Goal: Use online tool/utility: Use online tool/utility

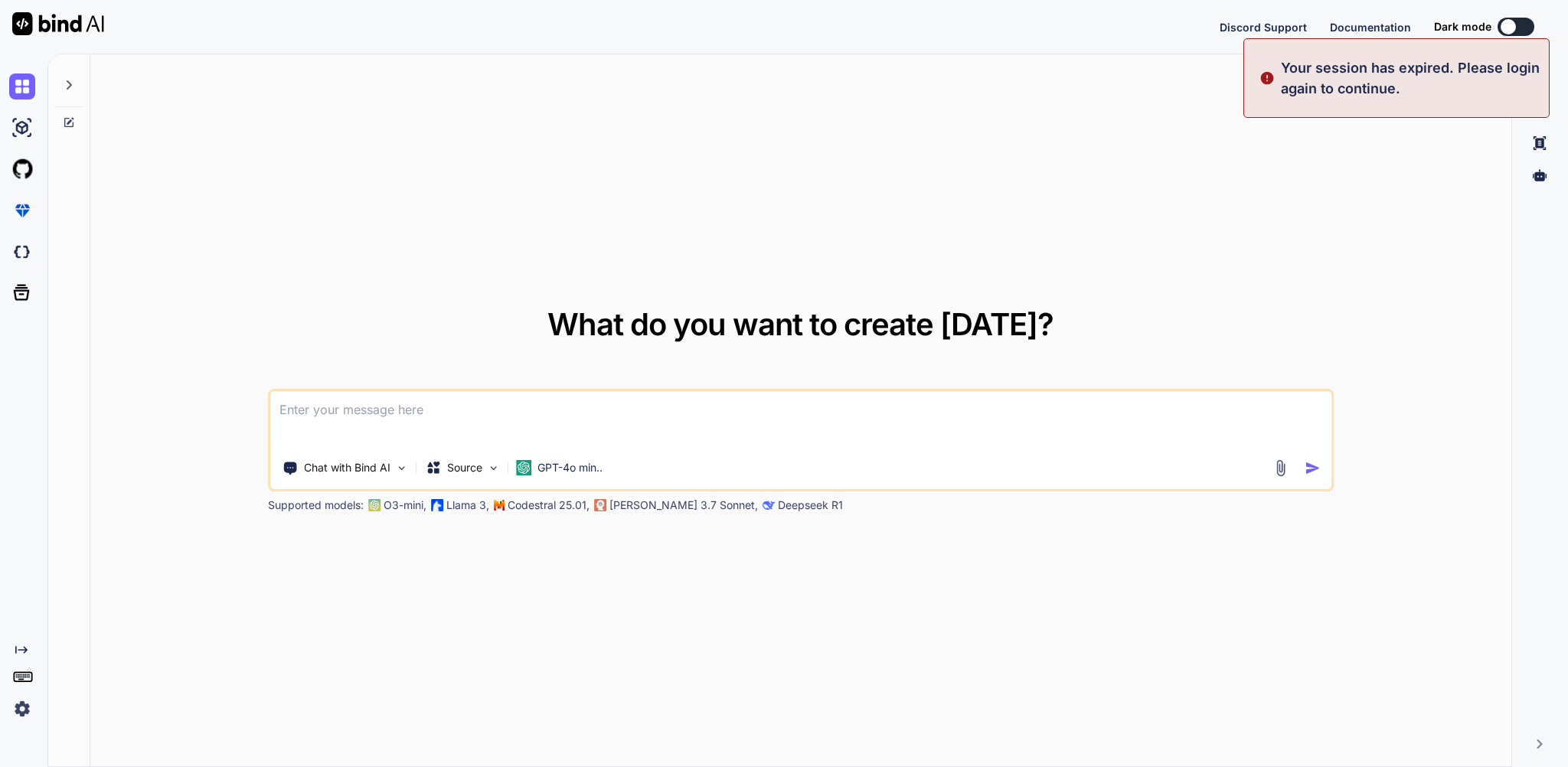
type textarea "x"
click at [1488, 26] on button "Sign in" at bounding box center [1502, 27] width 83 height 31
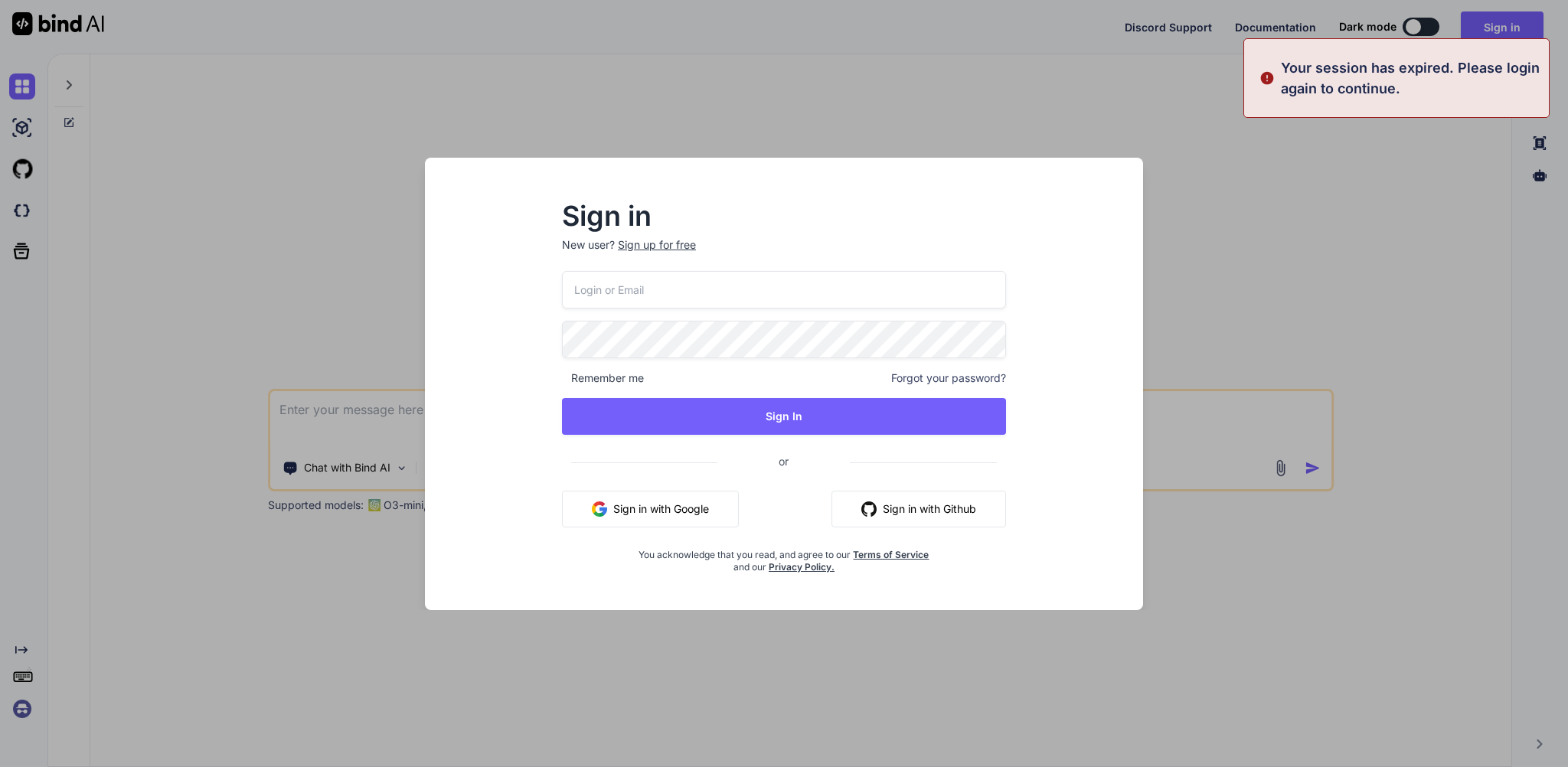
type input "[EMAIL_ADDRESS][DOMAIN_NAME]"
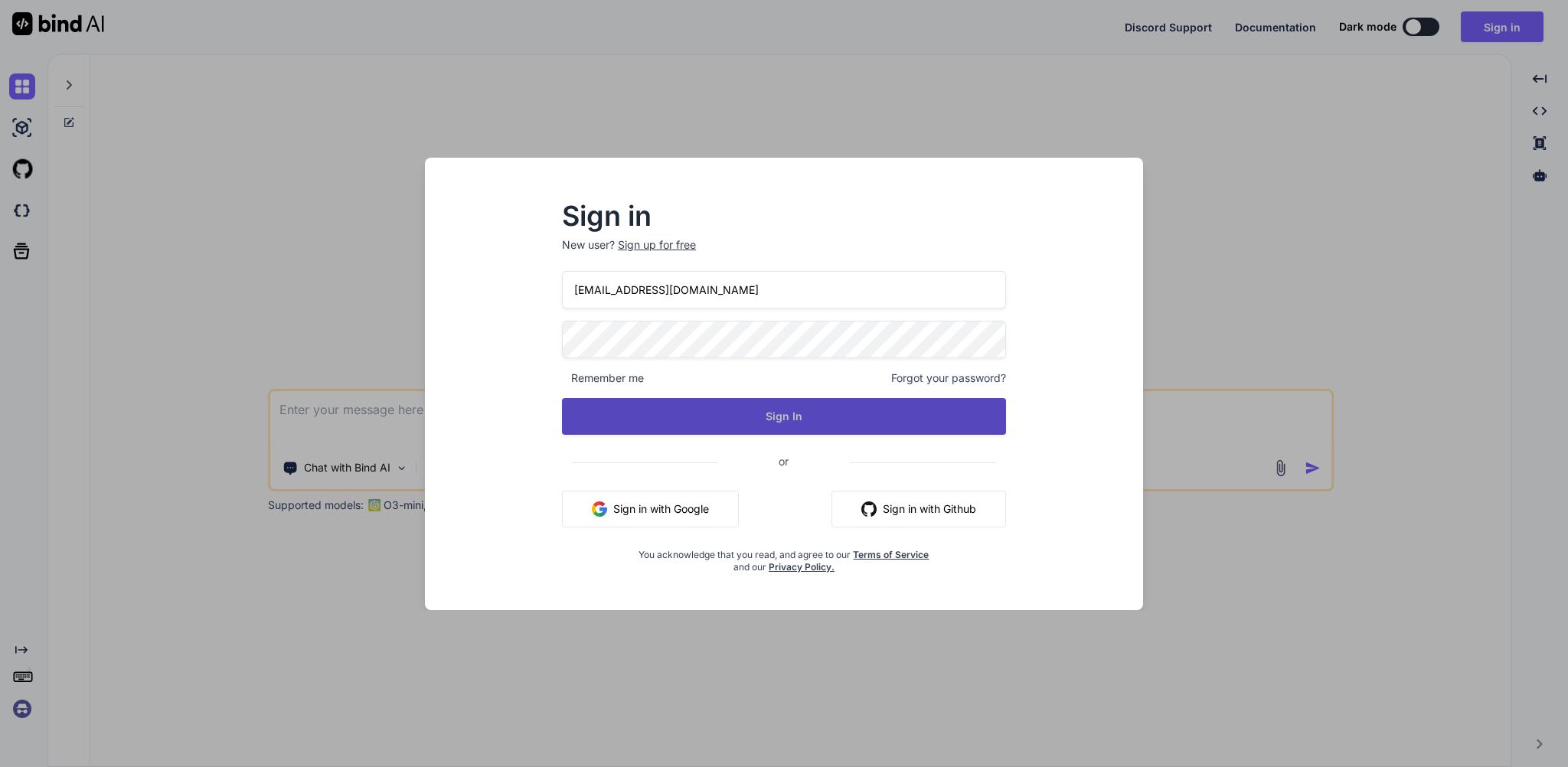
click at [717, 422] on button "Sign In" at bounding box center [784, 416] width 444 height 37
click at [784, 416] on button "Sign In" at bounding box center [784, 416] width 444 height 37
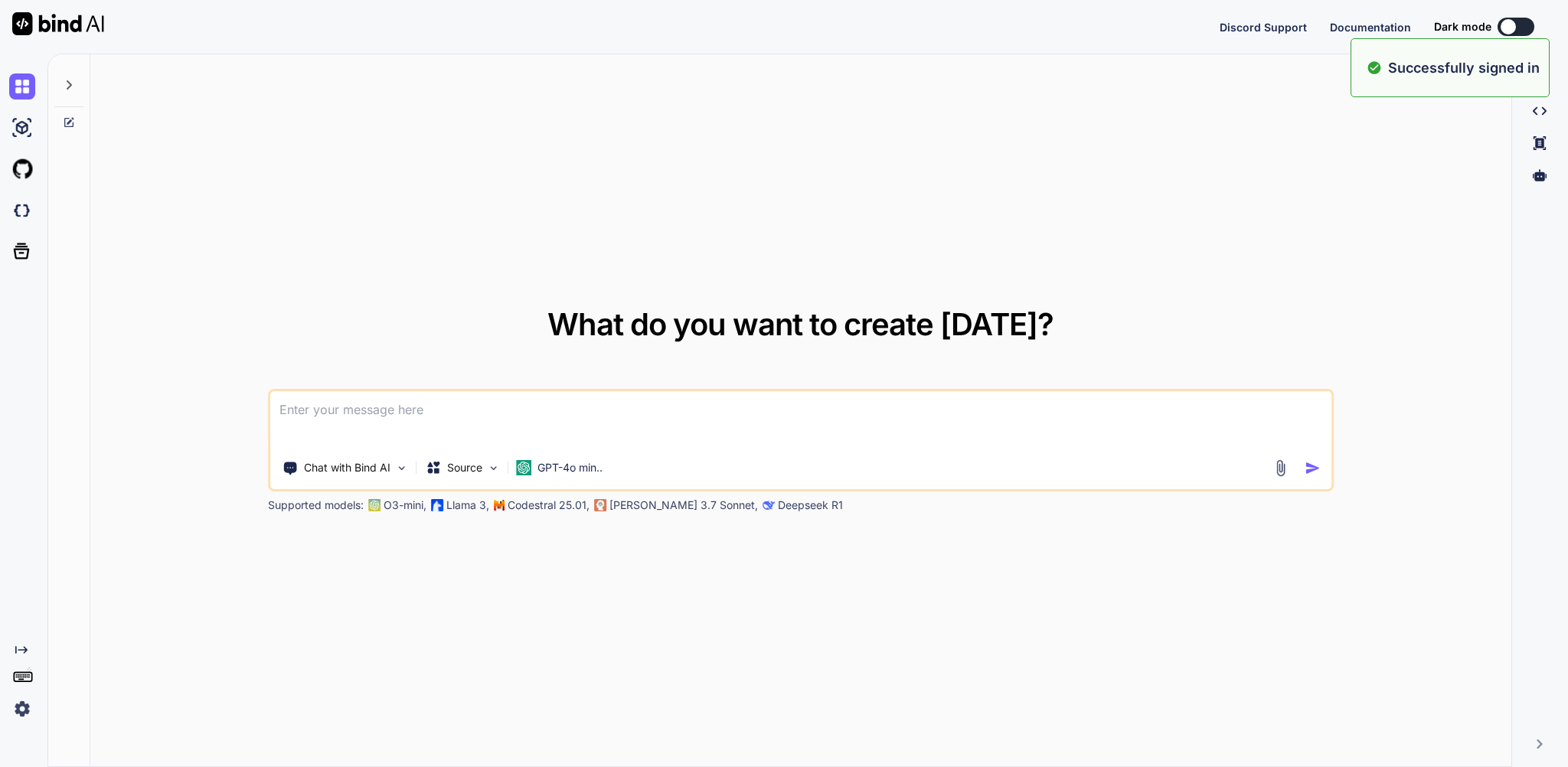
click at [73, 91] on icon at bounding box center [69, 85] width 13 height 13
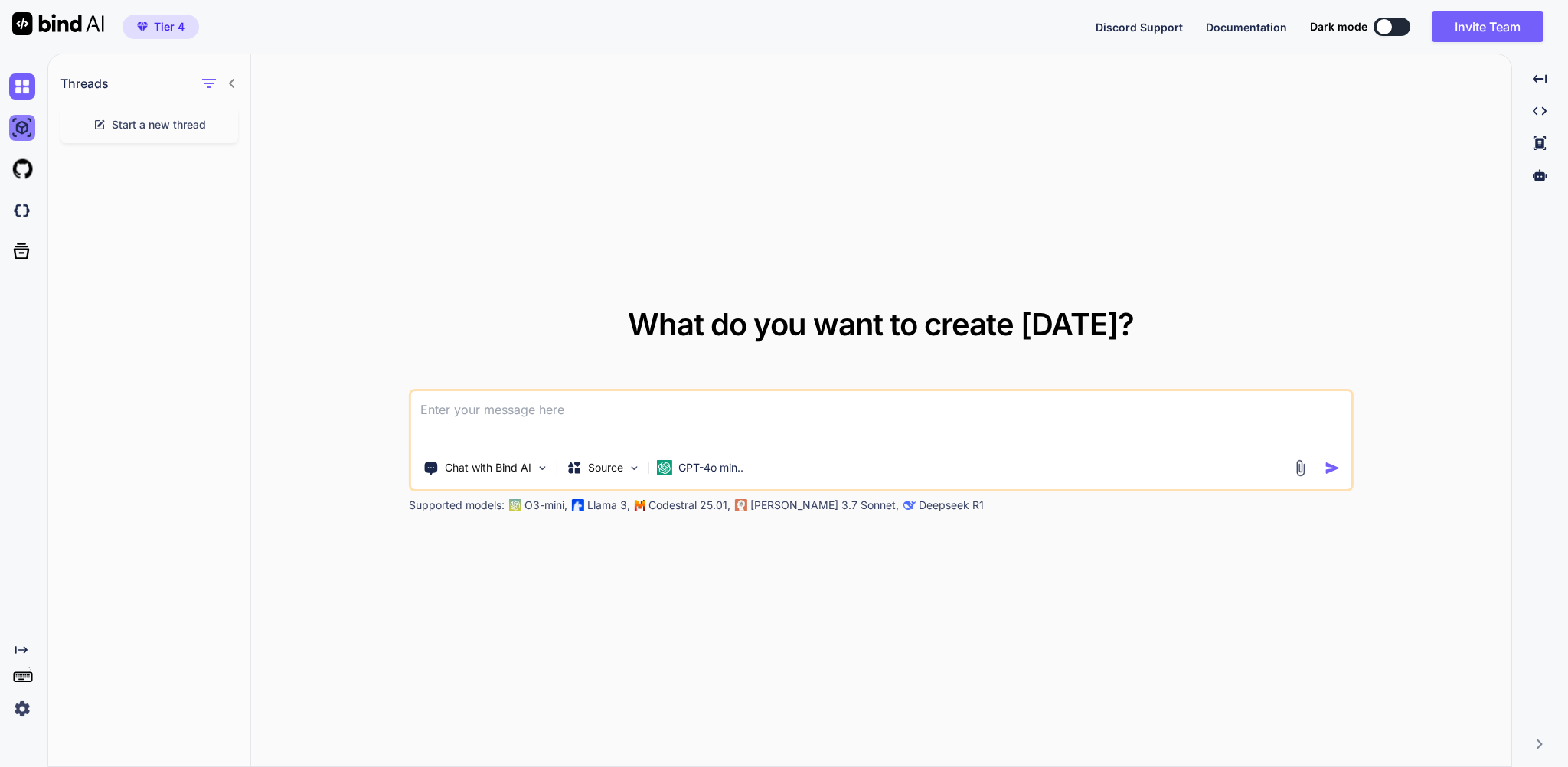
click at [30, 138] on img at bounding box center [22, 127] width 26 height 26
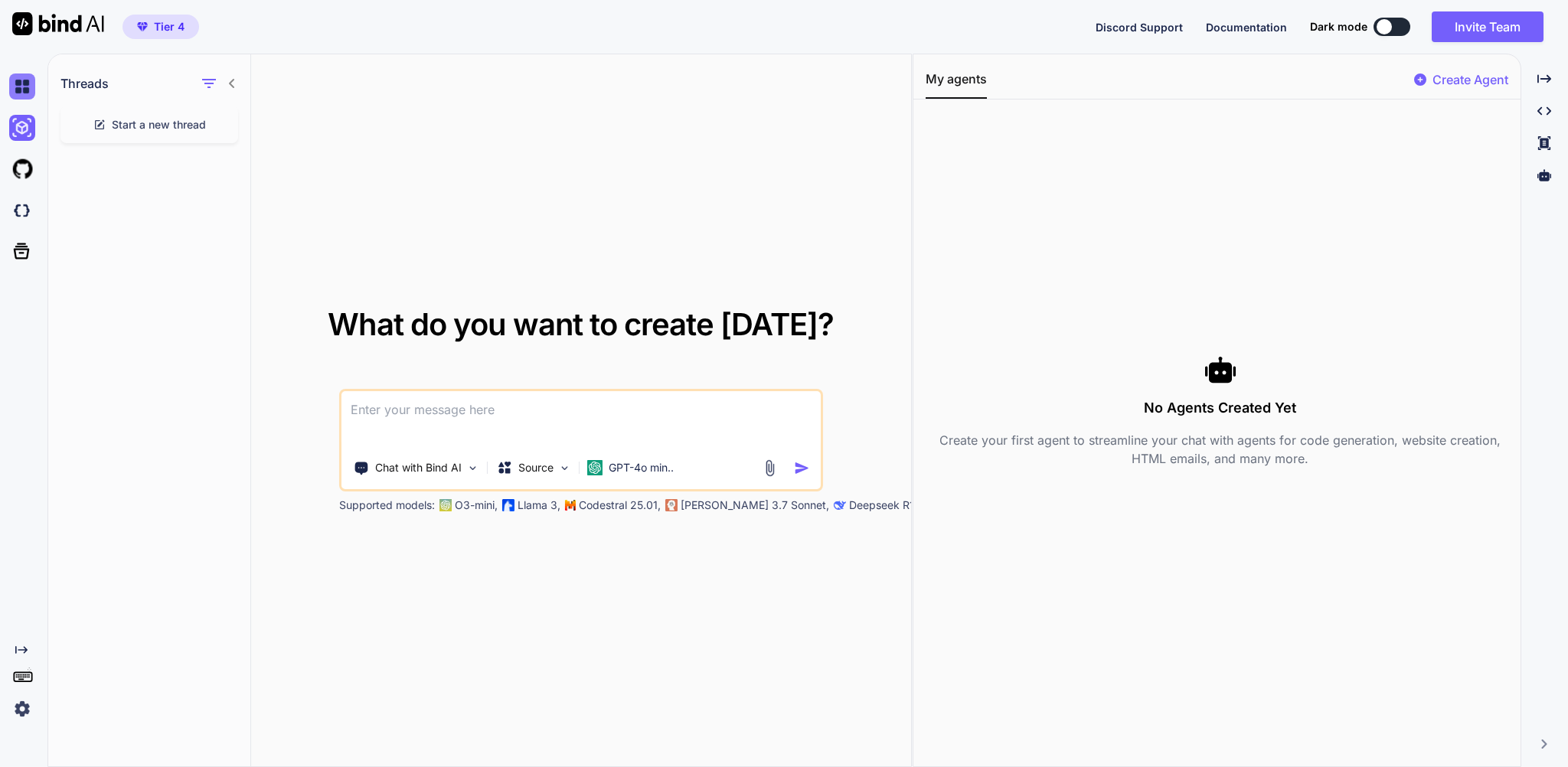
click at [27, 94] on img at bounding box center [22, 86] width 26 height 26
click at [28, 138] on img at bounding box center [22, 127] width 26 height 26
click at [231, 88] on icon at bounding box center [232, 84] width 13 height 13
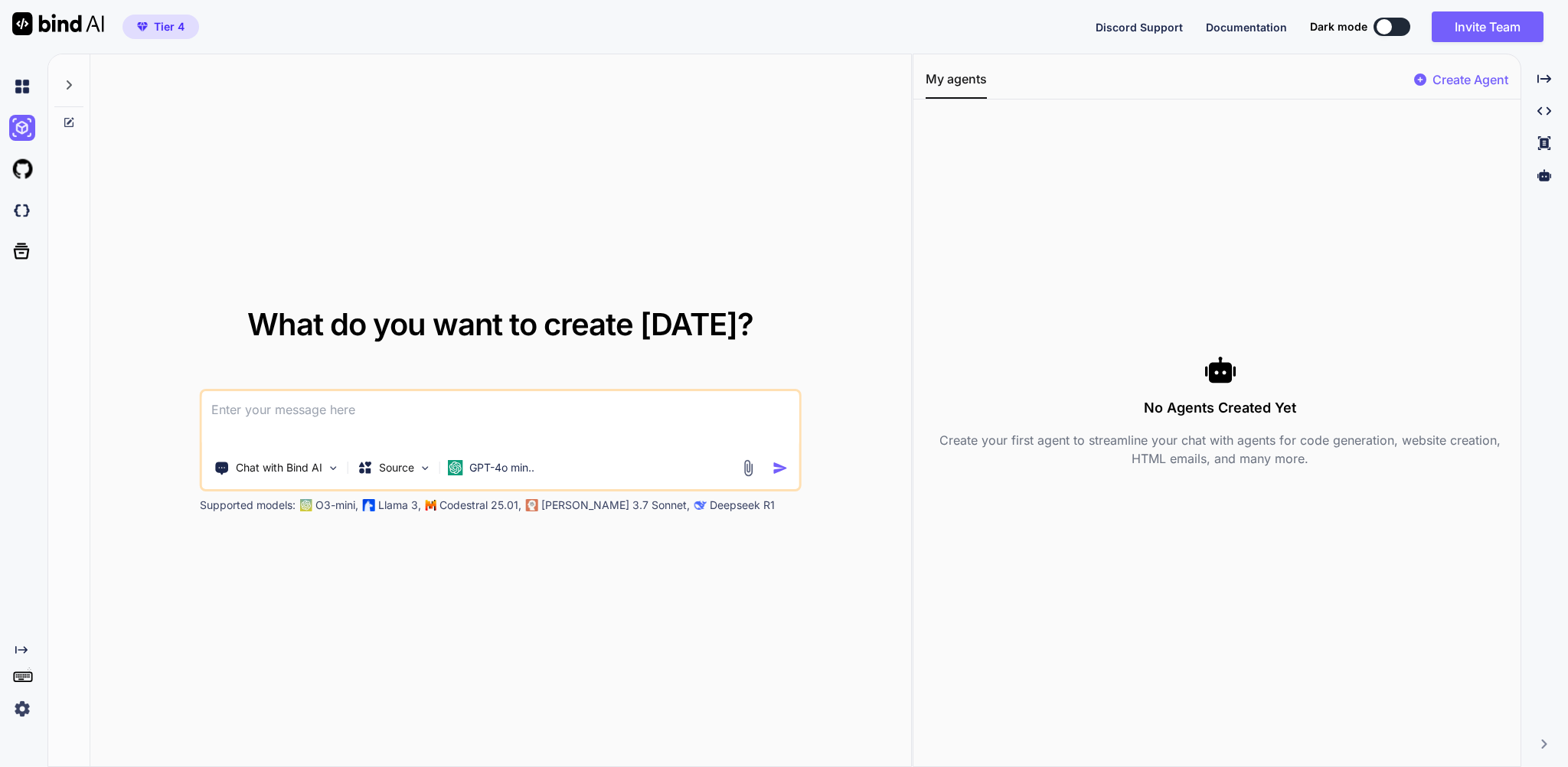
click at [71, 129] on icon at bounding box center [69, 122] width 13 height 13
click at [73, 91] on icon at bounding box center [69, 85] width 13 height 13
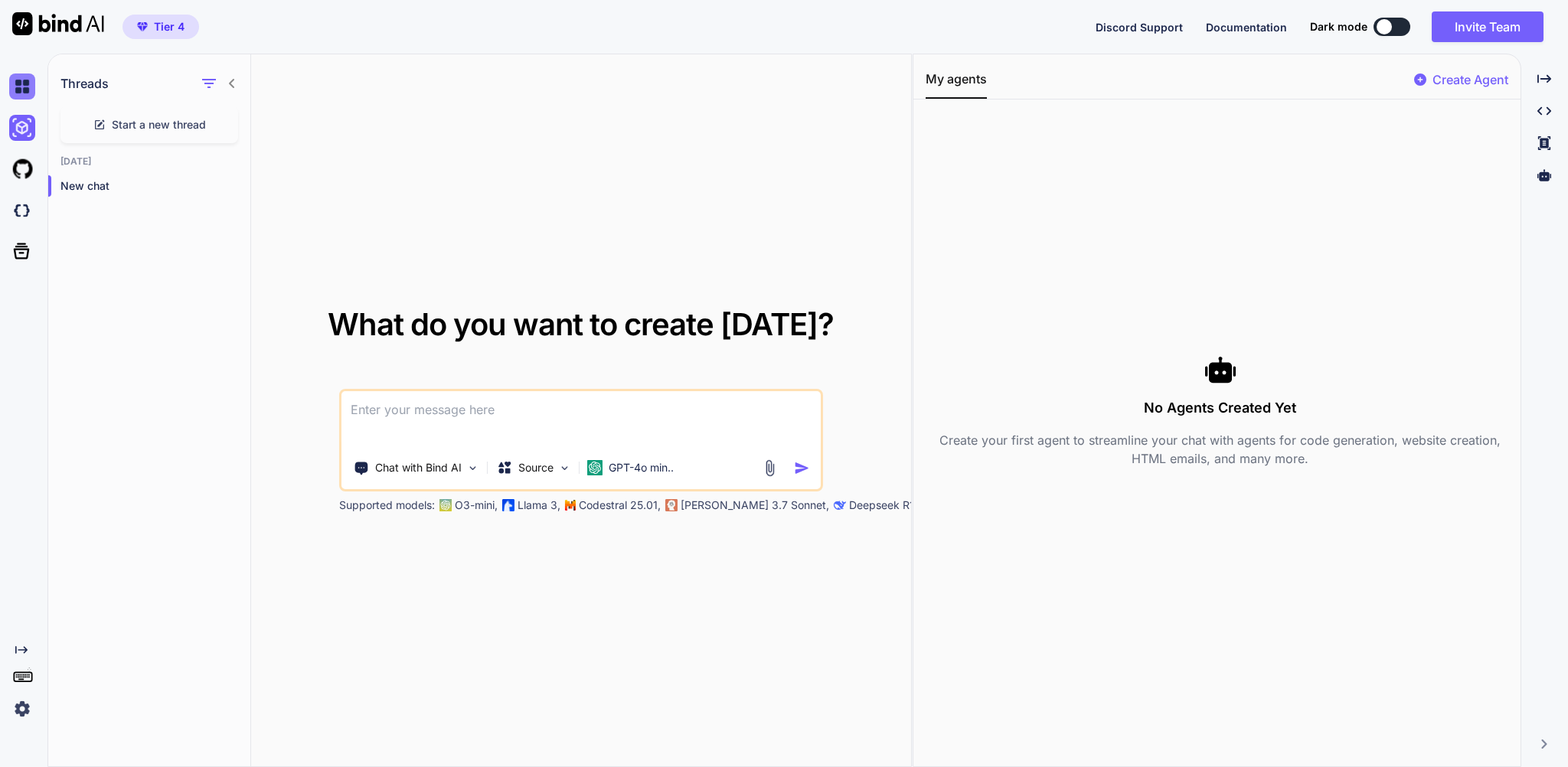
click at [21, 100] on img at bounding box center [22, 86] width 26 height 26
click at [19, 127] on img at bounding box center [22, 127] width 26 height 26
click at [142, 194] on p "New chat" at bounding box center [156, 186] width 190 height 15
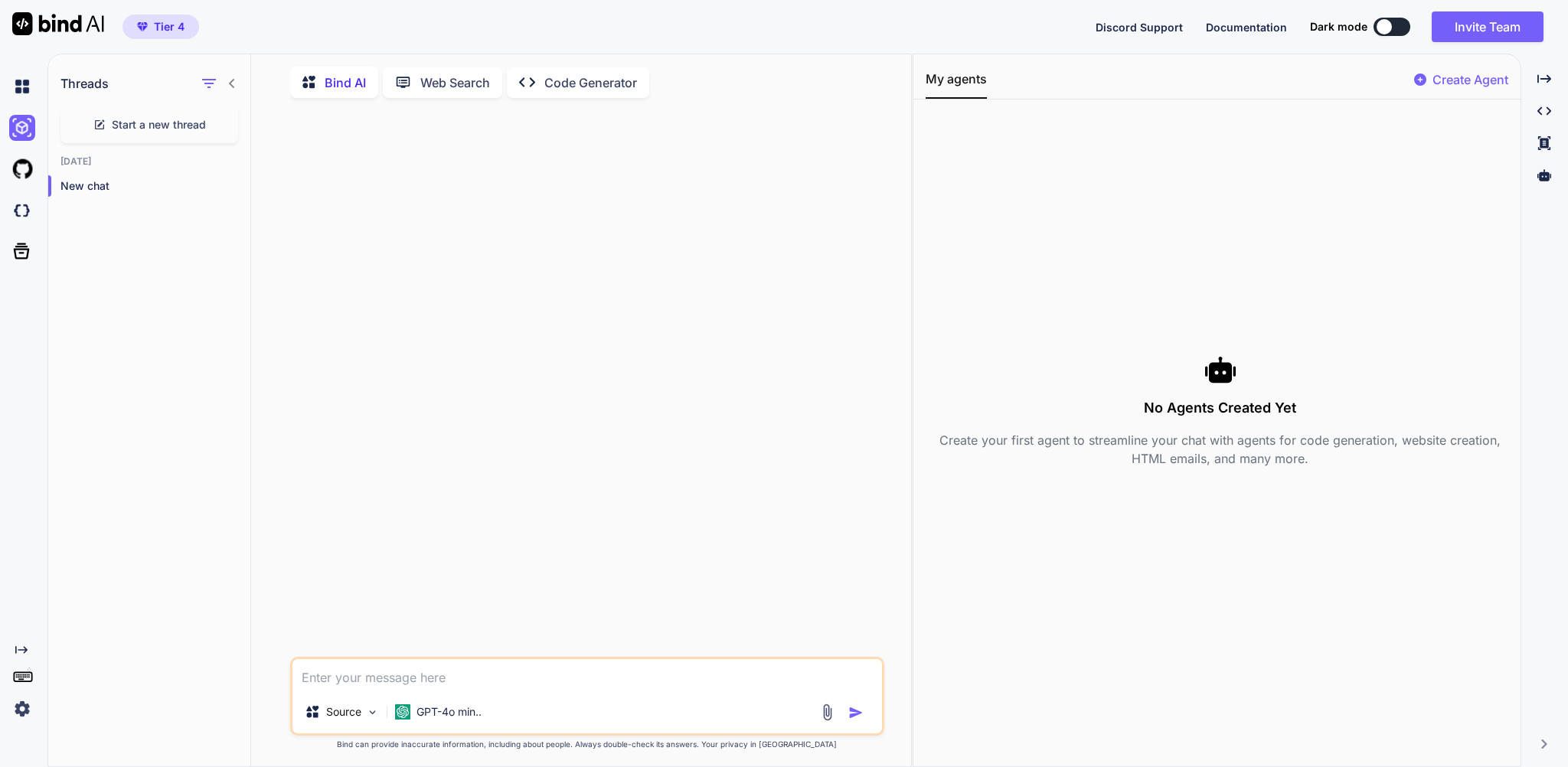
click at [578, 92] on p "Code Generator" at bounding box center [590, 82] width 92 height 18
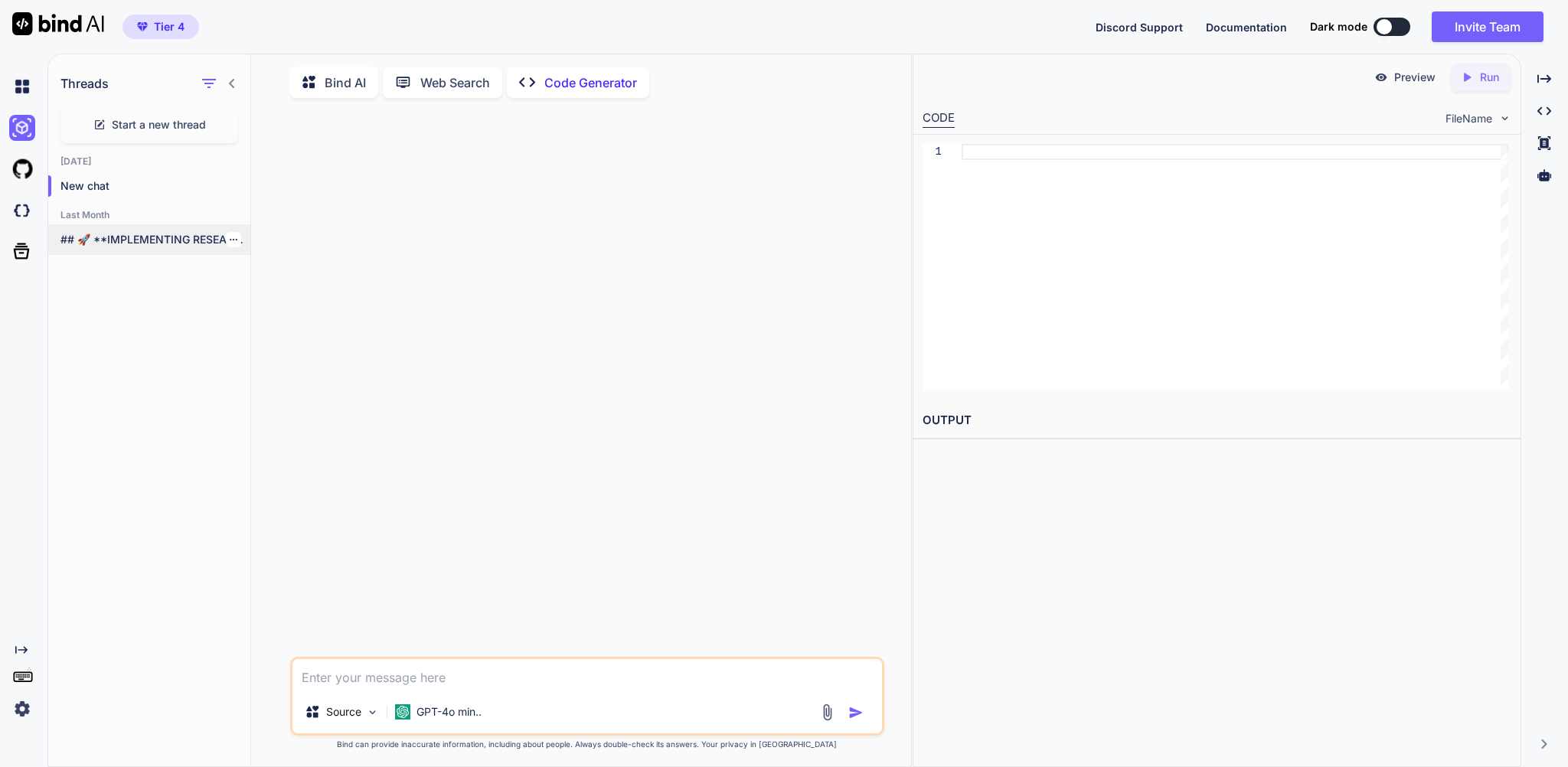
click at [177, 247] on p "## 🚀 **IMPLEMENTING RESEARCH-BACKED ENHANCEMENTS** Perfect! Let's..." at bounding box center [156, 239] width 190 height 15
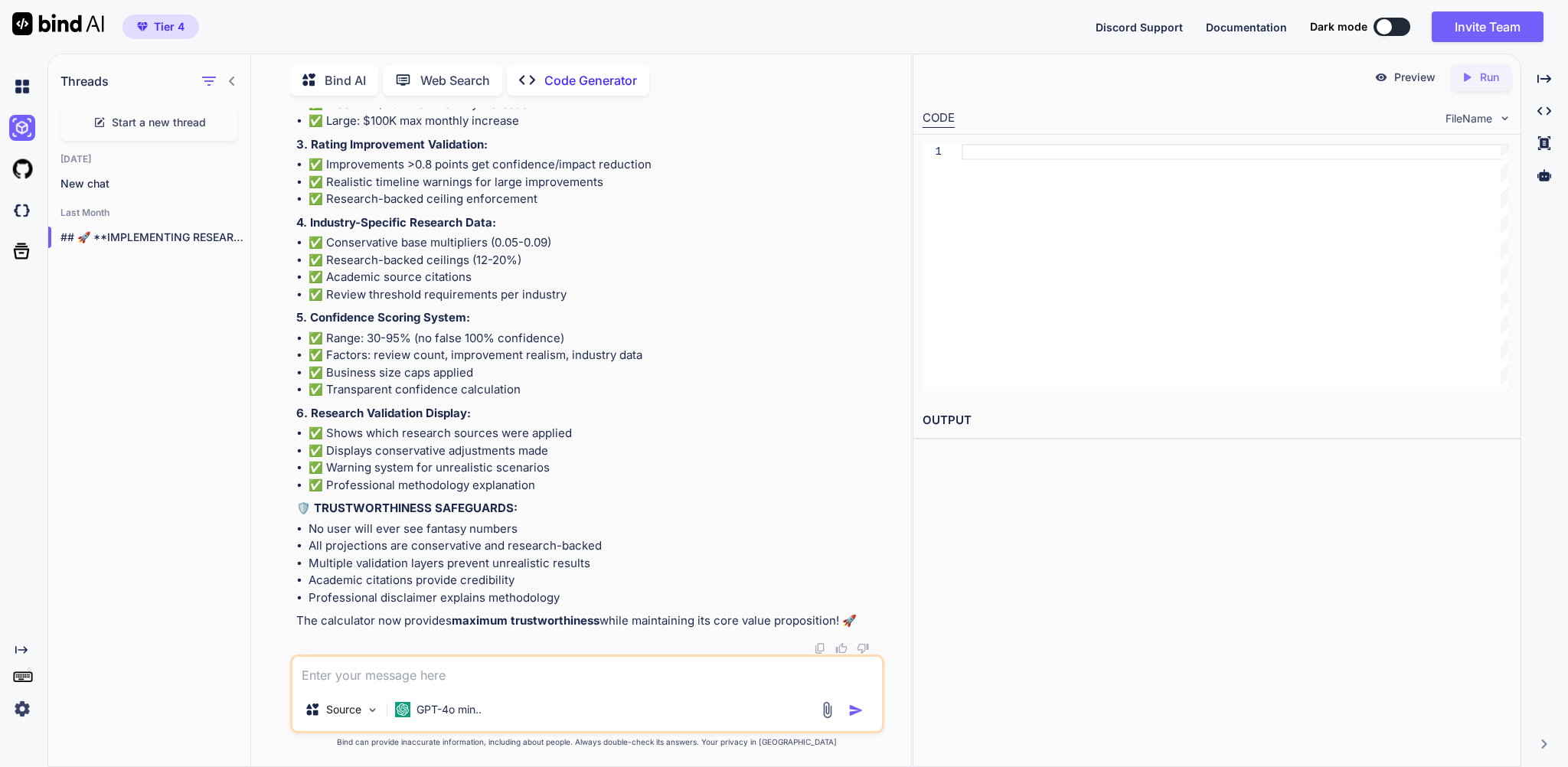
scroll to position [76728, 0]
click at [409, 667] on textarea at bounding box center [586, 672] width 588 height 32
type textarea "x"
type textarea "ca"
type textarea "x"
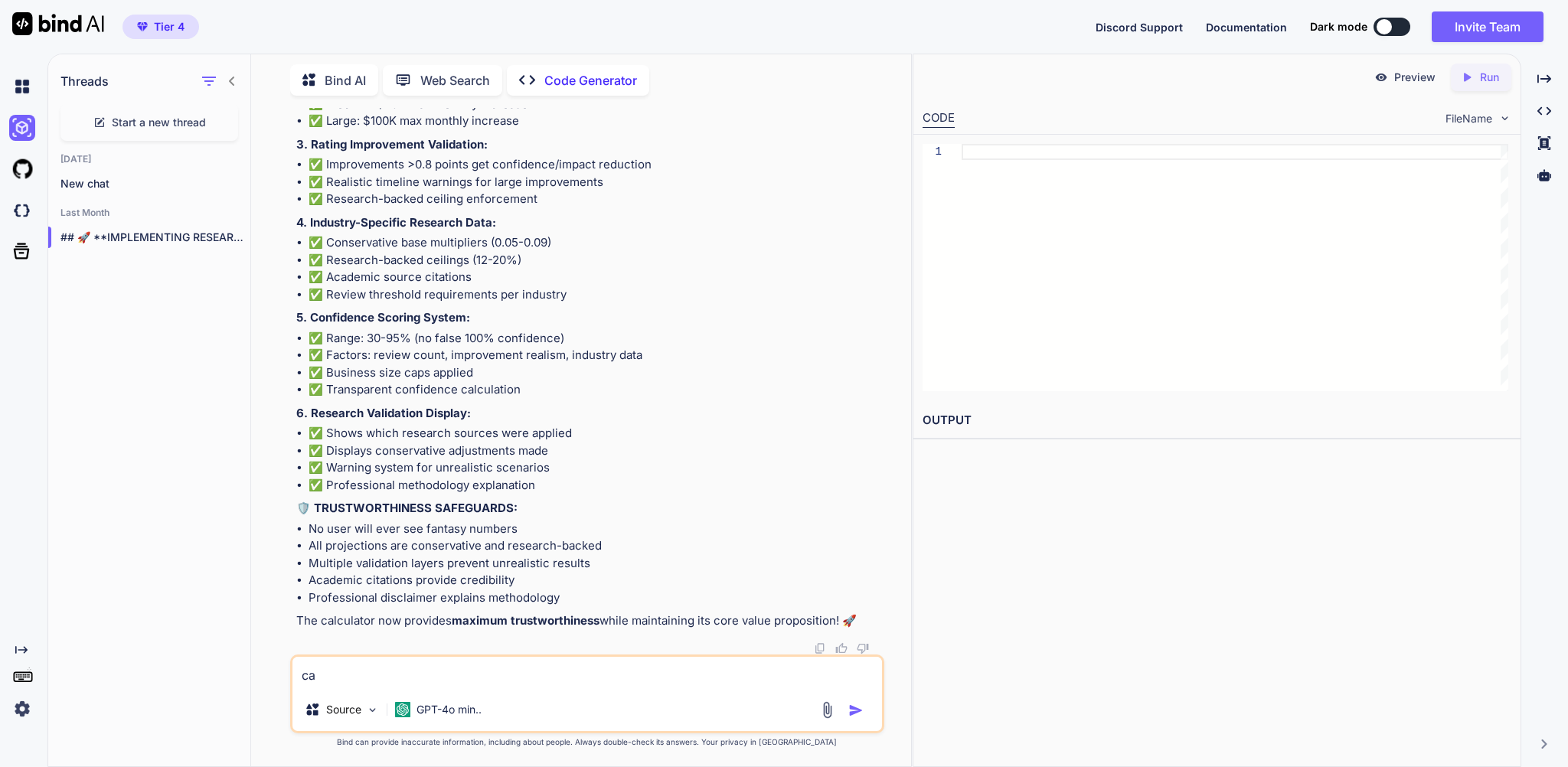
type textarea "can"
type textarea "x"
type textarea "can"
type textarea "x"
type textarea "can y"
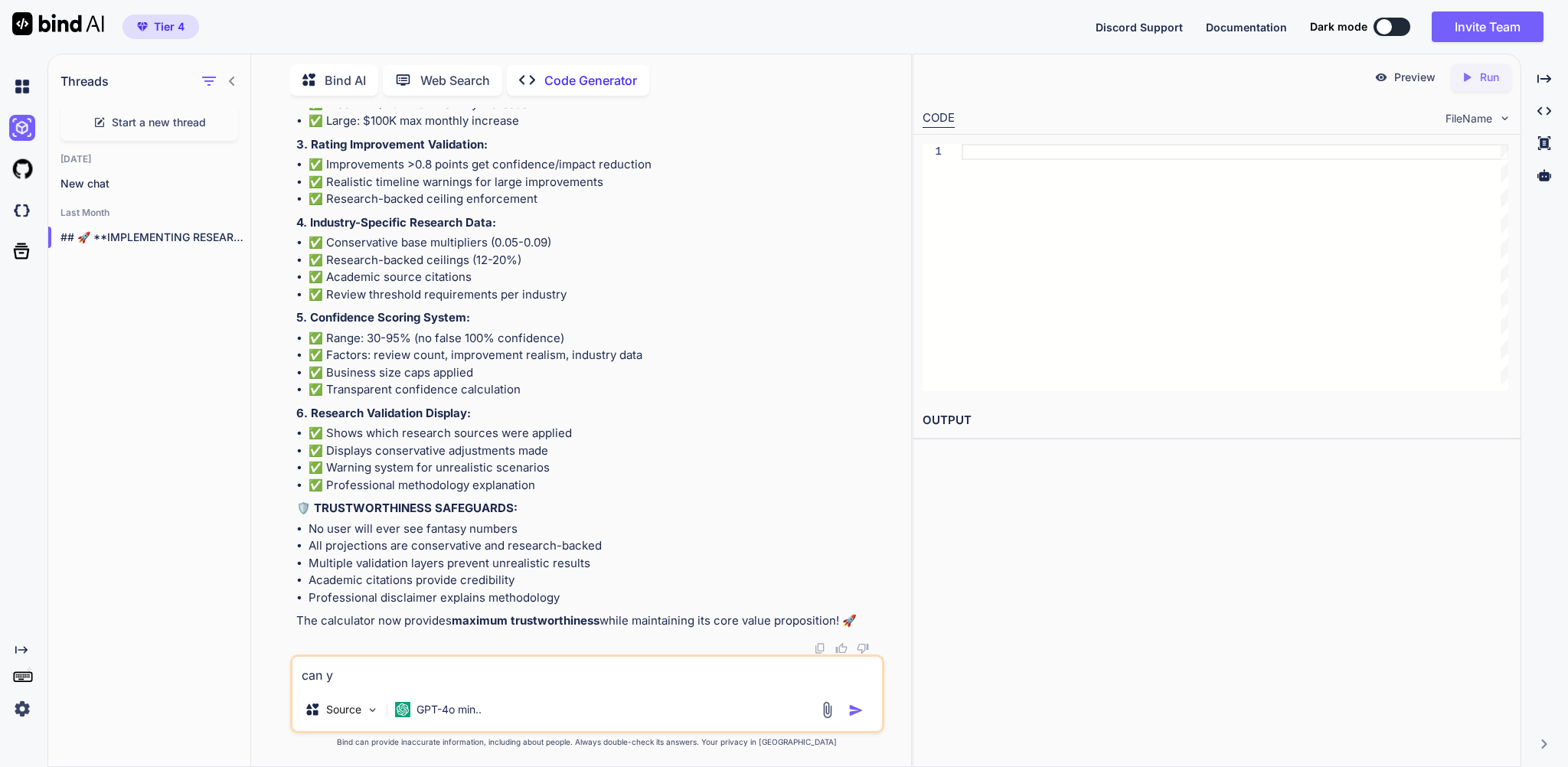
type textarea "x"
type textarea "can yo"
type textarea "x"
type textarea "can you"
type textarea "x"
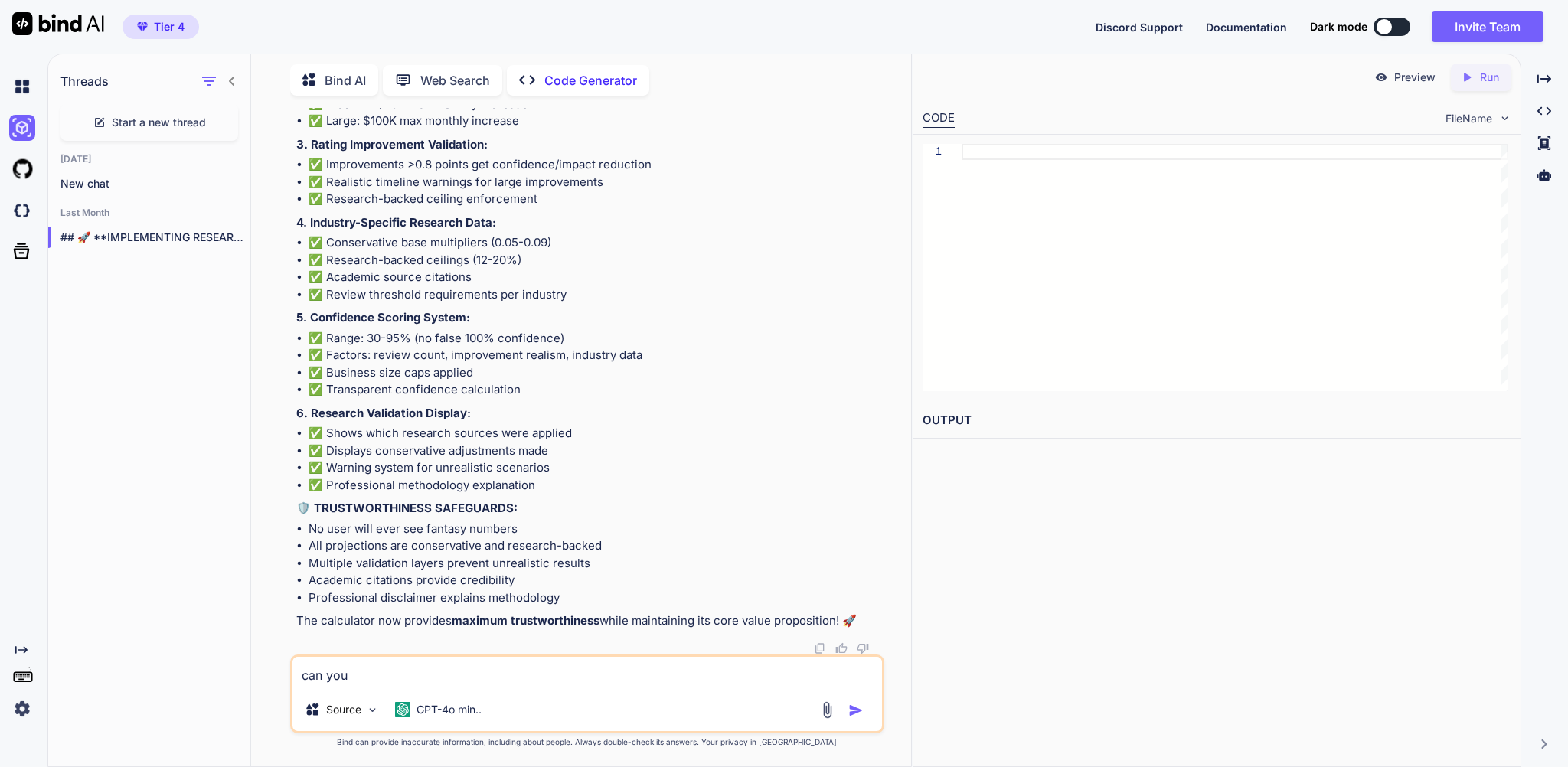
type textarea "can you"
type textarea "x"
type textarea "can you p"
type textarea "x"
type textarea "can you pl"
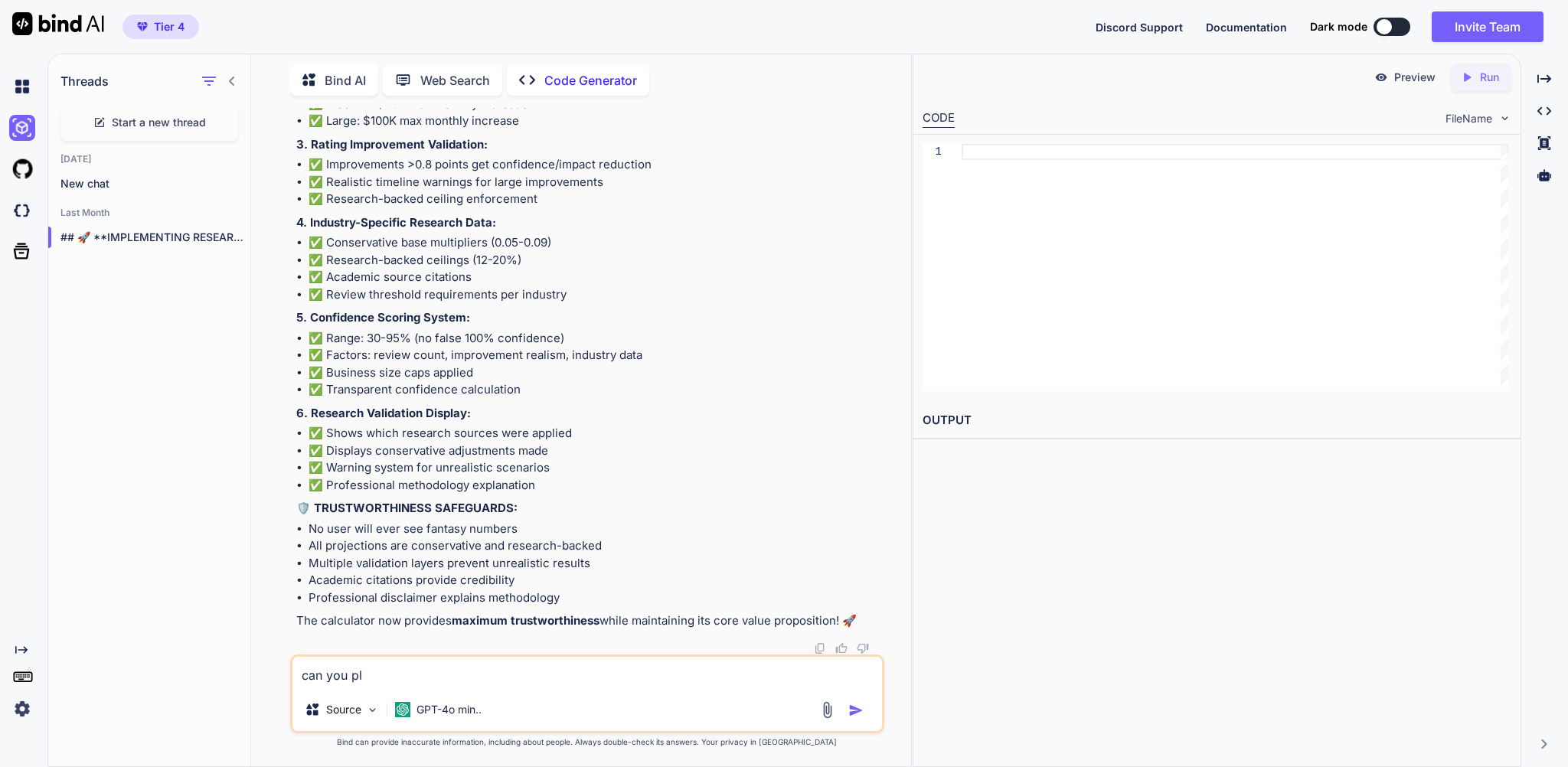
type textarea "x"
type textarea "can you ple"
type textarea "x"
type textarea "can you plea"
type textarea "x"
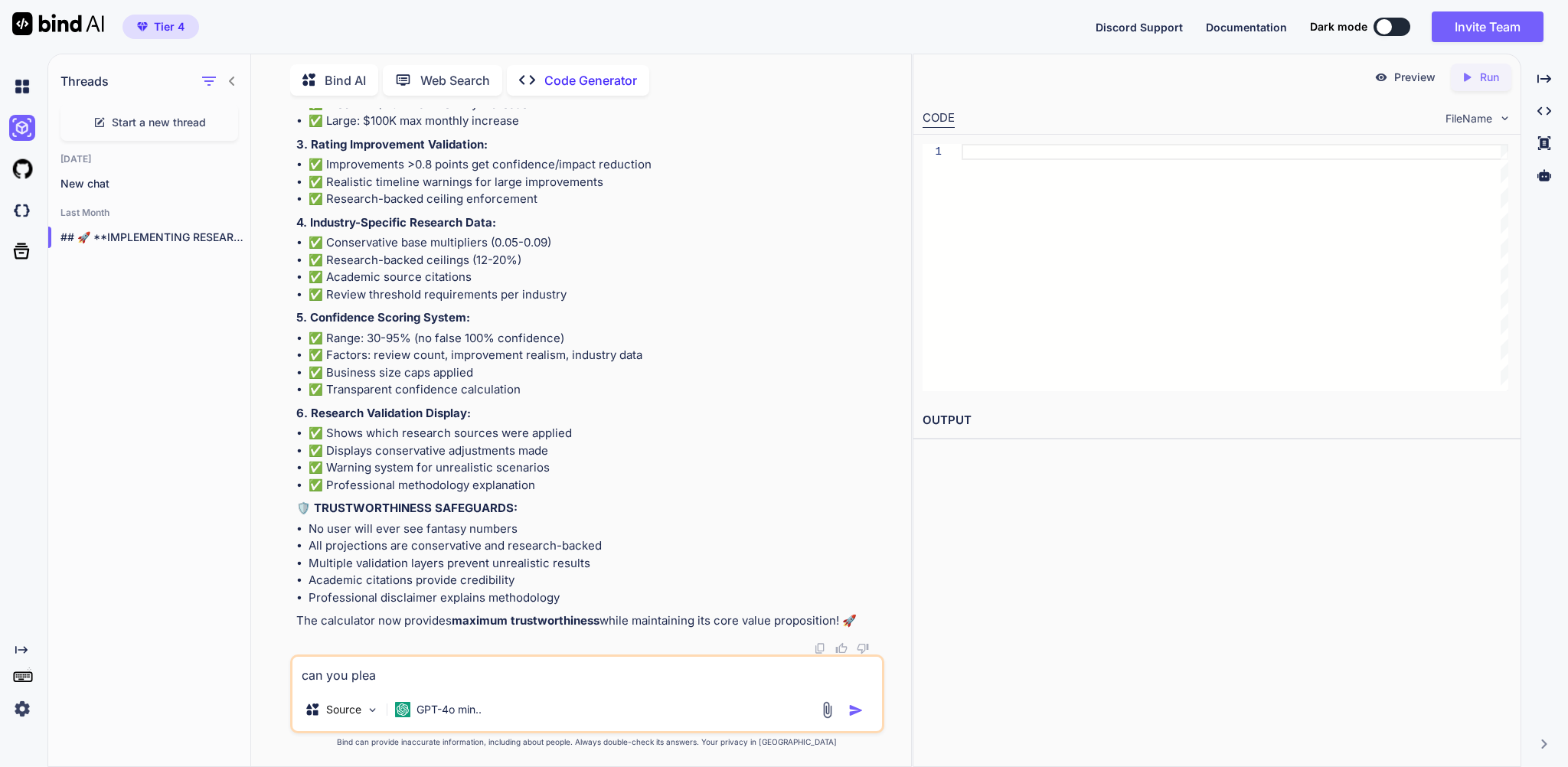
type textarea "can you pleas"
type textarea "x"
type textarea "can you please"
type textarea "x"
type textarea "can you please"
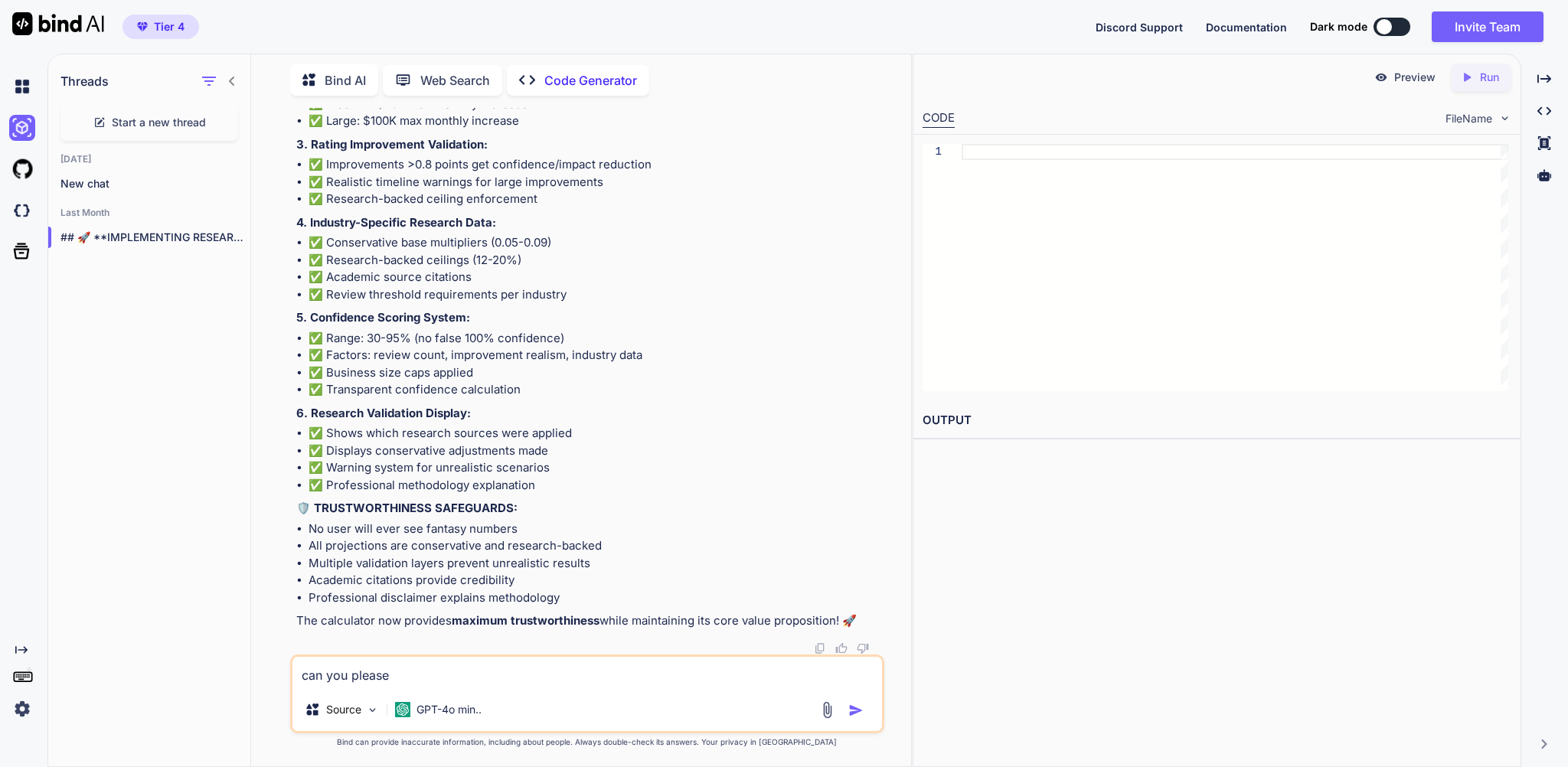
type textarea "x"
type textarea "can you please c"
type textarea "x"
type textarea "can you please ch"
type textarea "x"
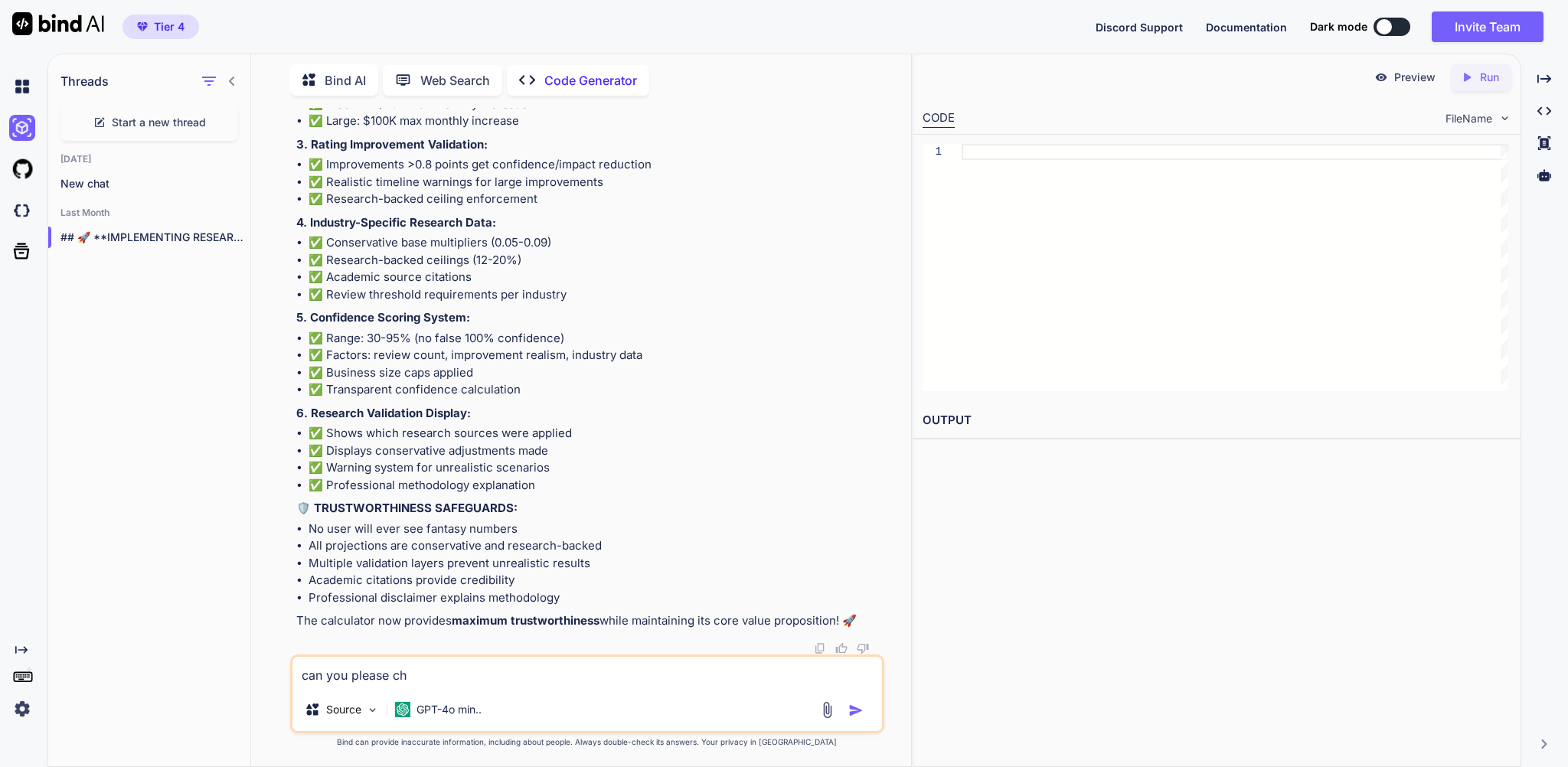
type textarea "can you please che"
type textarea "x"
type textarea "can you please chec"
type textarea "x"
type textarea "can you please check"
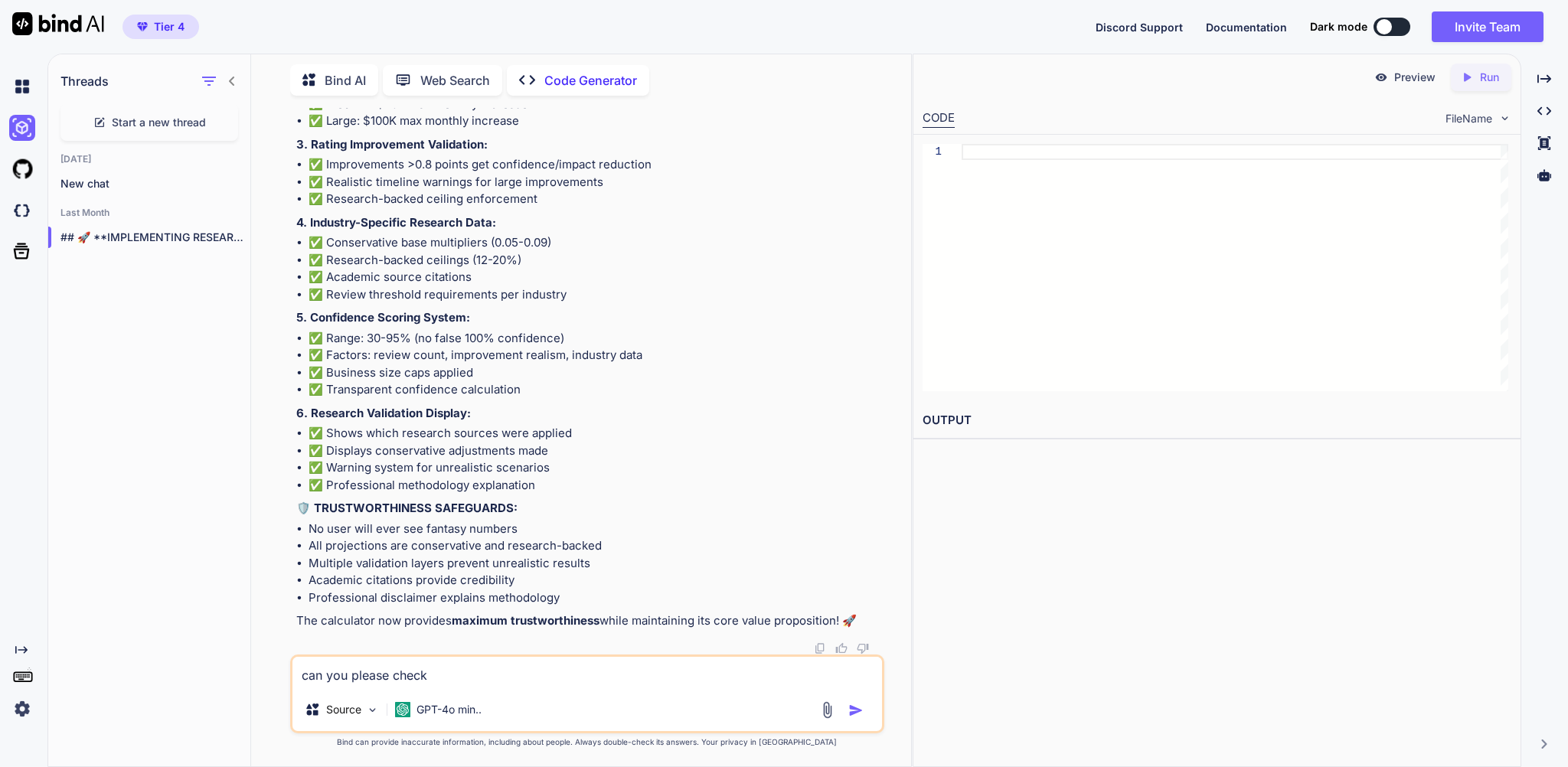
type textarea "x"
type textarea "can you please check"
type textarea "x"
type textarea "can you please check i"
type textarea "x"
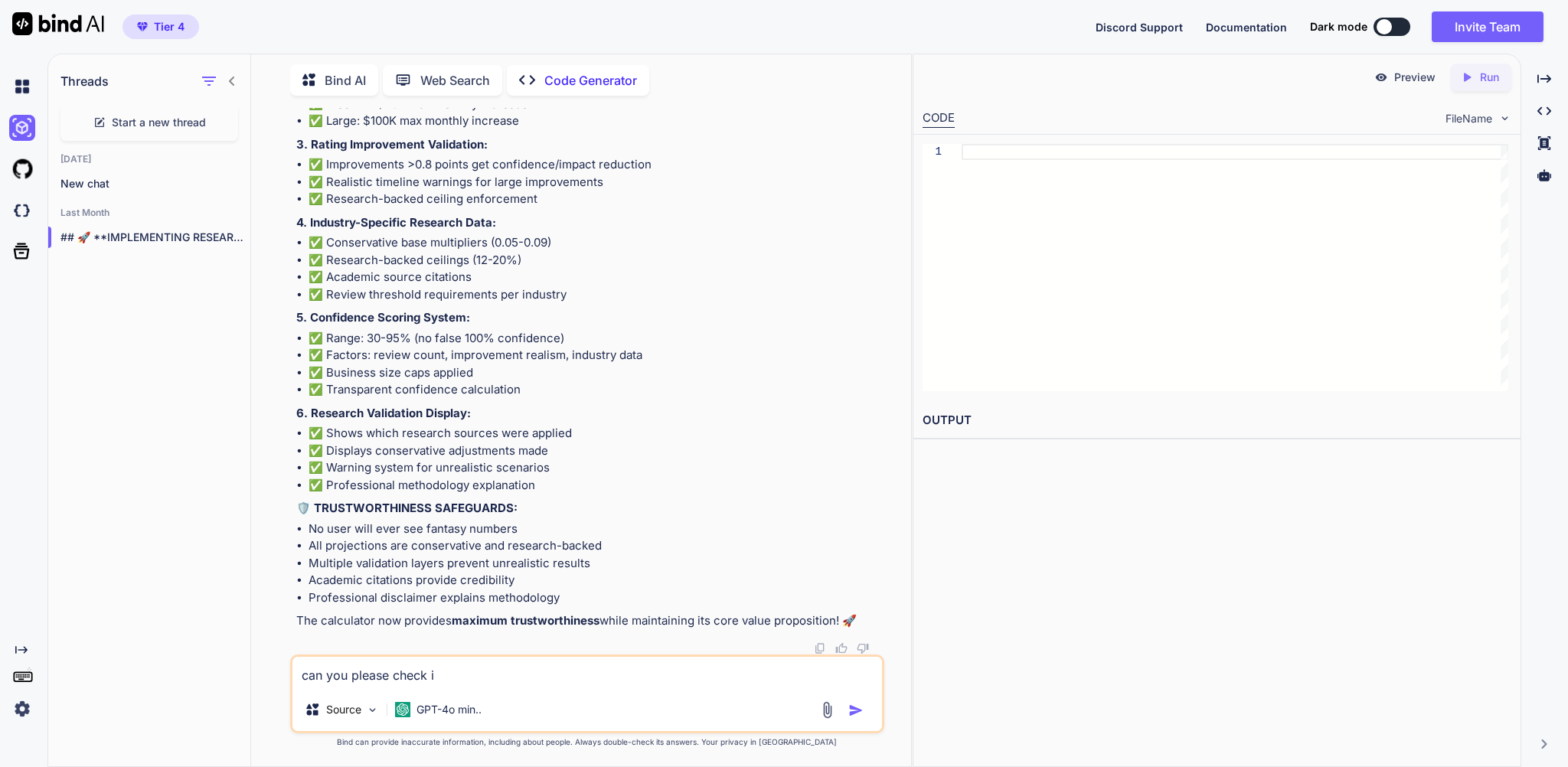
type textarea "can you please check if"
type textarea "x"
type textarea "can you please check if"
type textarea "x"
type textarea "can you please check if s"
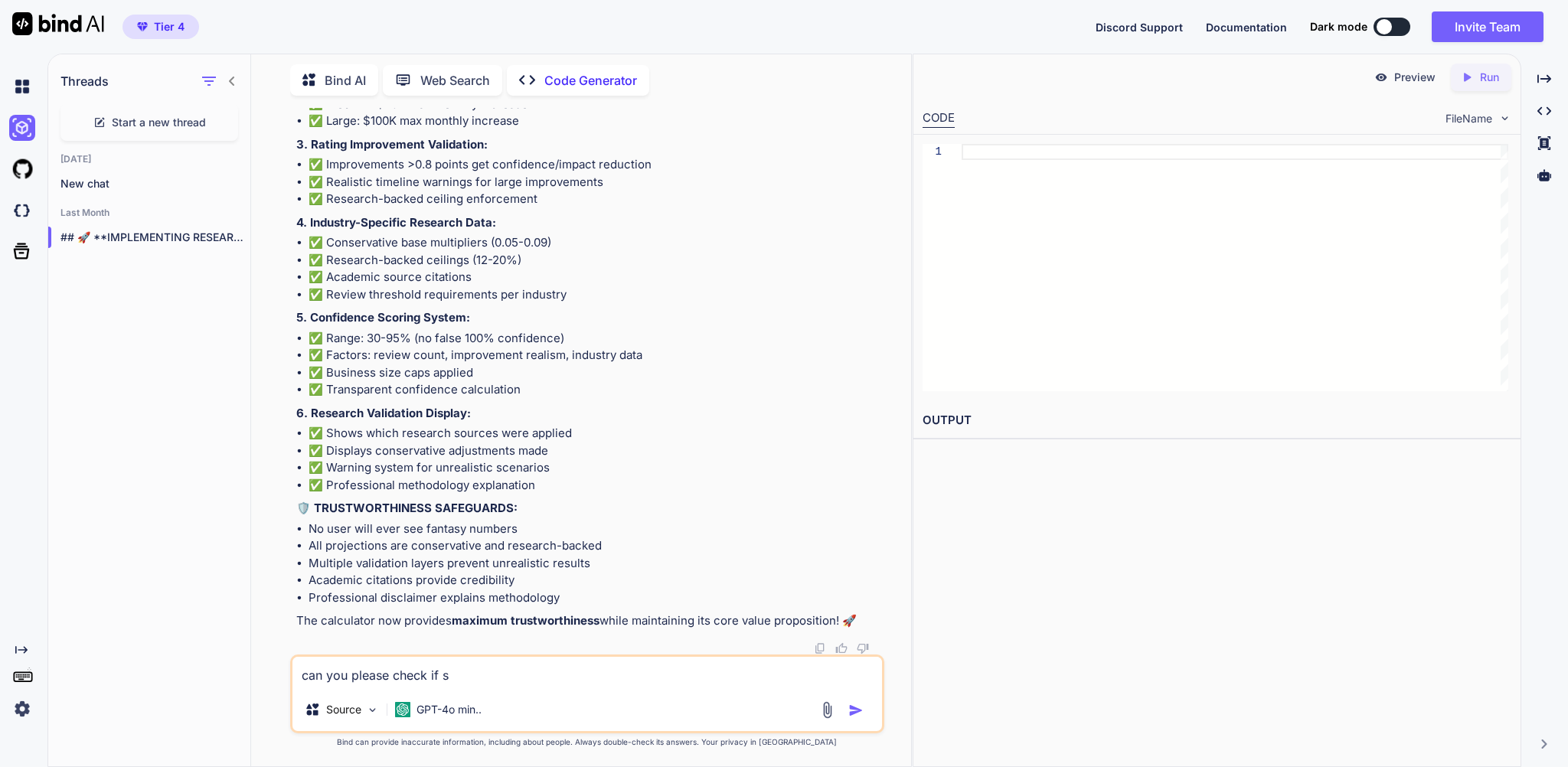
type textarea "x"
type textarea "can you please check if so"
type textarea "x"
type textarea "can you please check if som"
type textarea "x"
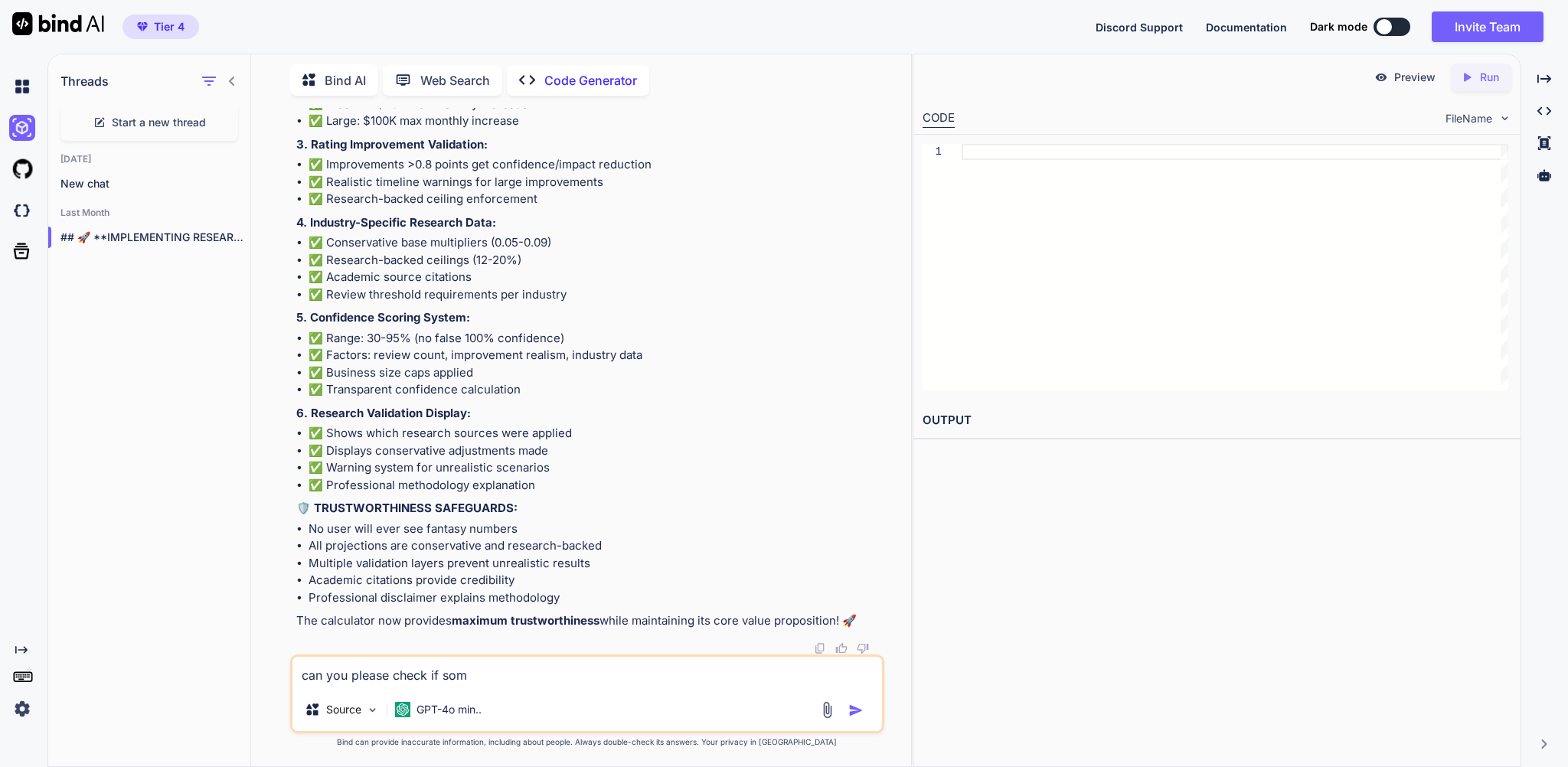
type textarea "can you please check if some"
type textarea "x"
type textarea "can you please check if somet"
type textarea "x"
type textarea "can you please check if someth"
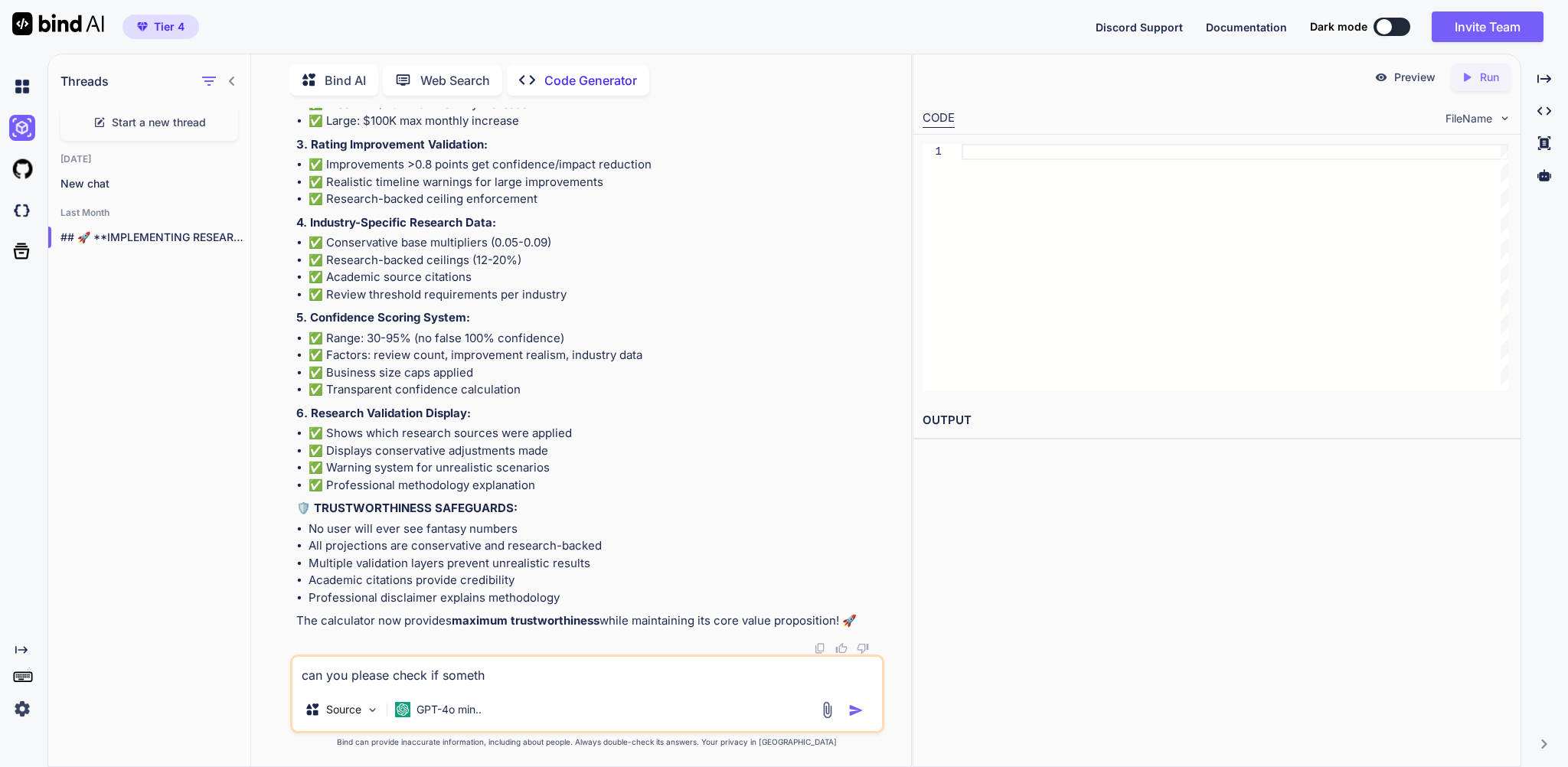
type textarea "x"
type textarea "can you please check if somethi"
type textarea "x"
type textarea "can you please check if somethin"
type textarea "x"
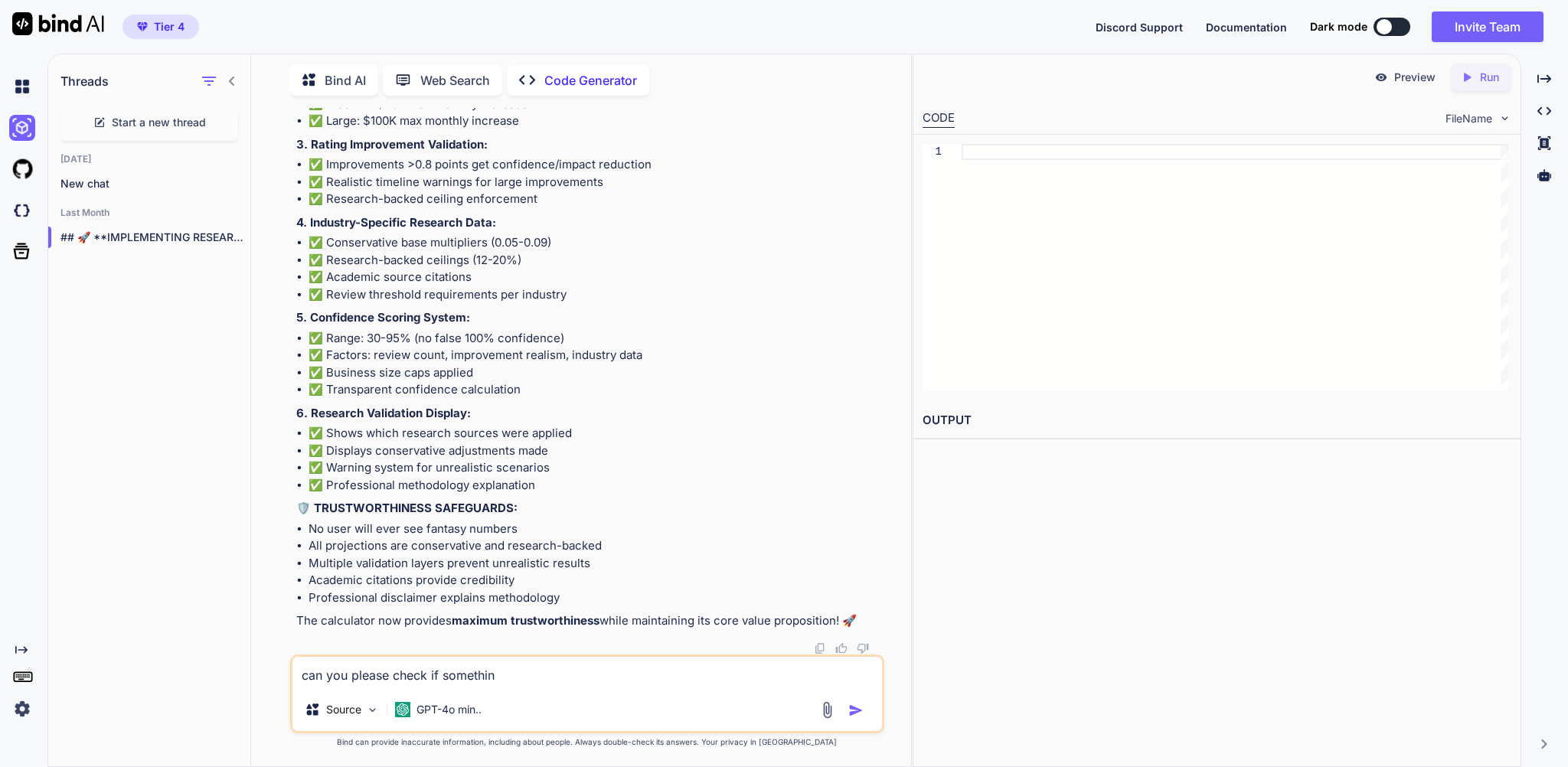
type textarea "can you please check if something"
type textarea "x"
type textarea "can you please check if something"
type textarea "x"
type textarea "can you please check if something f"
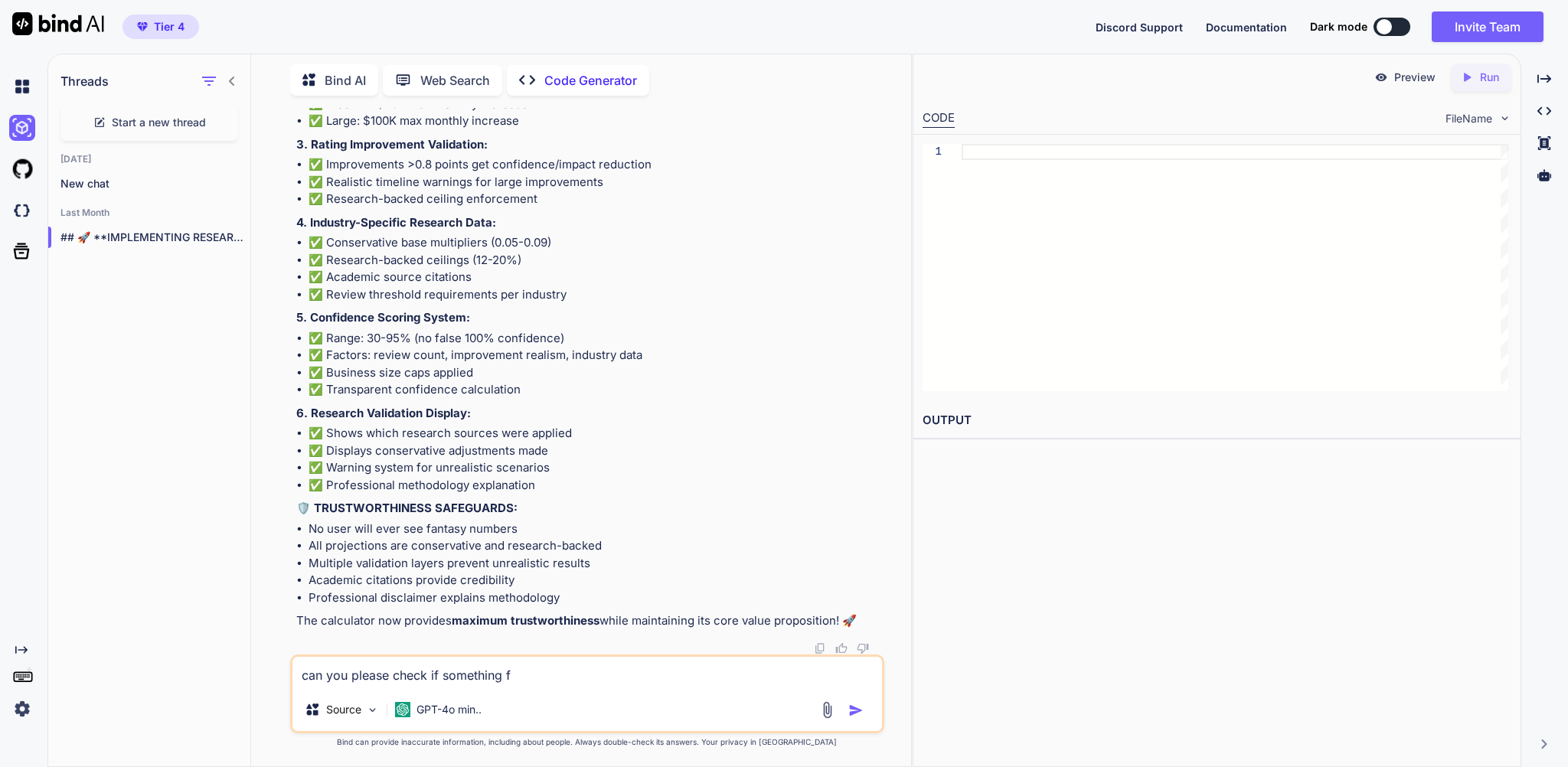
type textarea "x"
type textarea "can you please check if something fr"
type textarea "x"
type textarea "can you please check if something fro"
type textarea "x"
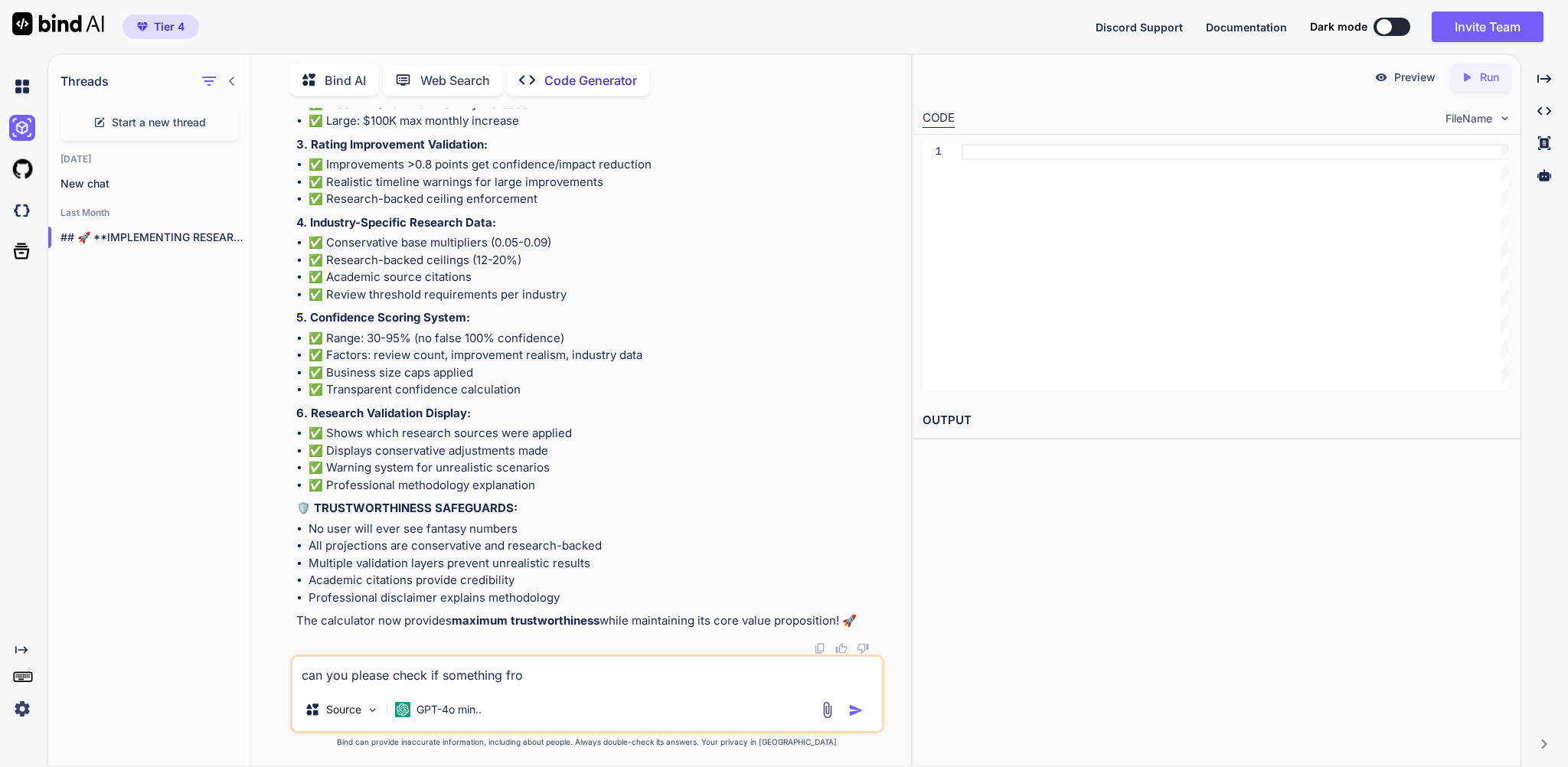
type textarea "can you please check if something from"
type textarea "x"
type textarea "can you please check if something from"
type textarea "x"
type textarea "can you please check if something from t"
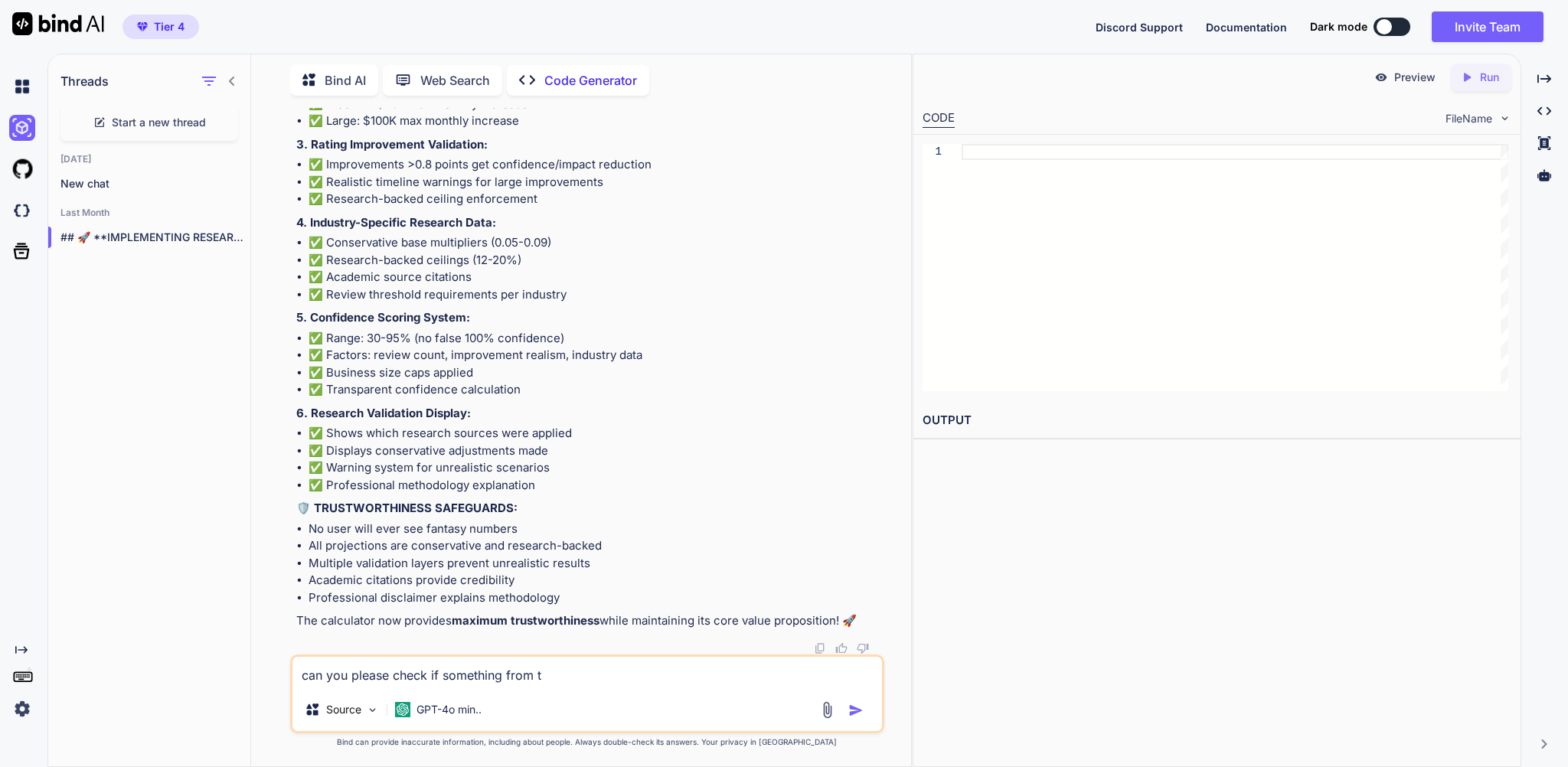
type textarea "x"
type textarea "can you please check if something from th"
type textarea "x"
type textarea "can you please check if something from thi"
type textarea "x"
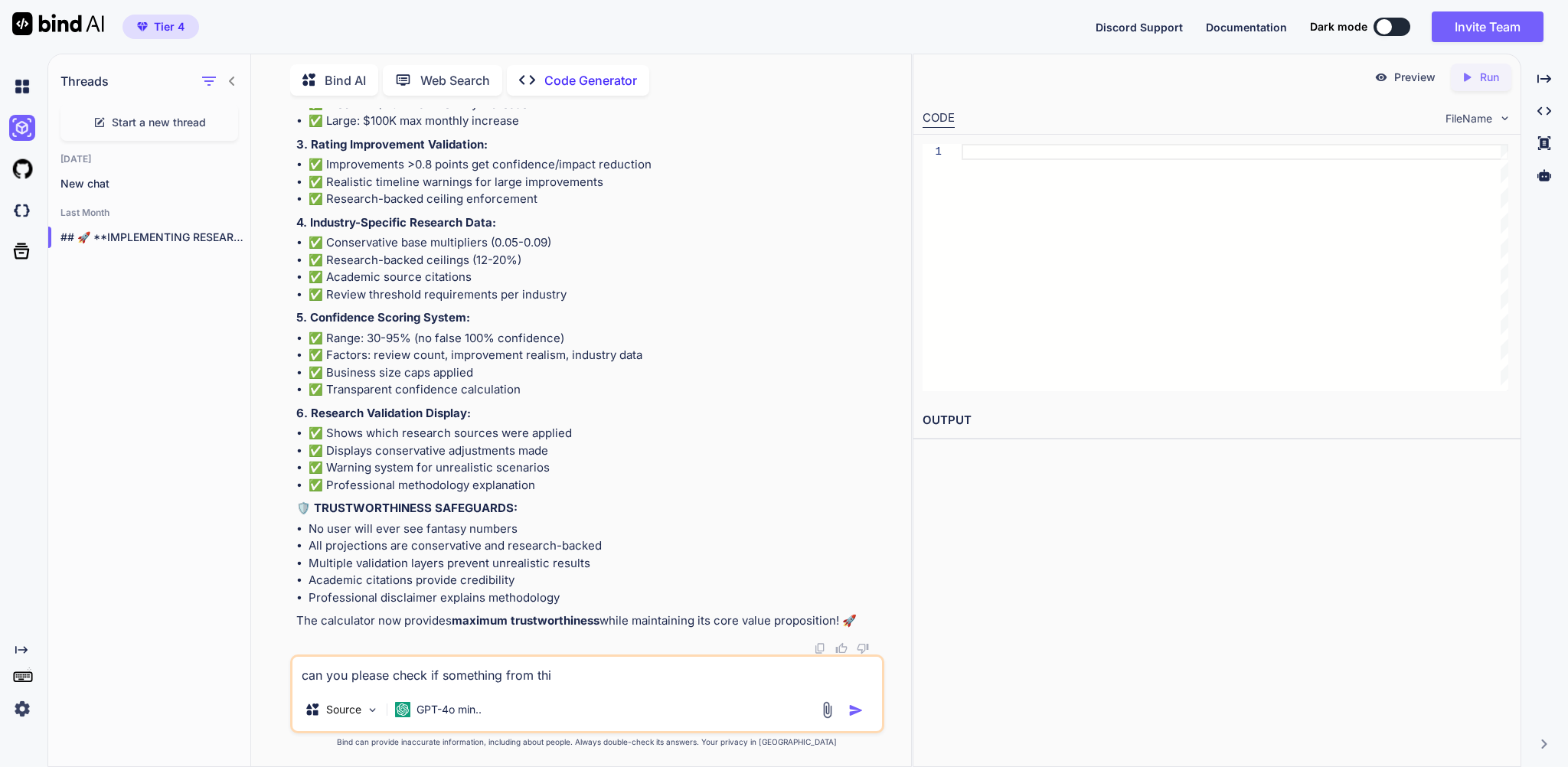
type textarea "can you please check if something from this"
type textarea "x"
type textarea "can you please check if something from this"
type textarea "x"
type textarea "can you please check if something from this c"
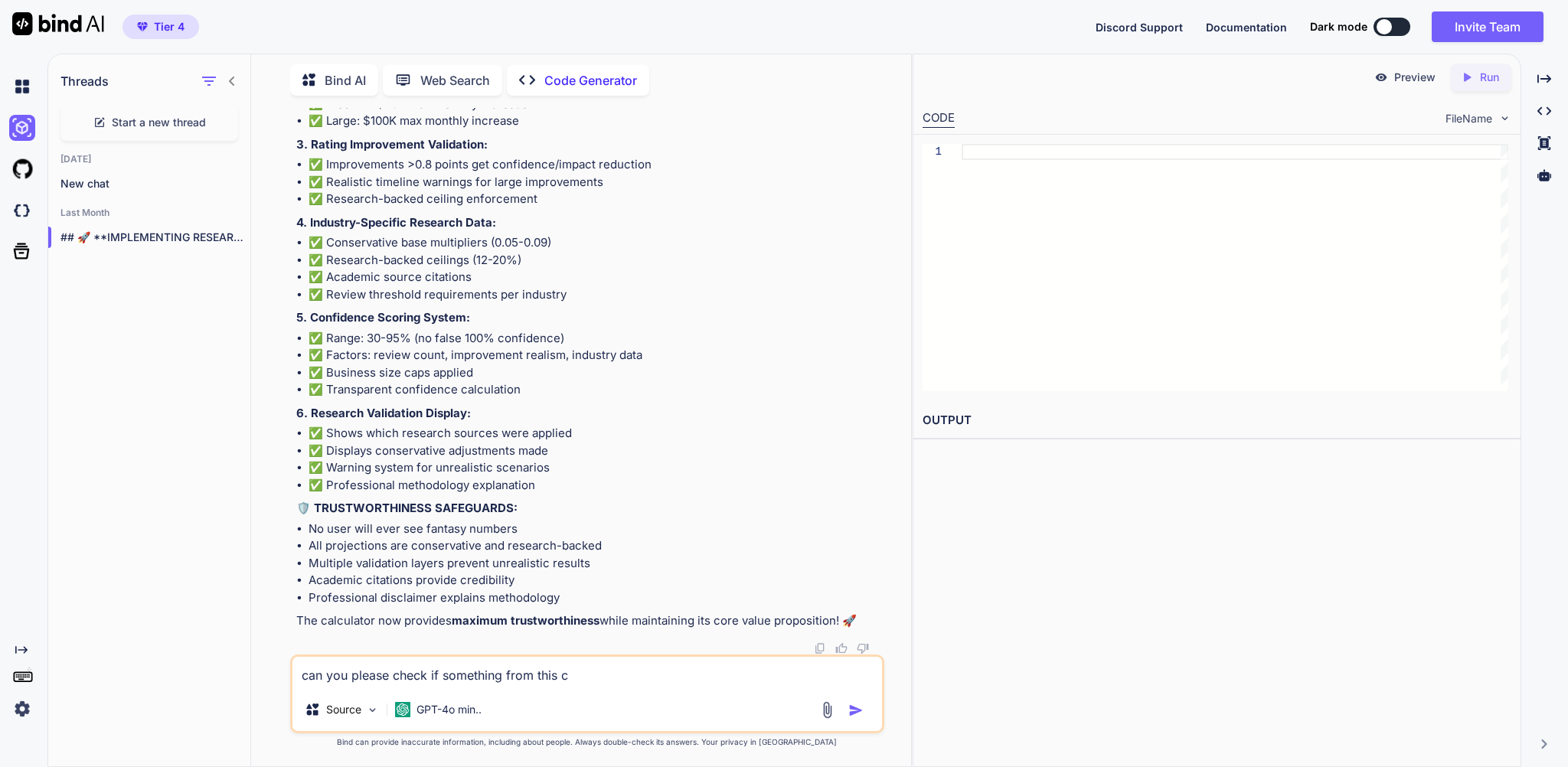
type textarea "x"
type textarea "can you please check if something from this co"
type textarea "x"
type textarea "can you please check if something from this c"
type textarea "x"
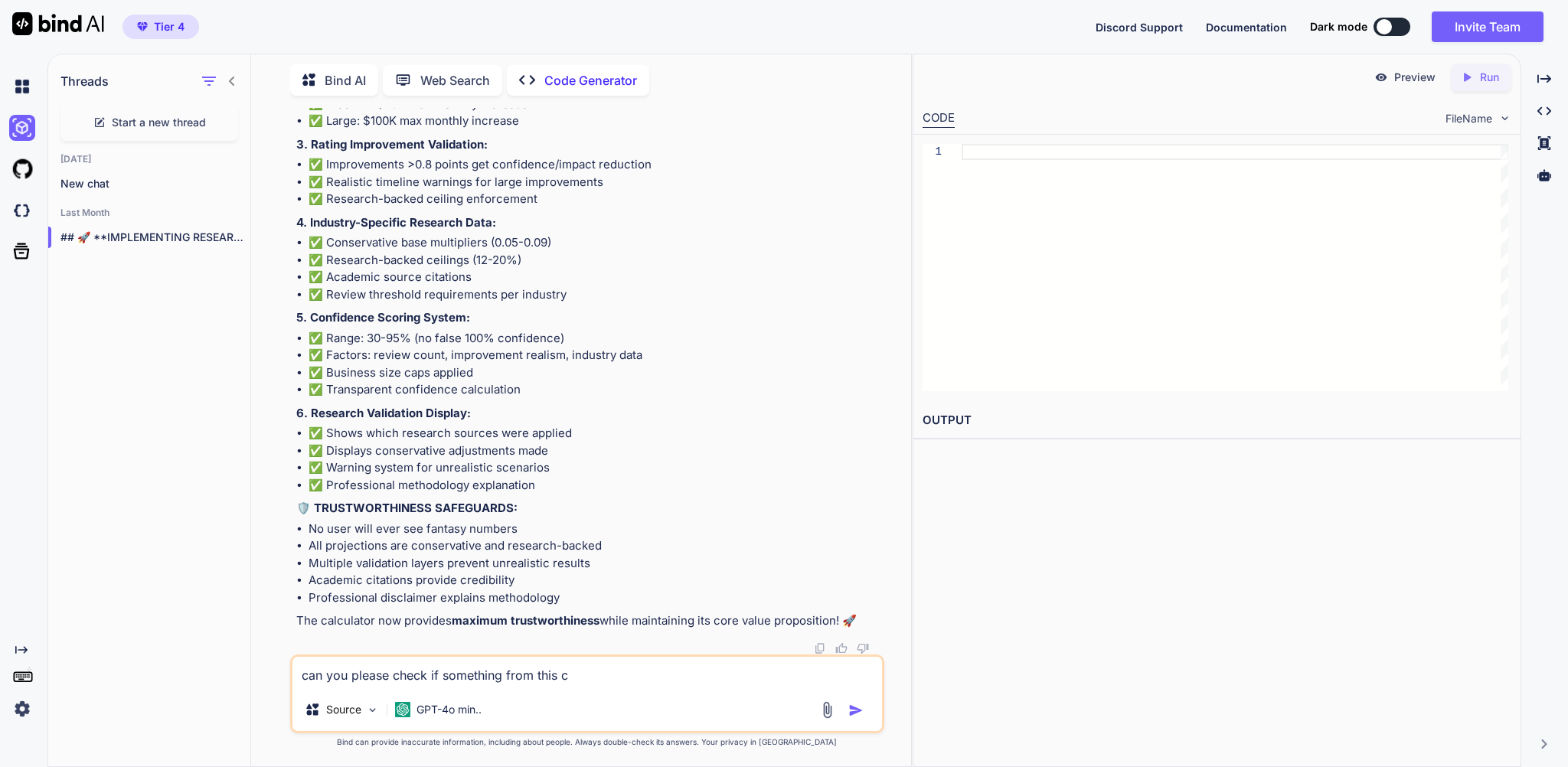
type textarea "can you please check if something from this"
type textarea "x"
type textarea "can you please check if something from this w"
type textarea "x"
type textarea "can you please check if something from this wo"
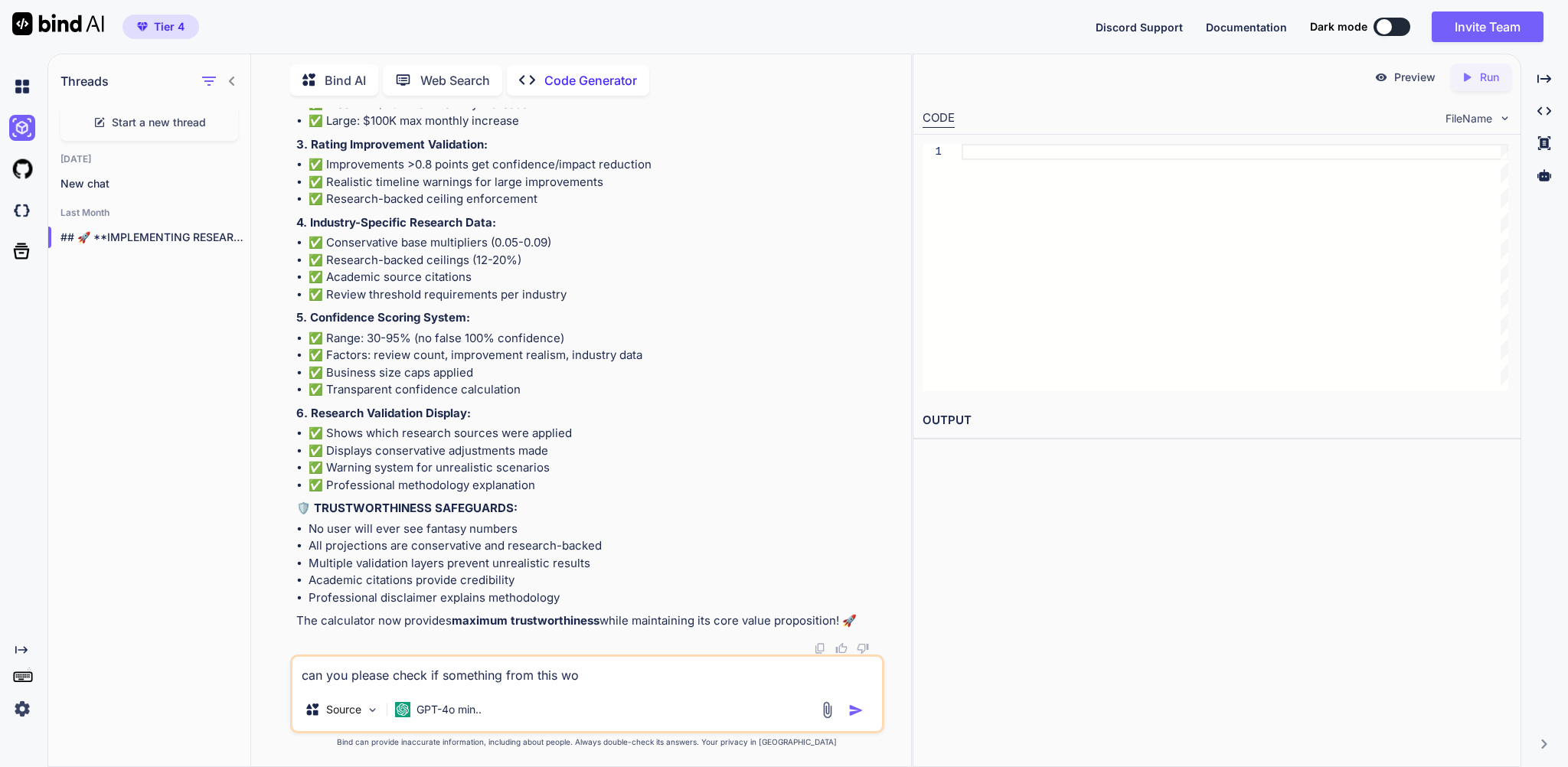
type textarea "x"
type textarea "can you please check if something from this wou"
type textarea "x"
type textarea "can you please check if something from this woul"
type textarea "x"
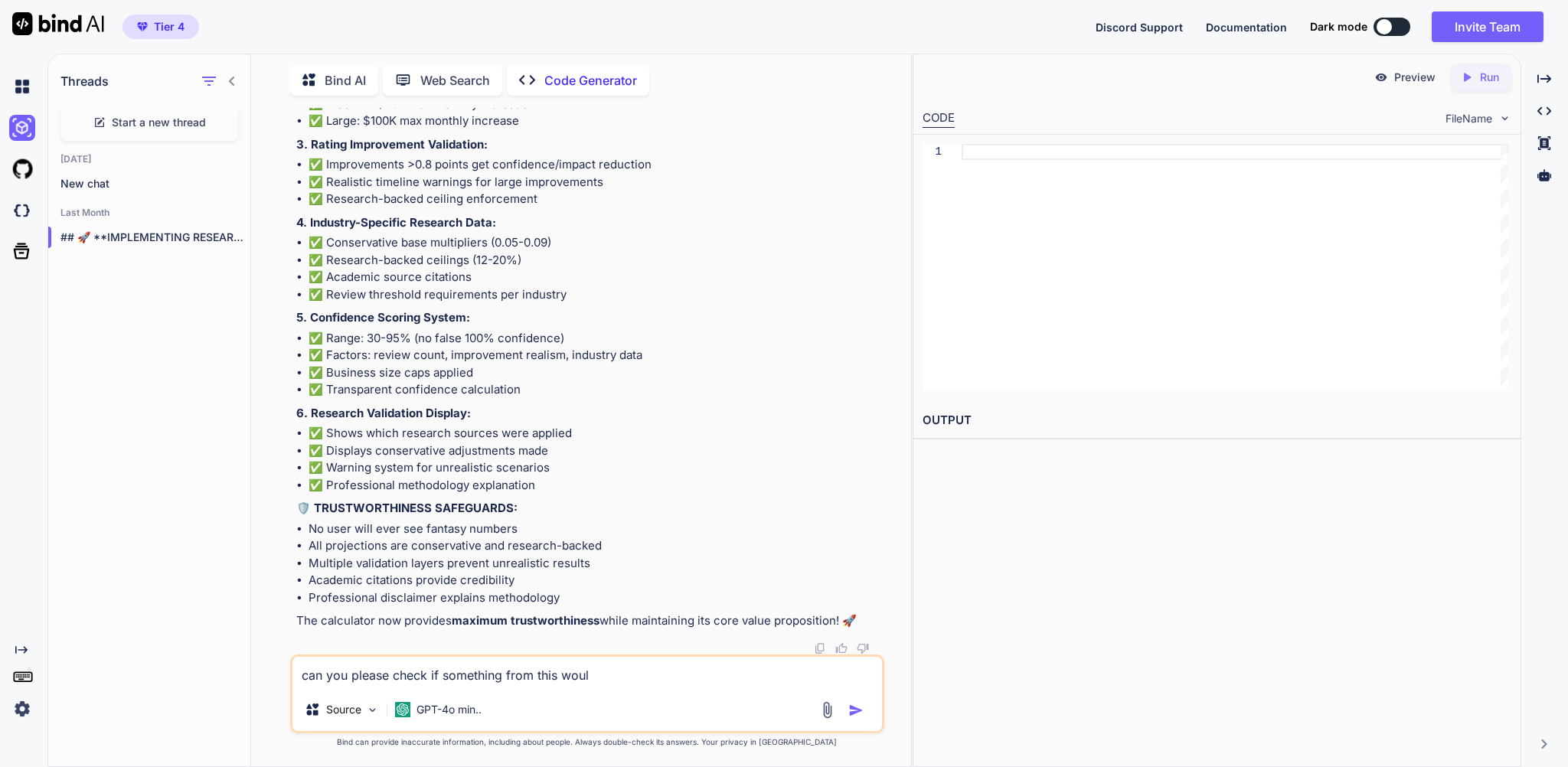
type textarea "can you please check if something from this would"
type textarea "x"
type textarea "can you please check if something from this would"
type textarea "x"
type textarea "can you please check if something from this would b"
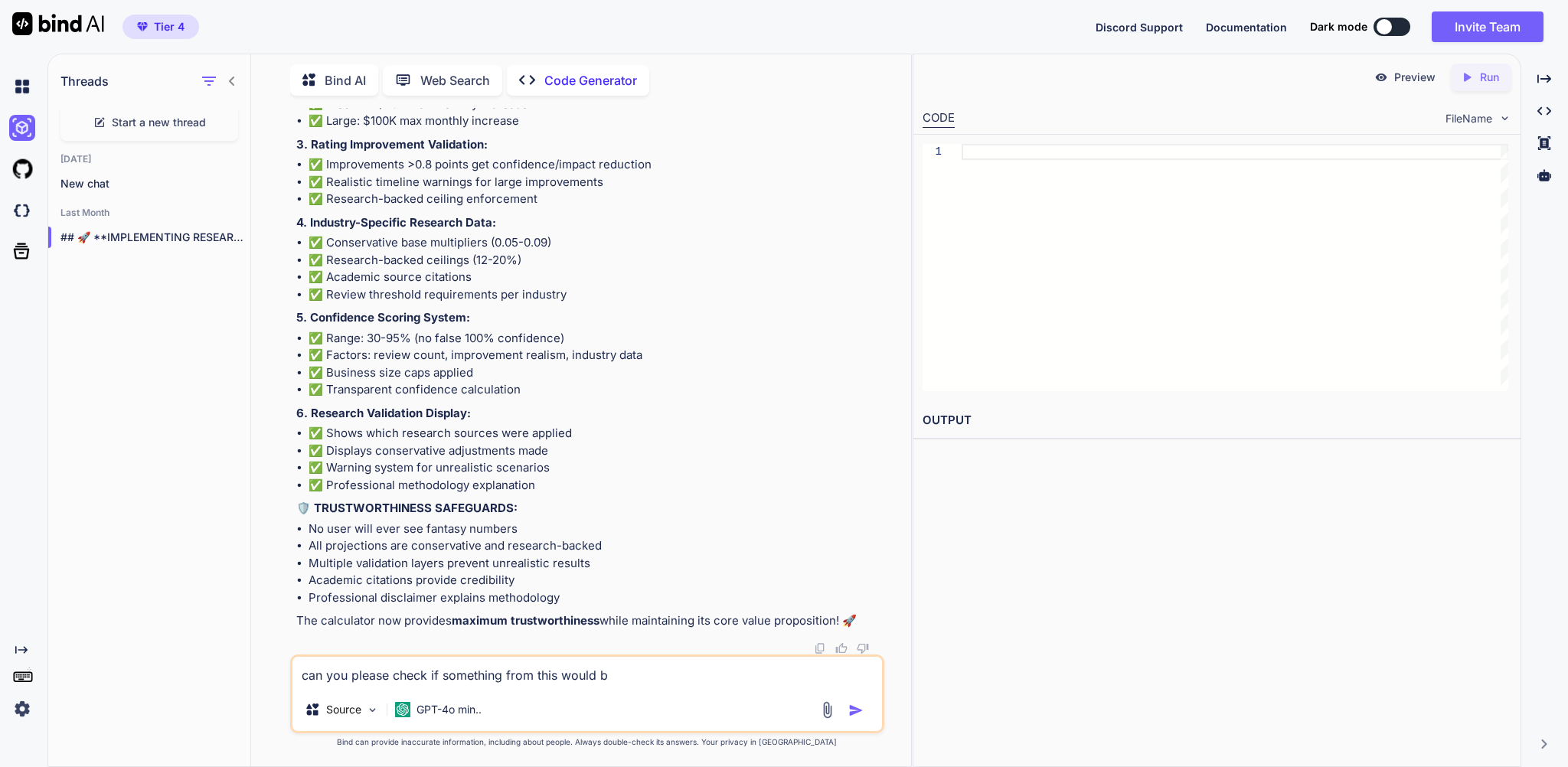
type textarea "x"
type textarea "can you please check if something from this would be"
type textarea "x"
type textarea "can you please check if something from this would be"
type textarea "x"
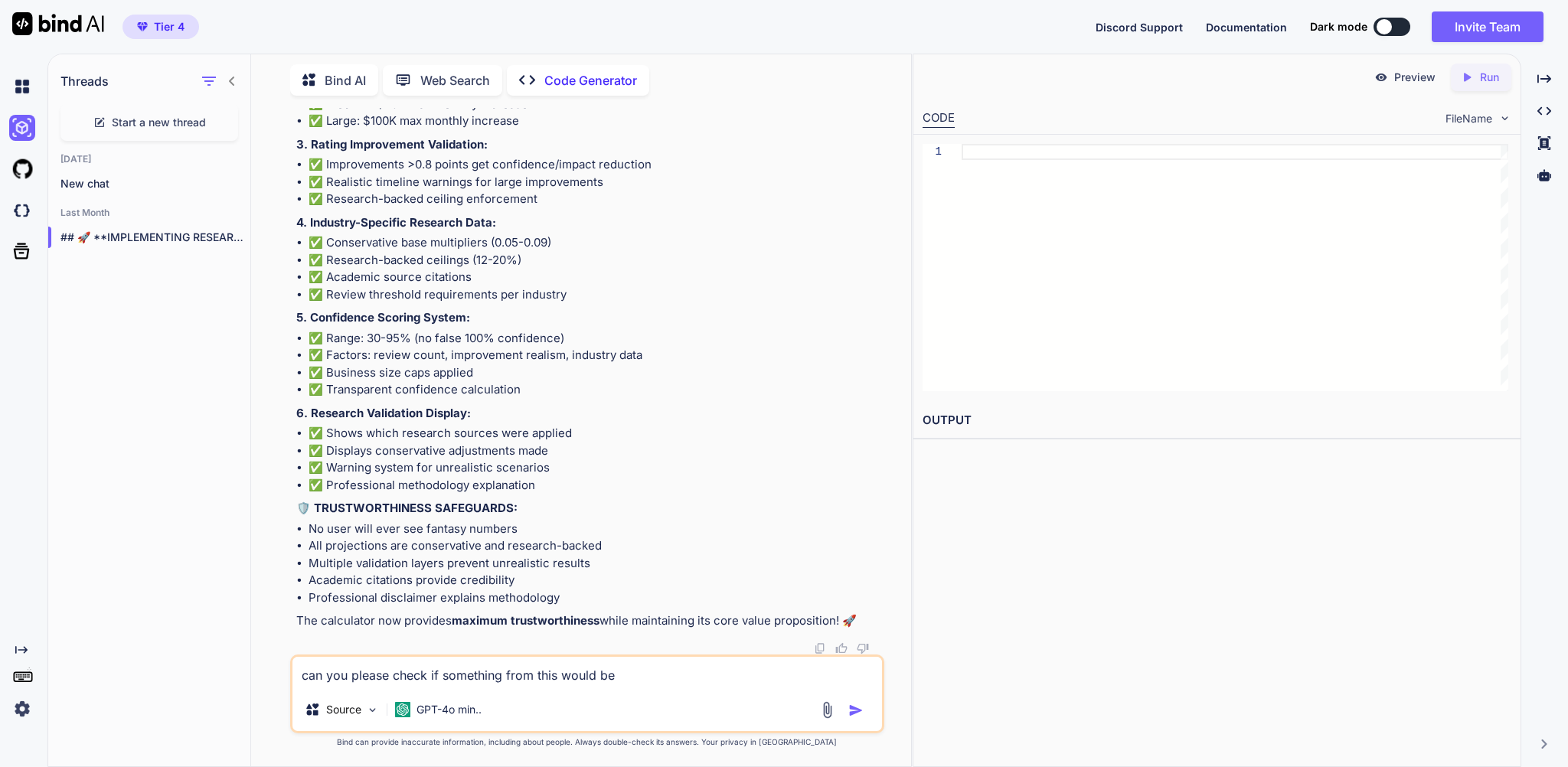
type textarea "can you please check if something from this would be f"
type textarea "x"
type textarea "can you please check if something from this would be fi"
type textarea "x"
type textarea "can you please check if something from this would be fin"
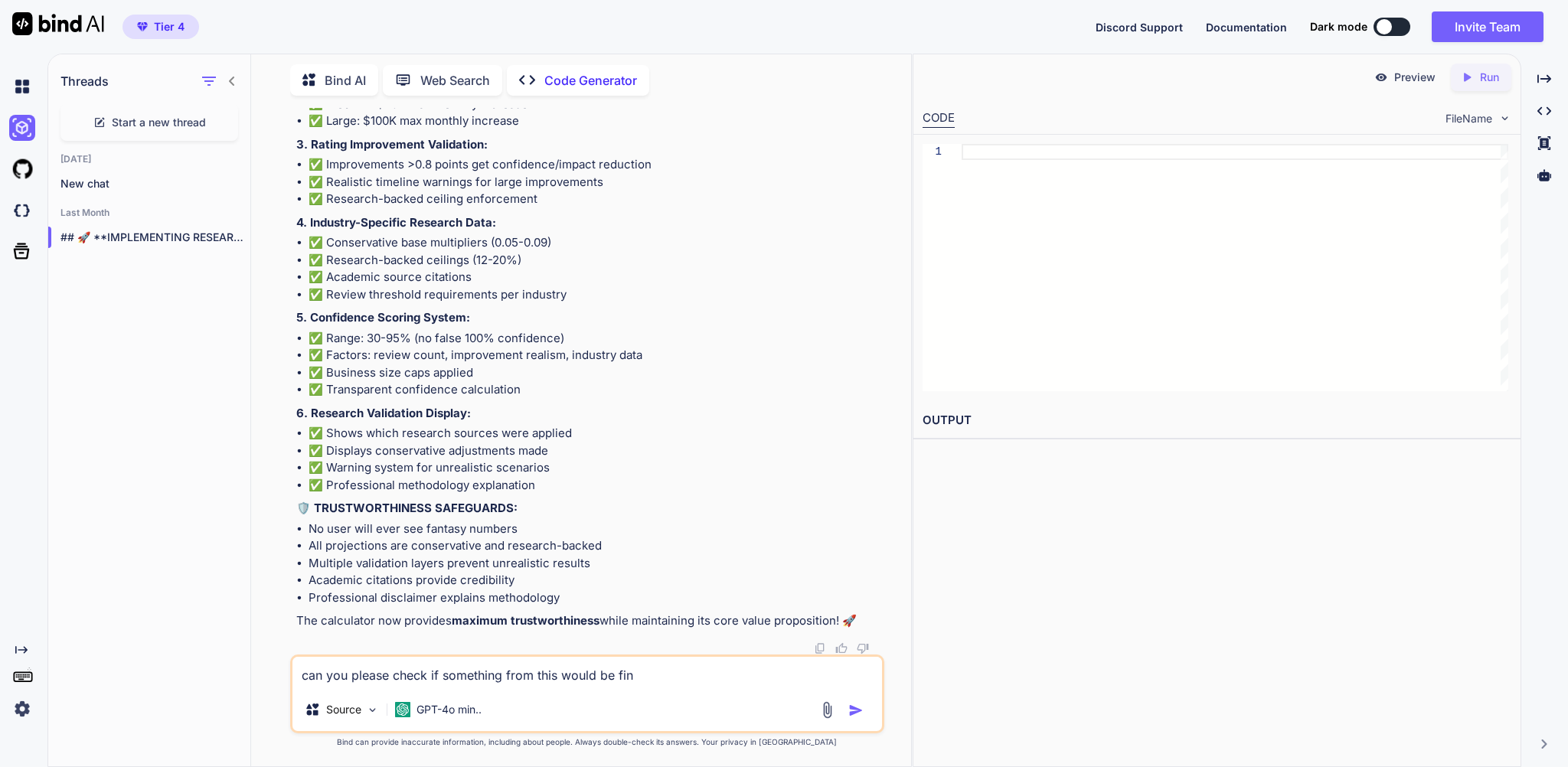
type textarea "x"
type textarea "can you please check if something from this would be fine"
type textarea "x"
type textarea "can you please check if something from this would be fine"
type textarea "x"
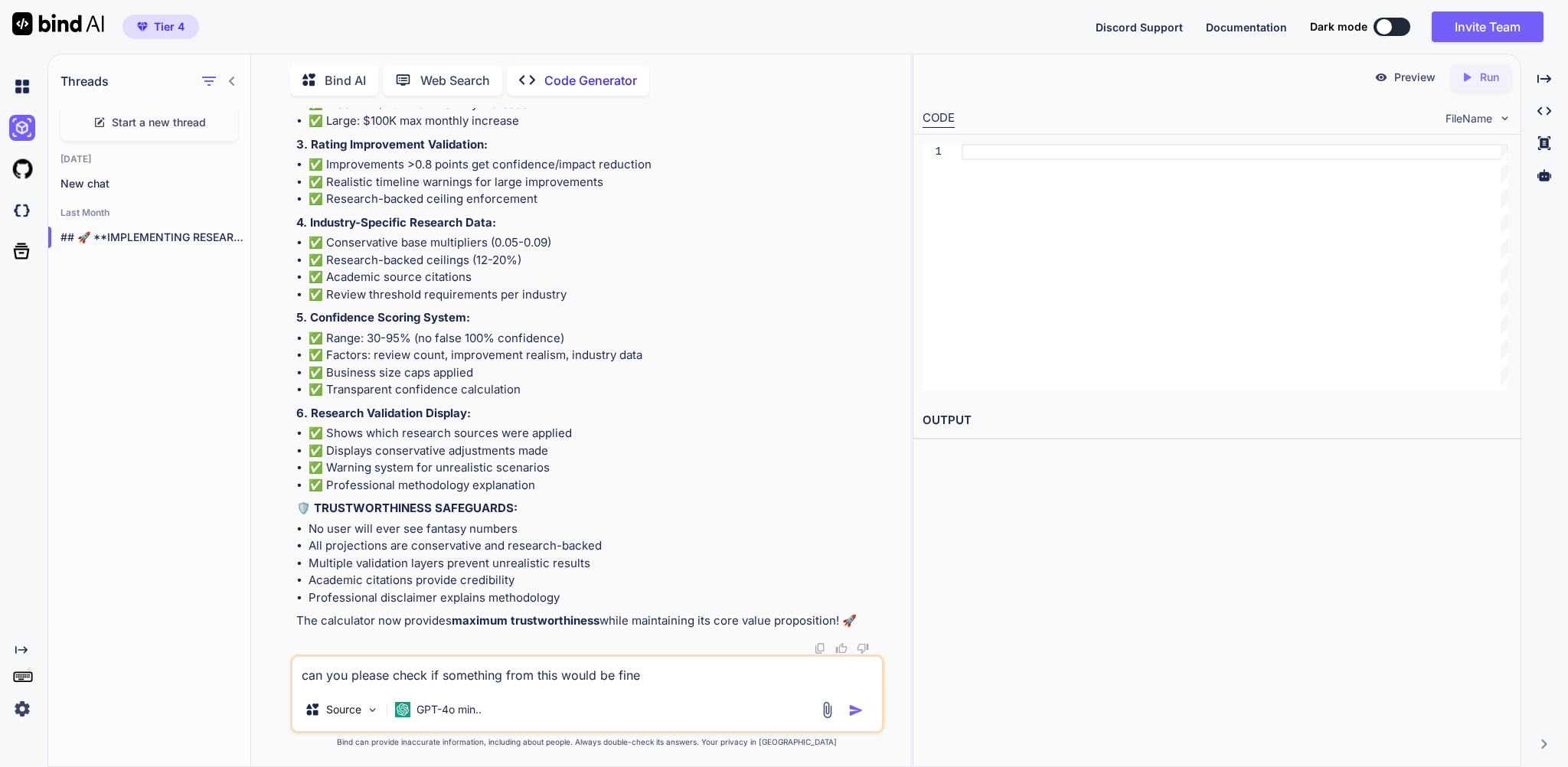
type textarea "can you please check if something from this would be fine t"
type textarea "x"
type textarea "can you please check if something from this would be fine to"
type textarea "x"
type textarea "can you please check if something from this would be fine to"
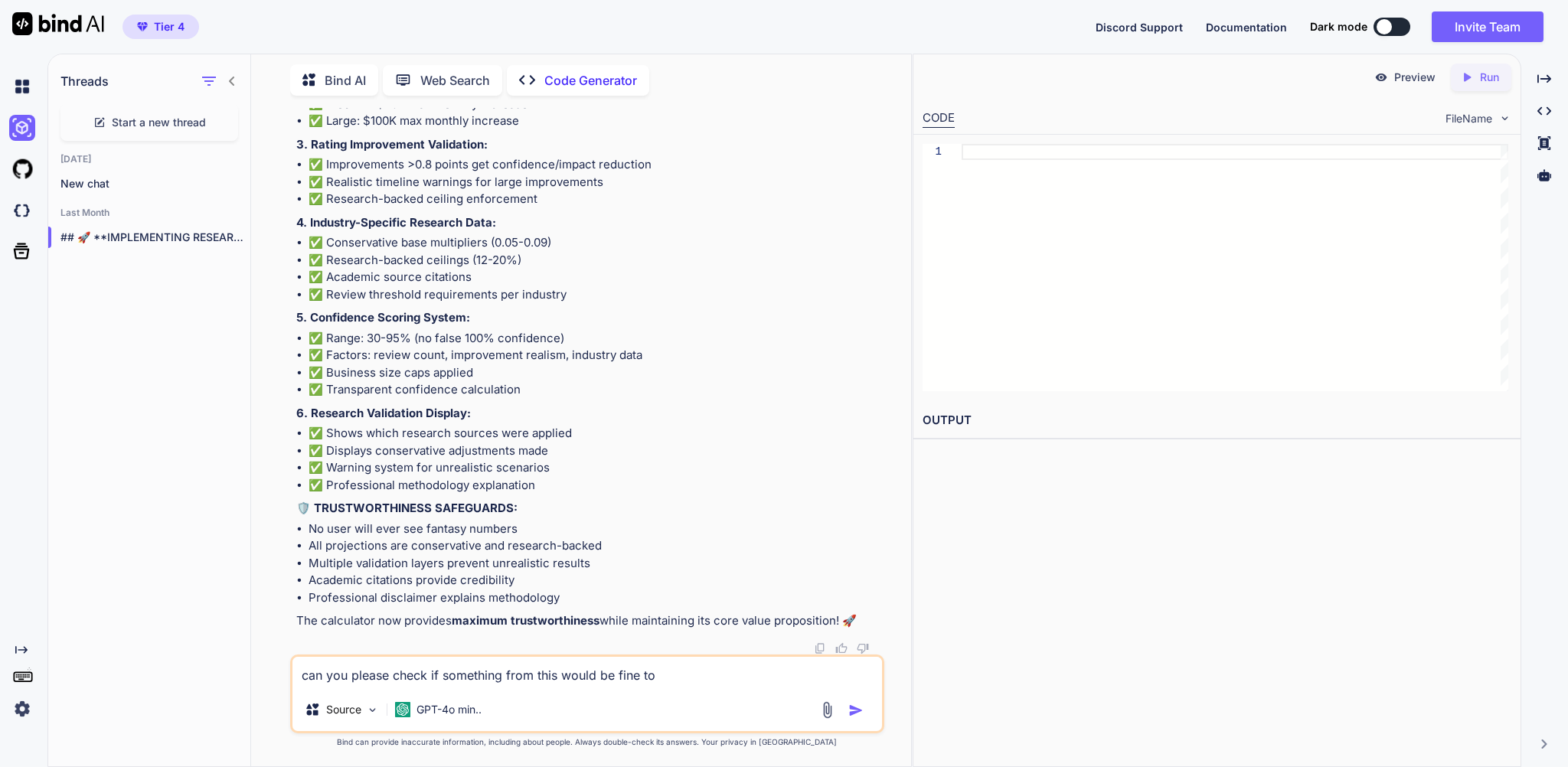
type textarea "x"
type textarea "can you please check if something from this would be fine to a"
type textarea "x"
type textarea "can you please check if something from this would be fine to ad"
type textarea "x"
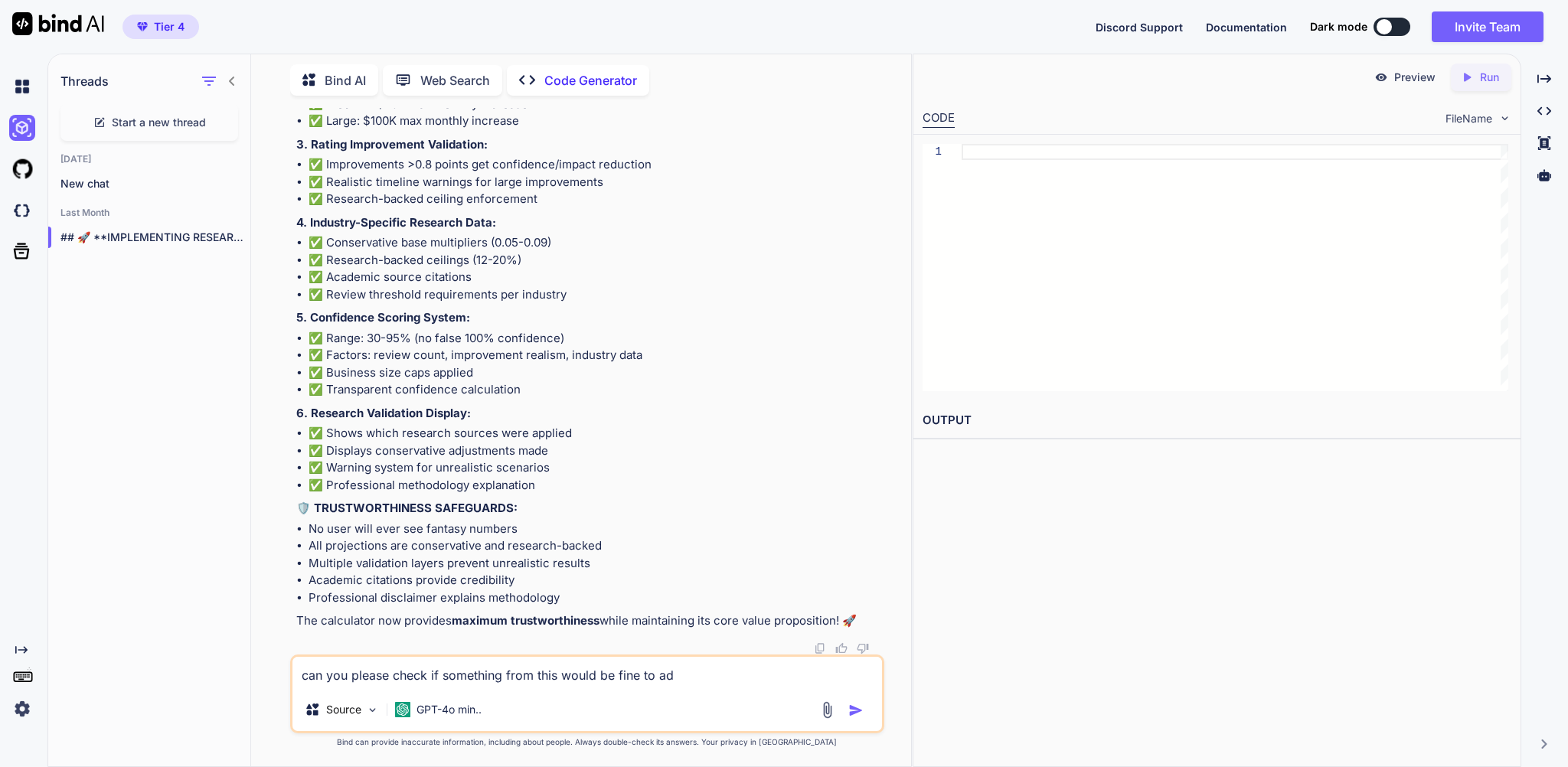
type textarea "can you please check if something from this would be fine to add"
type textarea "x"
type textarea "can you please check if something from this would be fine to add"
type textarea "x"
type textarea "can you please check if something from this would be fine to add i"
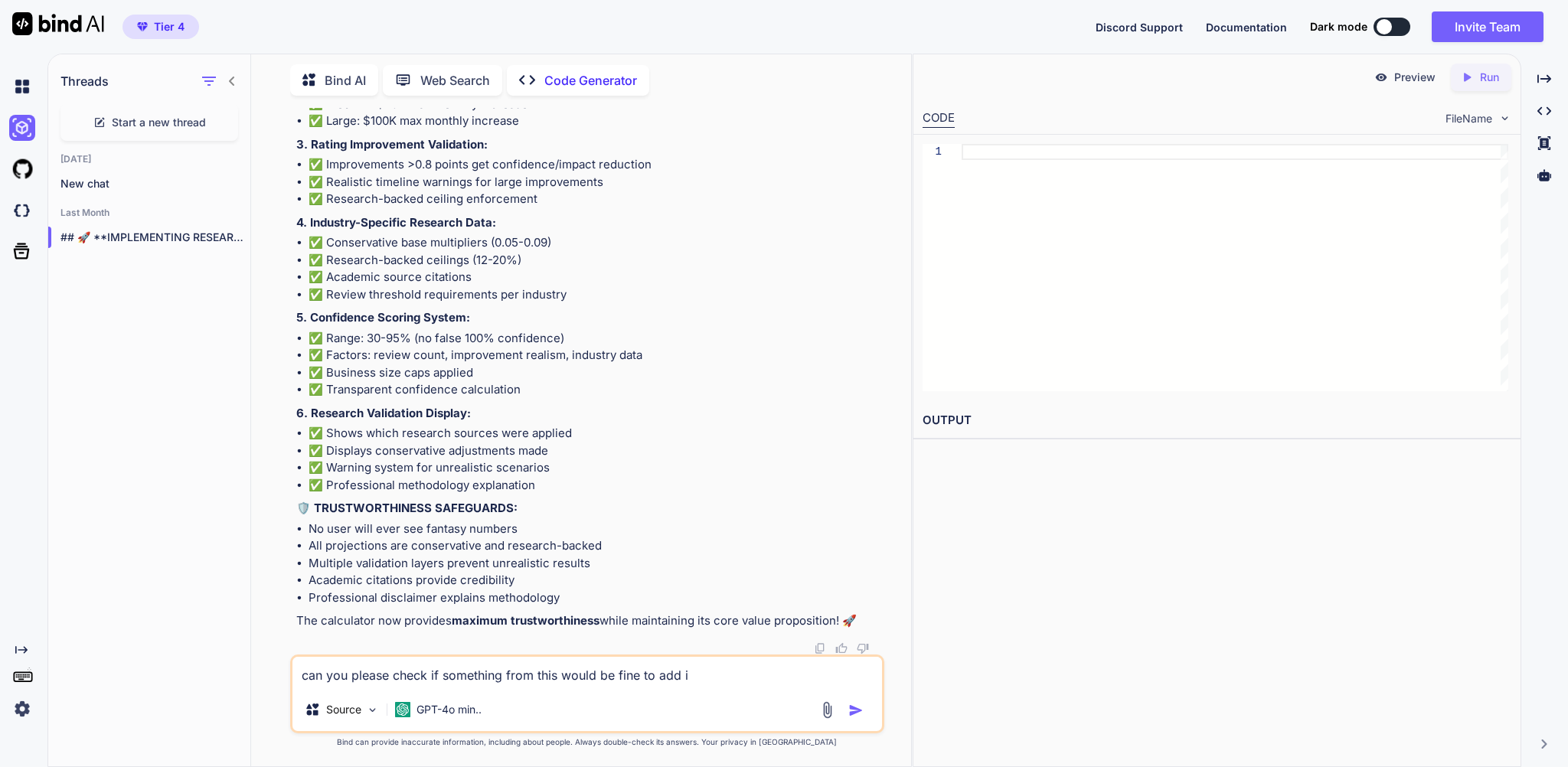
type textarea "x"
type textarea "can you please check if something from this would be fine to add in"
type textarea "x"
type textarea "can you please check if something from this would be fine to add int"
type textarea "x"
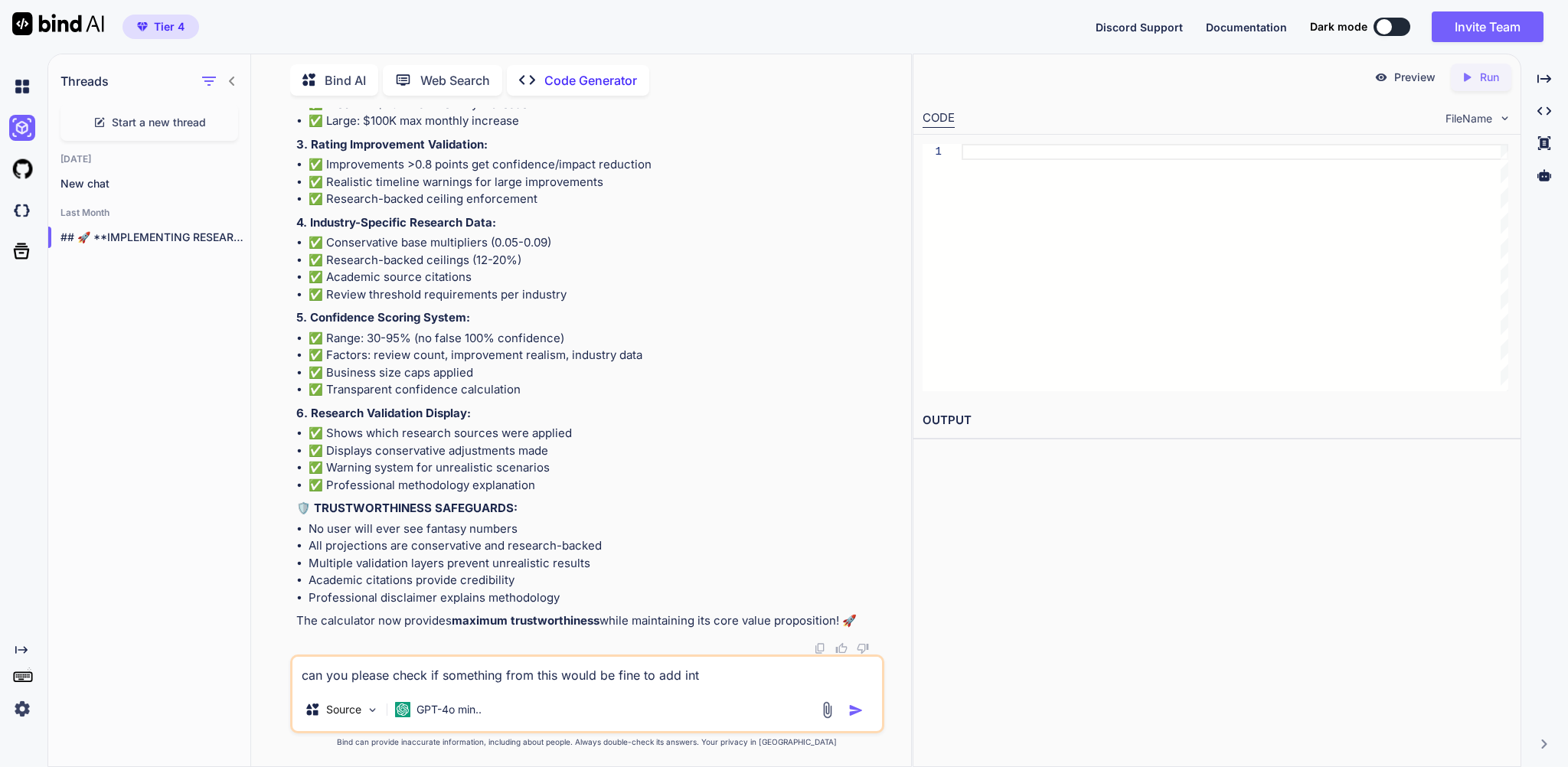
type textarea "can you please check if something from this would be fine to add into"
type textarea "x"
type textarea "can you please check if something from this would be fine to add into"
type textarea "x"
type textarea "can you please check if something from this would be fine to add into t"
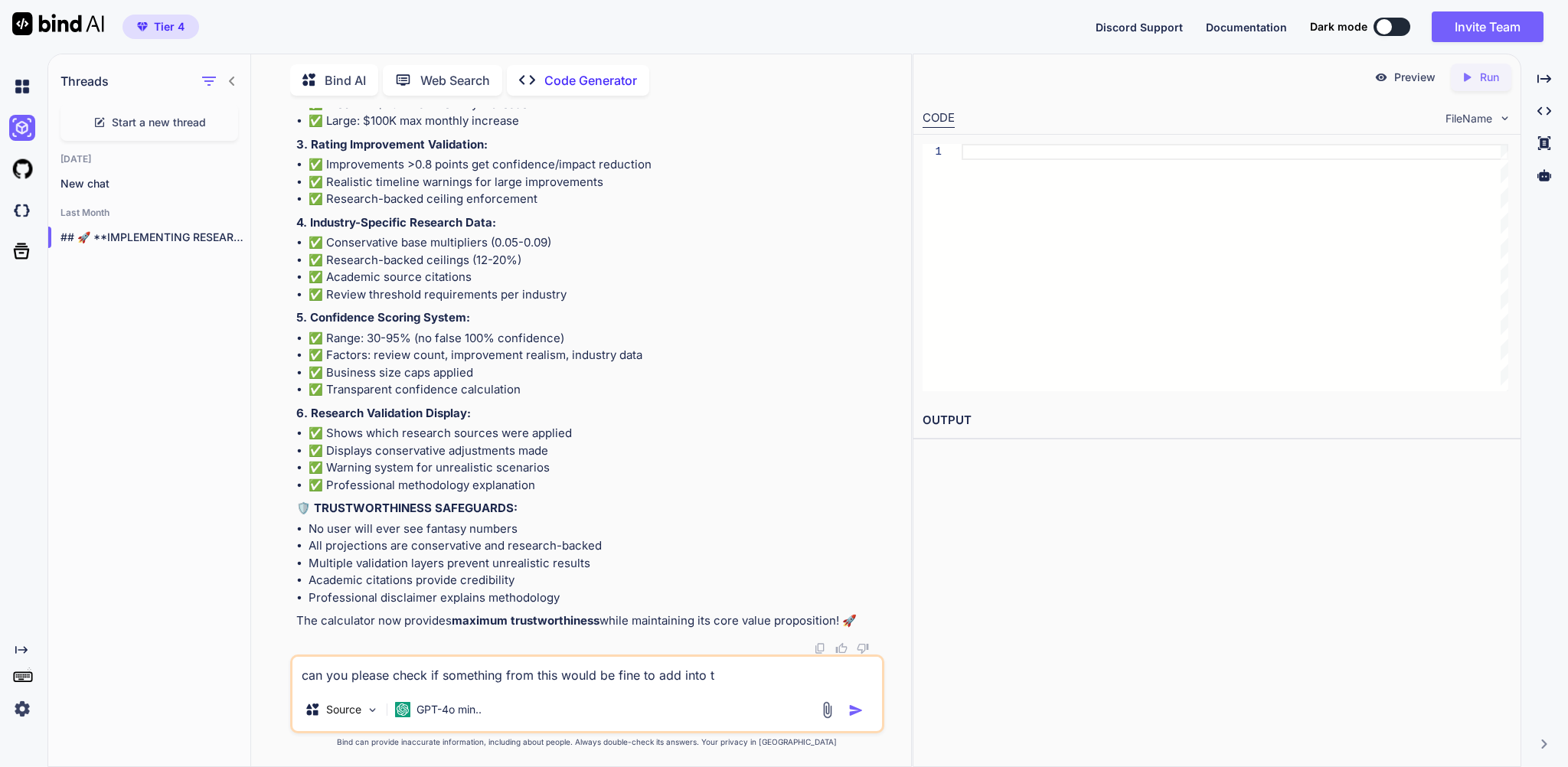
type textarea "x"
type textarea "can you please check if something from this would be fine to add into th"
type textarea "x"
type textarea "can you please check if something from this would be fine to add into the"
type textarea "x"
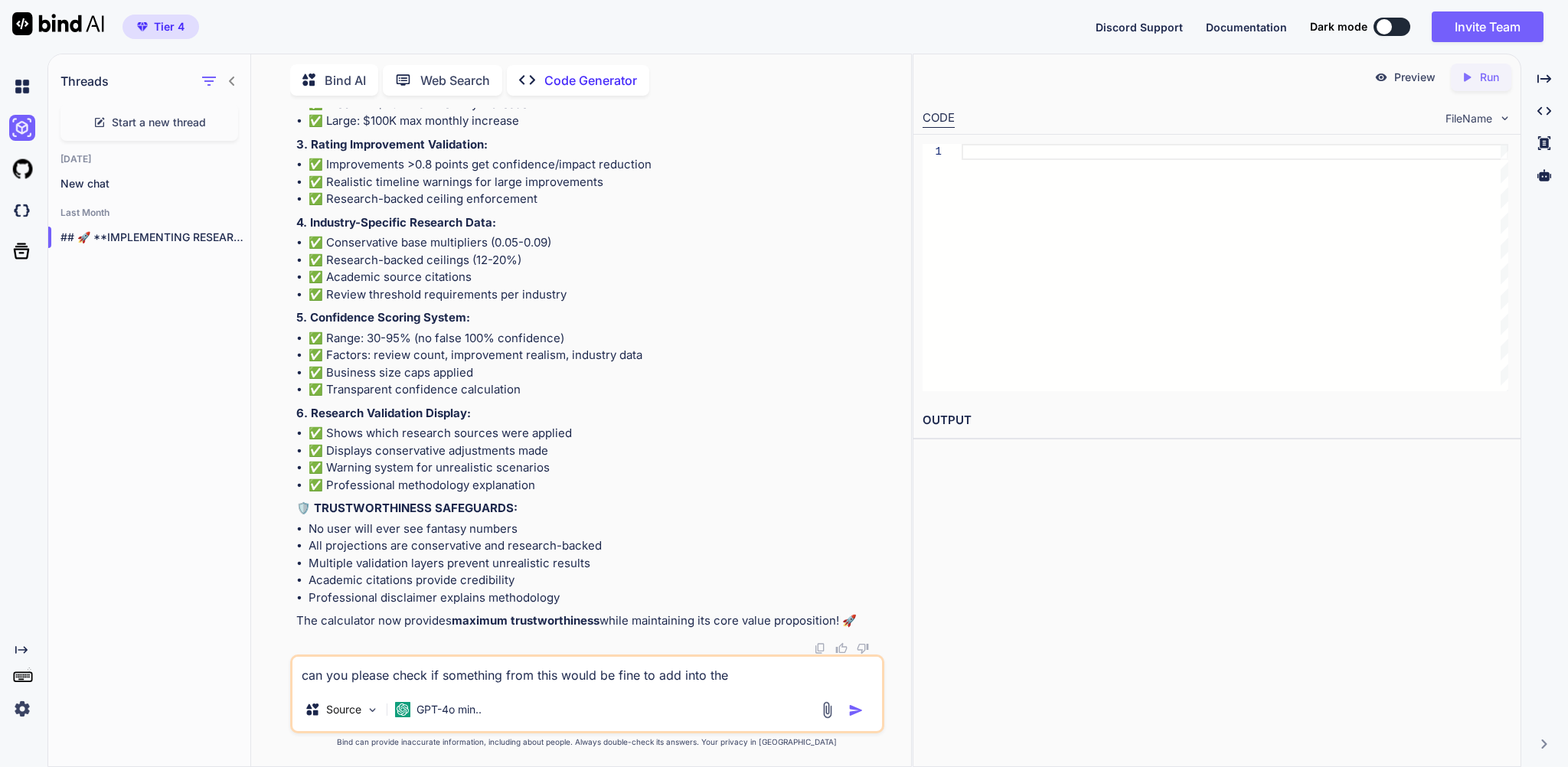
type textarea "can you please check if something from this would be fine to add into the"
type textarea "x"
type textarea "can you please check if something from this would be fine to add into the c"
type textarea "x"
type textarea "can you please check if something from this would be fine to add into the ca"
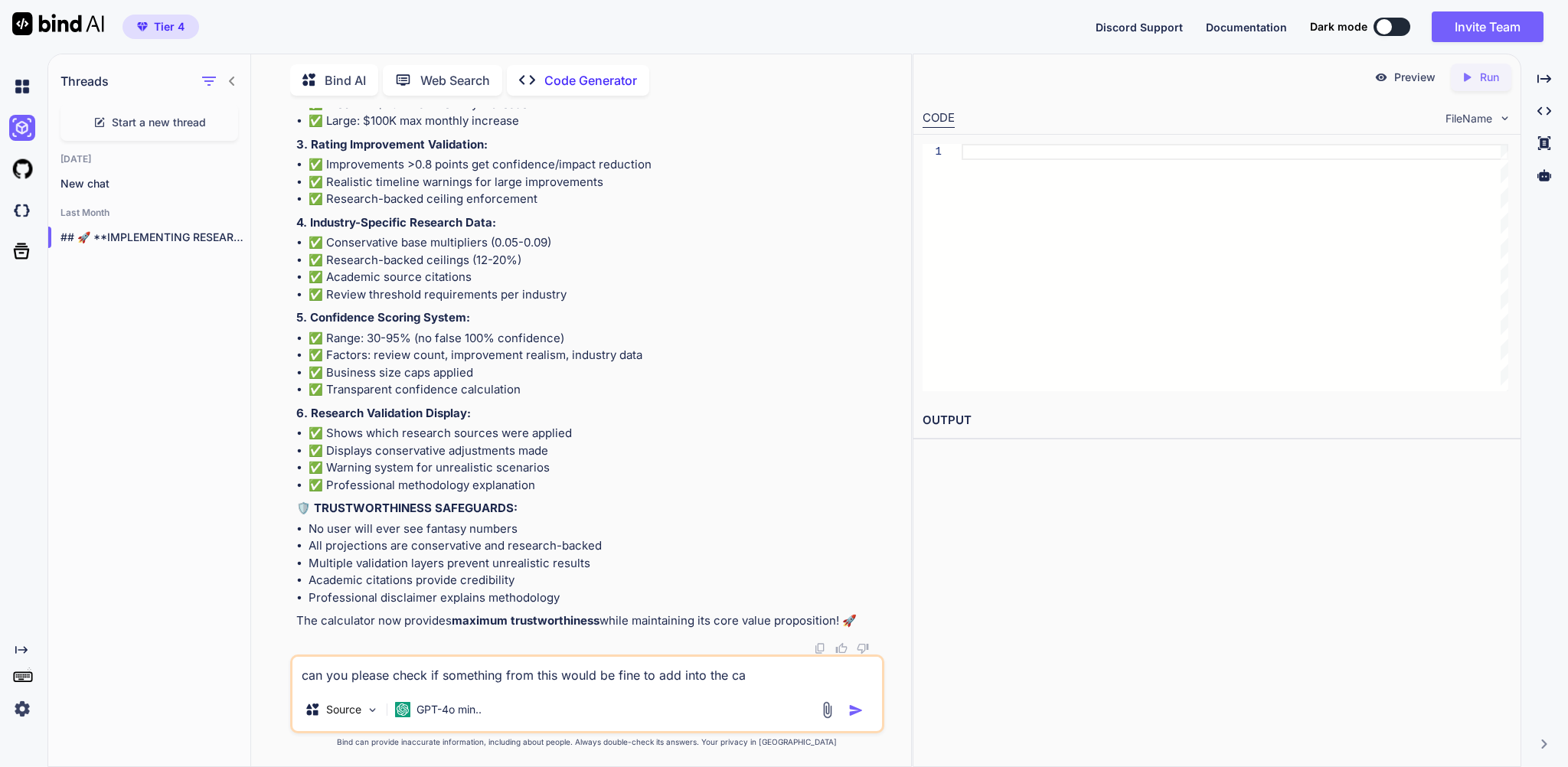
type textarea "x"
type textarea "can you please check if something from this would be fine to add into the cal"
type textarea "x"
type textarea "can you please check if something from this would be fine to add into the calc"
type textarea "x"
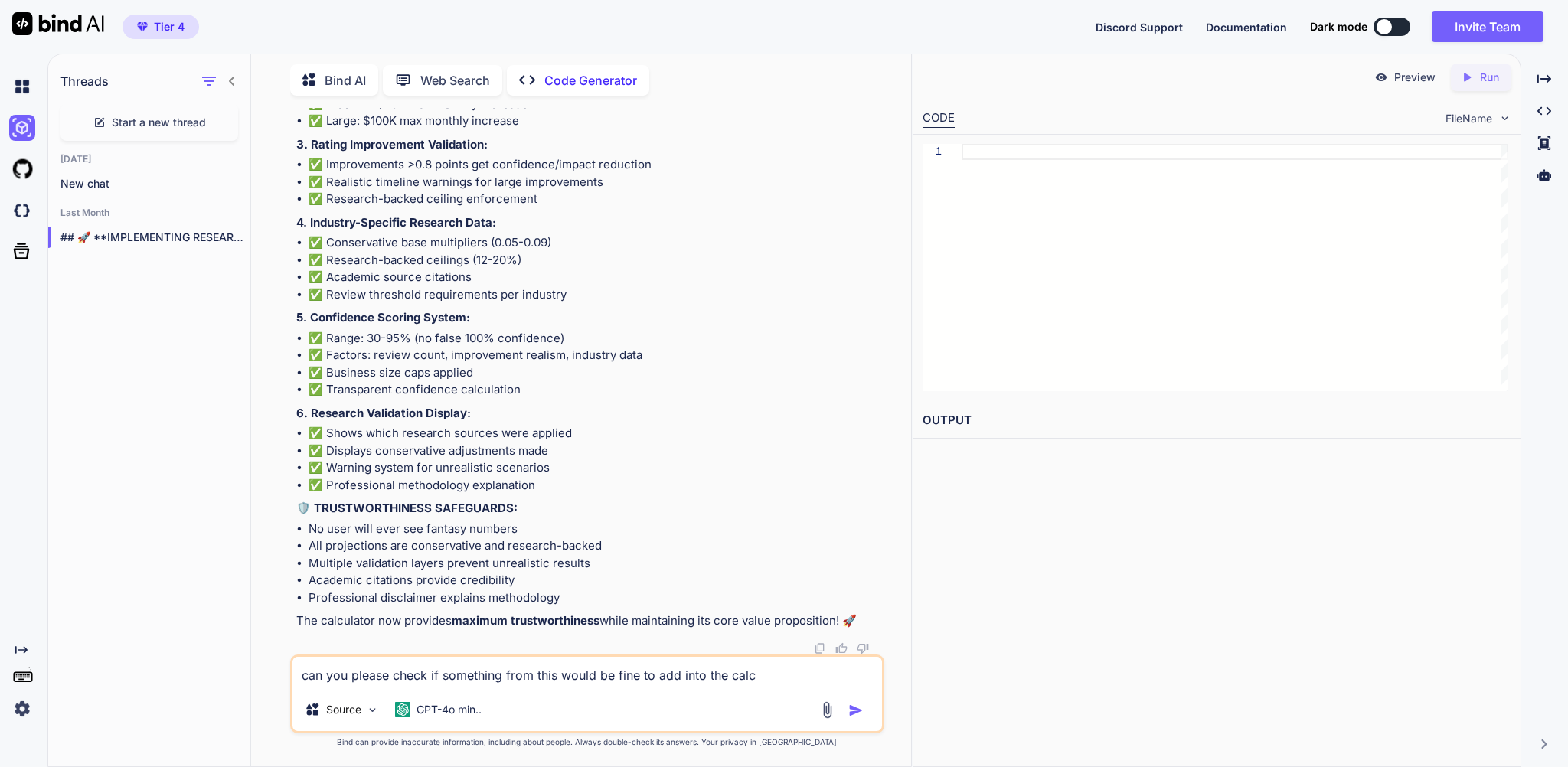
type textarea "can you please check if something from this would be fine to add into the calcu"
type textarea "x"
type textarea "can you please check if something from this would be fine to add into the calcul"
type textarea "x"
type textarea "can you please check if something from this would be fine to add into the calcu…"
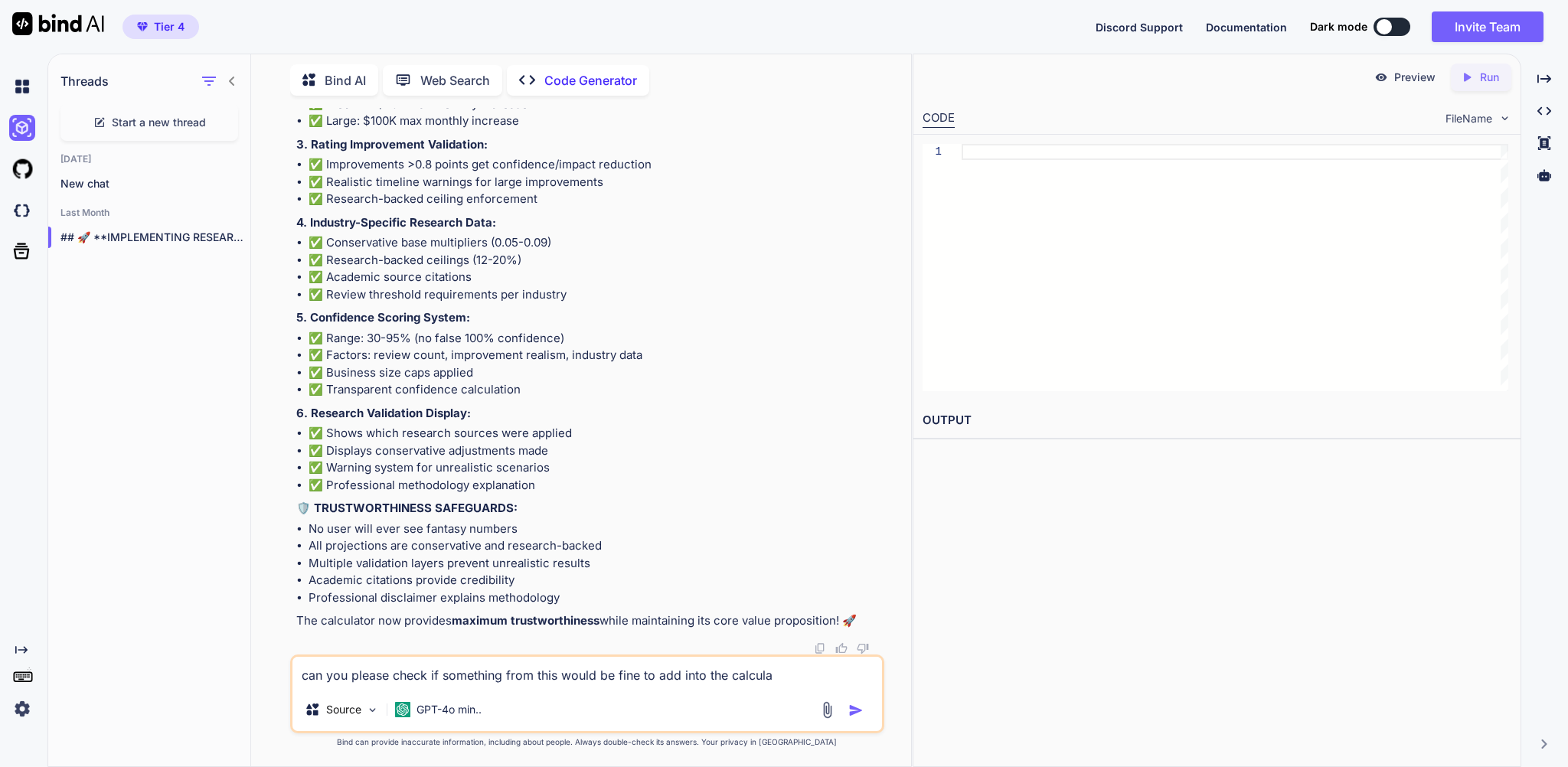
type textarea "x"
type textarea "can you please check if something from this would be fine to add into the calcu…"
type textarea "x"
type textarea "can you please check if something from this would be fine to add into the calcu…"
type textarea "x"
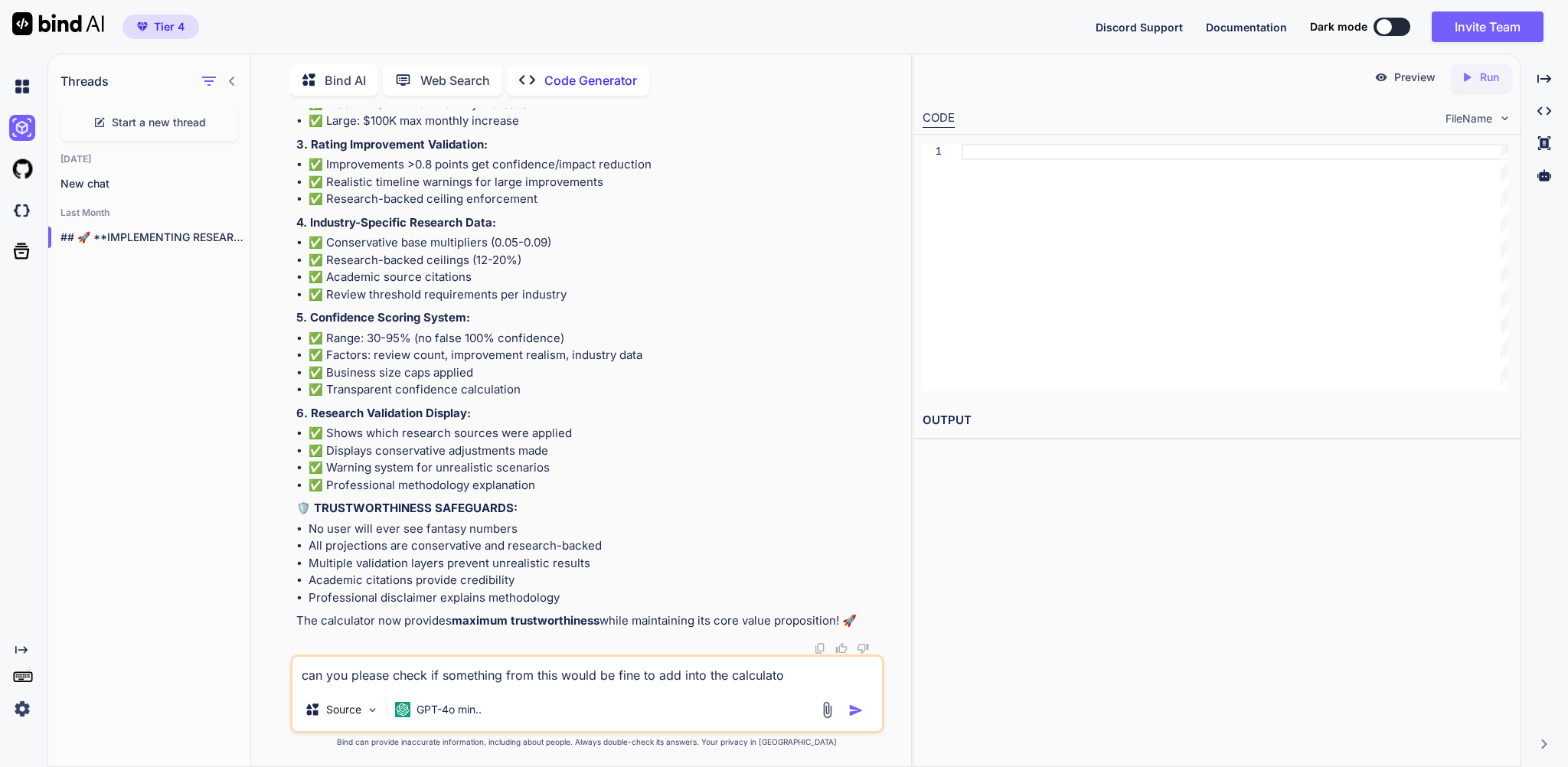
type textarea "can you please check if something from this would be fine to add into the calcu…"
type textarea "x"
type textarea "can you please check if something from this would be fine to add into the calcu…"
type textarea "x"
type textarea "can you please check if something from this would be fine to add into the calcu…"
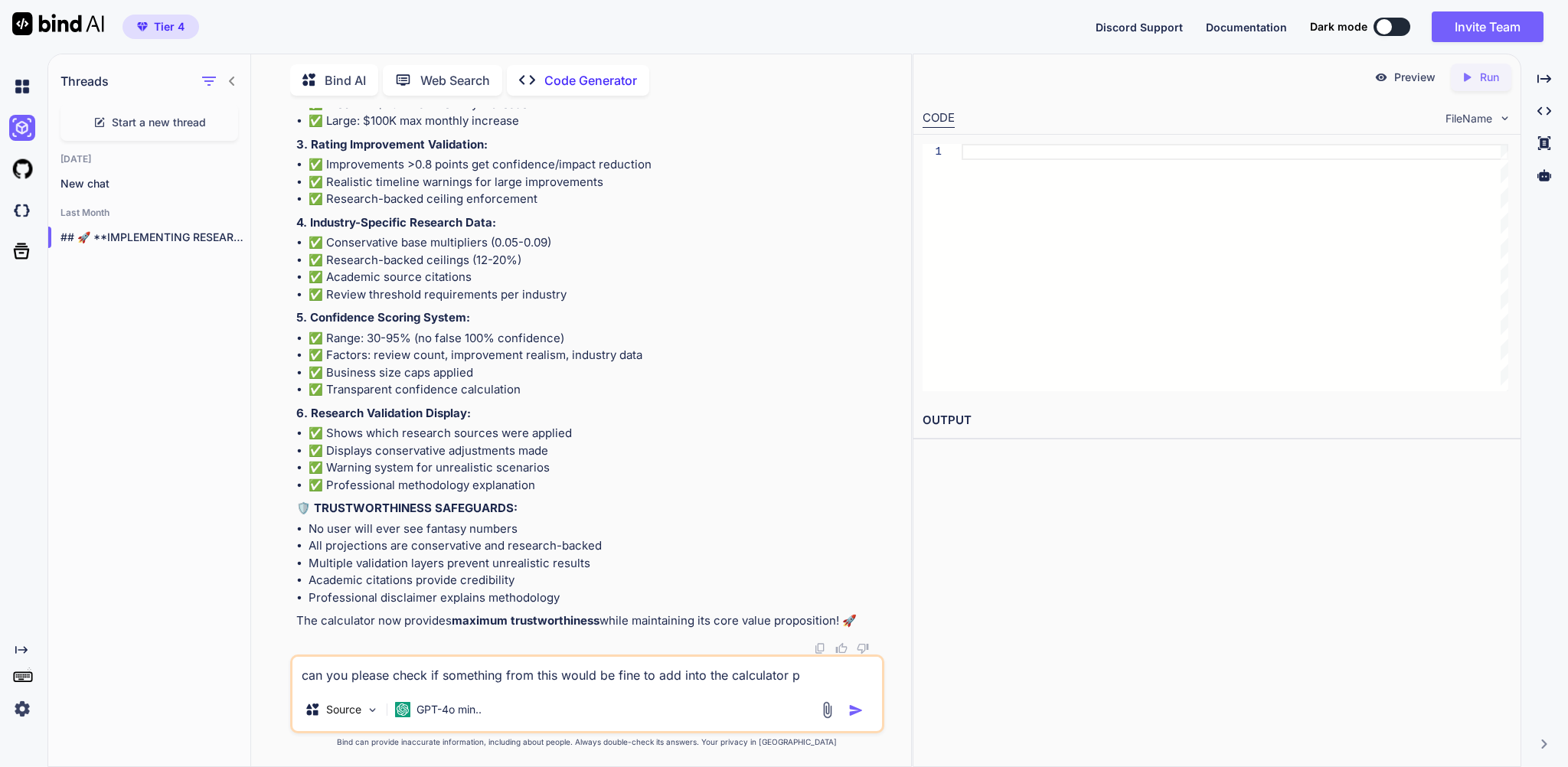
type textarea "x"
type textarea "can you please check if something from this would be fine to add into the calcu…"
type textarea "x"
type textarea "can you please check if something from this would be fine to add into the calcu…"
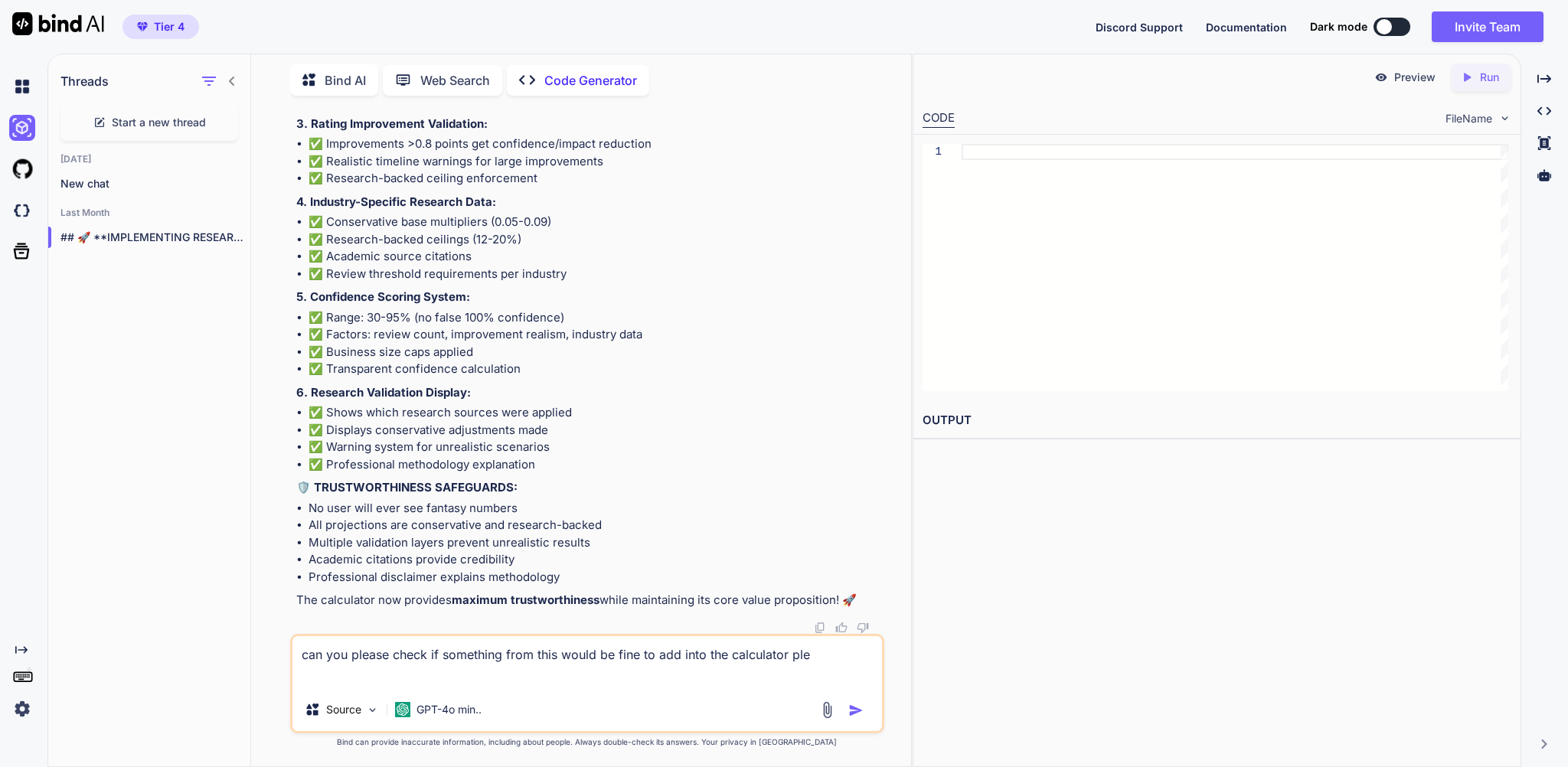
type textarea "x"
type textarea "can you please check if something from this would be fine to add into the calcu…"
type textarea "x"
type textarea "can you please check if something from this would be fine to add into the calcu…"
type textarea "x"
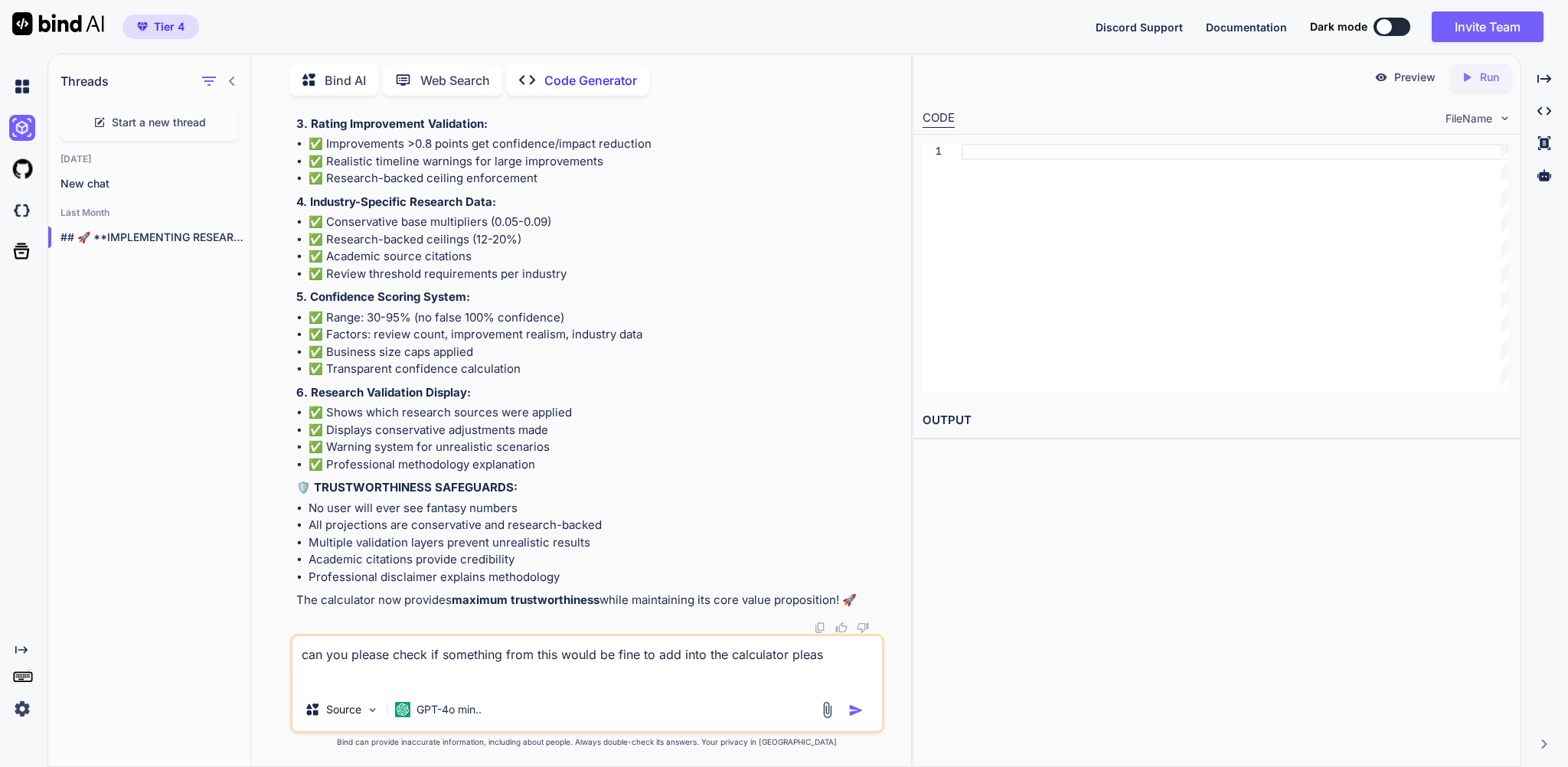
type textarea "can you please check if something from this would be fine to add into the calcu…"
type textarea "x"
type textarea "can you please check if something from this would be fine to add into the calcu…"
type textarea "x"
type textarea "can you please check if something from this would be fine to add into the calcu…"
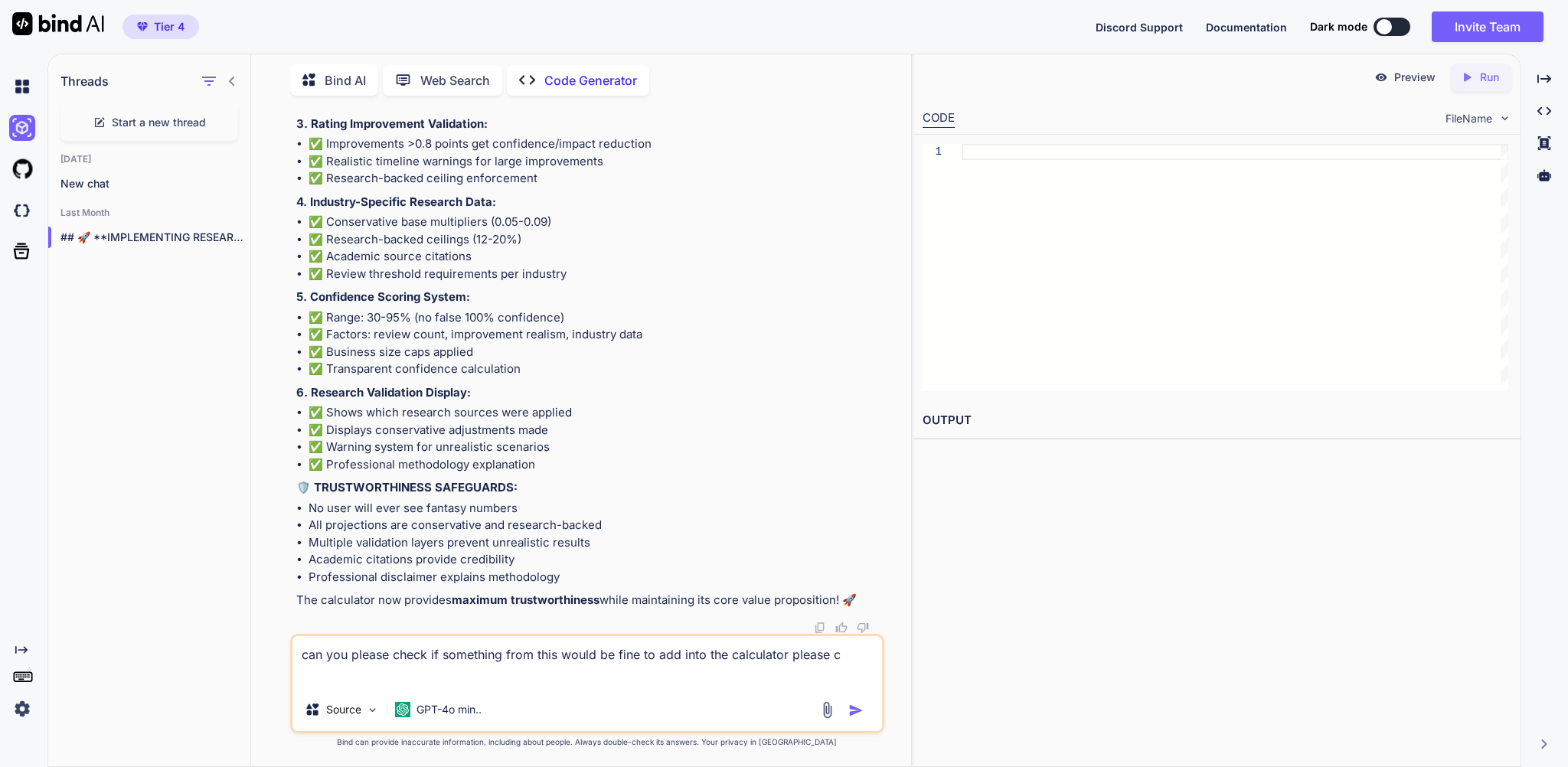
type textarea "x"
type textarea "can you please check if something from this would be fine to add into the calcu…"
type textarea "x"
type textarea "can you please check if something from this would be fine to add into the calcu…"
type textarea "x"
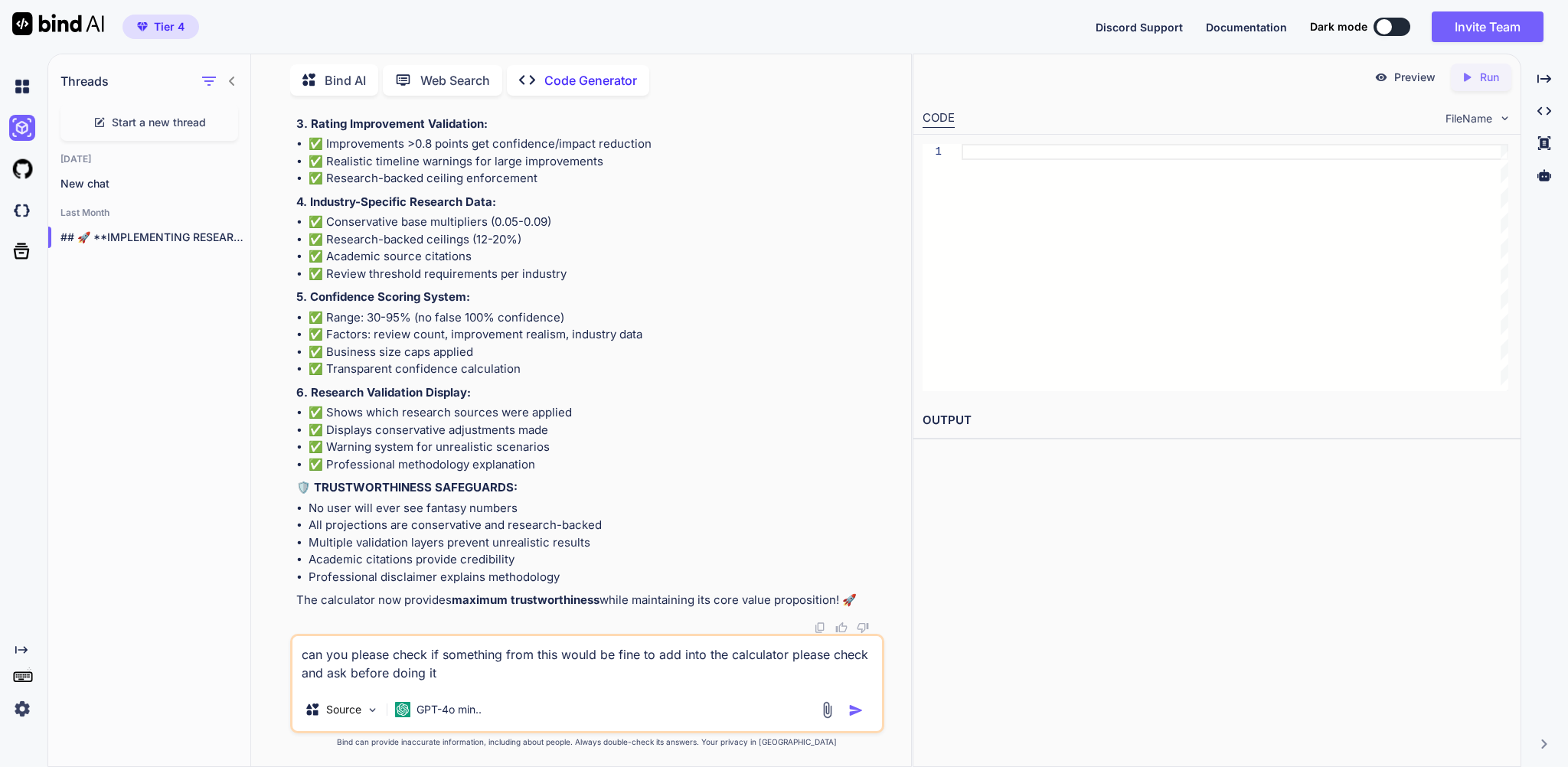
paste textarea "The article from *Search Engine Land* (“Achieving 3.7 Google My Business rating…"
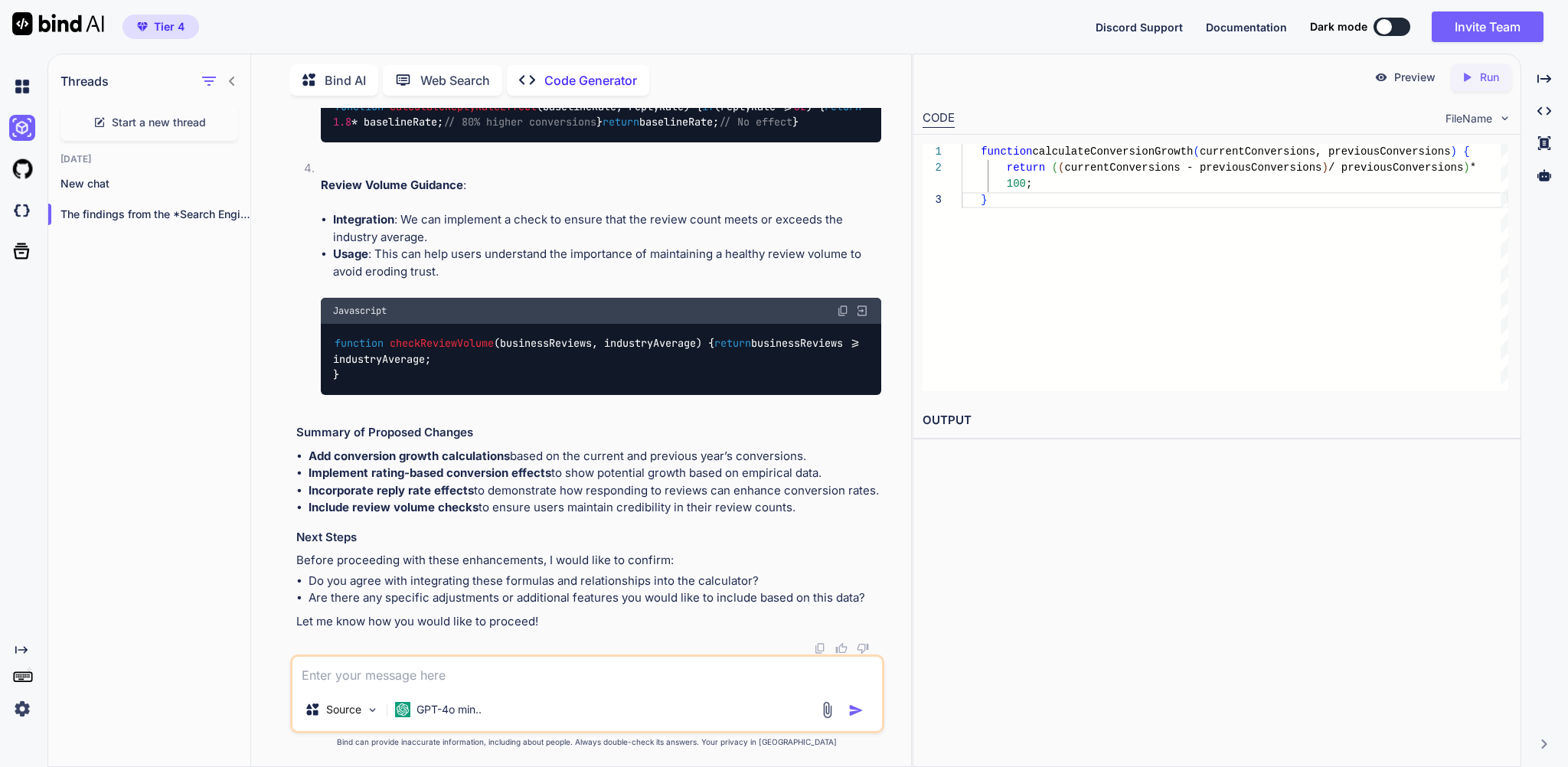
scroll to position [78997, 0]
click at [352, 663] on textarea at bounding box center [586, 672] width 588 height 32
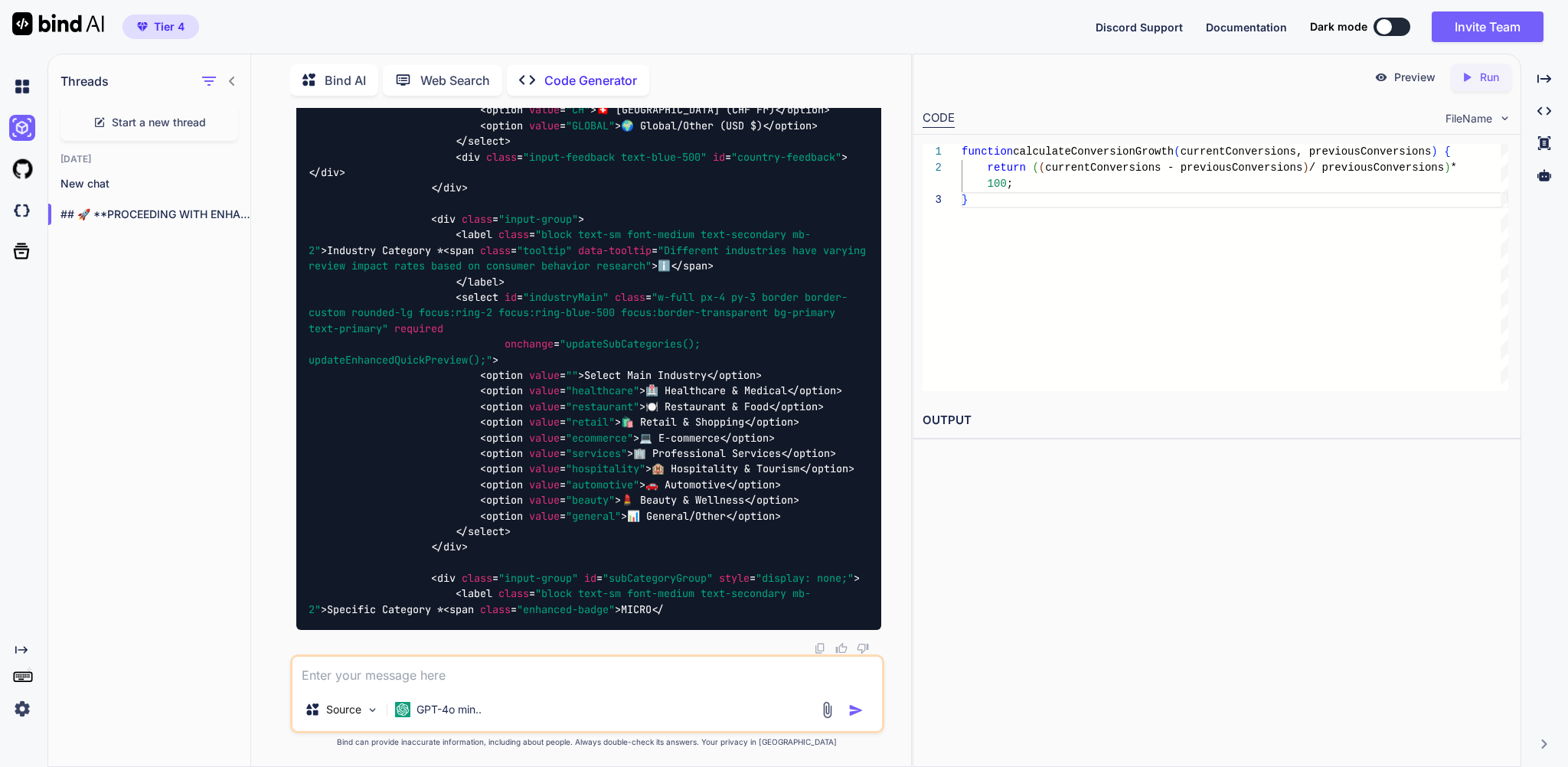
scroll to position [88049, 0]
click at [384, 666] on textarea at bounding box center [586, 672] width 588 height 32
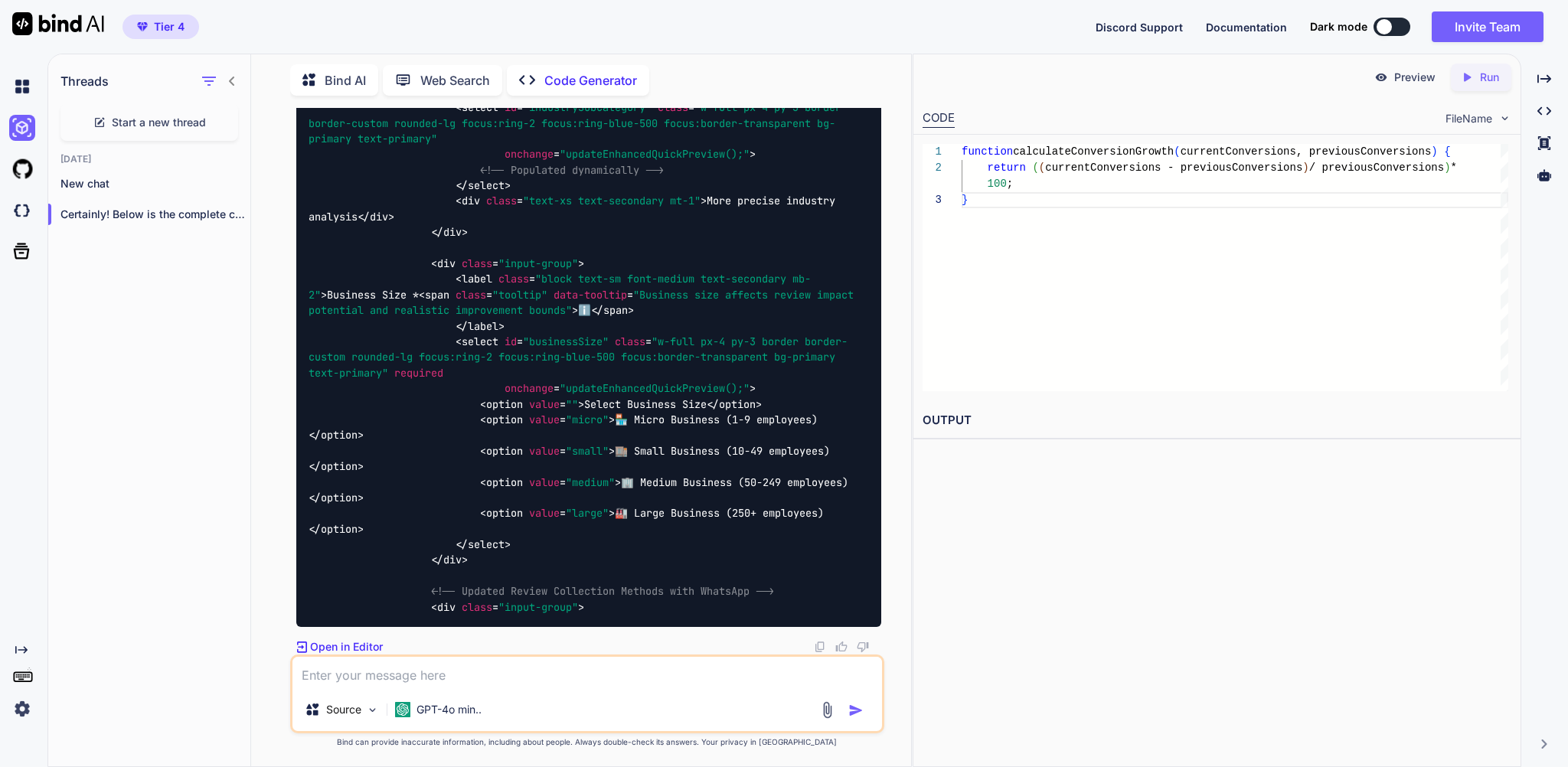
scroll to position [95950, 0]
click at [1465, 75] on icon "Created with Pixso." at bounding box center [1469, 77] width 20 height 13
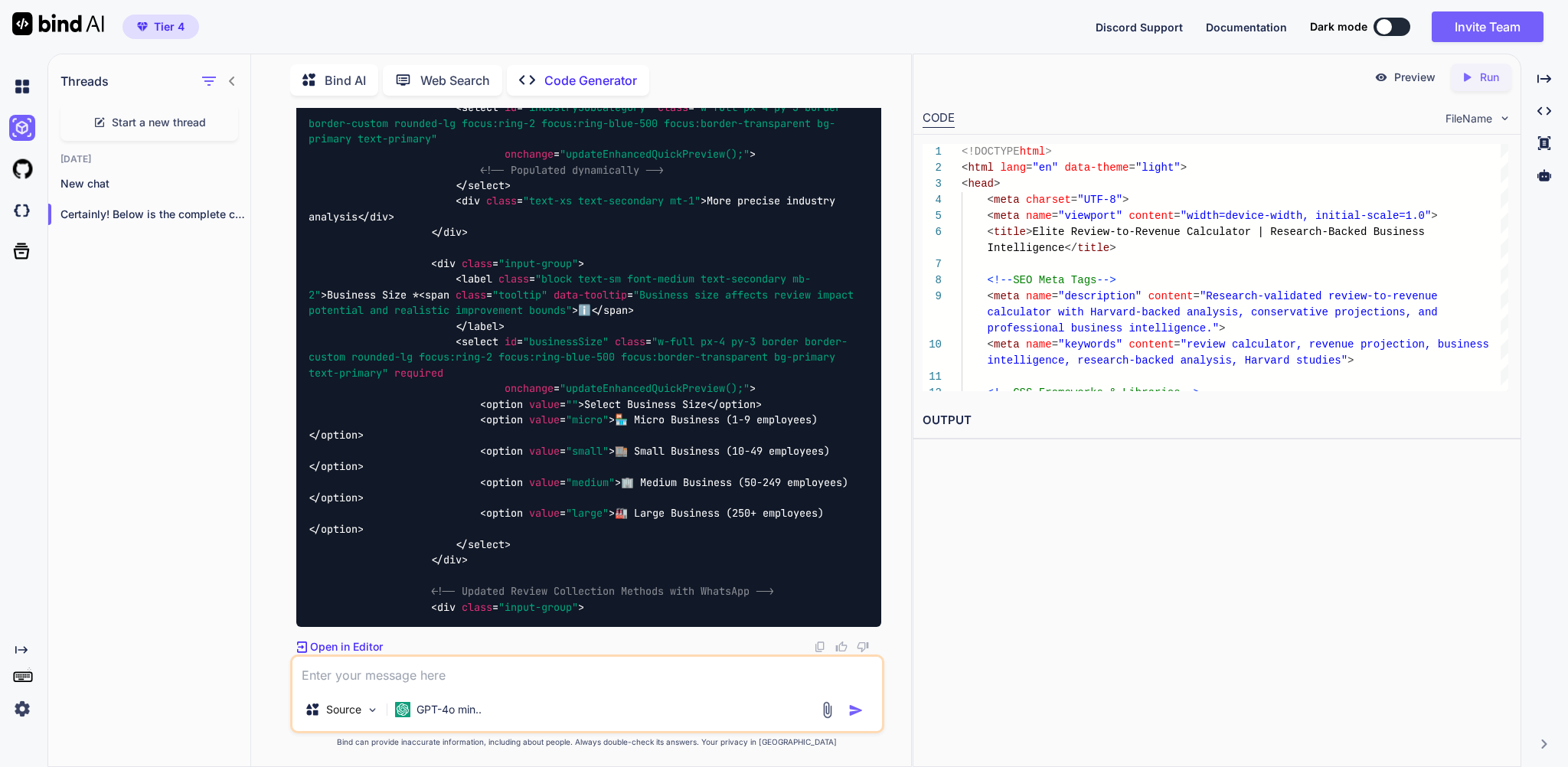
click at [1465, 74] on icon "Created with Pixso." at bounding box center [1466, 77] width 13 height 13
click at [1044, 464] on link "https://app.onecompiler.com/43zqjfmm9_43zqnbg44" at bounding box center [984, 457] width 124 height 14
click at [1492, 78] on p "Run" at bounding box center [1489, 77] width 19 height 15
click at [1047, 464] on link "https://app.onecompiler.com/43zqjfmm9_43zqnbut3" at bounding box center [984, 457] width 124 height 14
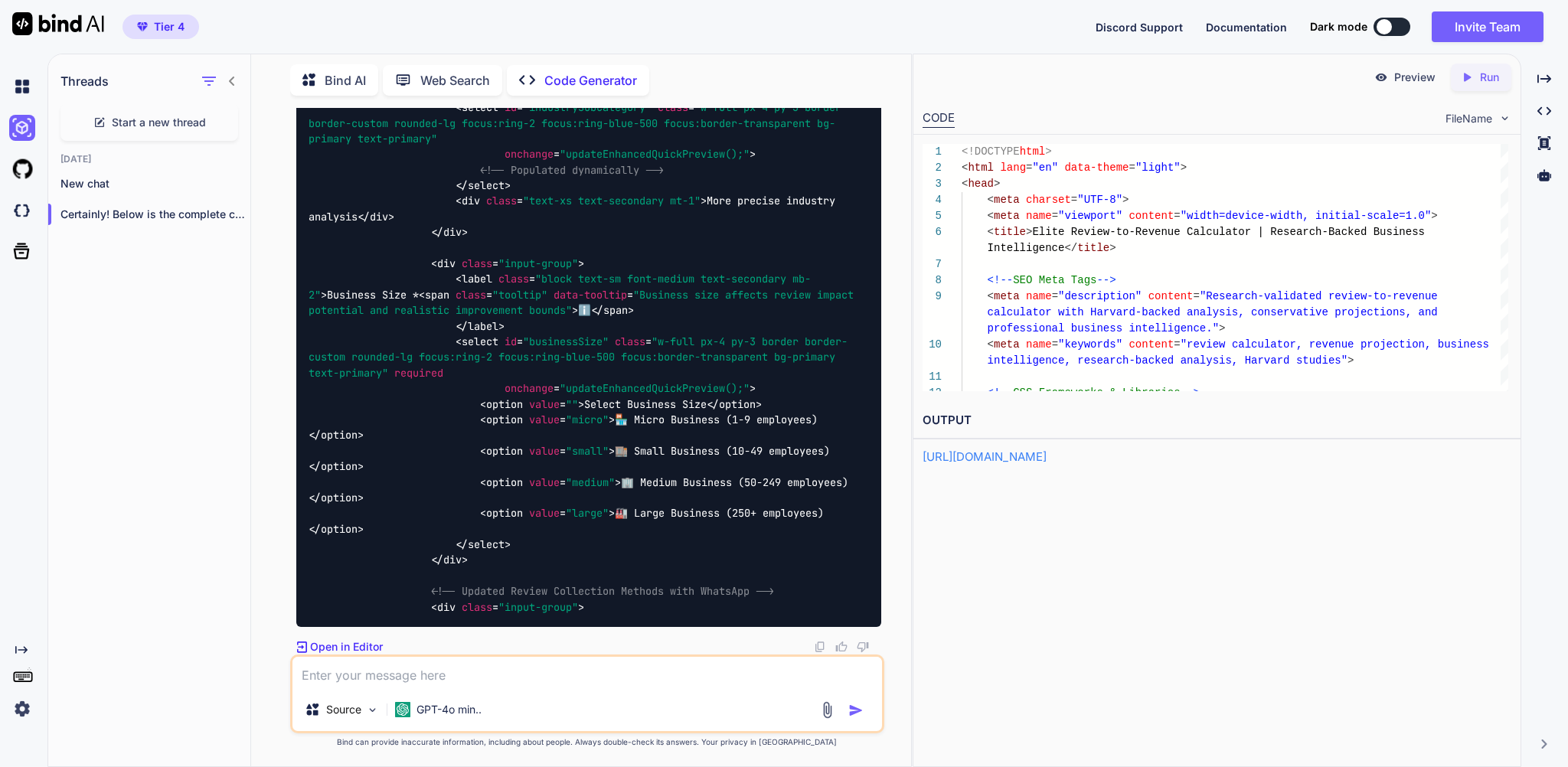
click at [470, 671] on textarea at bounding box center [586, 672] width 588 height 32
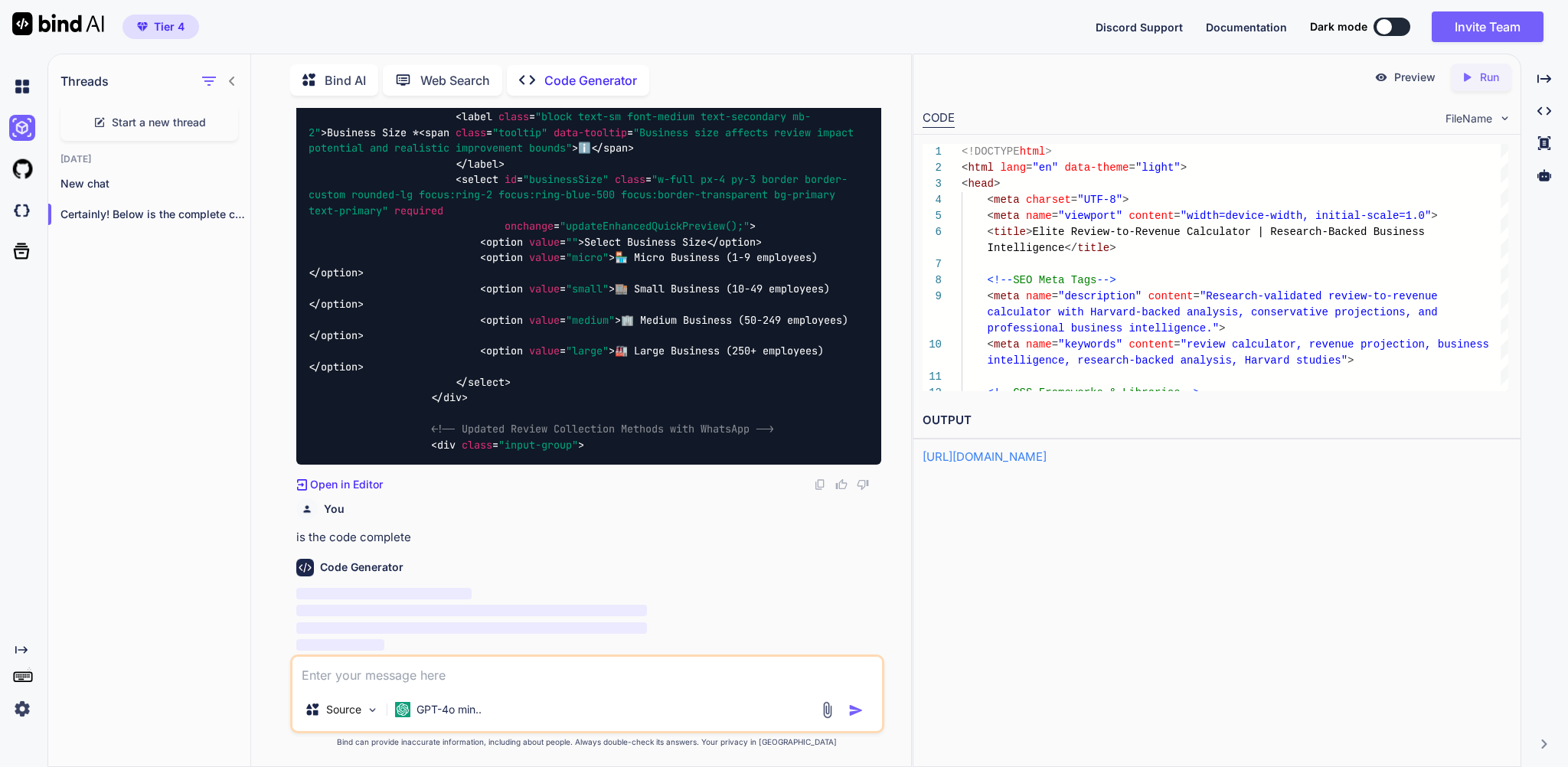
scroll to position [96119, 0]
click at [482, 703] on p "GPT-4o min.." at bounding box center [449, 709] width 65 height 15
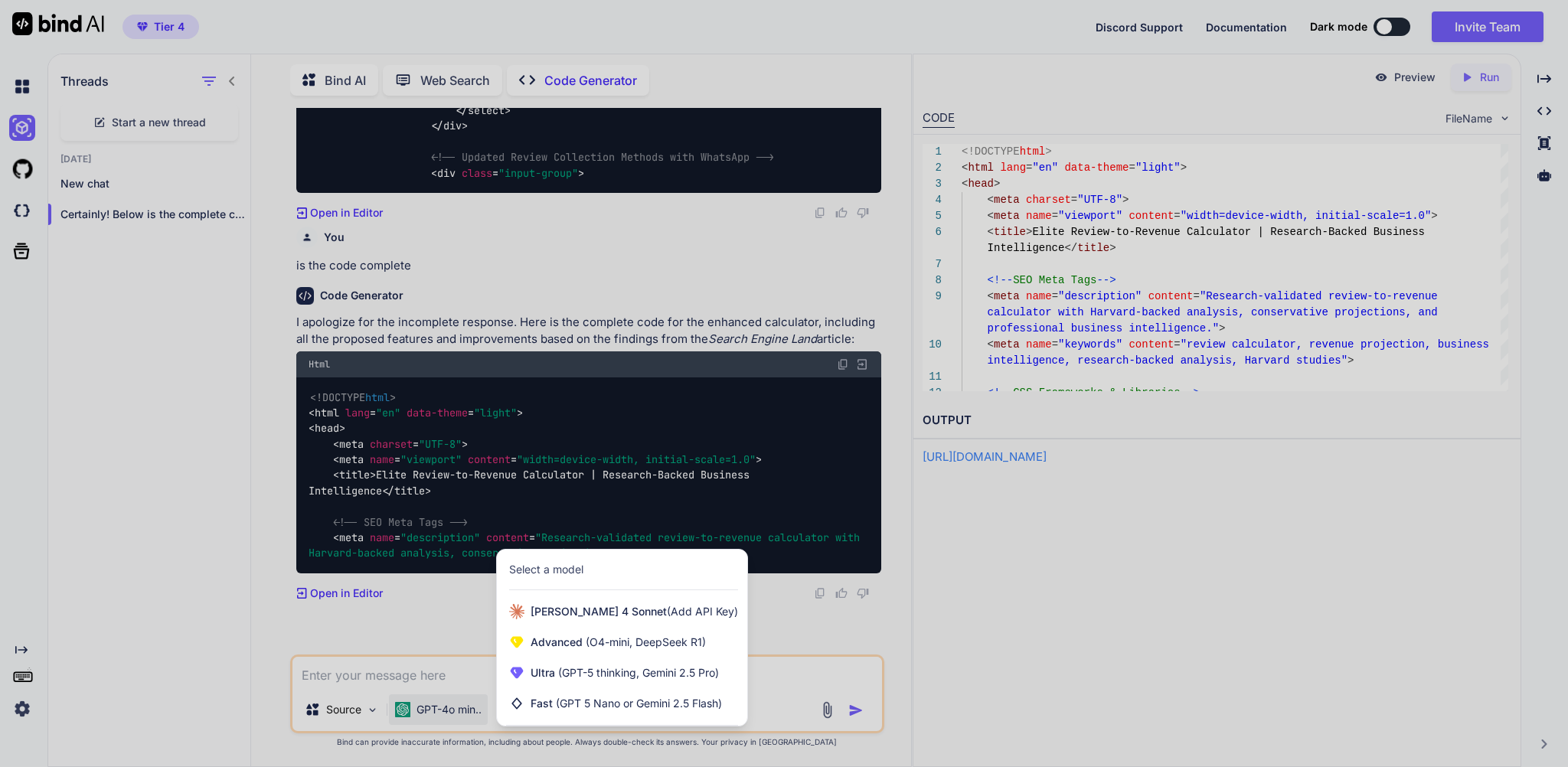
click at [421, 658] on div at bounding box center [784, 383] width 1568 height 767
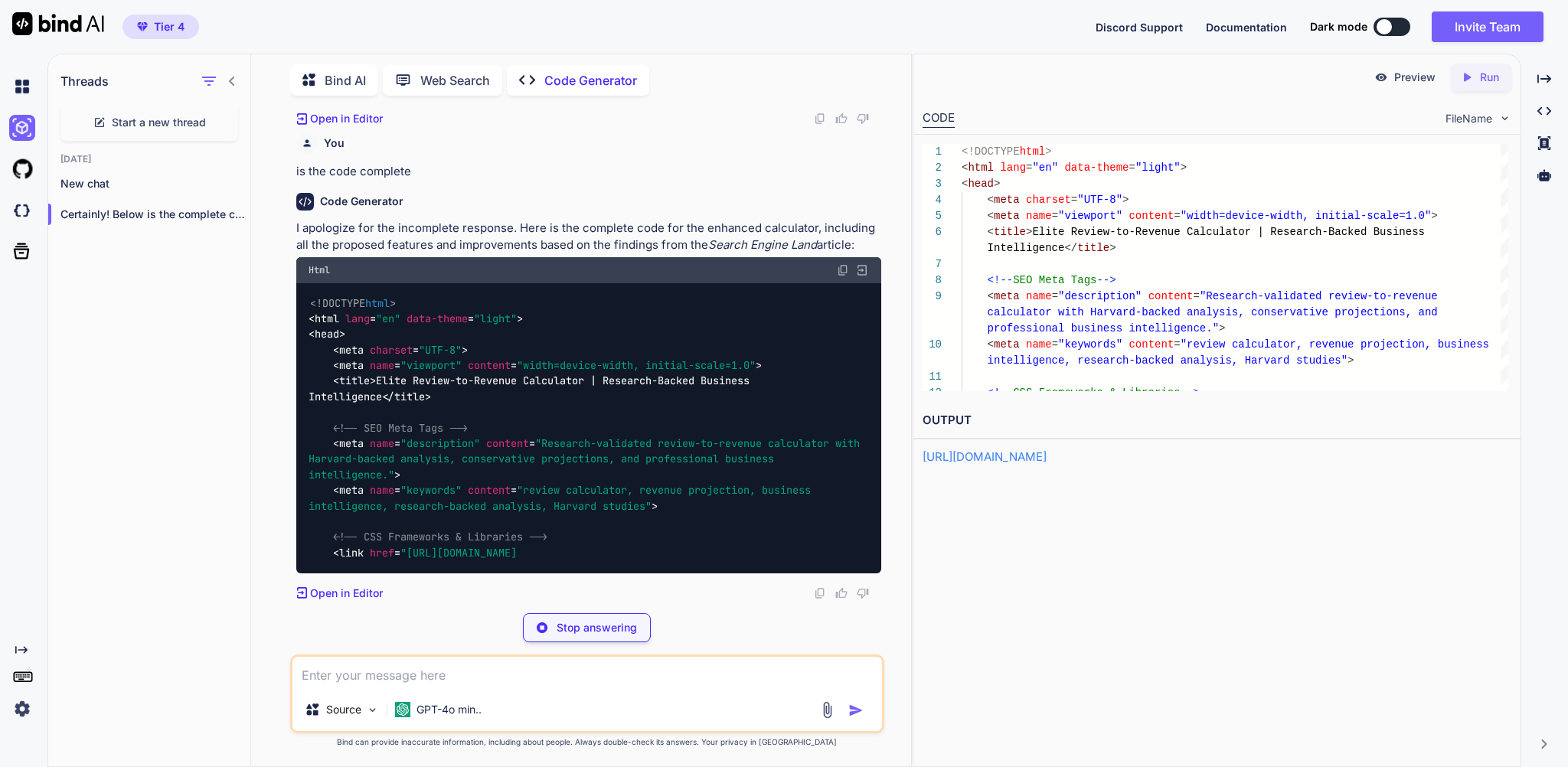
click at [557, 620] on p "Stop answering" at bounding box center [597, 627] width 81 height 15
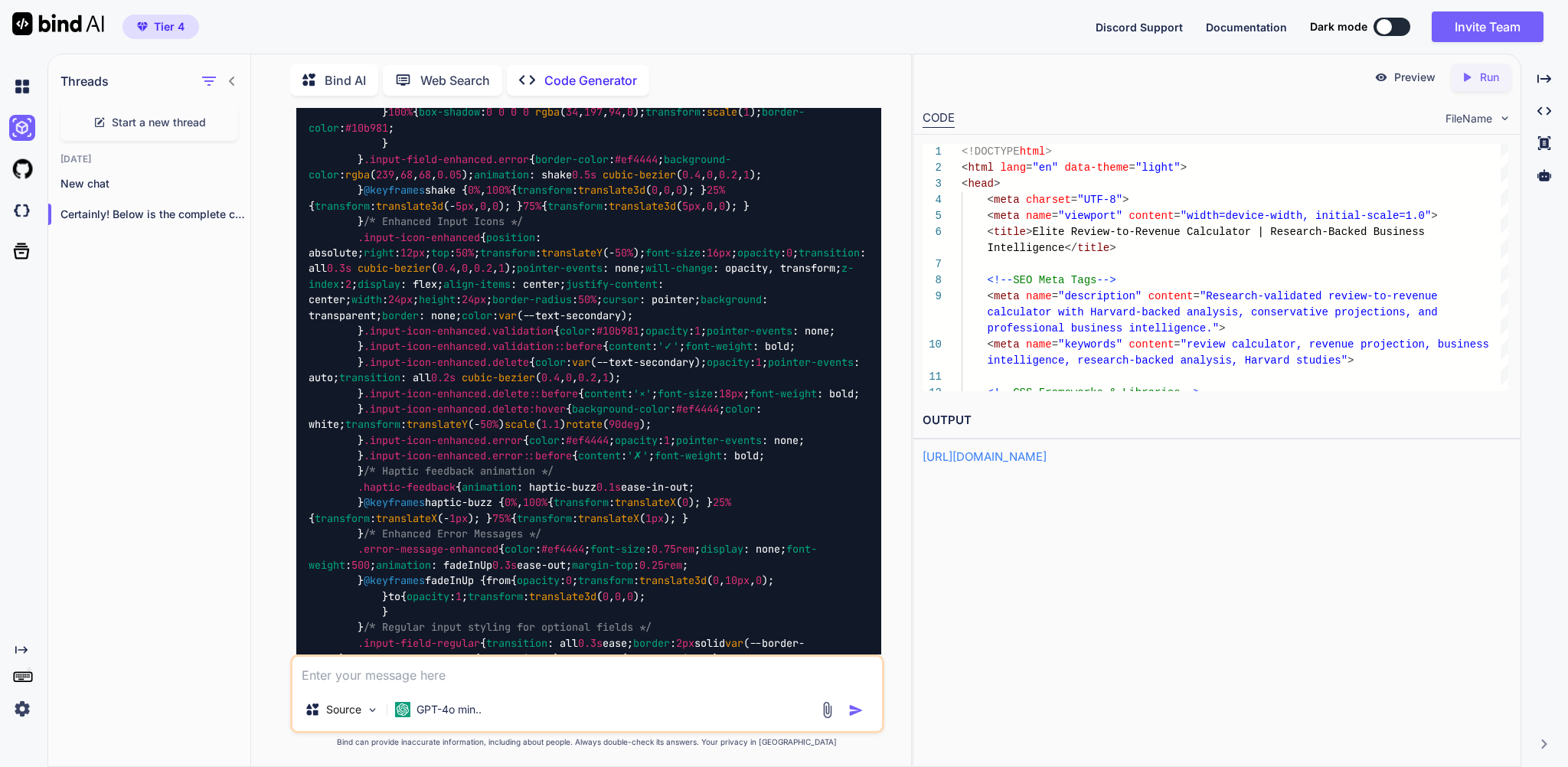
scroll to position [10709, 0]
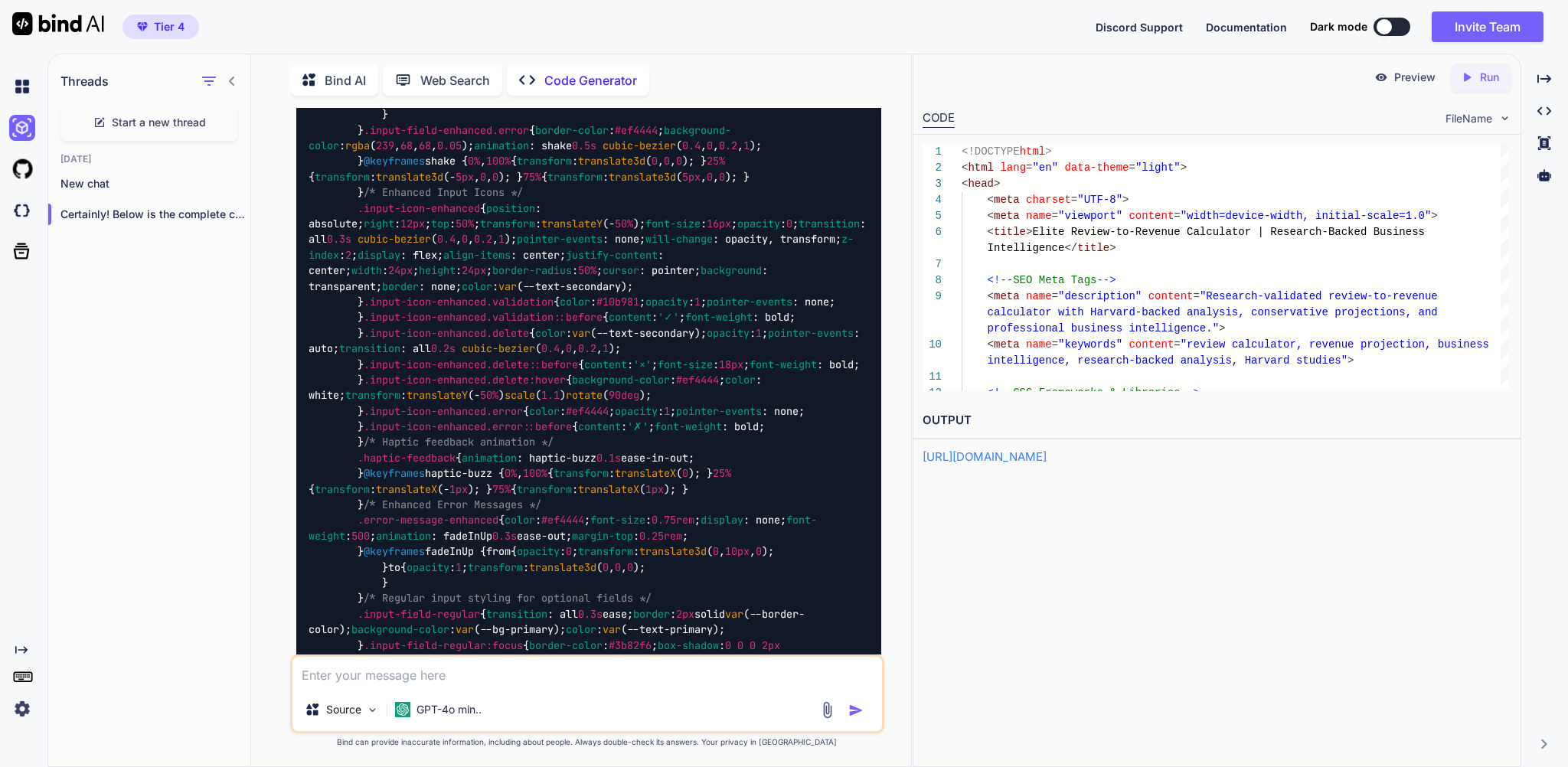
drag, startPoint x: 856, startPoint y: 325, endPoint x: 863, endPoint y: 355, distance: 30.8
click at [1469, 85] on icon "Created with Pixso." at bounding box center [1469, 77] width 20 height 13
click at [1017, 464] on link "[URL][DOMAIN_NAME]" at bounding box center [984, 457] width 124 height 14
click at [134, 121] on span "Start a new thread" at bounding box center [158, 122] width 94 height 15
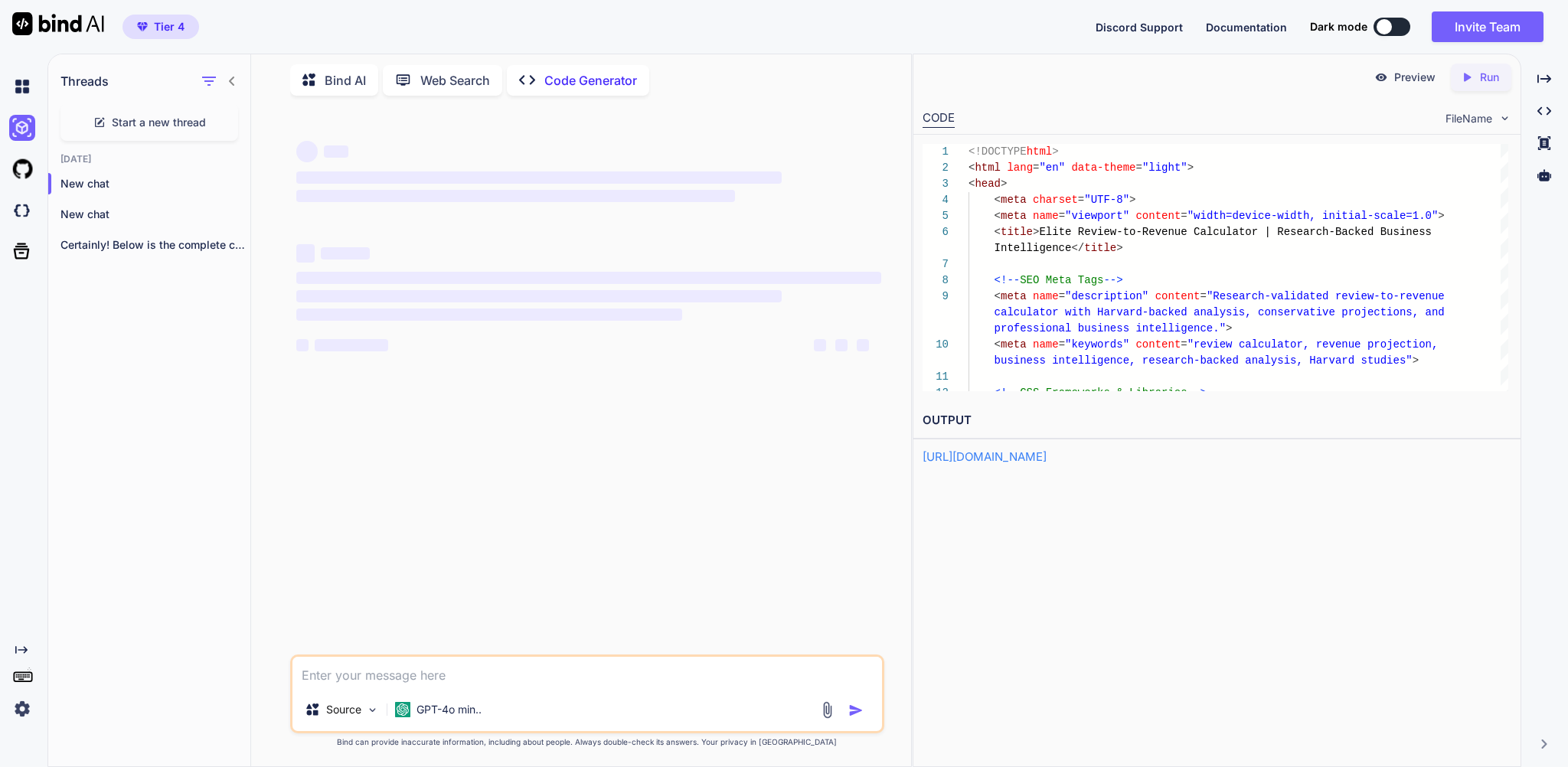
scroll to position [0, 0]
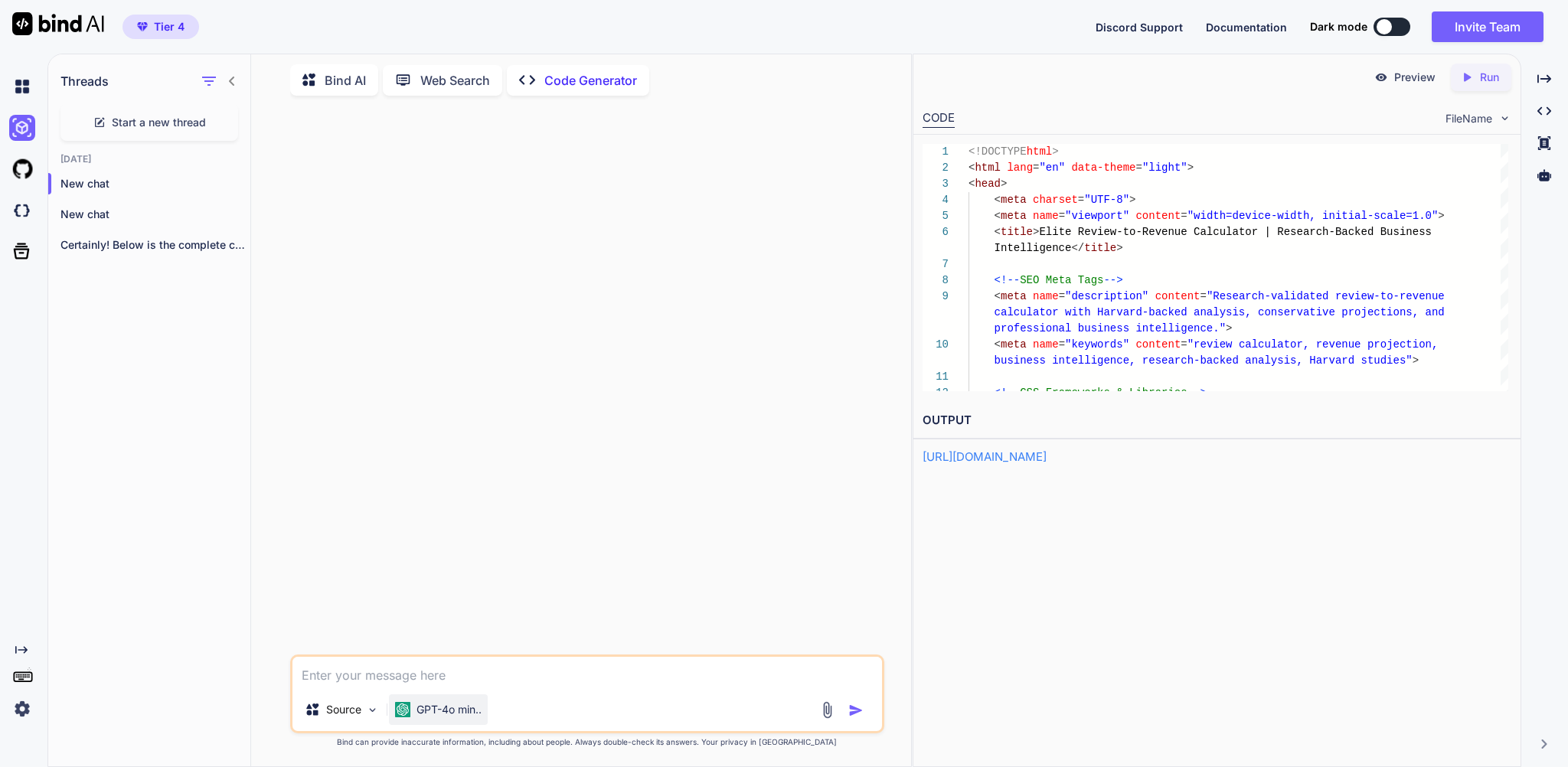
click at [460, 705] on p "GPT-4o min.." at bounding box center [449, 709] width 65 height 15
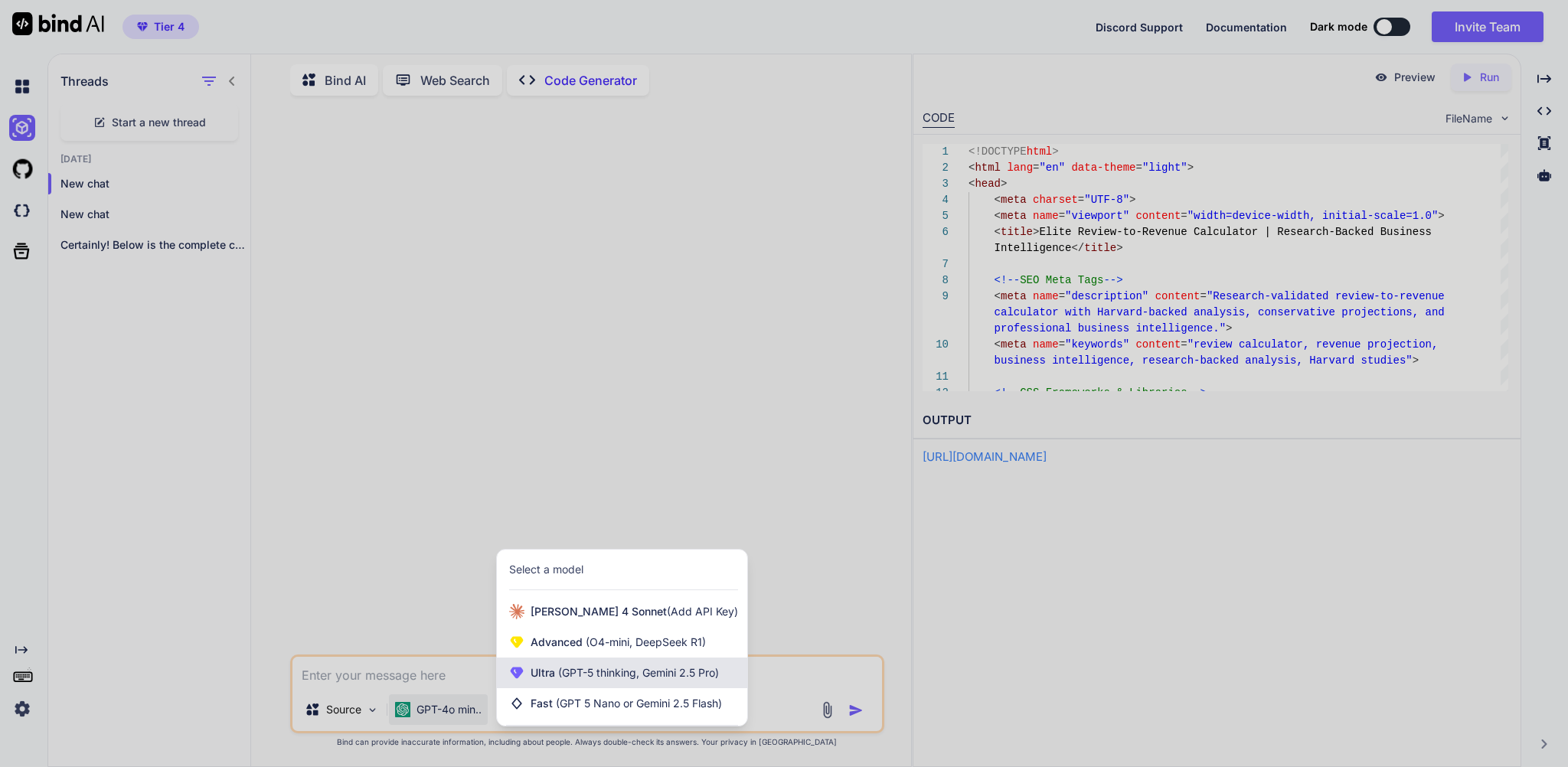
click at [621, 669] on span "(GPT-5 thinking, Gemini 2.5 Pro)" at bounding box center [637, 672] width 164 height 13
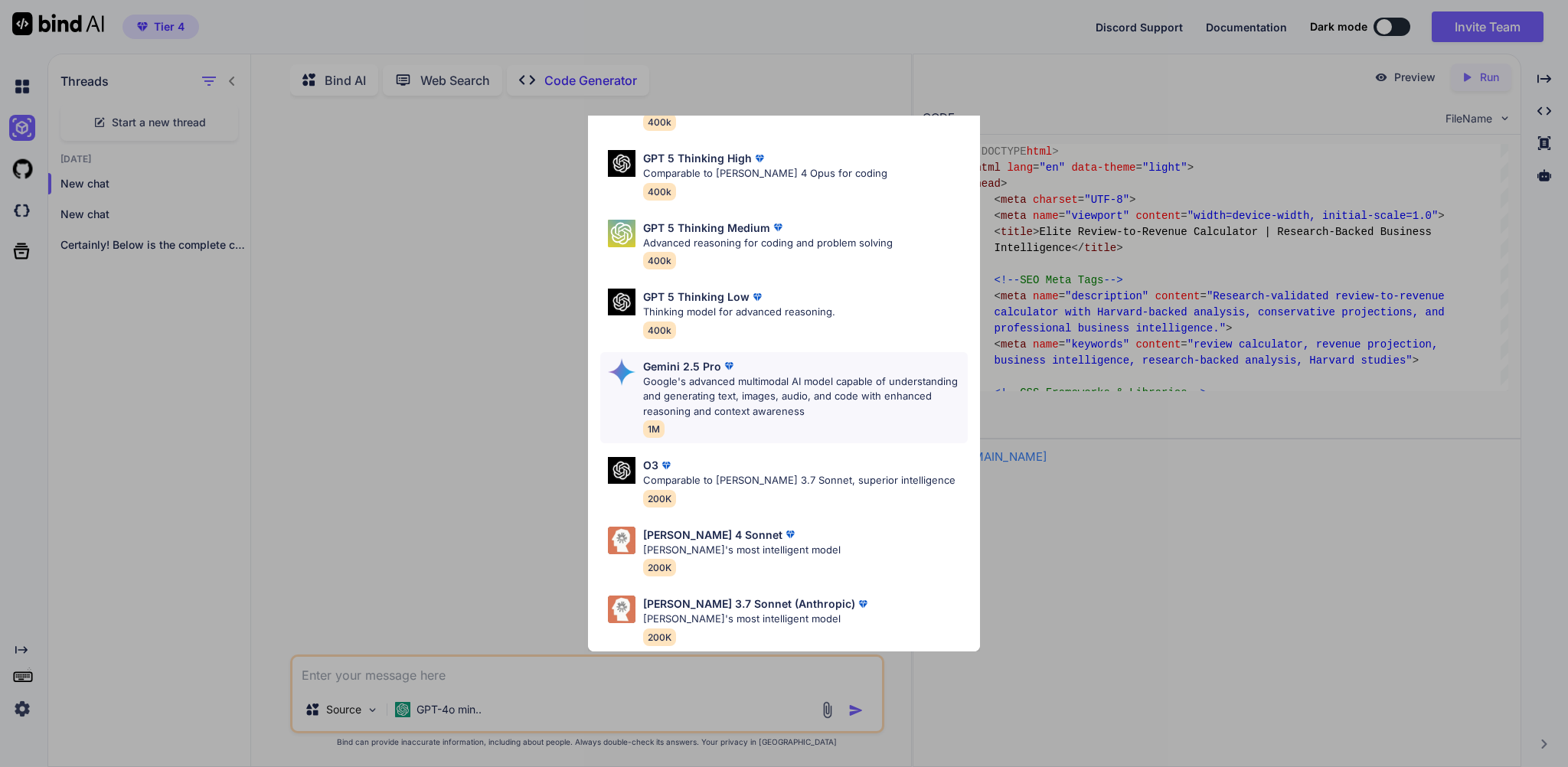
scroll to position [152, 0]
click at [705, 527] on p "Claude 4 Sonnet" at bounding box center [713, 535] width 139 height 16
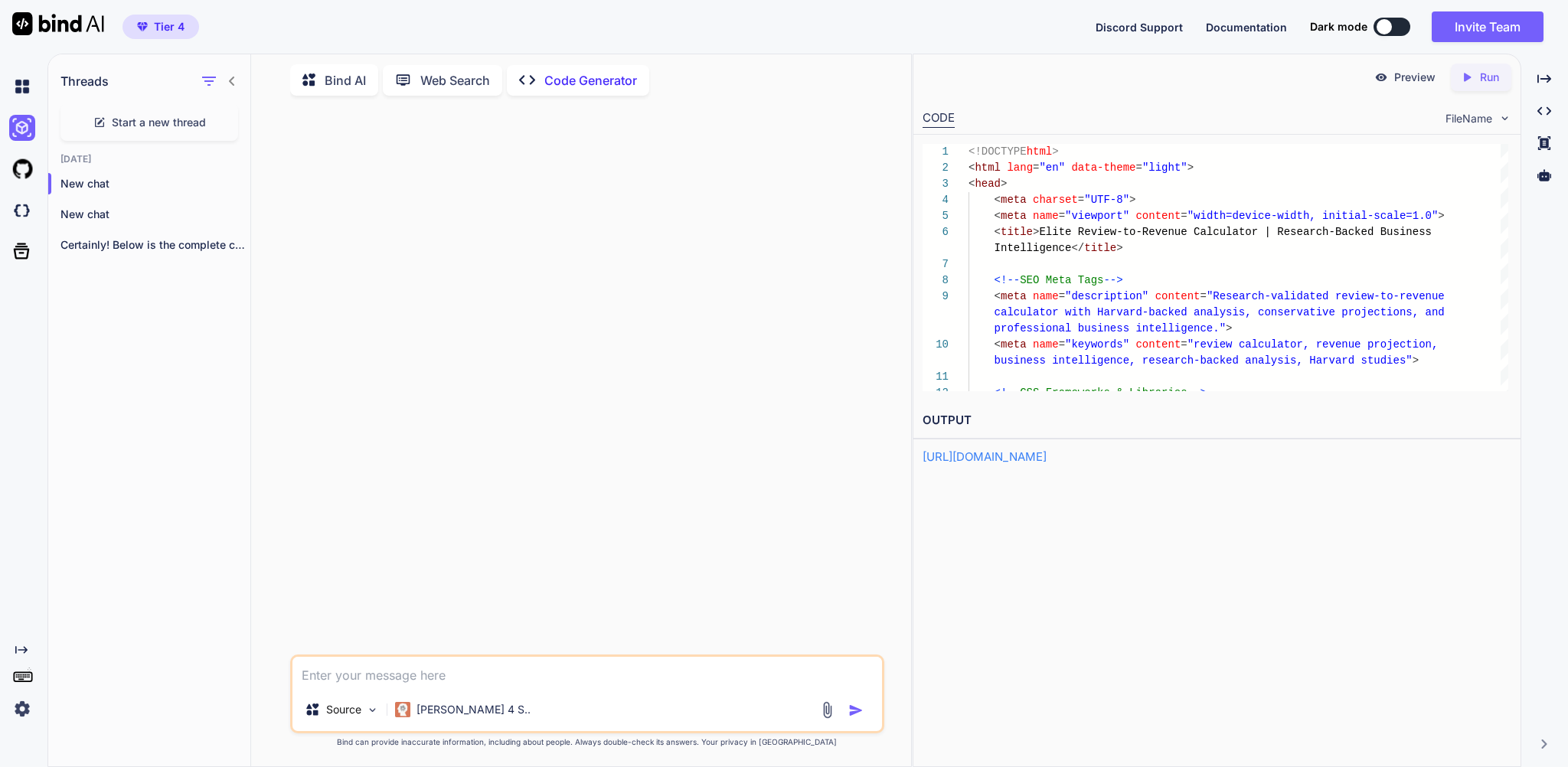
click at [348, 668] on textarea at bounding box center [586, 672] width 588 height 32
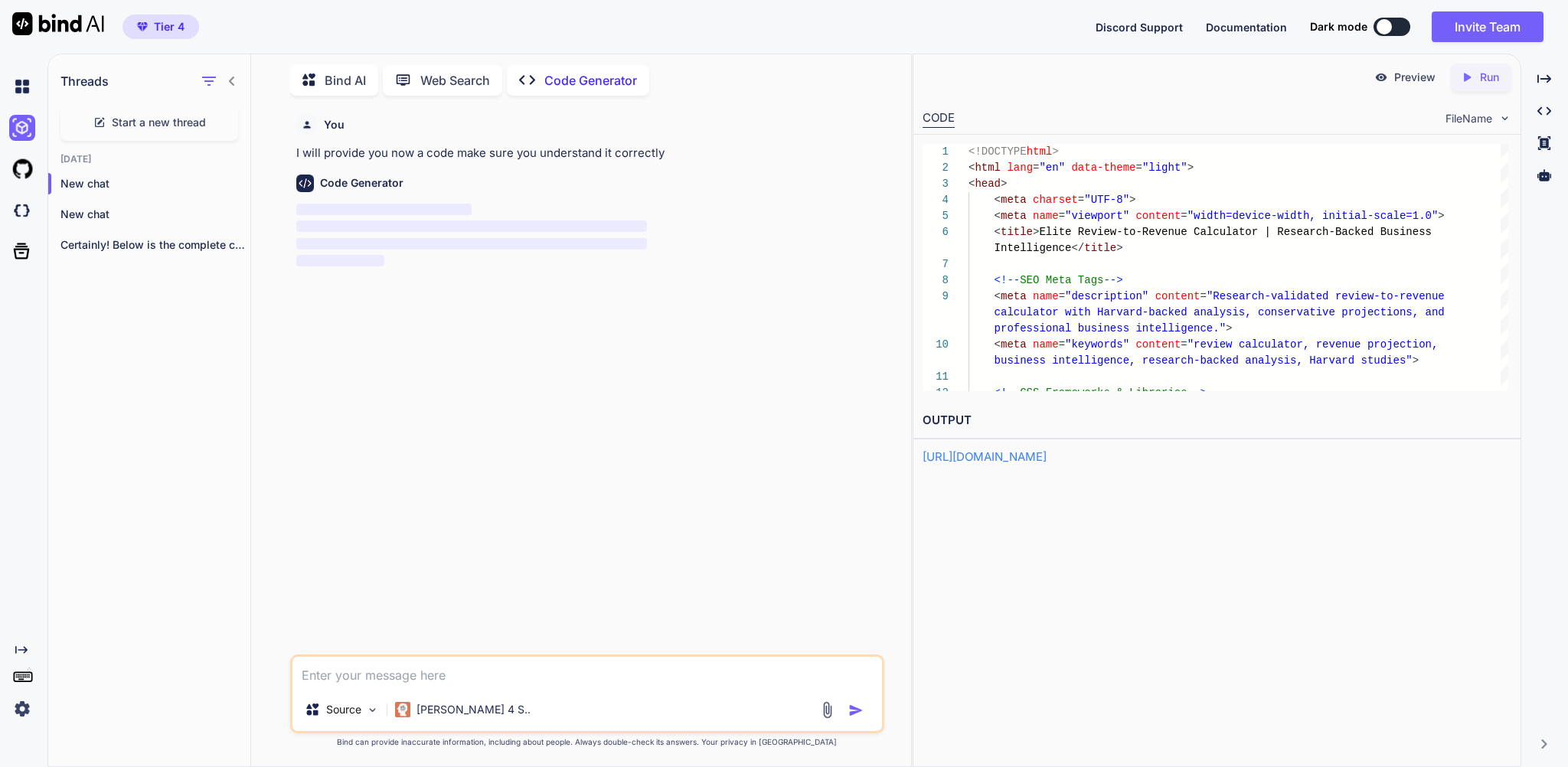
click at [352, 664] on textarea at bounding box center [586, 672] width 588 height 32
paste textarea "<!DOCTYPE html> <html lang="en" data-theme="light"> <head> <meta charset="UTF-8…"
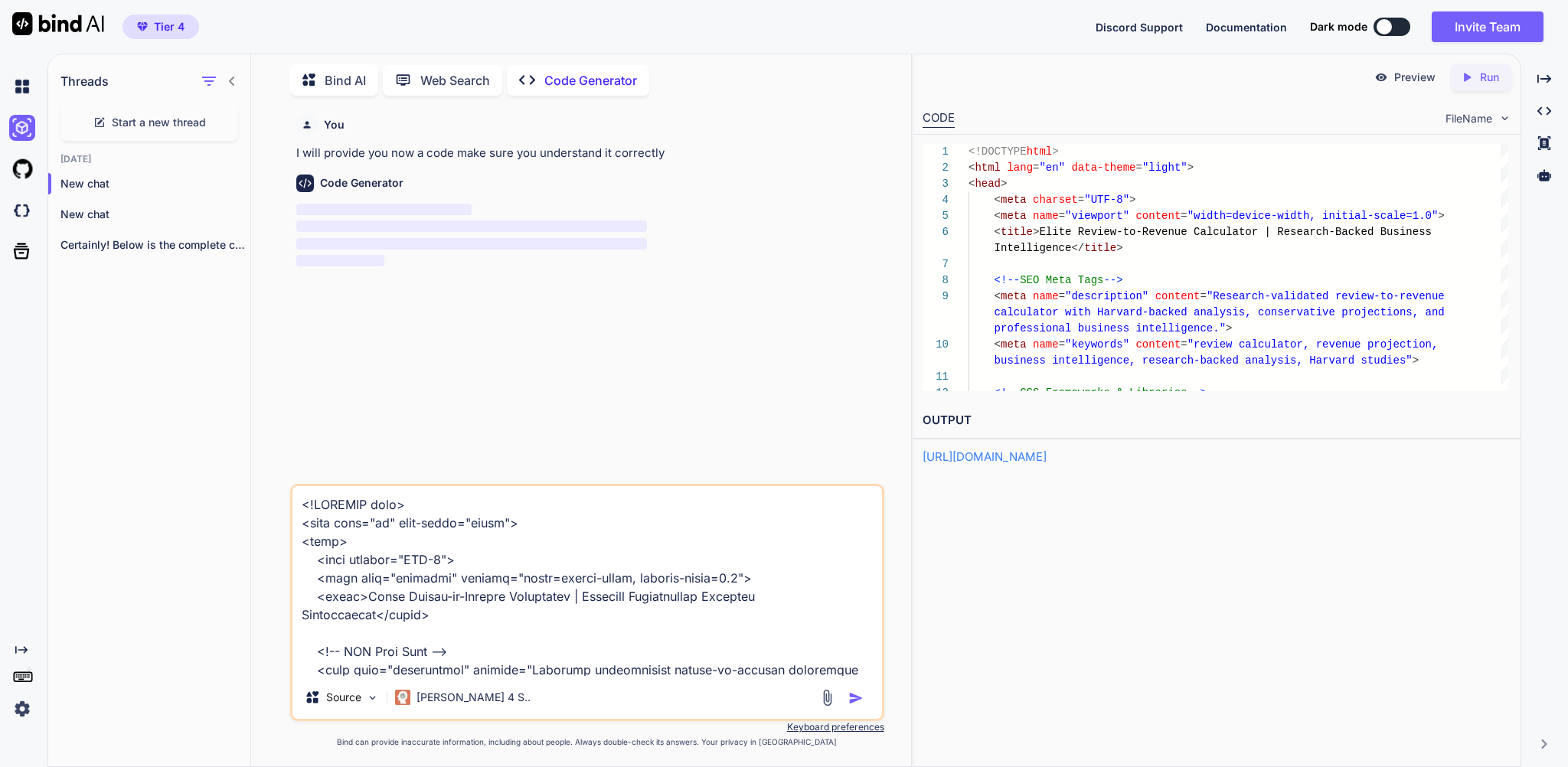
scroll to position [74184, 0]
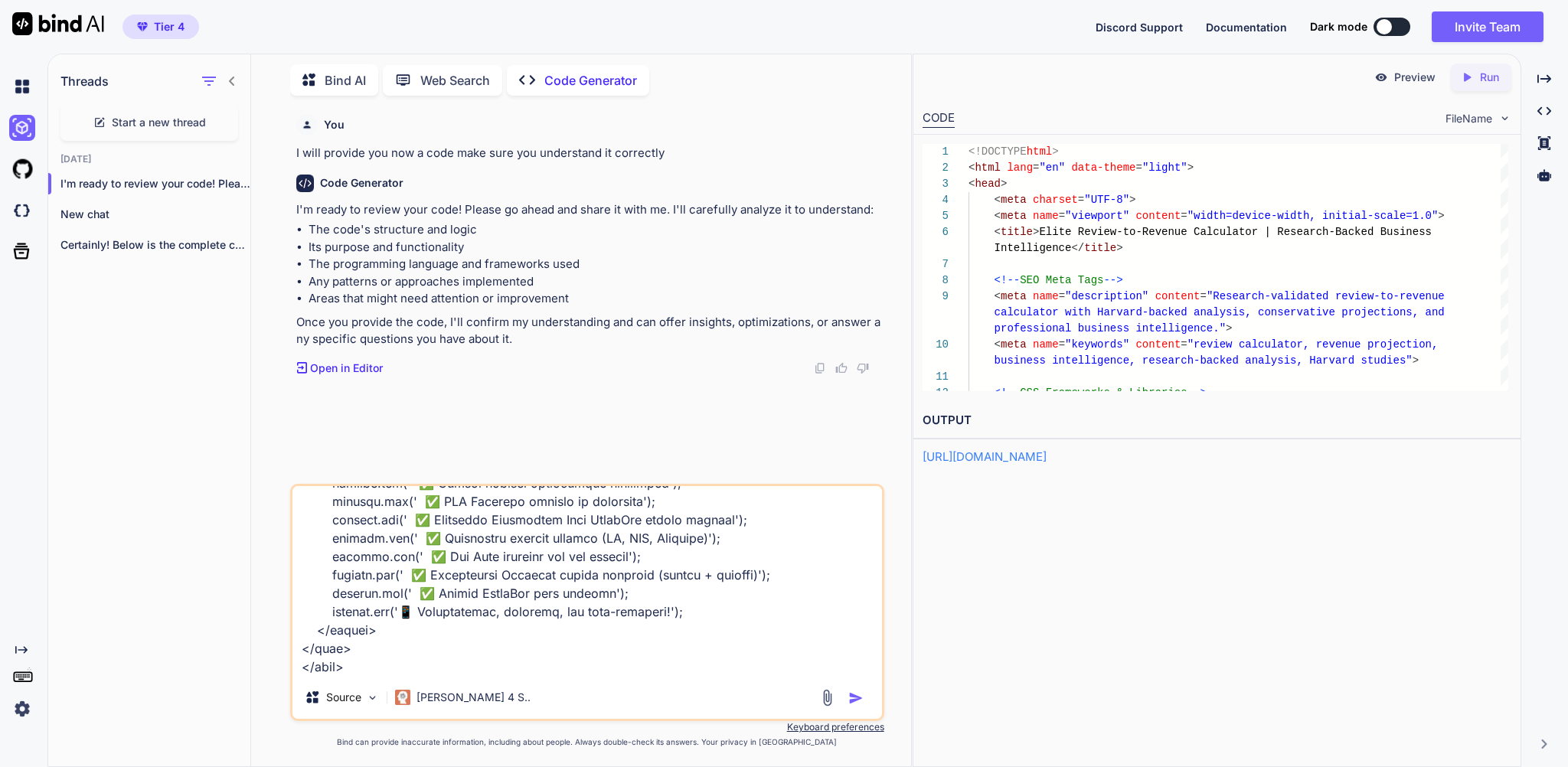
click at [854, 690] on img "button" at bounding box center [855, 697] width 15 height 15
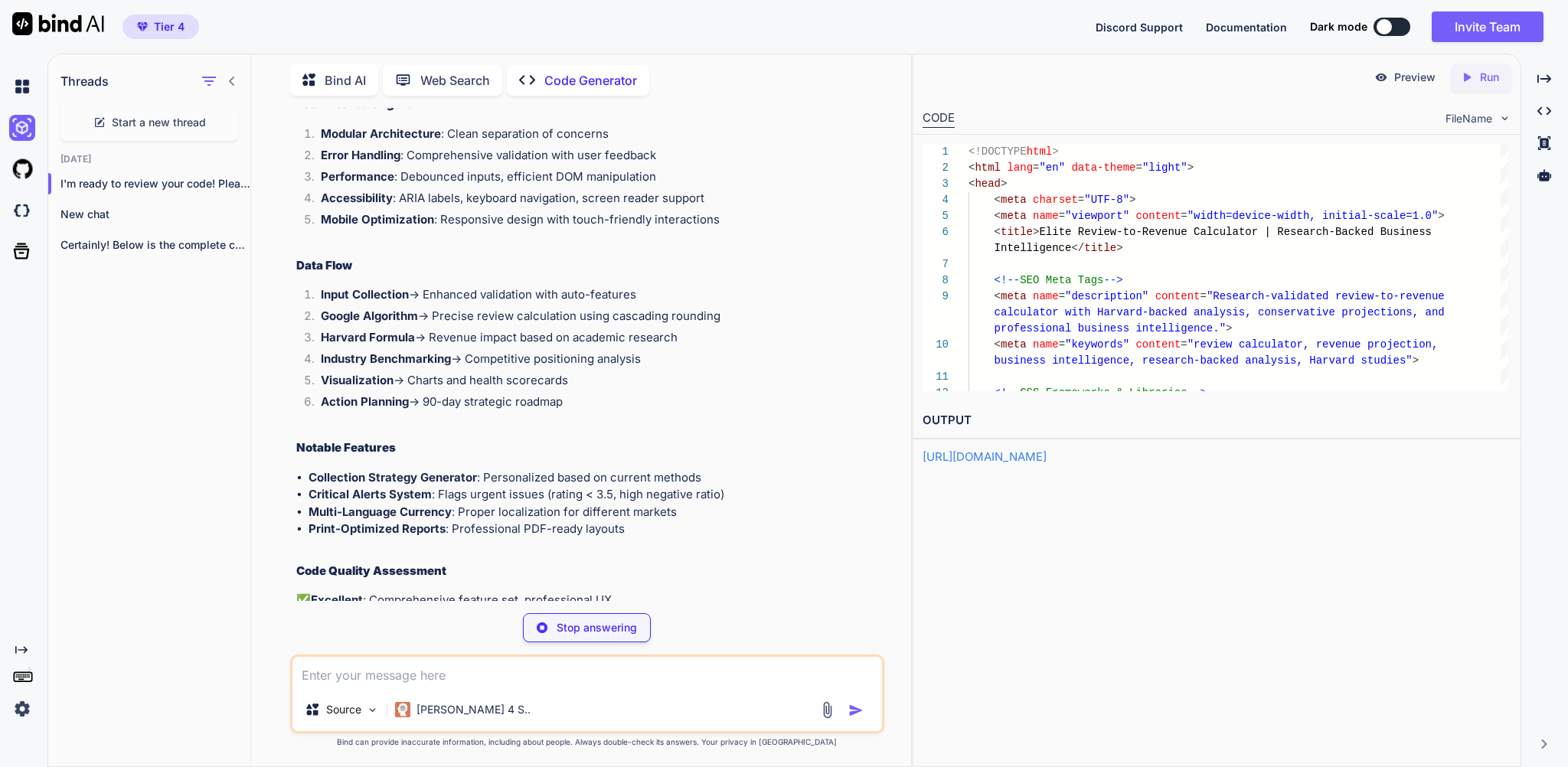
scroll to position [64, 0]
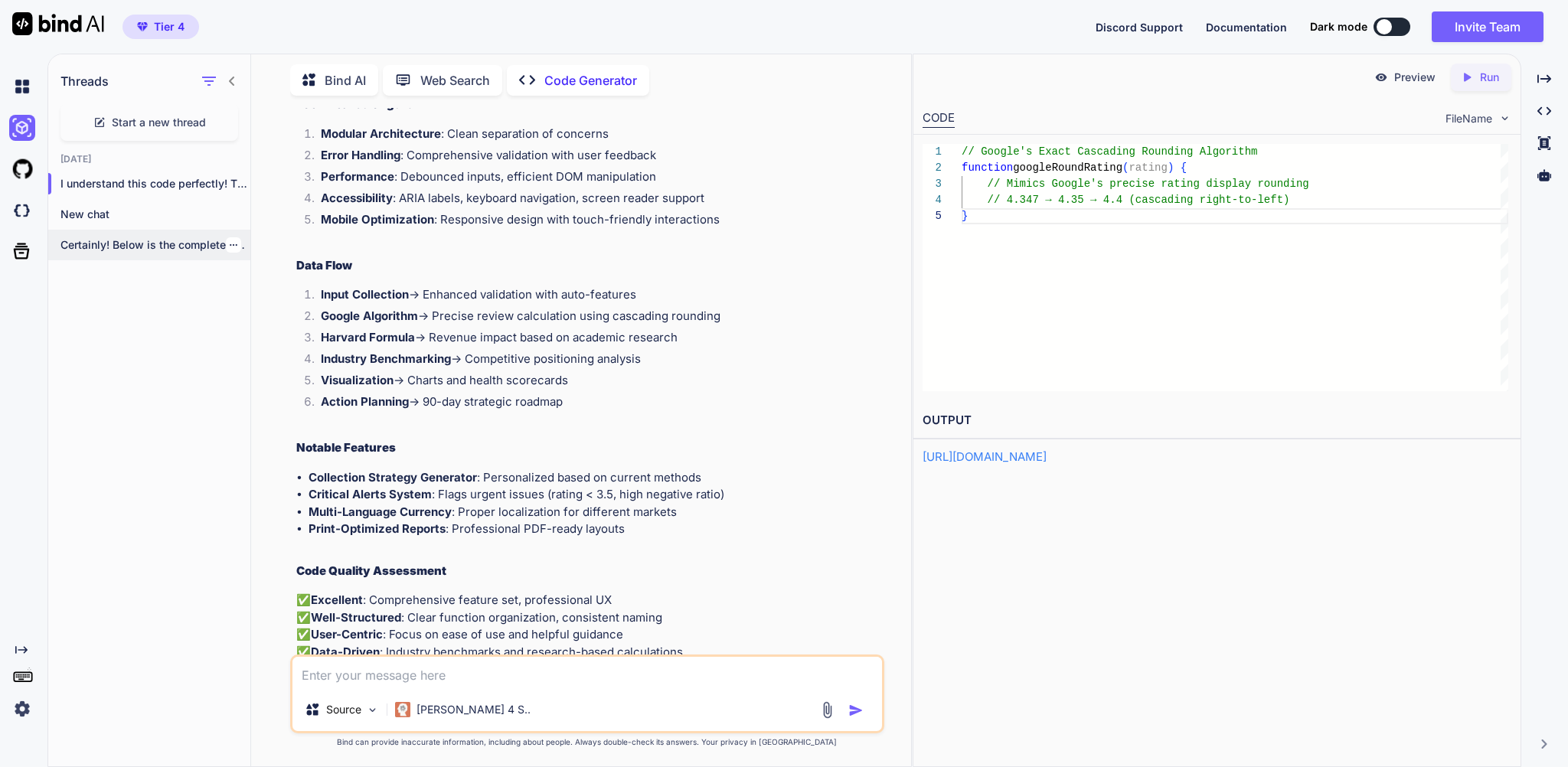
click at [155, 253] on p "Certainly! Below is the complete code fo..." at bounding box center [156, 244] width 190 height 15
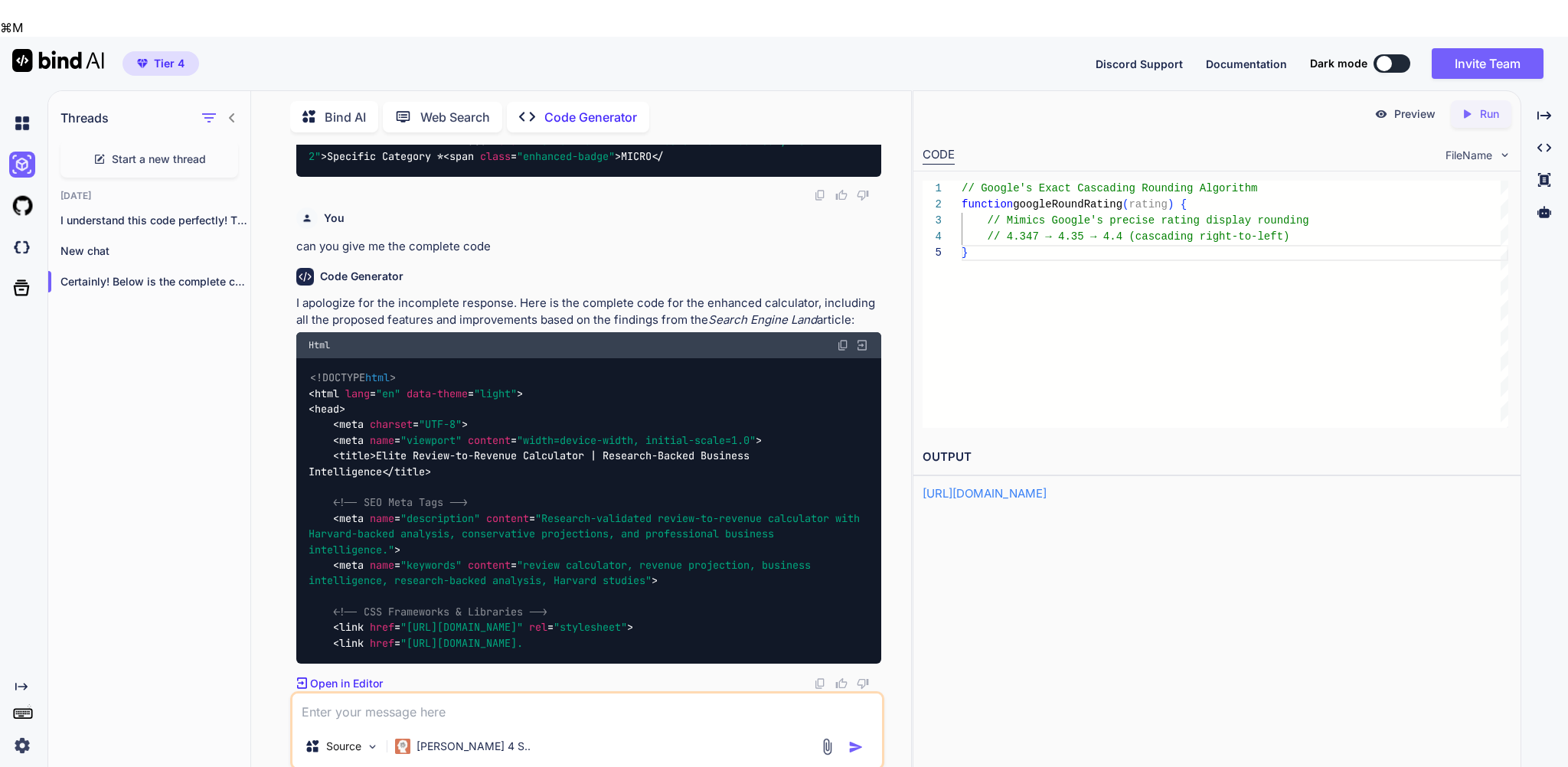
scroll to position [70974, 0]
drag, startPoint x: 785, startPoint y: 444, endPoint x: 290, endPoint y: 516, distance: 500.2
click at [290, 516] on div "You lets give the results from the research team and let them compare it with o…" at bounding box center [587, 473] width 648 height 658
copy p "can you please check if something from this would be fine to add into the calcu…"
click at [144, 212] on p "I understand this code perfectly! This i..." at bounding box center [156, 220] width 190 height 15
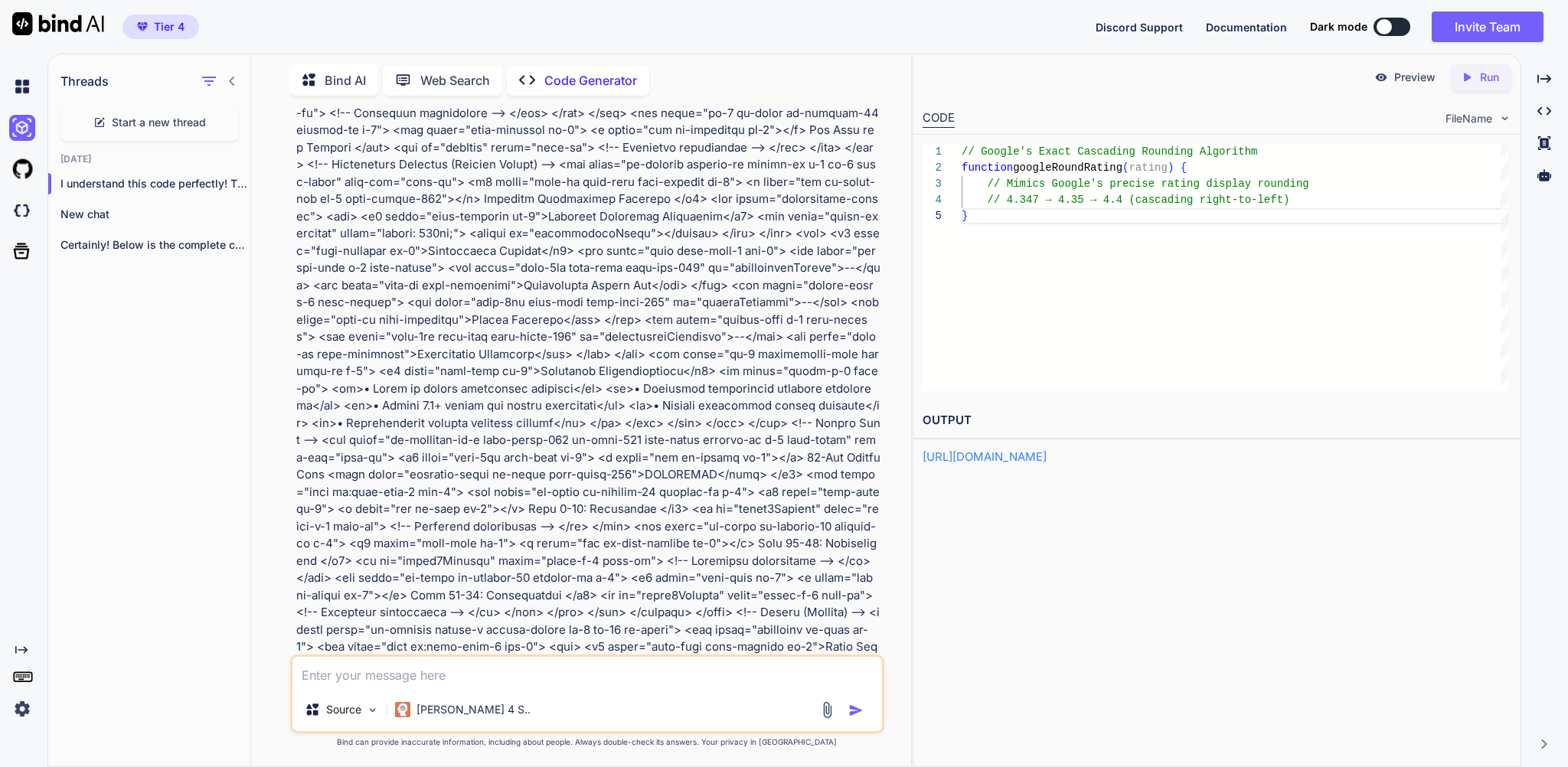
scroll to position [18752, 0]
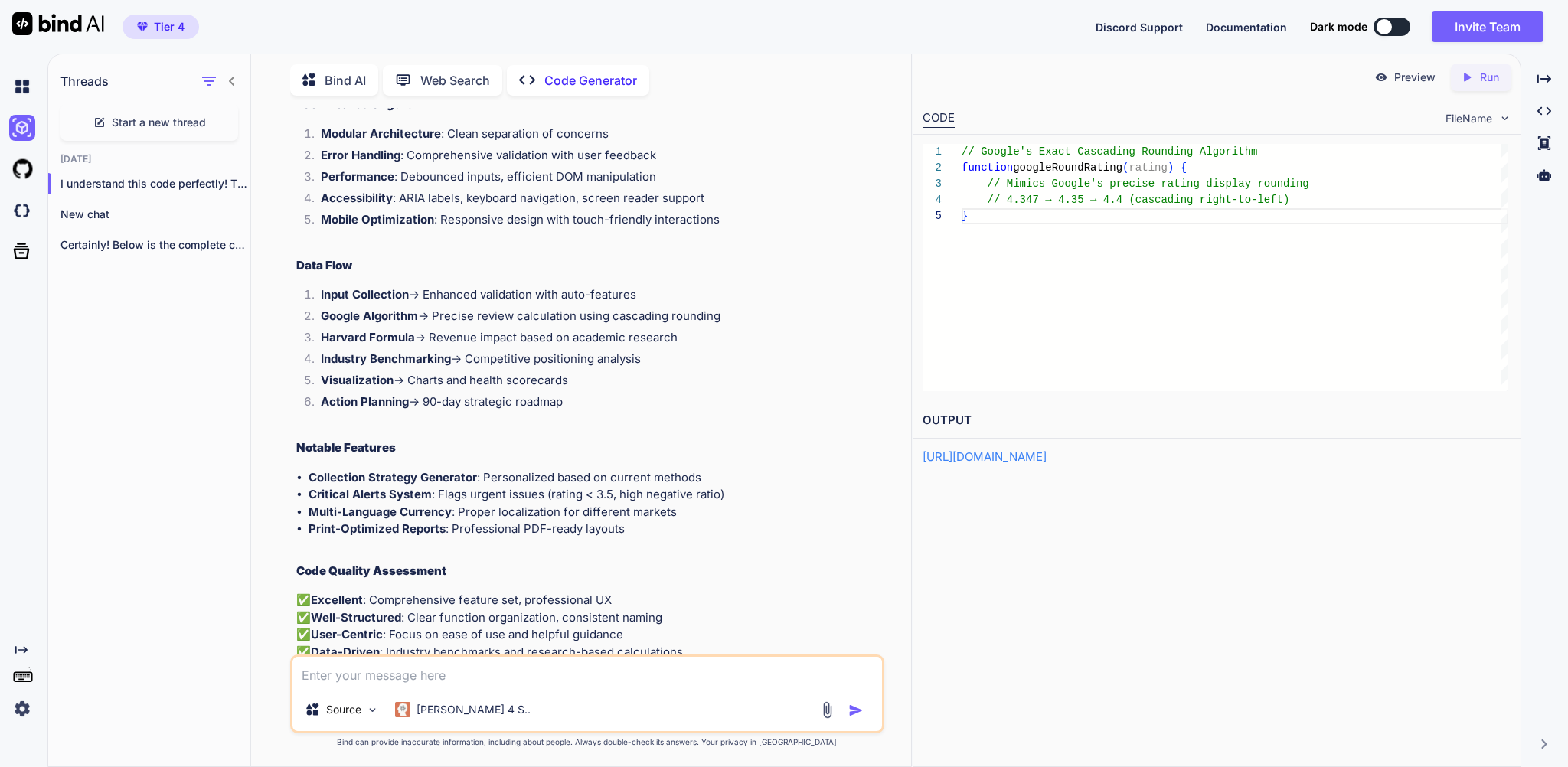
click at [359, 663] on textarea at bounding box center [586, 672] width 588 height 32
paste textarea "can you please check if something from this would be fine to add into the calcu…"
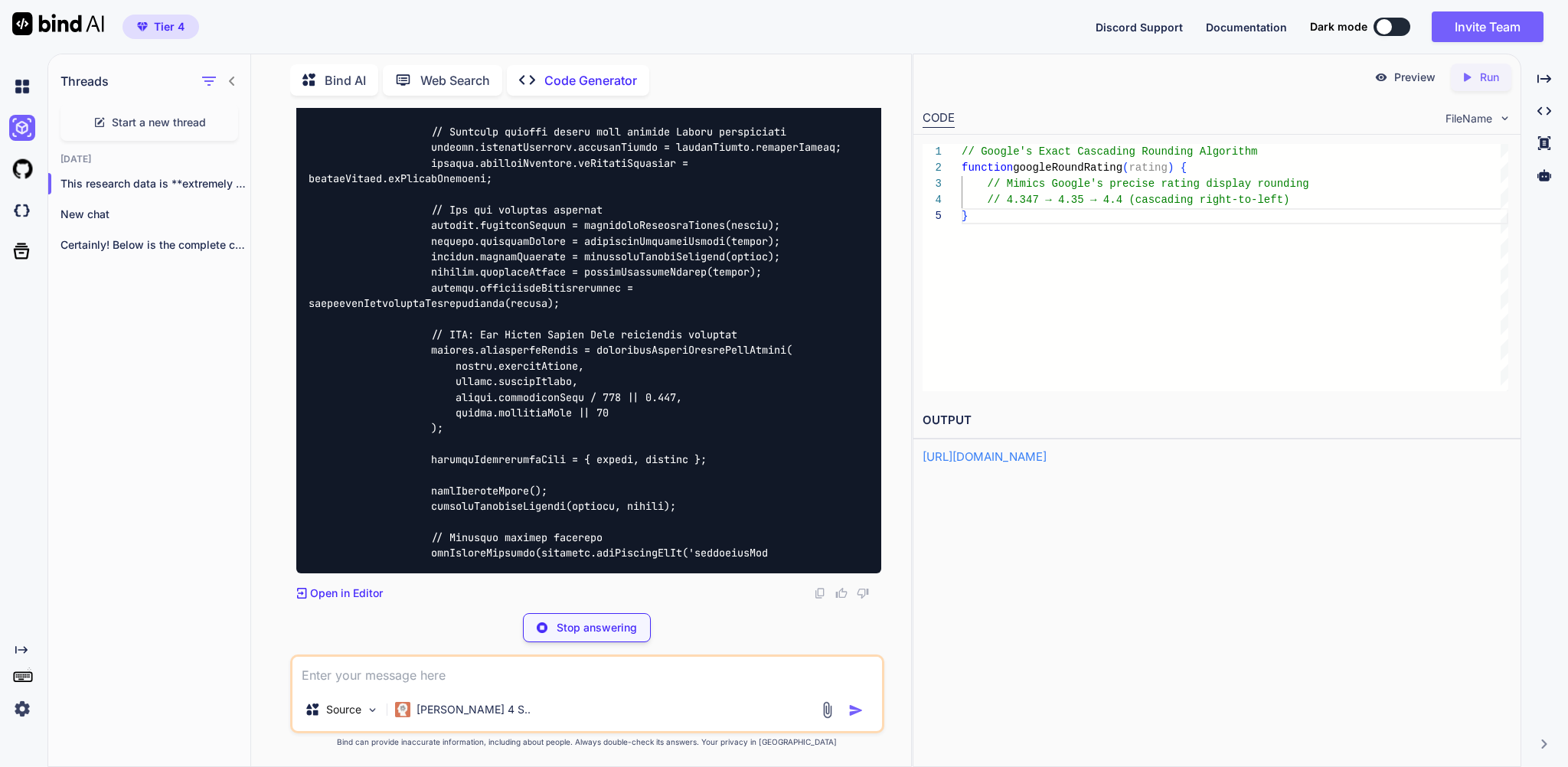
scroll to position [78967, 0]
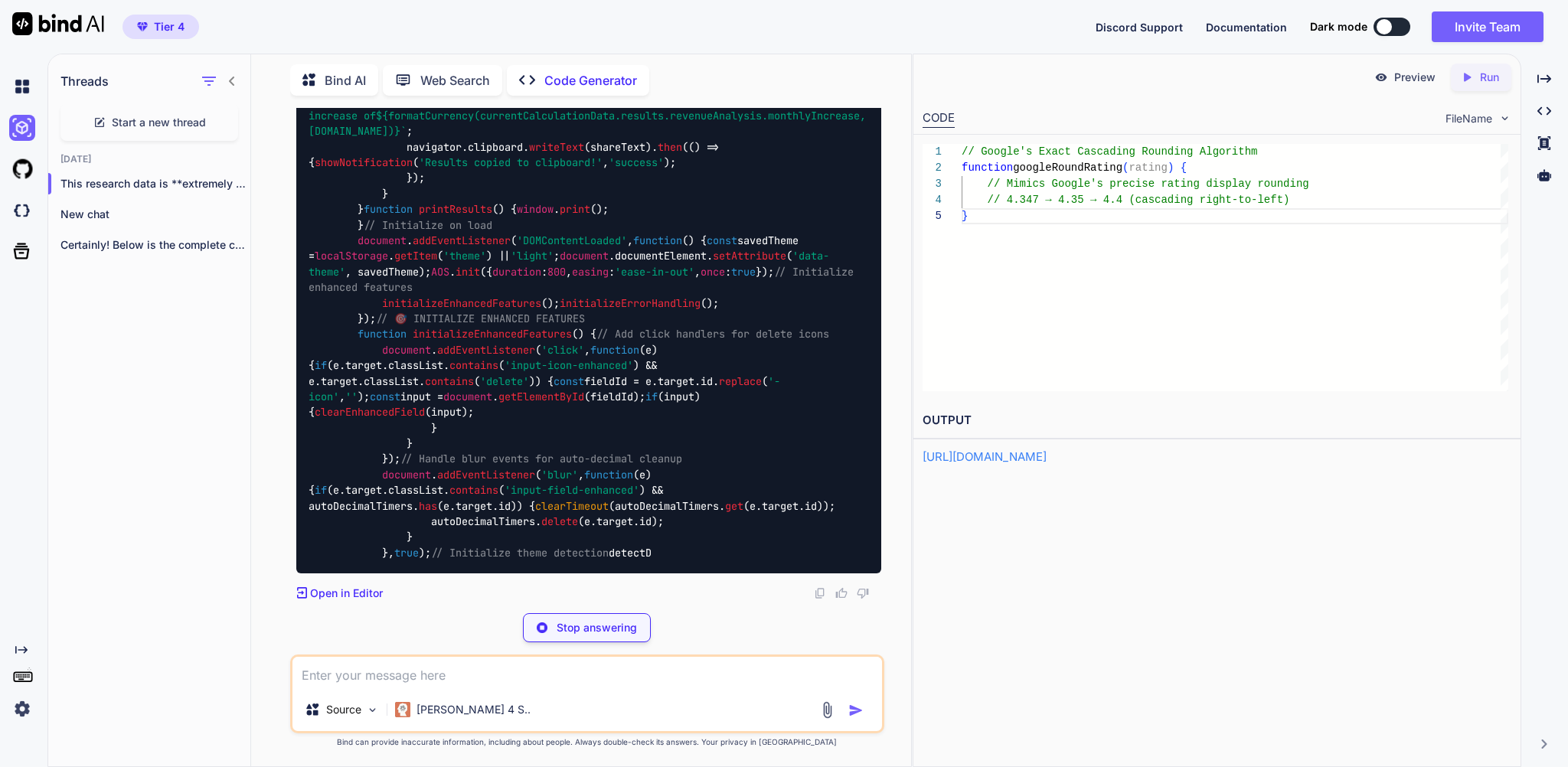
scroll to position [63490, 0]
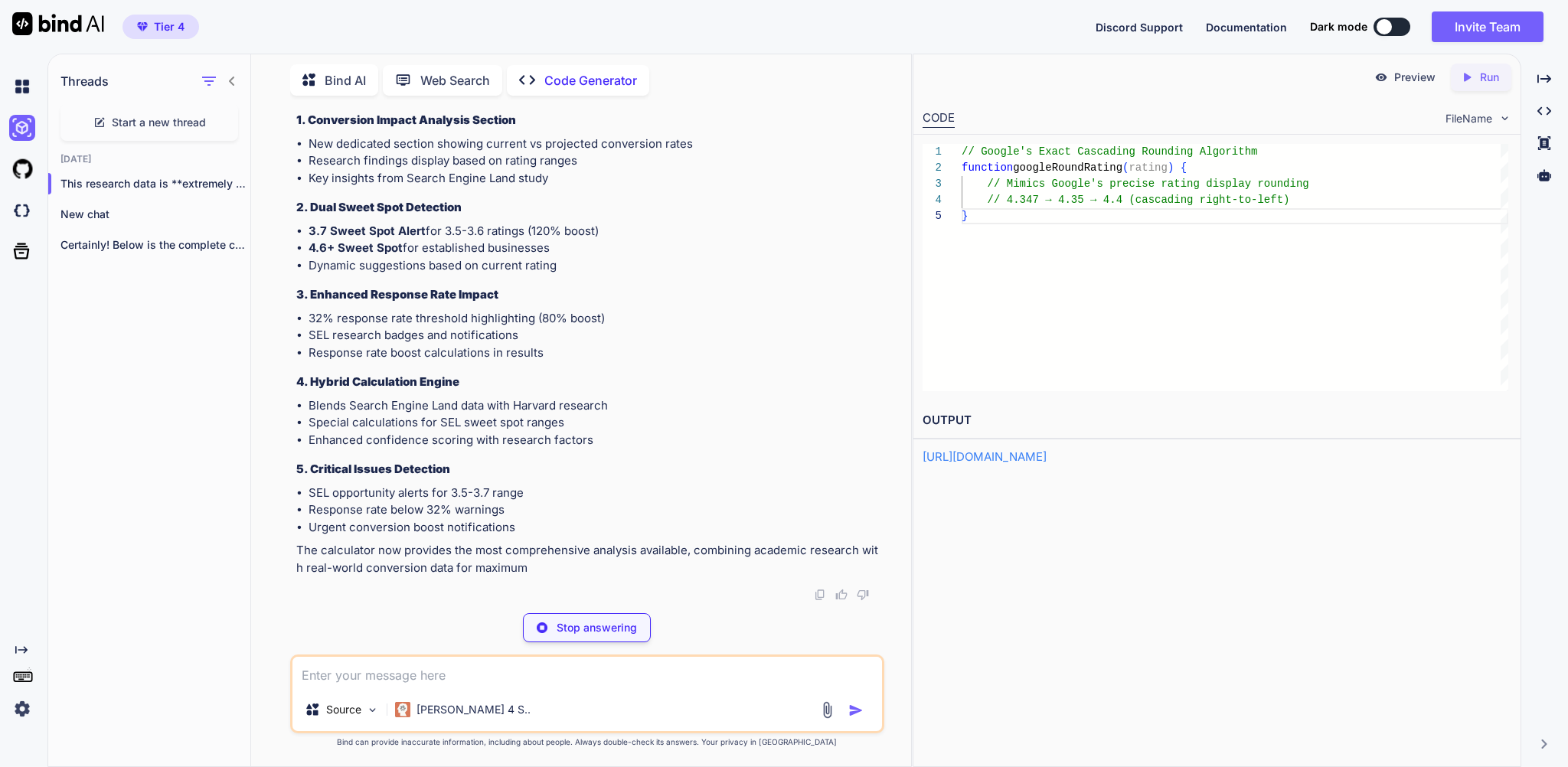
type textarea "x"
type textarea "le.log(' ✅ Enhanced confidence scoring with SEL factors'); console.log(' ✅ Crit…"
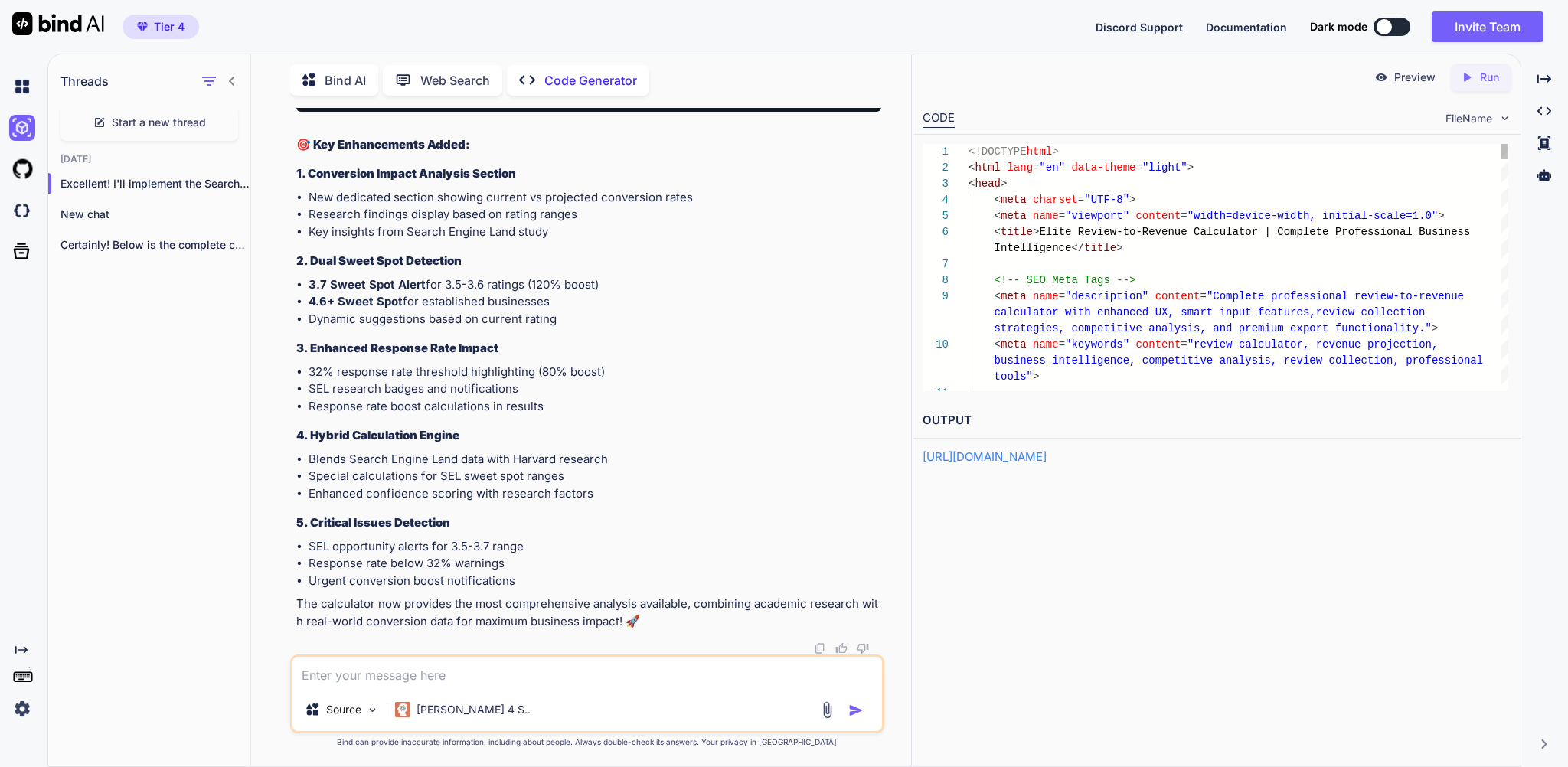
scroll to position [97356, 0]
click at [1489, 80] on p "Run" at bounding box center [1489, 77] width 19 height 15
type textarea "x"
click at [1010, 461] on link "[URL][DOMAIN_NAME]" at bounding box center [984, 457] width 124 height 14
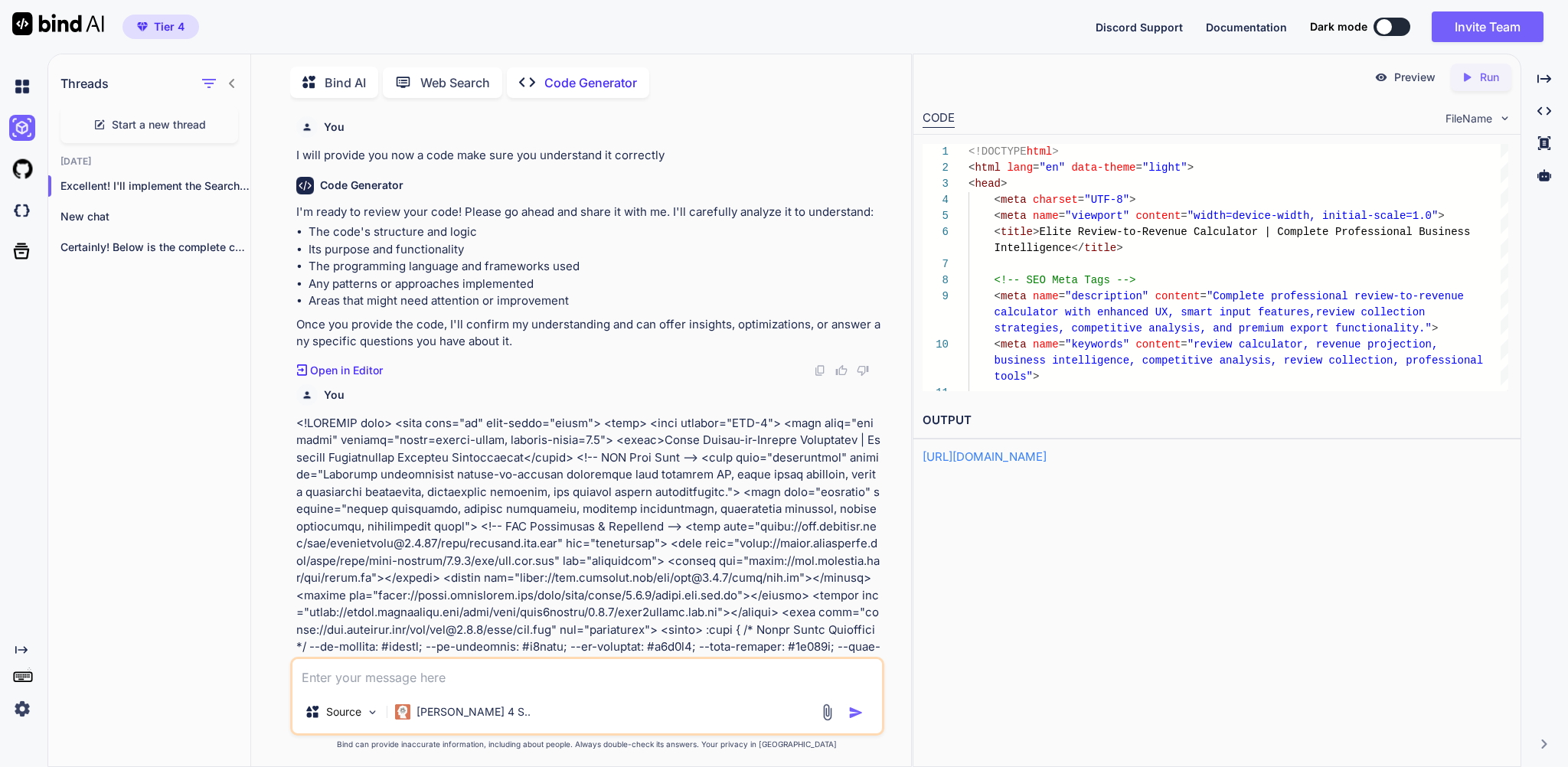
scroll to position [64, 0]
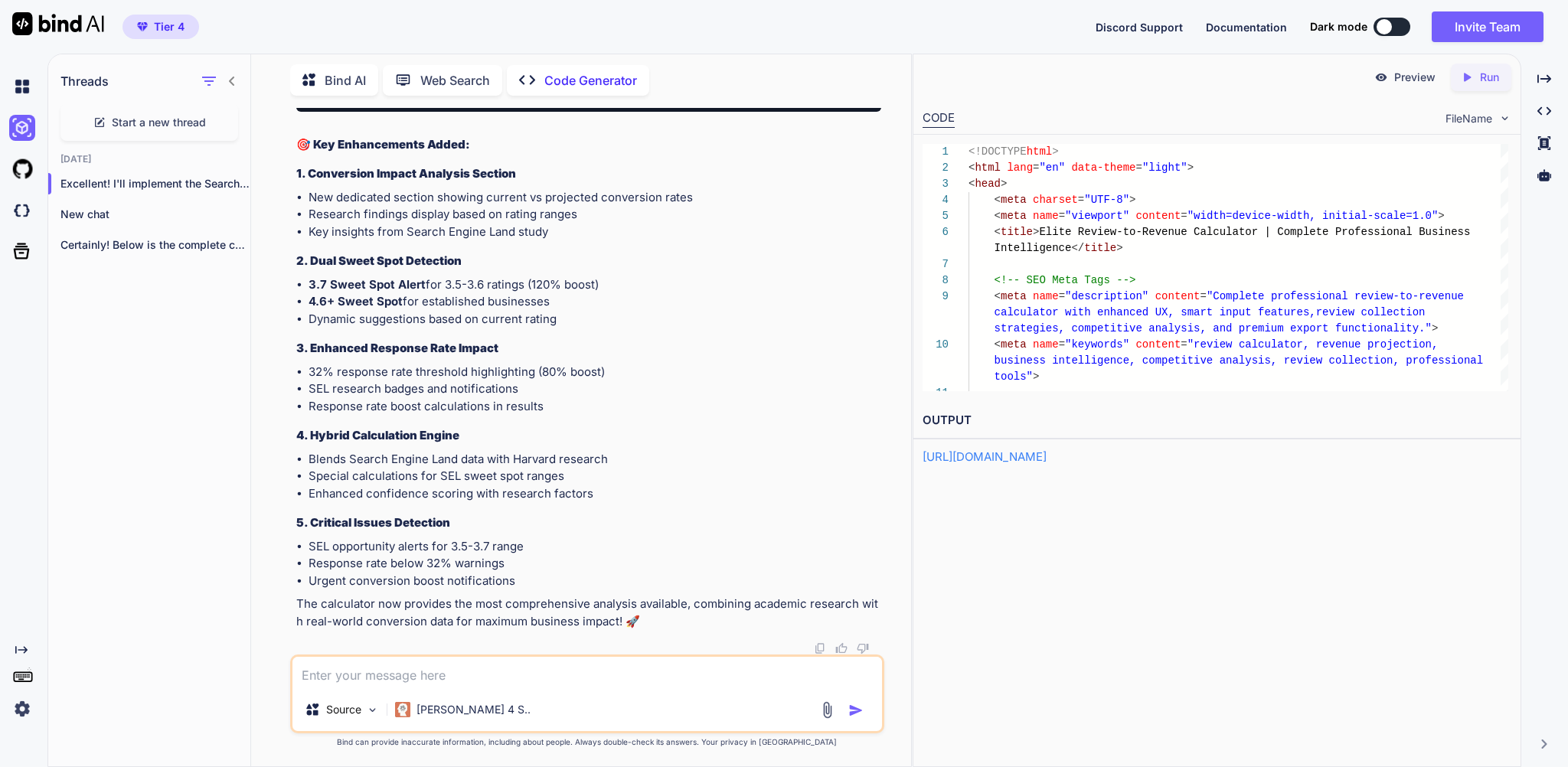
type textarea "x"
click at [380, 662] on textarea at bounding box center [586, 672] width 588 height 32
type textarea "p"
type textarea "x"
type textarea "pl"
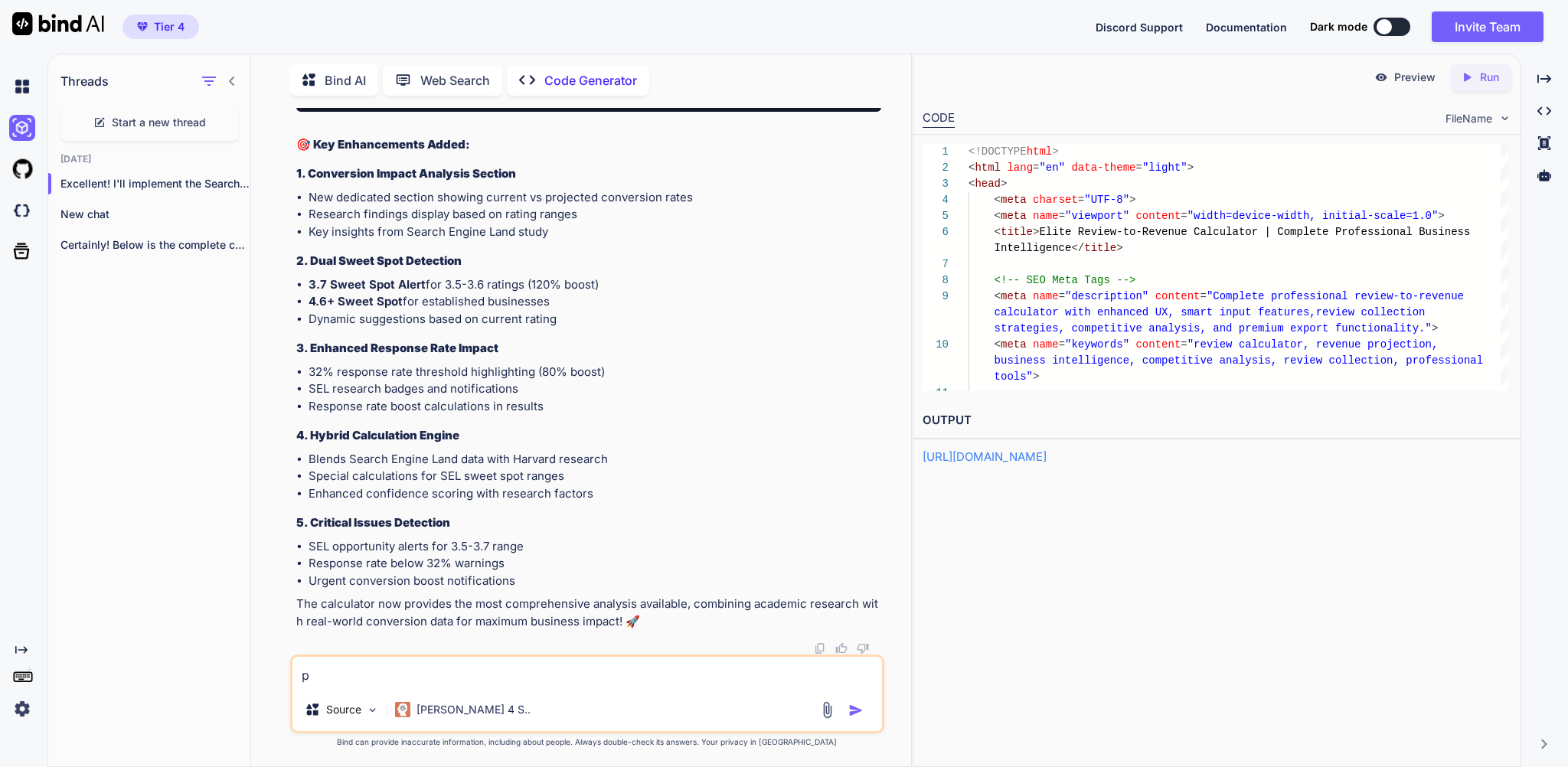
type textarea "x"
type textarea "ple"
type textarea "x"
type textarea "plea"
type textarea "x"
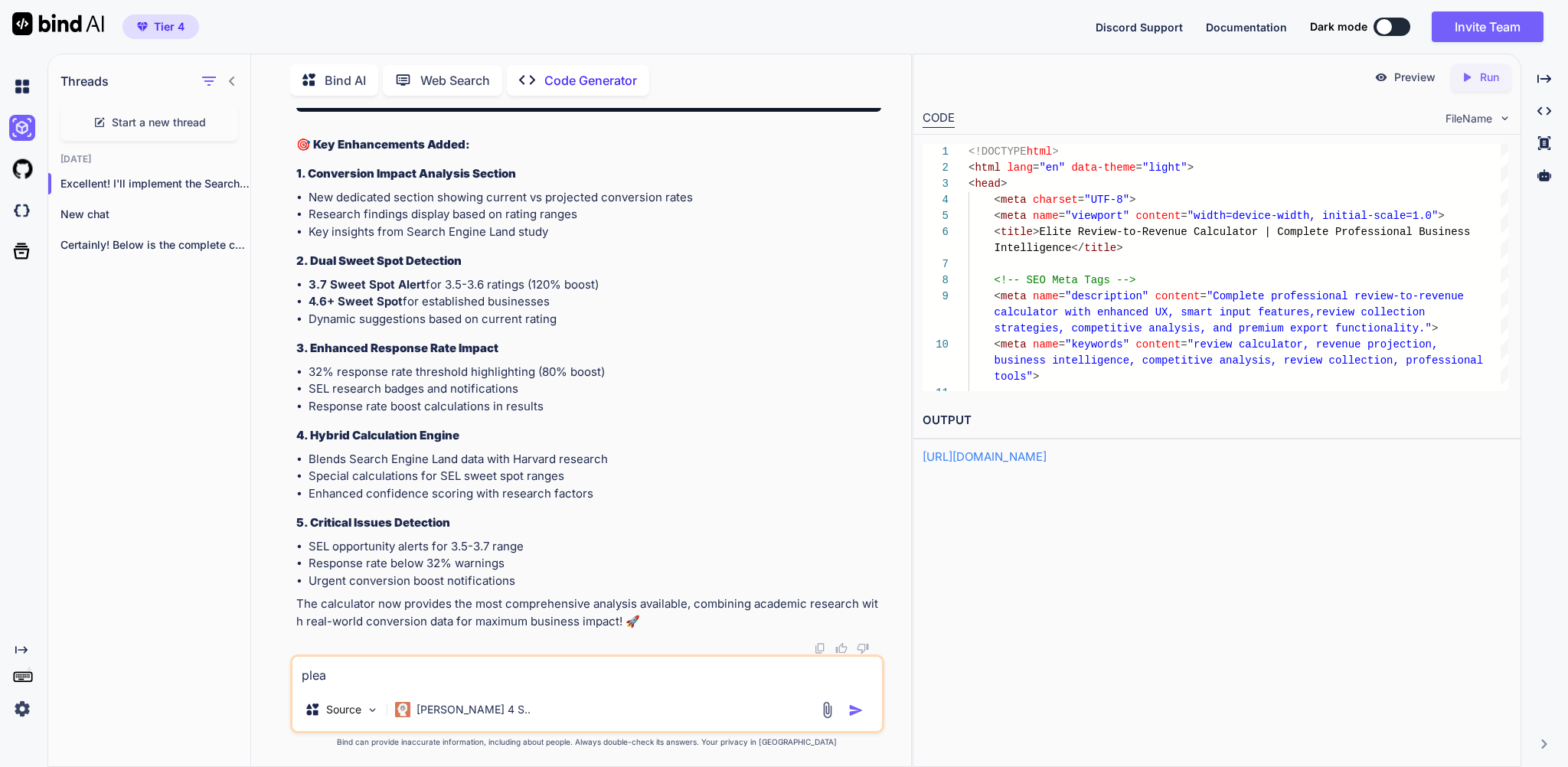
type textarea "pleas"
type textarea "x"
type textarea "please"
type textarea "x"
type textarea "please"
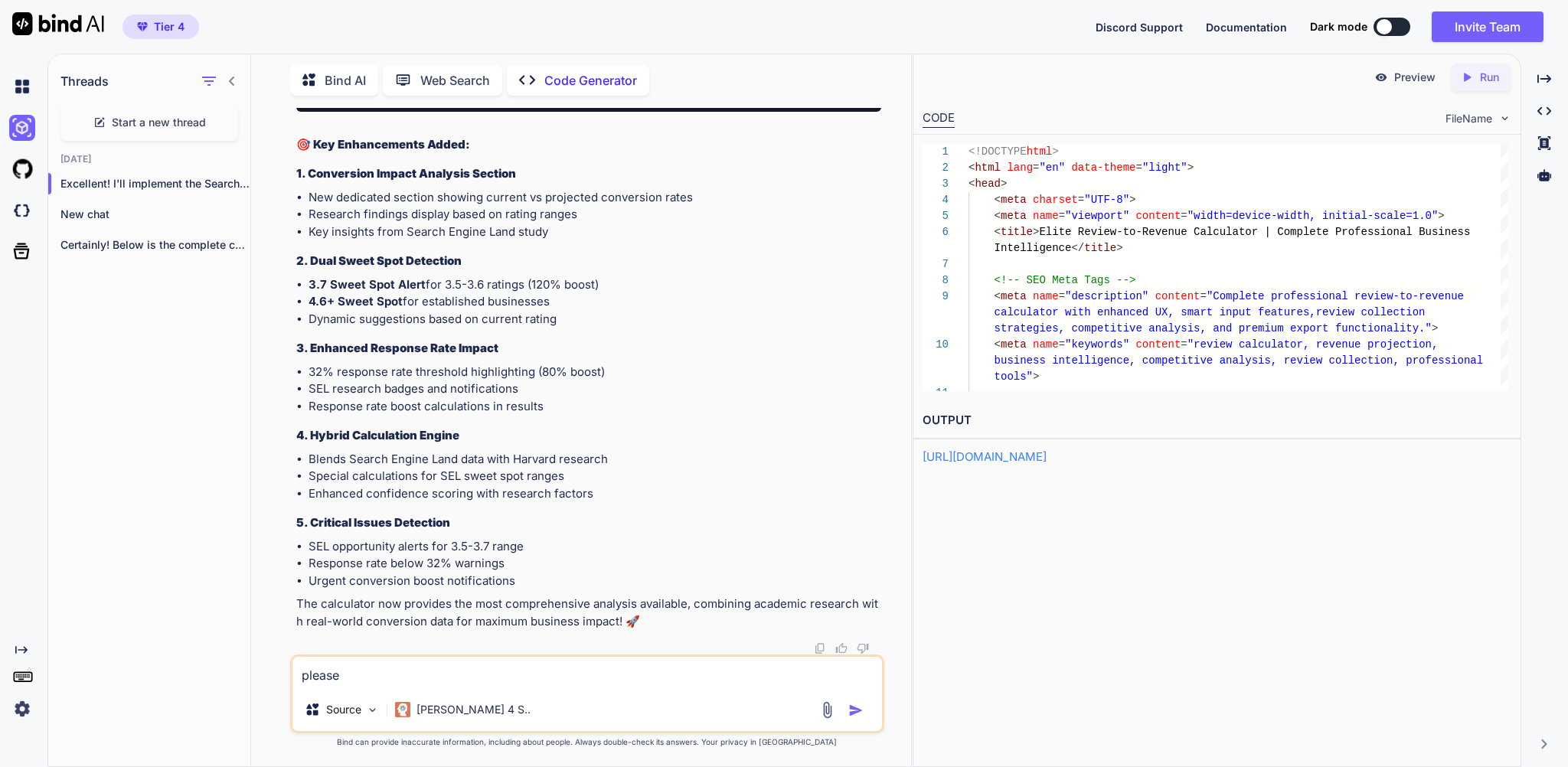
type textarea "x"
type textarea "please r"
type textarea "x"
type textarea "please re"
type textarea "x"
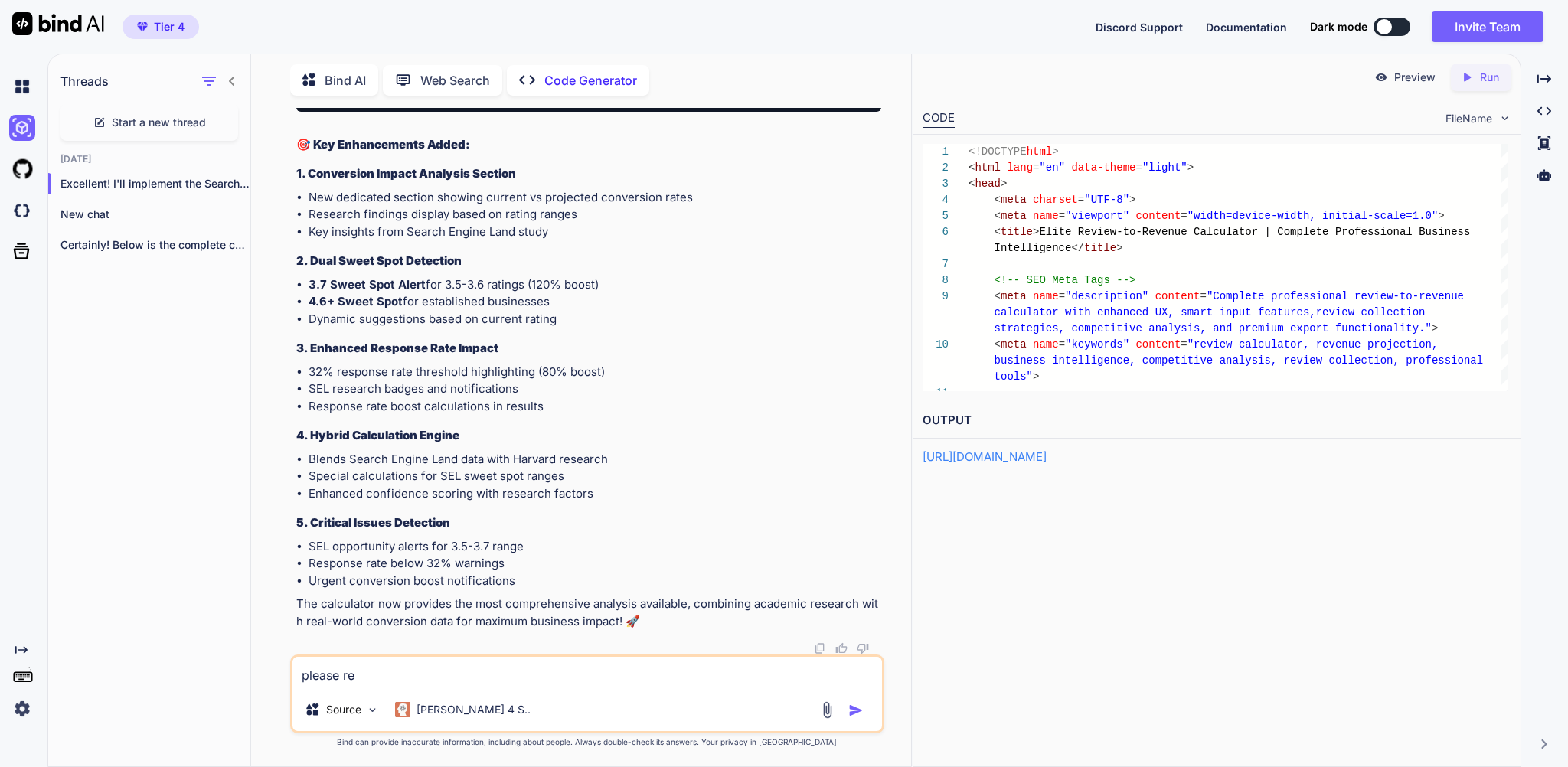
type textarea "please rec"
type textarea "x"
type textarea "please rech"
type textarea "x"
type textarea "please reche"
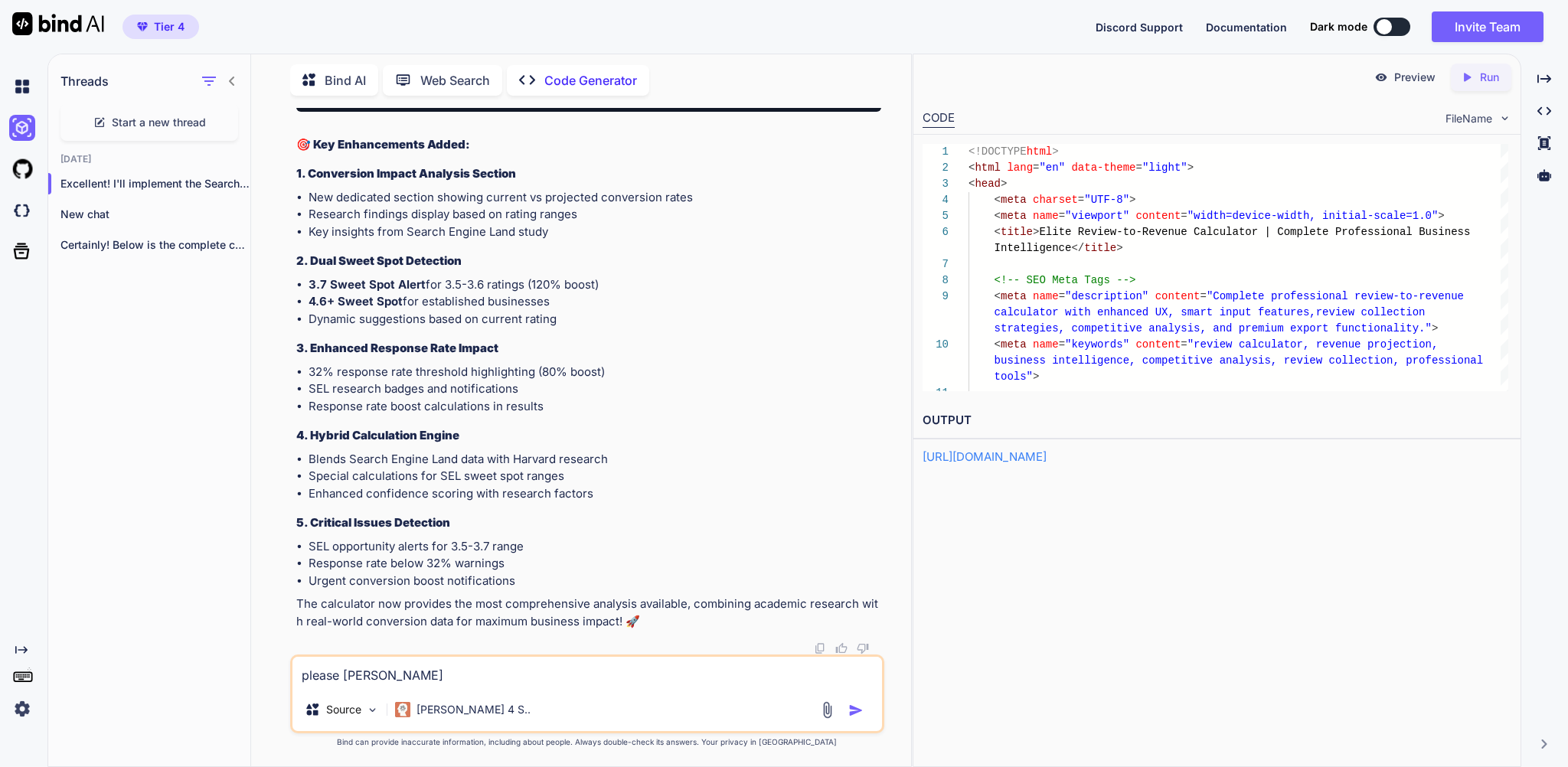
type textarea "x"
type textarea "please rechec"
type textarea "x"
type textarea "please recheck"
type textarea "x"
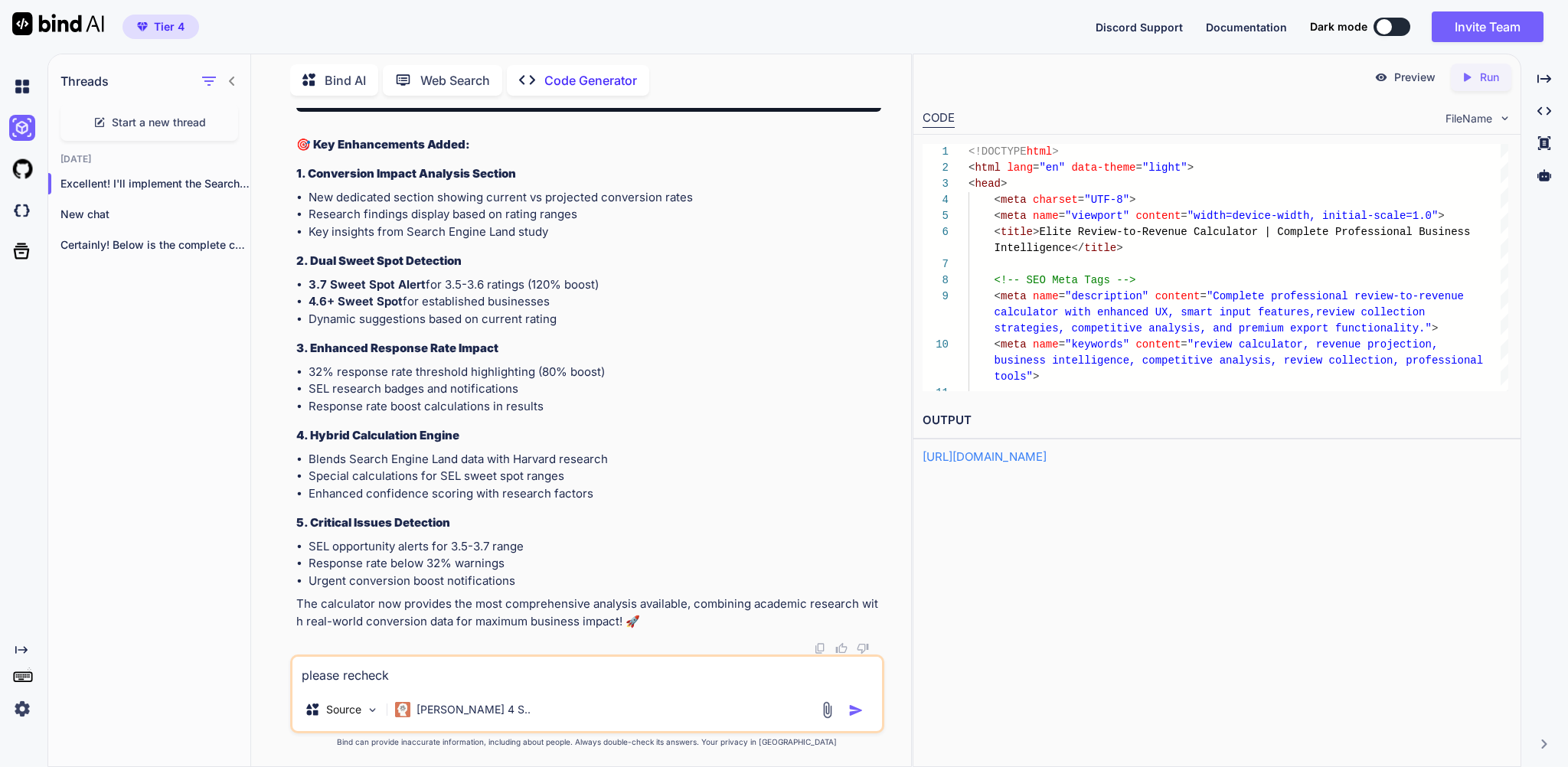
type textarea "please recheck"
type textarea "x"
type textarea "please recheck t"
type textarea "x"
type textarea "please recheck th"
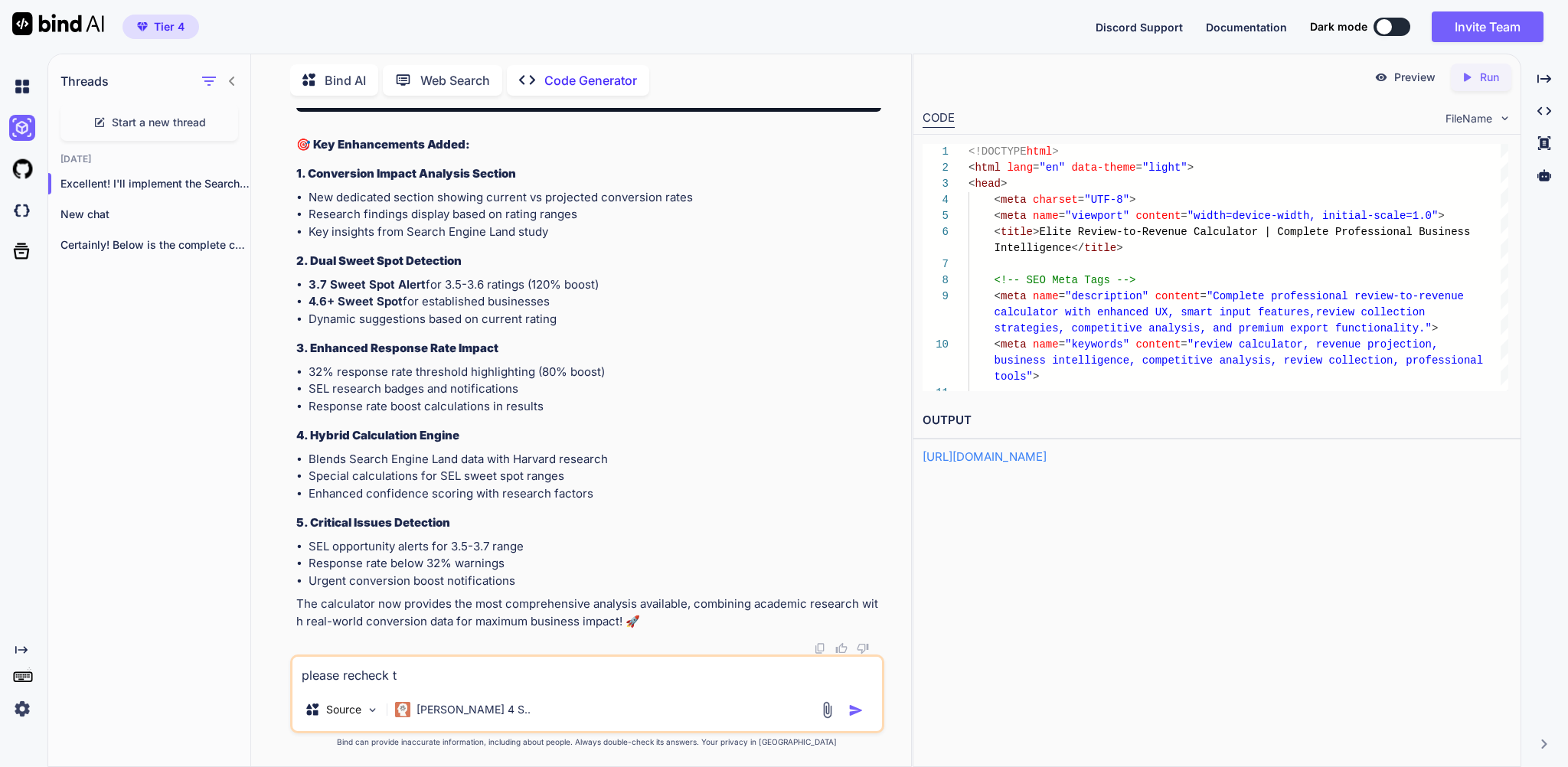
type textarea "x"
type textarea "please recheck the"
type textarea "x"
type textarea "please recheck the"
type textarea "x"
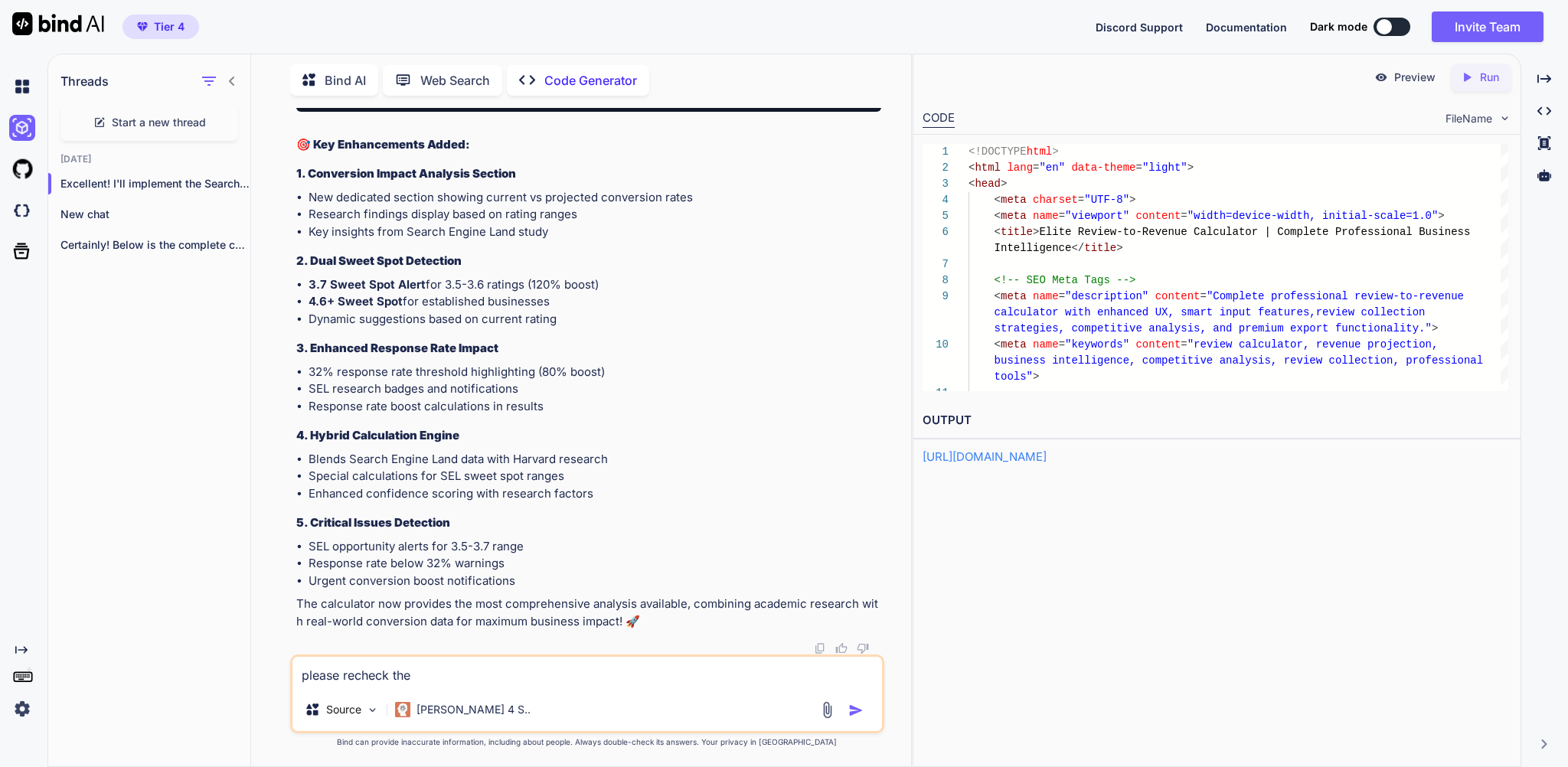
type textarea "please recheck the c"
type textarea "x"
type textarea "please recheck the co"
type textarea "x"
type textarea "please recheck the cod"
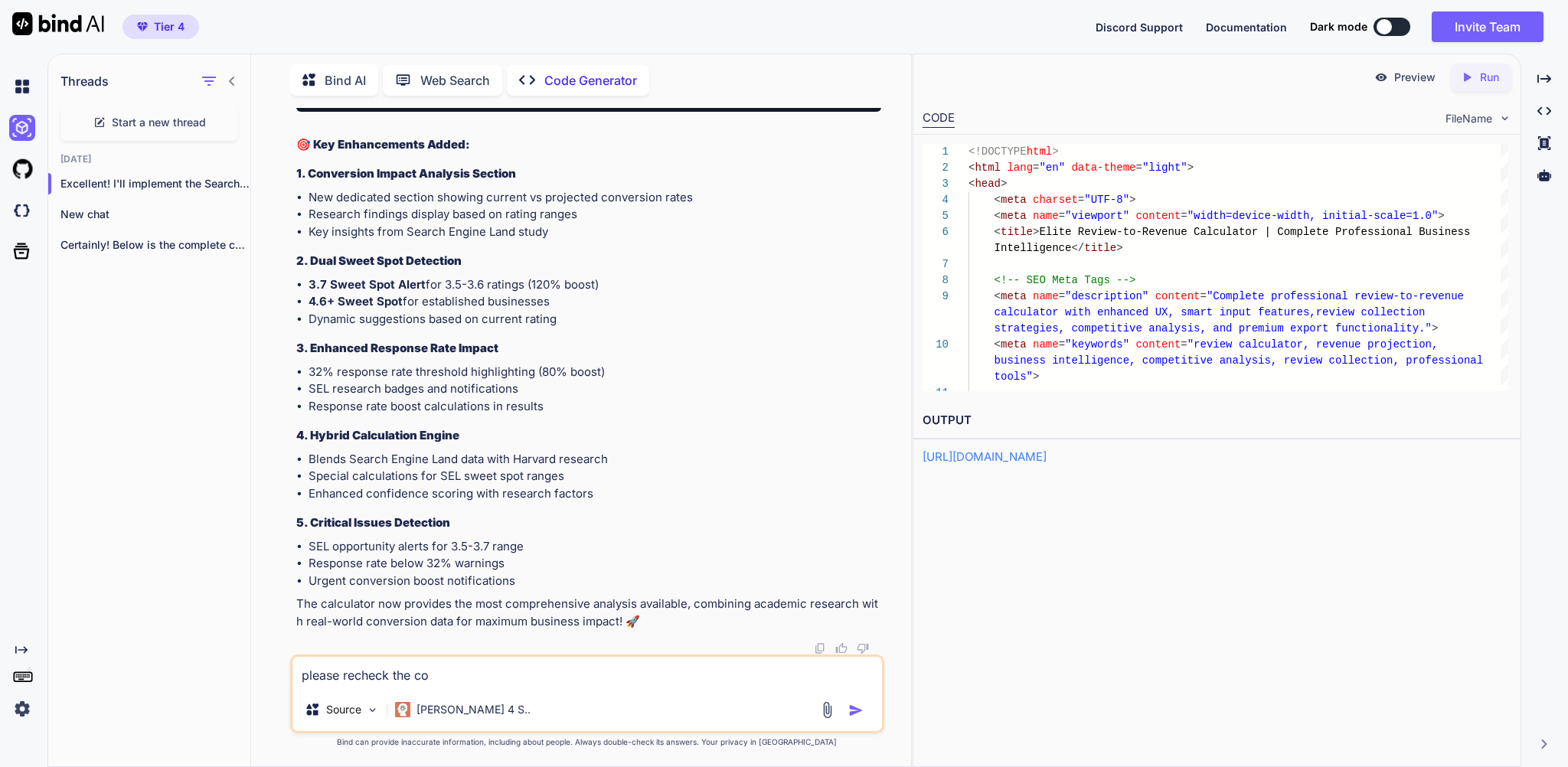
type textarea "x"
type textarea "please recheck the code"
type textarea "x"
type textarea "please recheck the code"
type textarea "x"
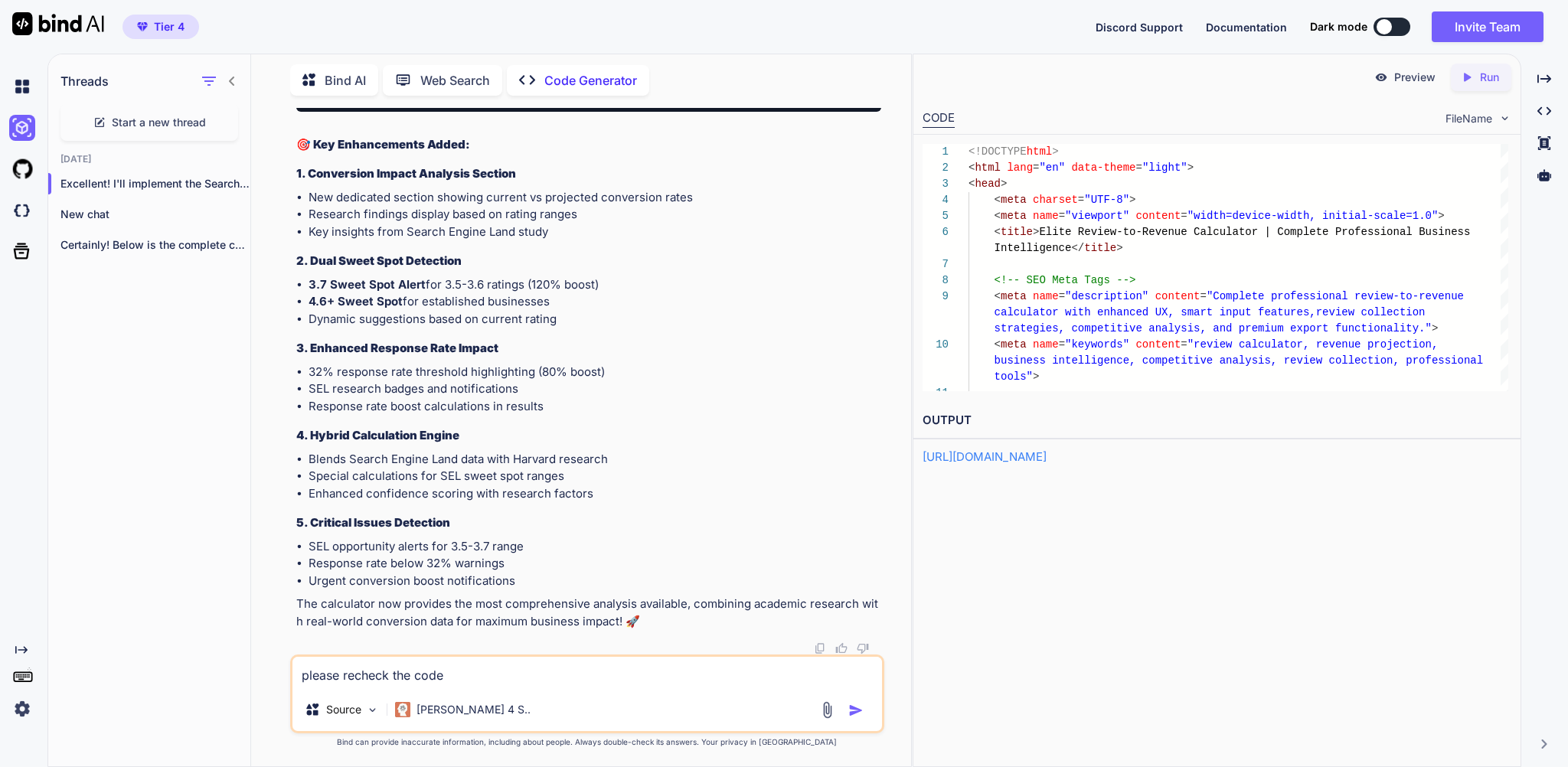
type textarea "please recheck the code a"
type textarea "x"
type textarea "please recheck the code an"
type textarea "x"
type textarea "please recheck the code and"
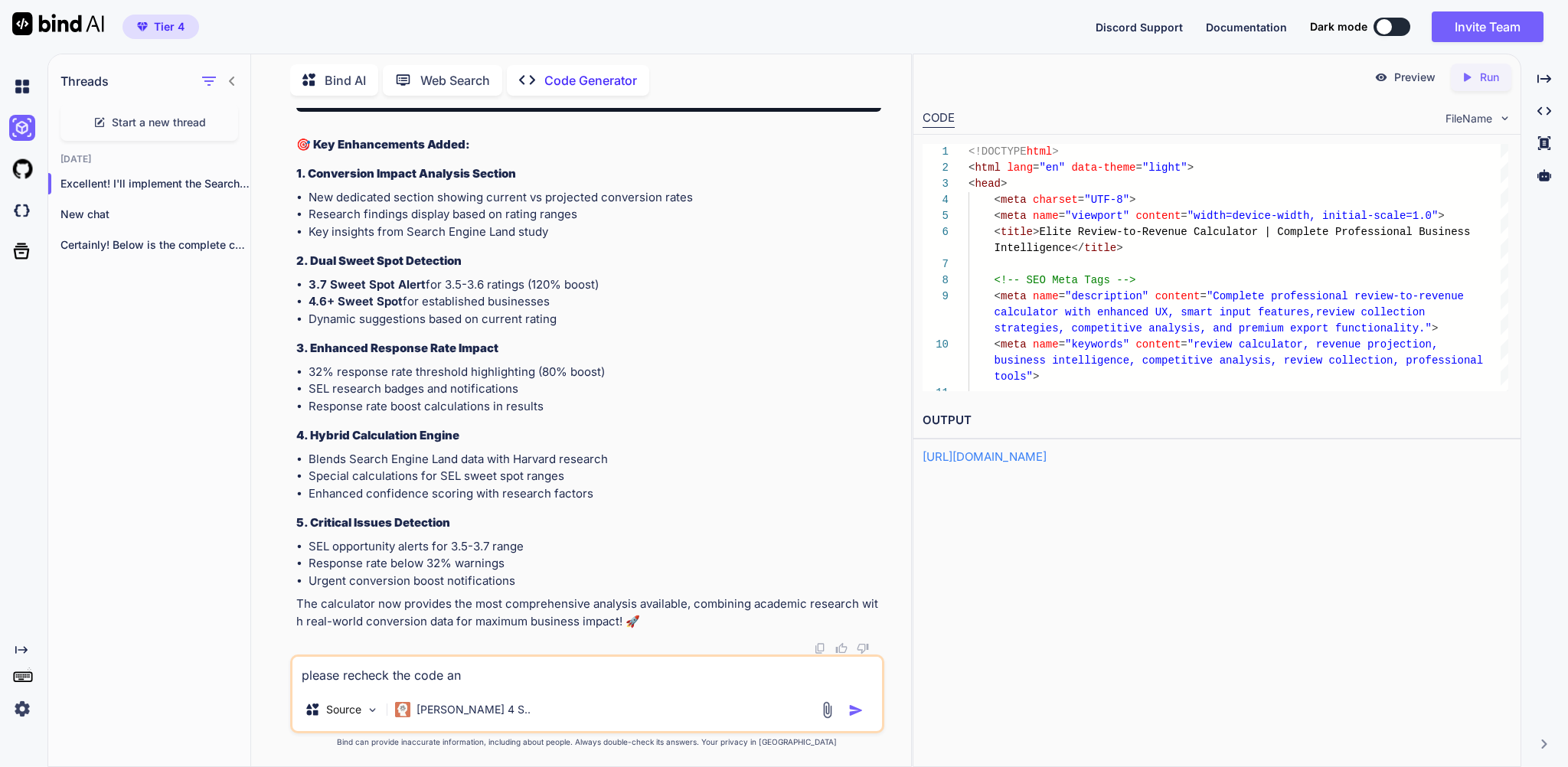
type textarea "x"
type textarea "please recheck the code and"
type textarea "x"
type textarea "please recheck the code and c"
type textarea "x"
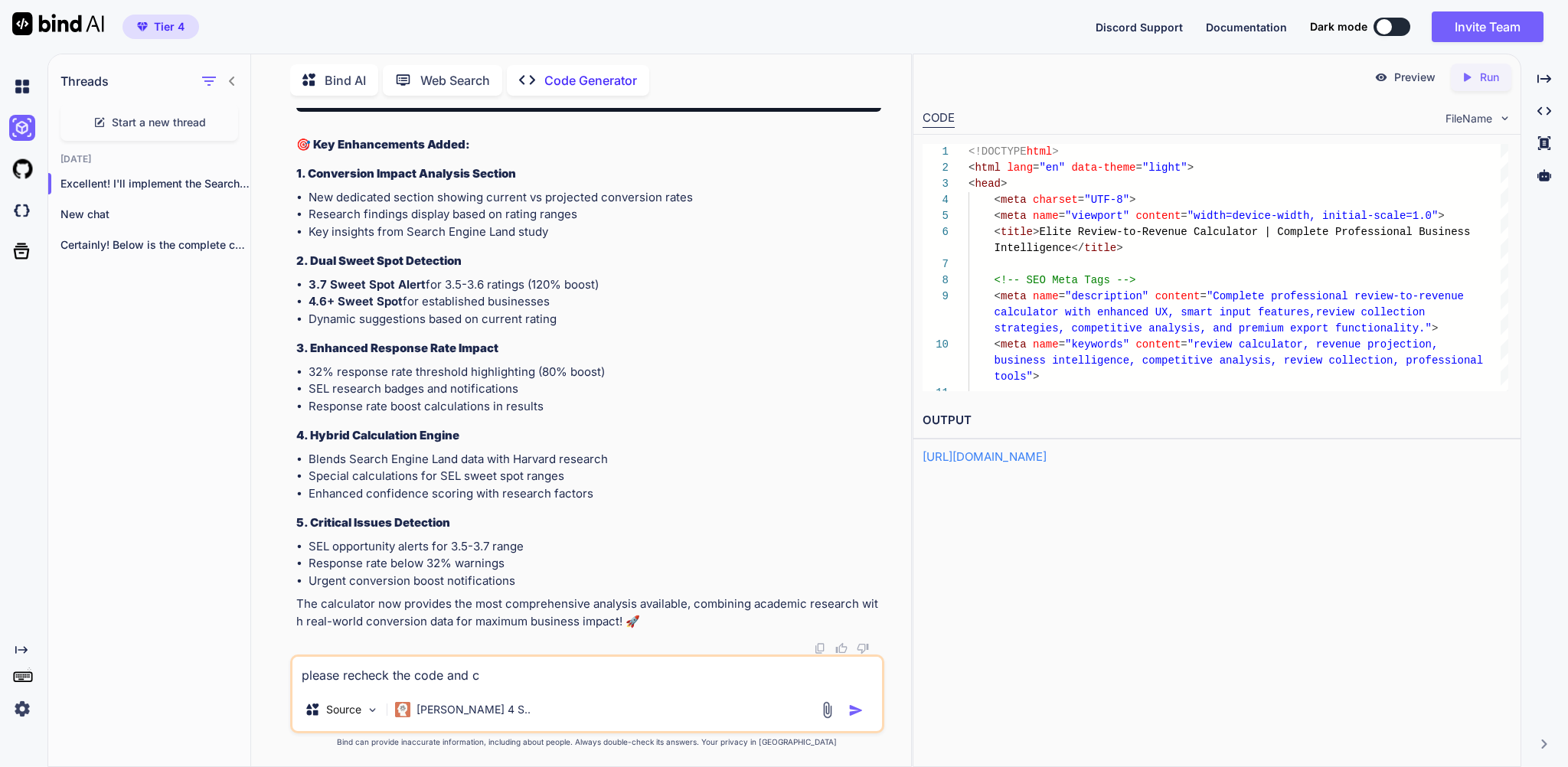
type textarea "please recheck the code and ch"
type textarea "x"
type textarea "please recheck the code and che"
type textarea "x"
type textarea "please recheck the code and chec"
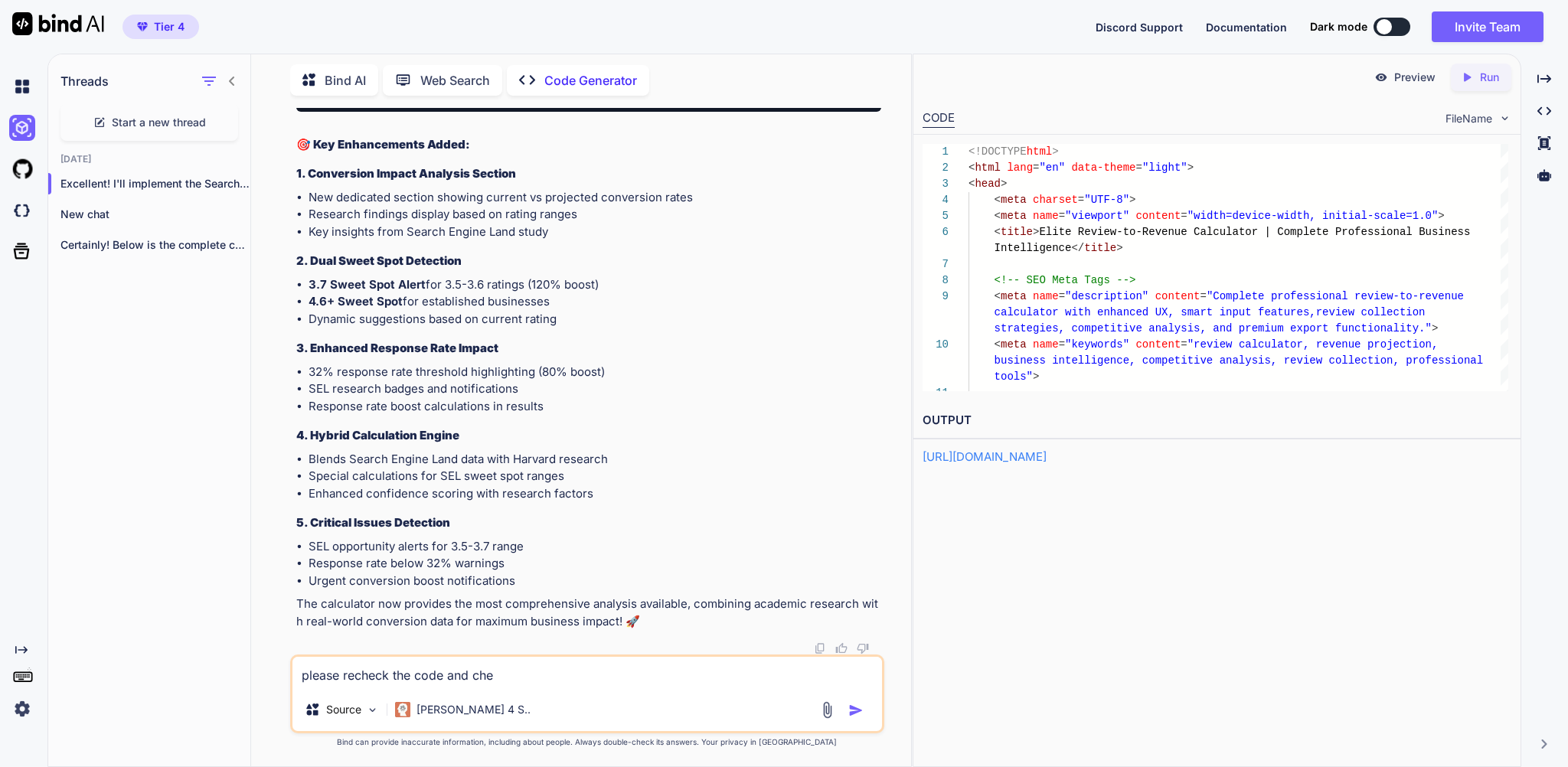
type textarea "x"
type textarea "please recheck the code and check"
type textarea "x"
type textarea "please recheck the code and check"
type textarea "x"
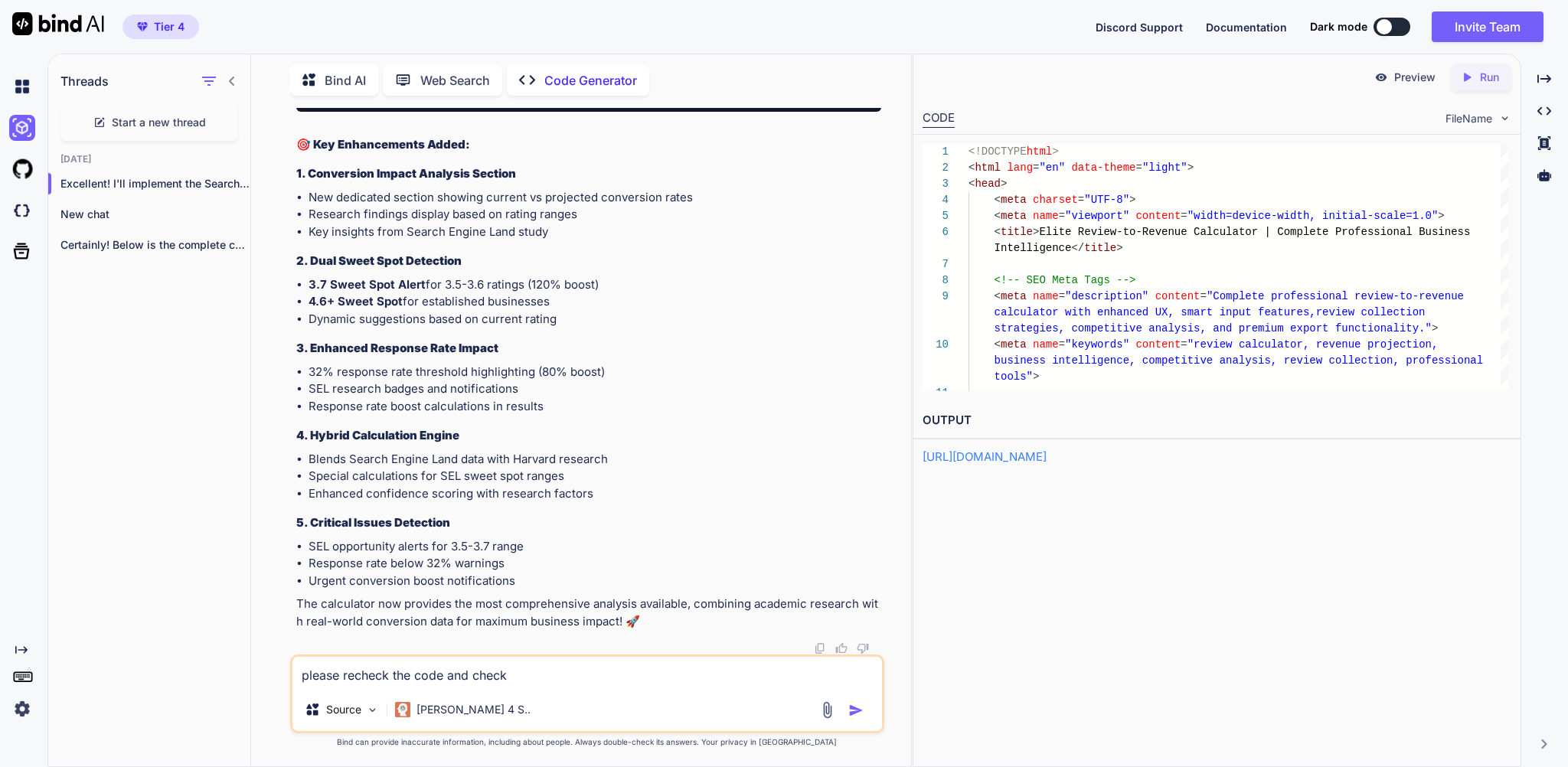
type textarea "please recheck the code and check i"
type textarea "x"
type textarea "please recheck the code and check if"
type textarea "x"
type textarea "please recheck the code and check if"
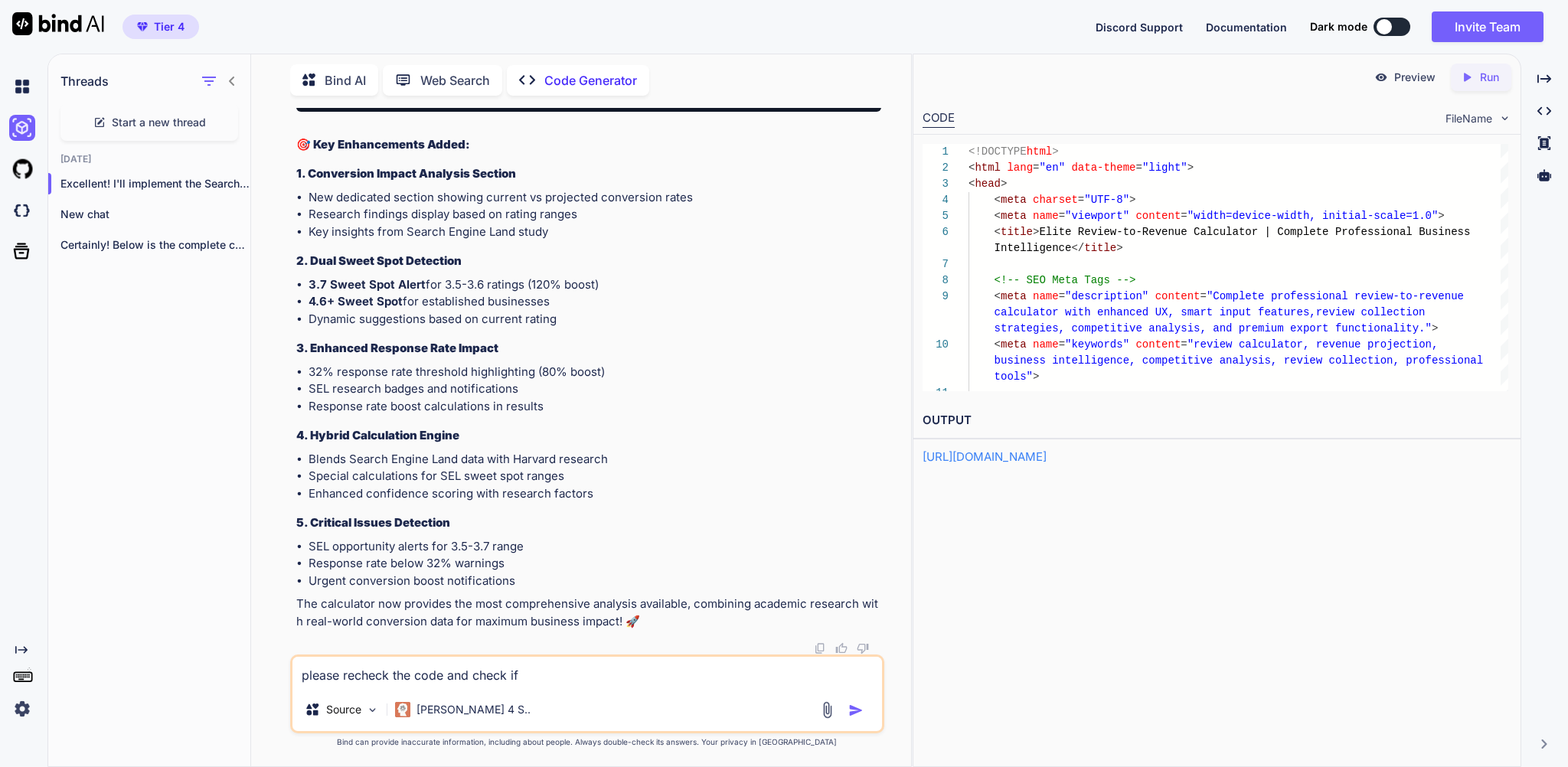
type textarea "x"
type textarea "please recheck the code and check if t"
type textarea "x"
type textarea "please recheck the code and check if th"
type textarea "x"
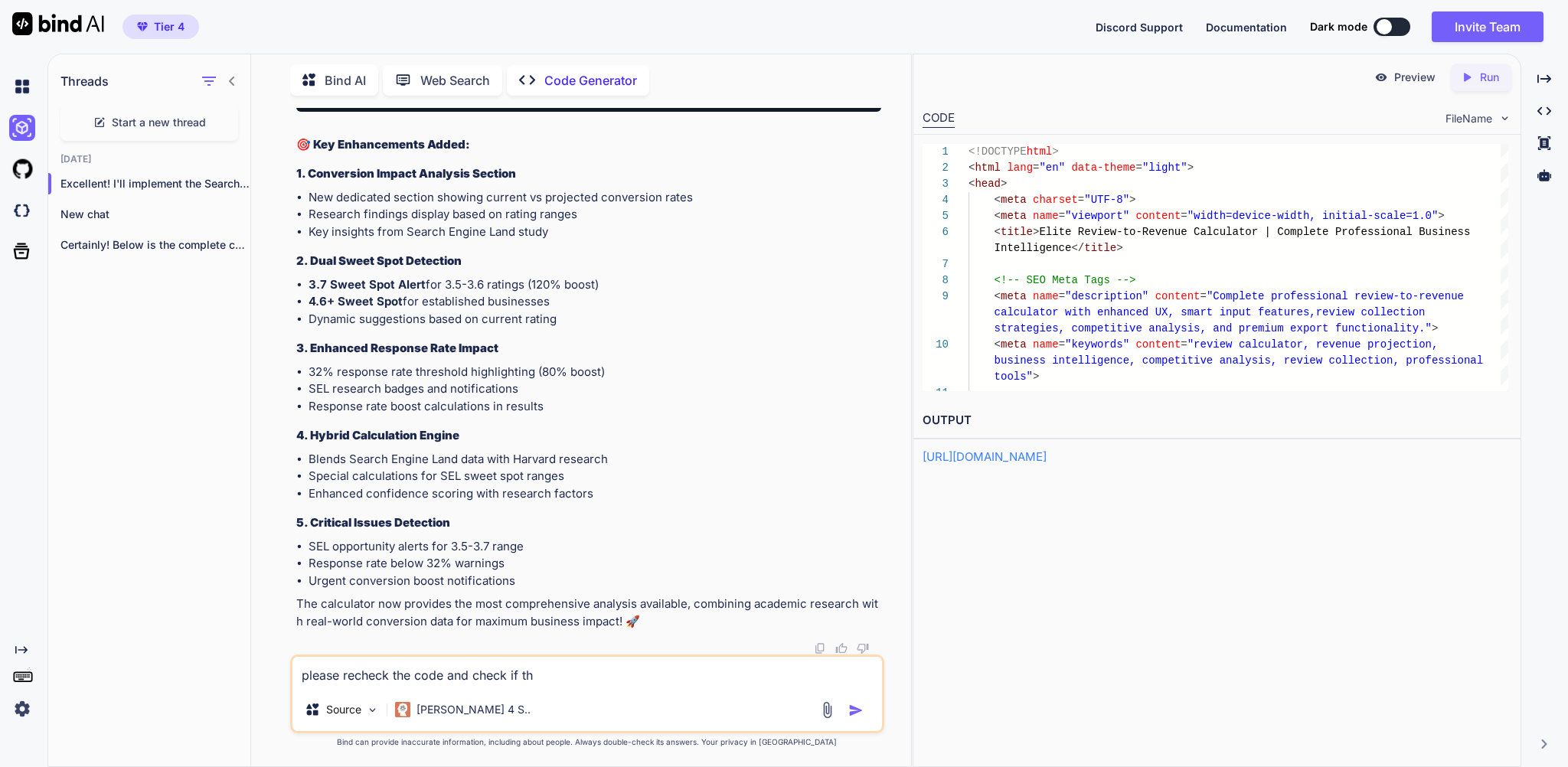
type textarea "please recheck the code and check if the"
type textarea "x"
type textarea "please recheck the code and check if the"
type textarea "x"
type textarea "please recheck the code and check if the r"
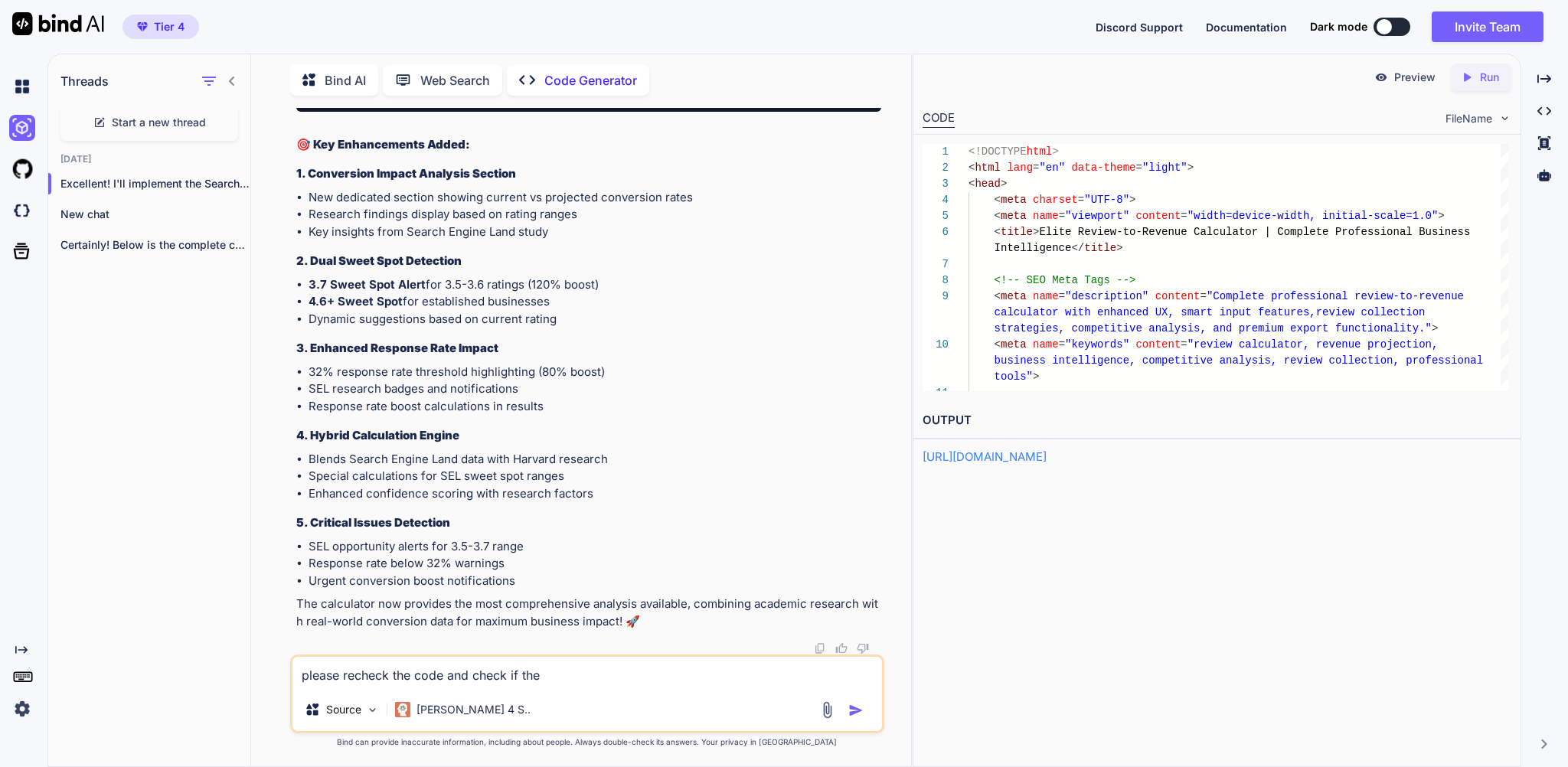
type textarea "x"
type textarea "please recheck the code and check if the re"
type textarea "x"
type textarea "please recheck the code and check if the rev"
type textarea "x"
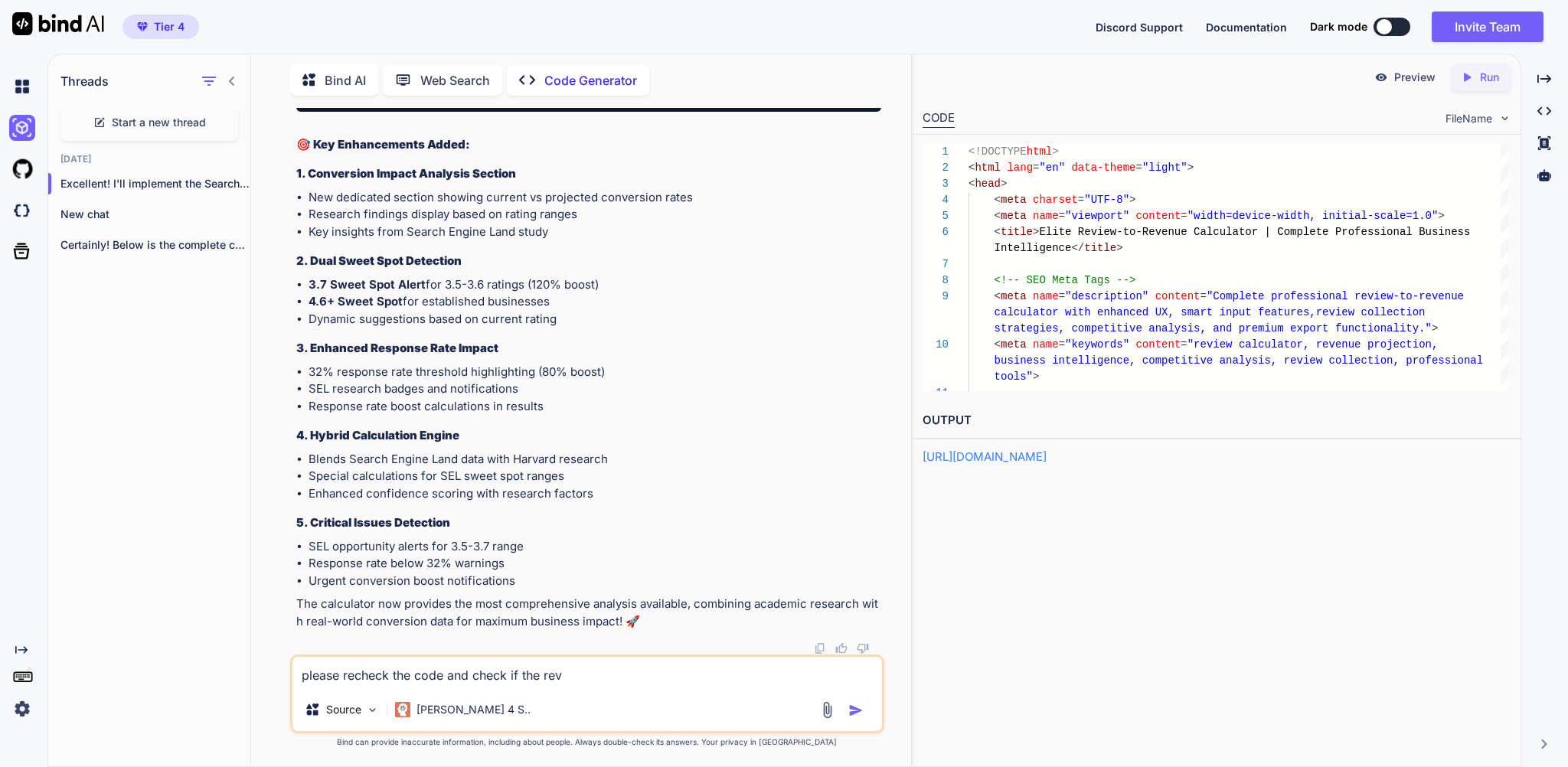
type textarea "please recheck the code and check if the reve"
type textarea "x"
type textarea "please recheck the code and check if the reven"
type textarea "x"
type textarea "please recheck the code and check if the revenu"
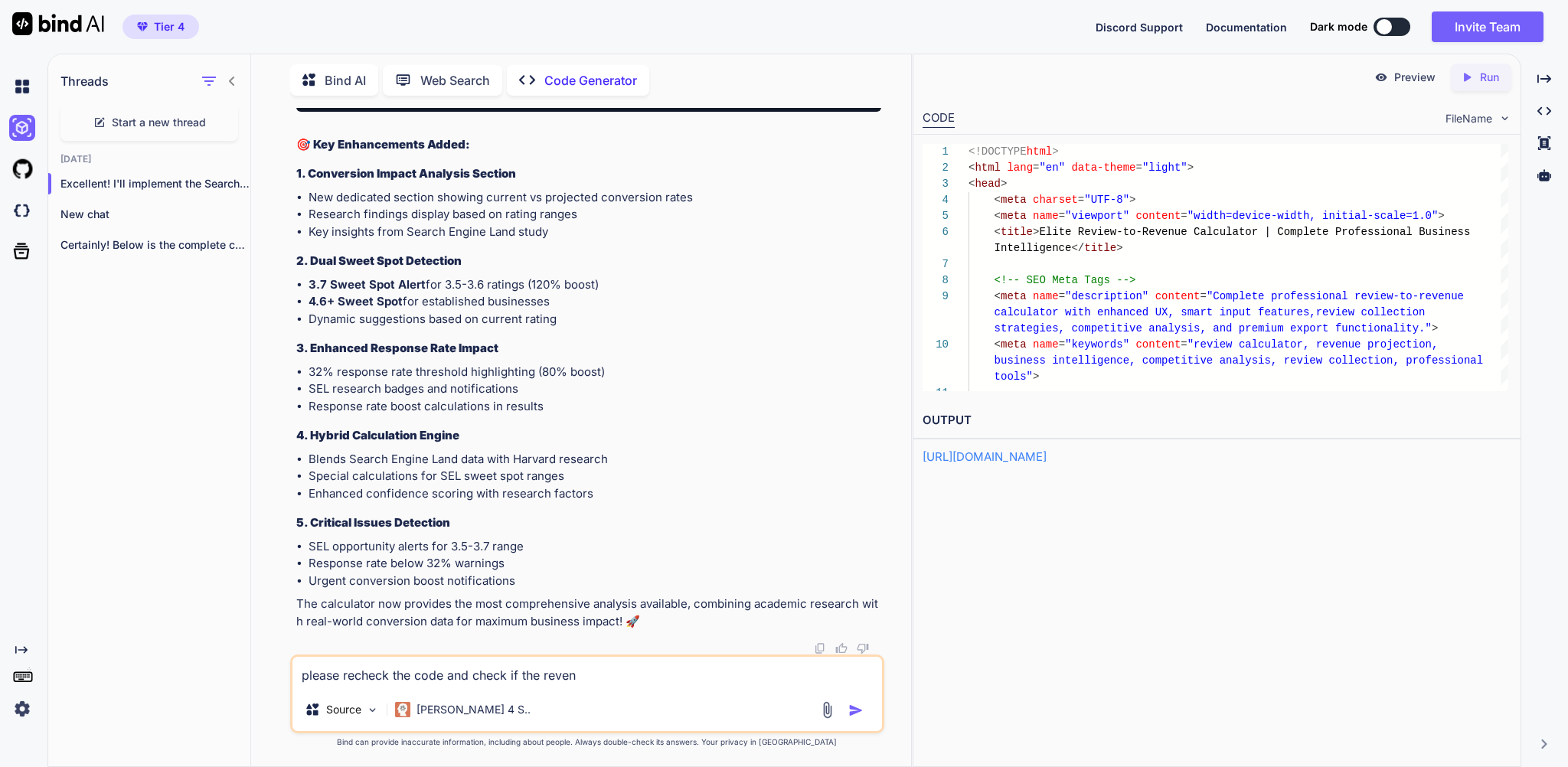
type textarea "x"
type textarea "please recheck the code and check if the revenue"
type textarea "x"
type textarea "please recheck the code and check if the revenue"
type textarea "x"
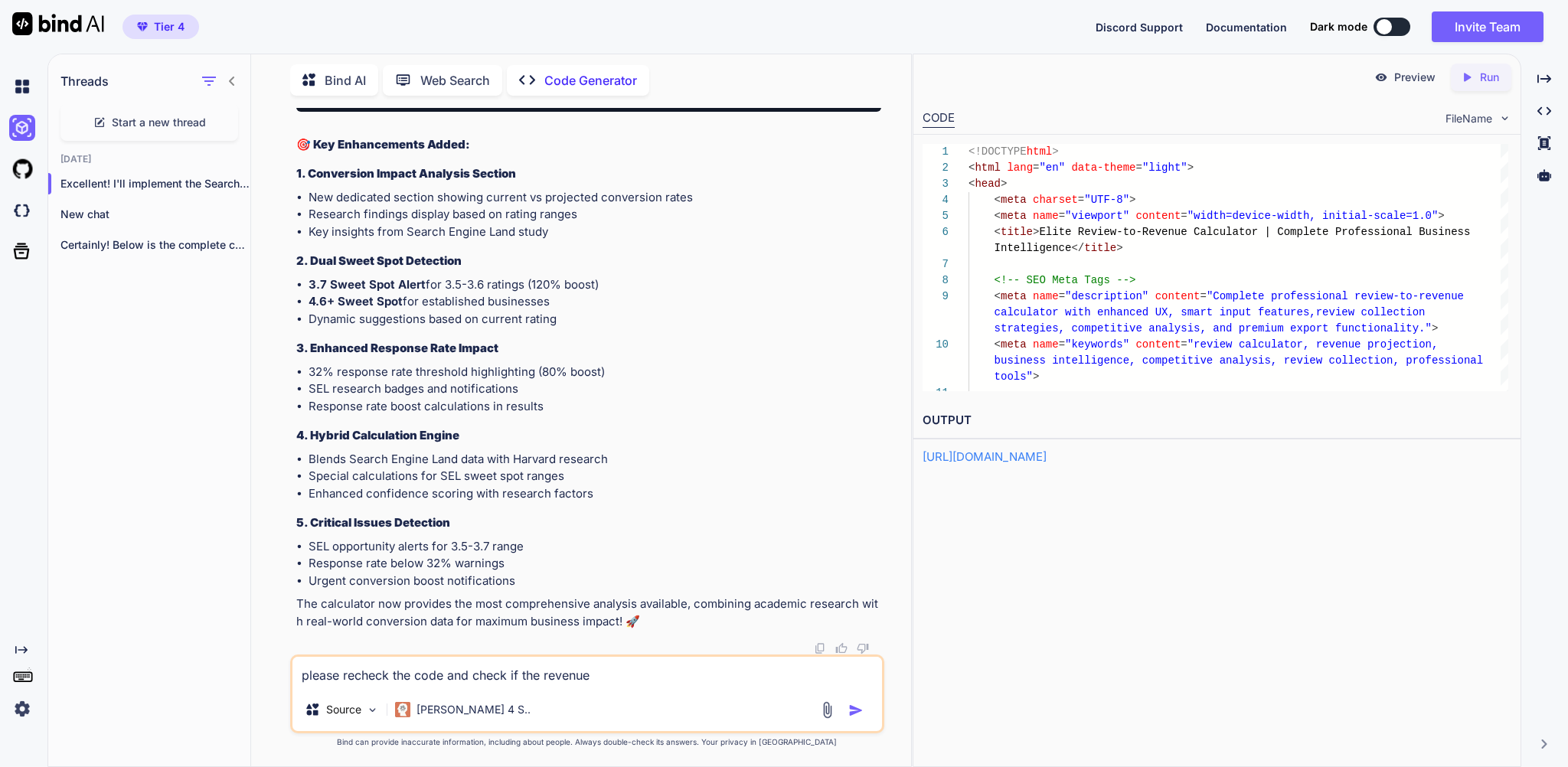
type textarea "please recheck the code and check if the revenue i"
type textarea "x"
type textarea "please recheck the code and check if the revenue is"
type textarea "x"
type textarea "please recheck the code and check if the revenue is"
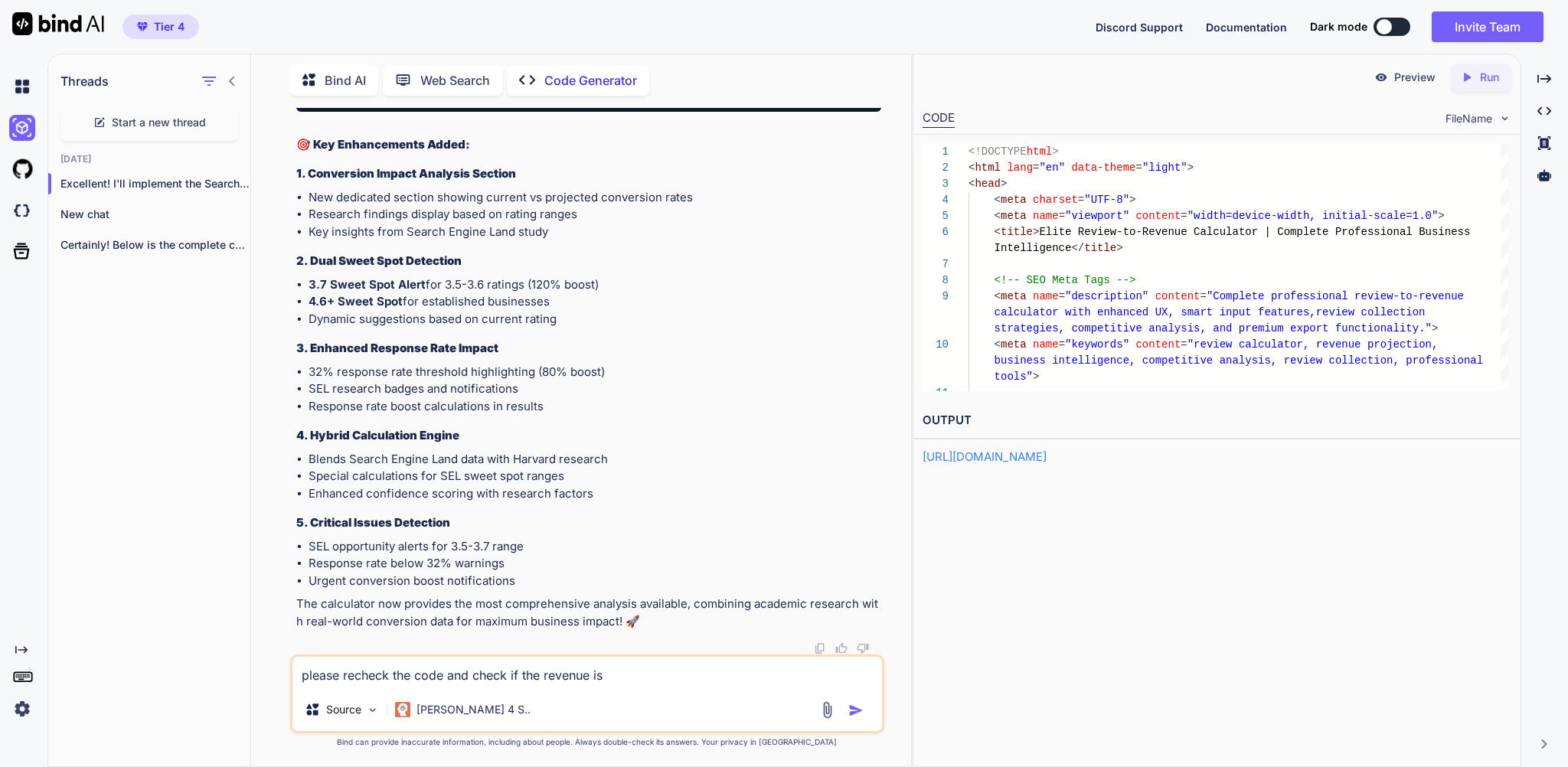
type textarea "x"
type textarea "please recheck the code and check if the revenue is o"
type textarea "x"
type textarea "please recheck the code and check if the revenue is on"
type textarea "x"
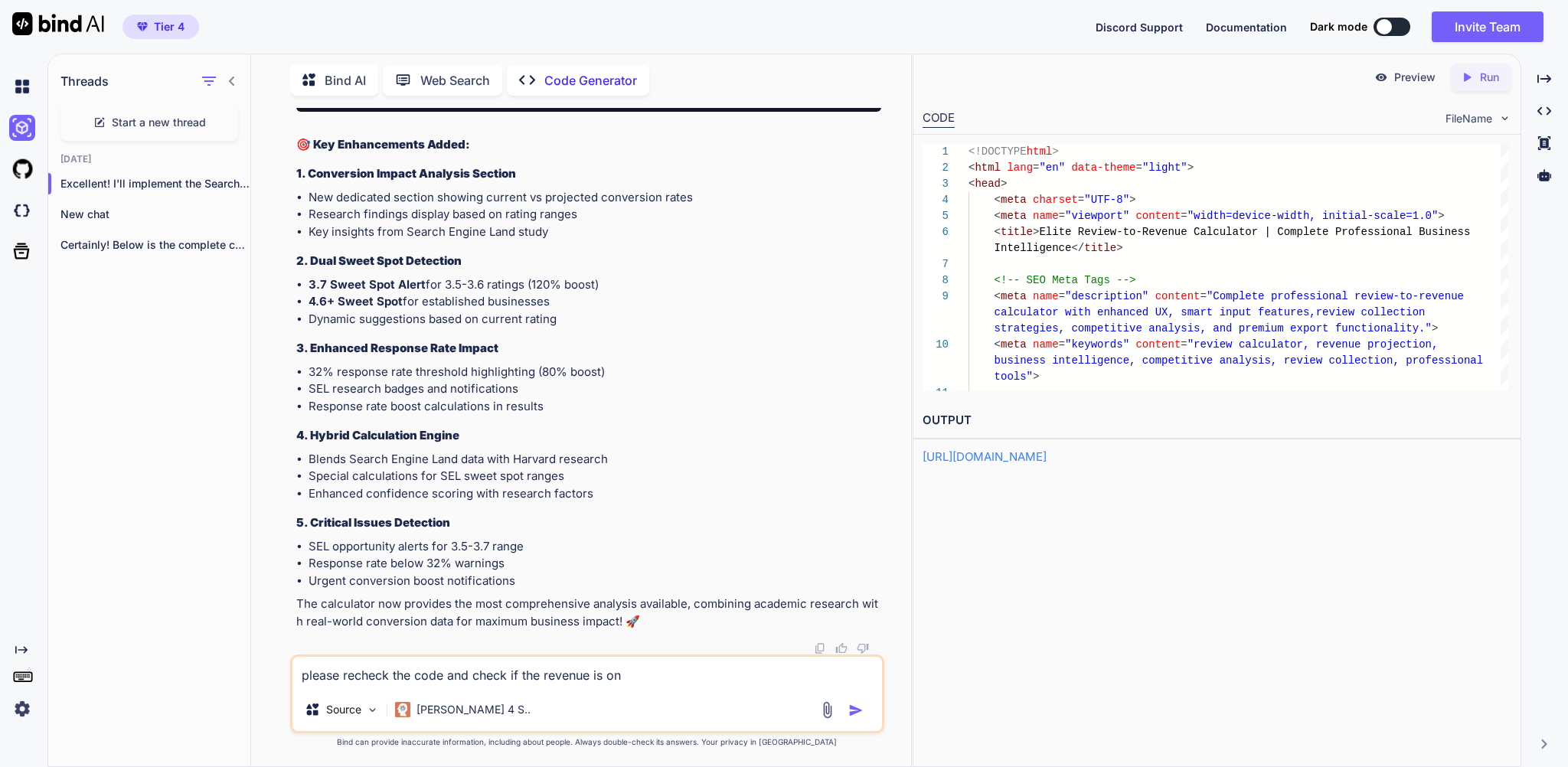
type textarea "please recheck the code and check if the revenue is on"
type textarea "x"
type textarea "please recheck the code and check if the revenue is on p"
type textarea "x"
type textarea "please recheck the code and check if the revenue is on po"
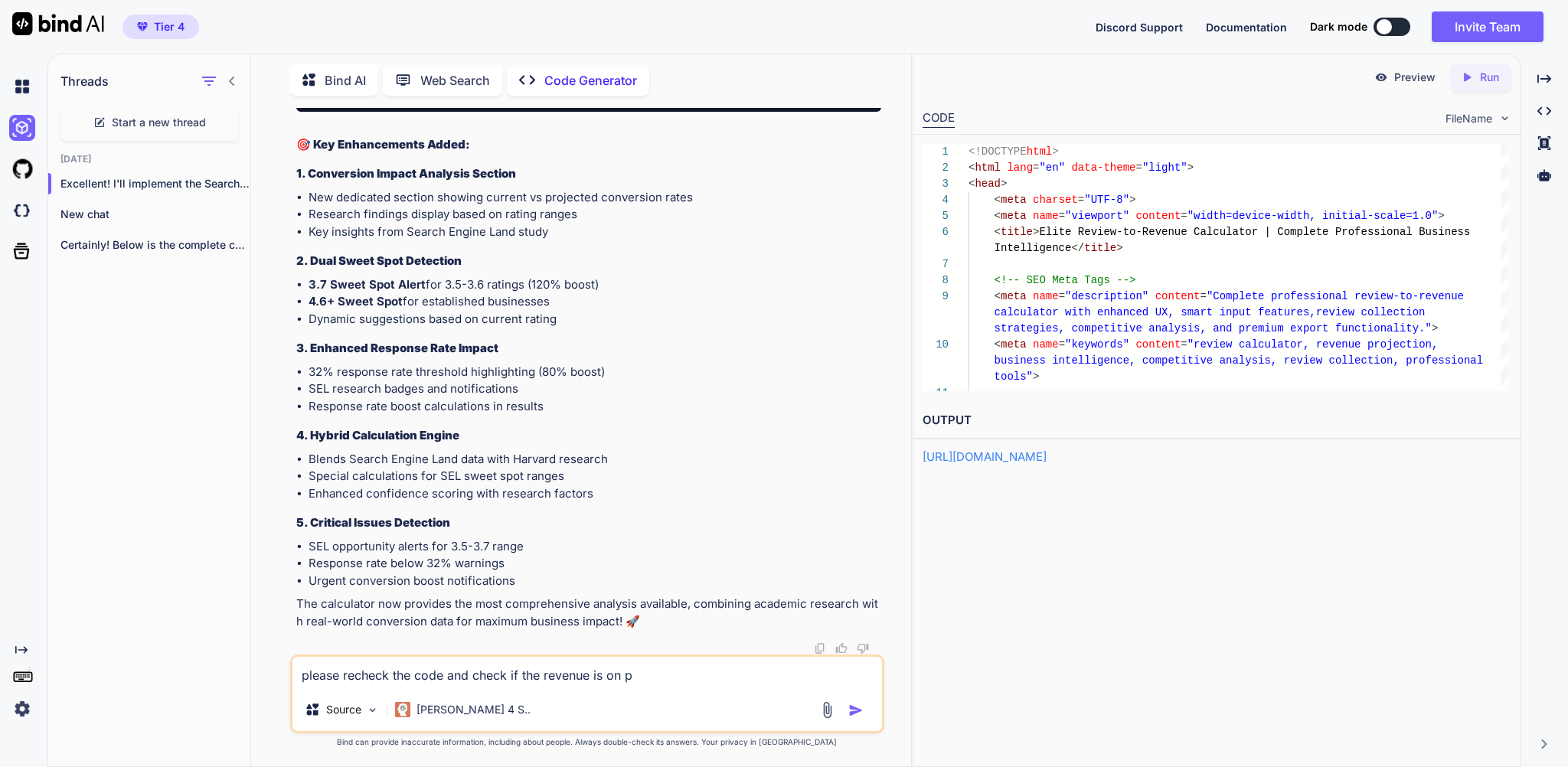
type textarea "x"
type textarea "please recheck the code and check if the revenue is on poi"
type textarea "x"
type textarea "please recheck the code and check if the revenue is on poin"
type textarea "x"
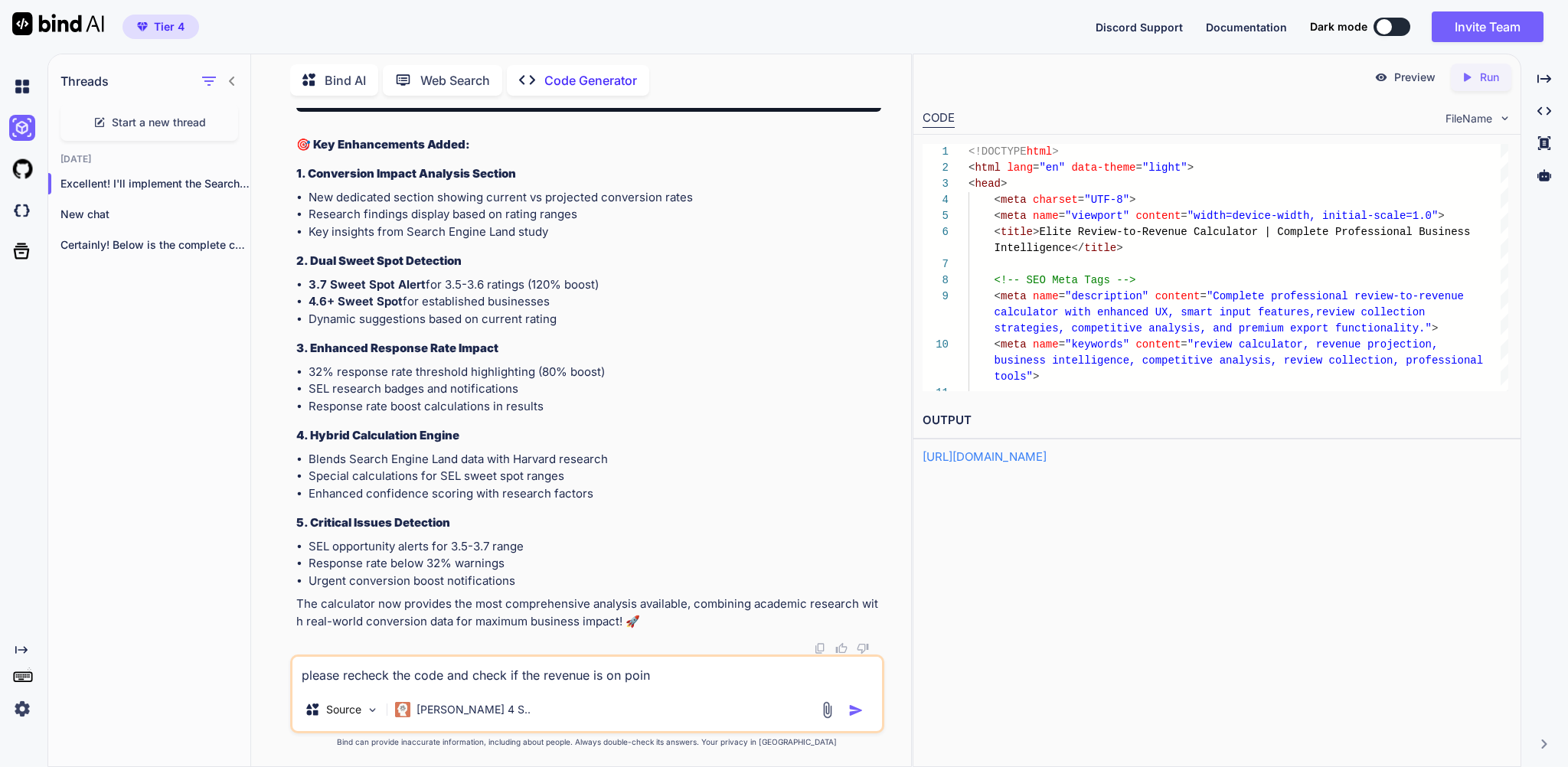
type textarea "please recheck the code and check if the revenue is on point"
type textarea "x"
type textarea "please recheck the code and check if the revenue is on point"
type textarea "x"
type textarea "please recheck the code and check if the revenue is on point a"
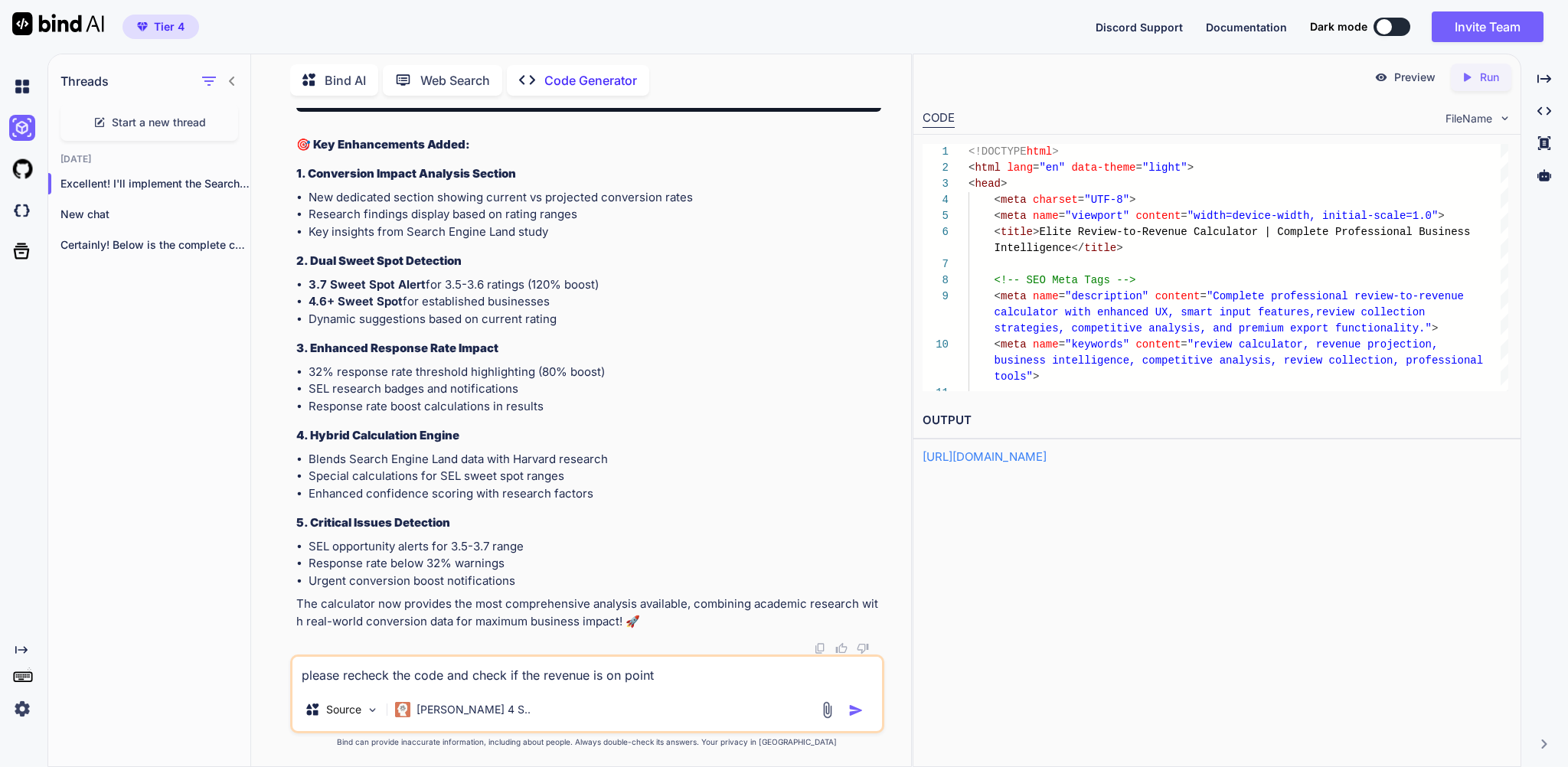
type textarea "x"
type textarea "please recheck the code and check if the revenue is on point an"
type textarea "x"
type textarea "please recheck the code and check if the revenue is on point and"
type textarea "x"
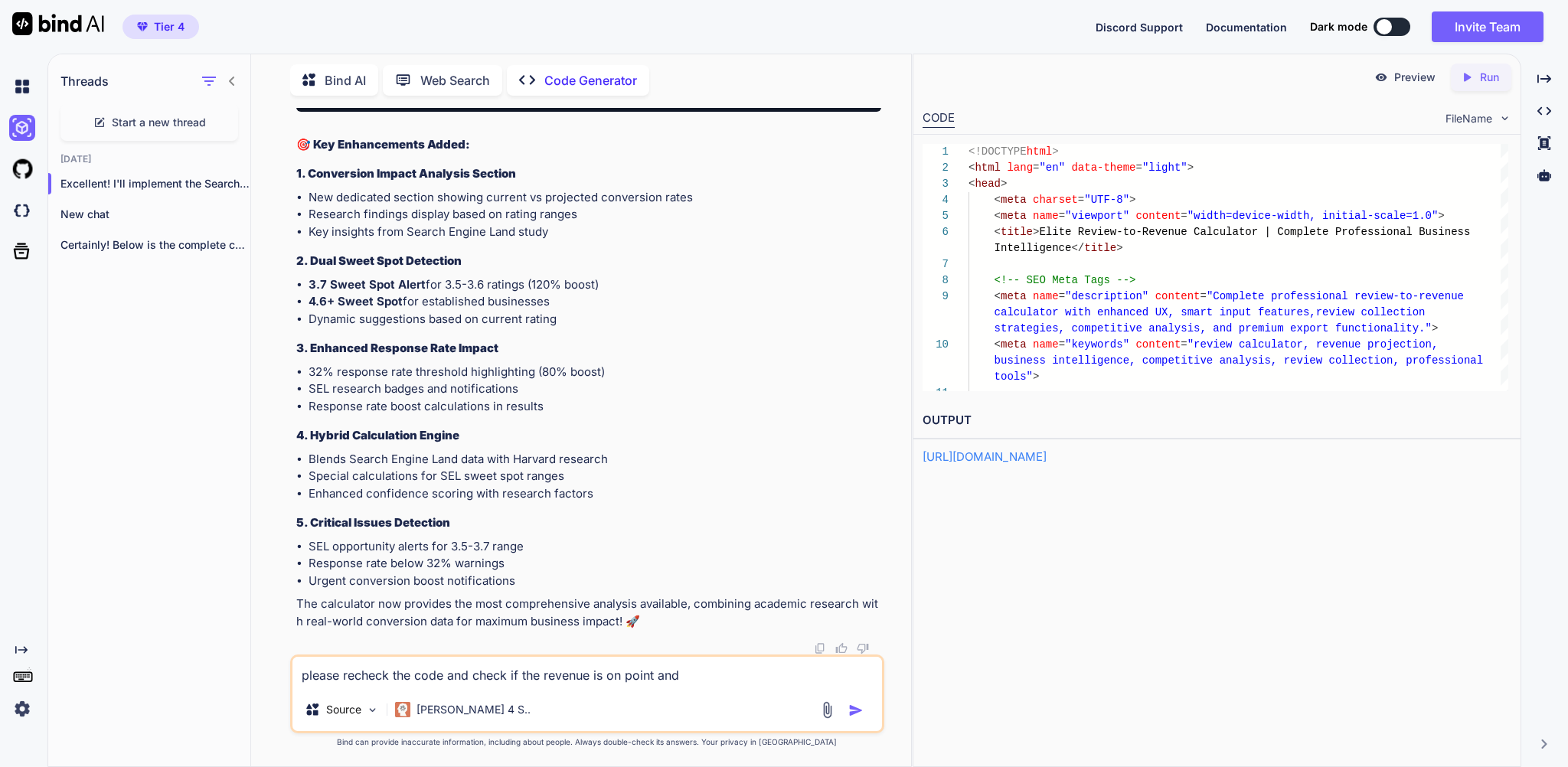
type textarea "please recheck the code and check if the revenue is on point and"
type textarea "x"
type textarea "please recheck the code and check if the revenue is on point and d"
type textarea "x"
type textarea "please recheck the code and check if the revenue is on point and do"
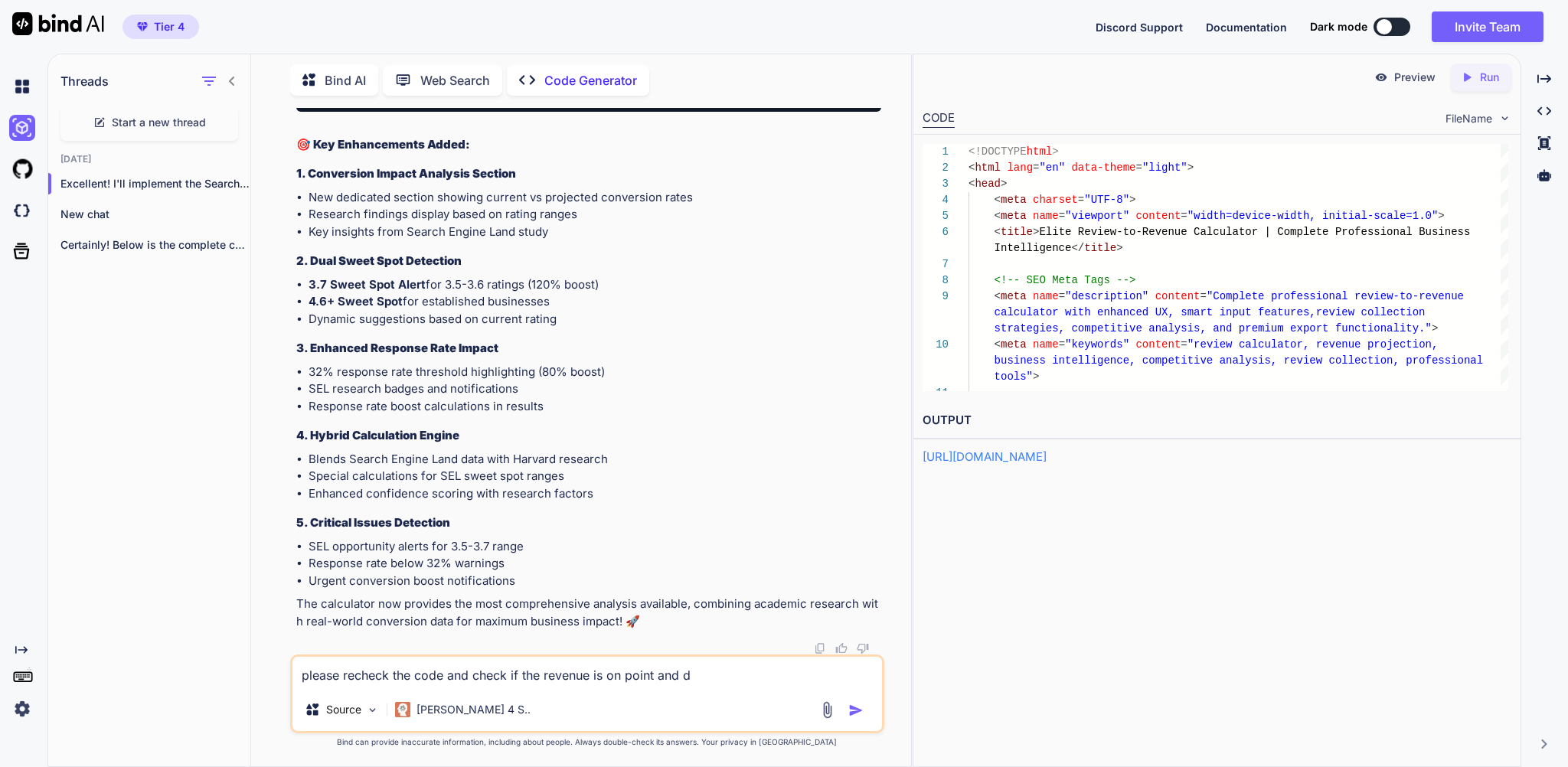
type textarea "x"
type textarea "please recheck the code and check if the revenue is on point and don"
type textarea "x"
type textarea "please recheck the code and check if the revenue is on point and don'"
type textarea "x"
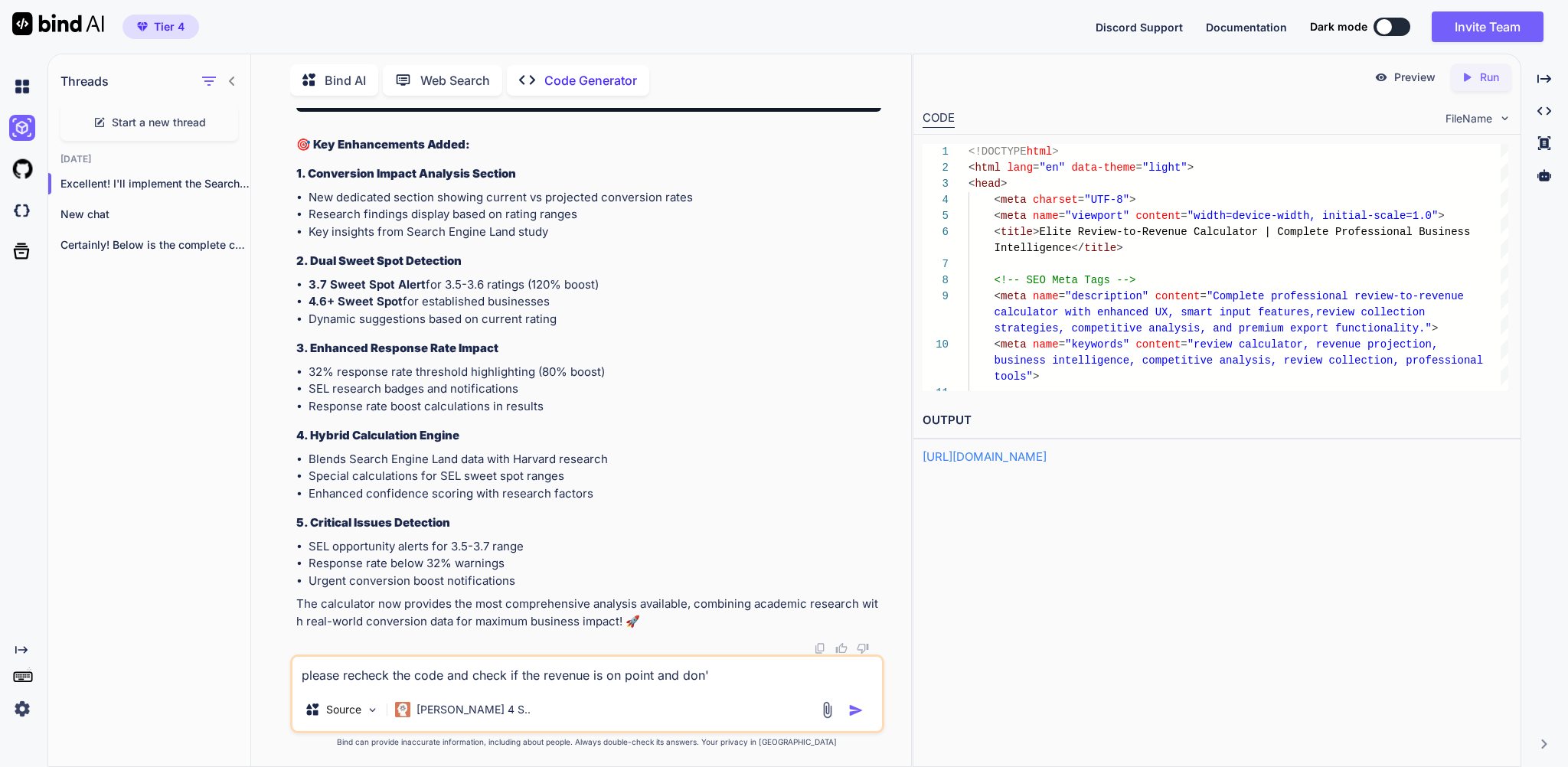
type textarea "please recheck the code and check if the revenue is on point and don't"
type textarea "x"
type textarea "please recheck the code and check if the revenue is on point and don't"
type textarea "x"
type textarea "please recheck the code and check if the revenue is on point and don't o"
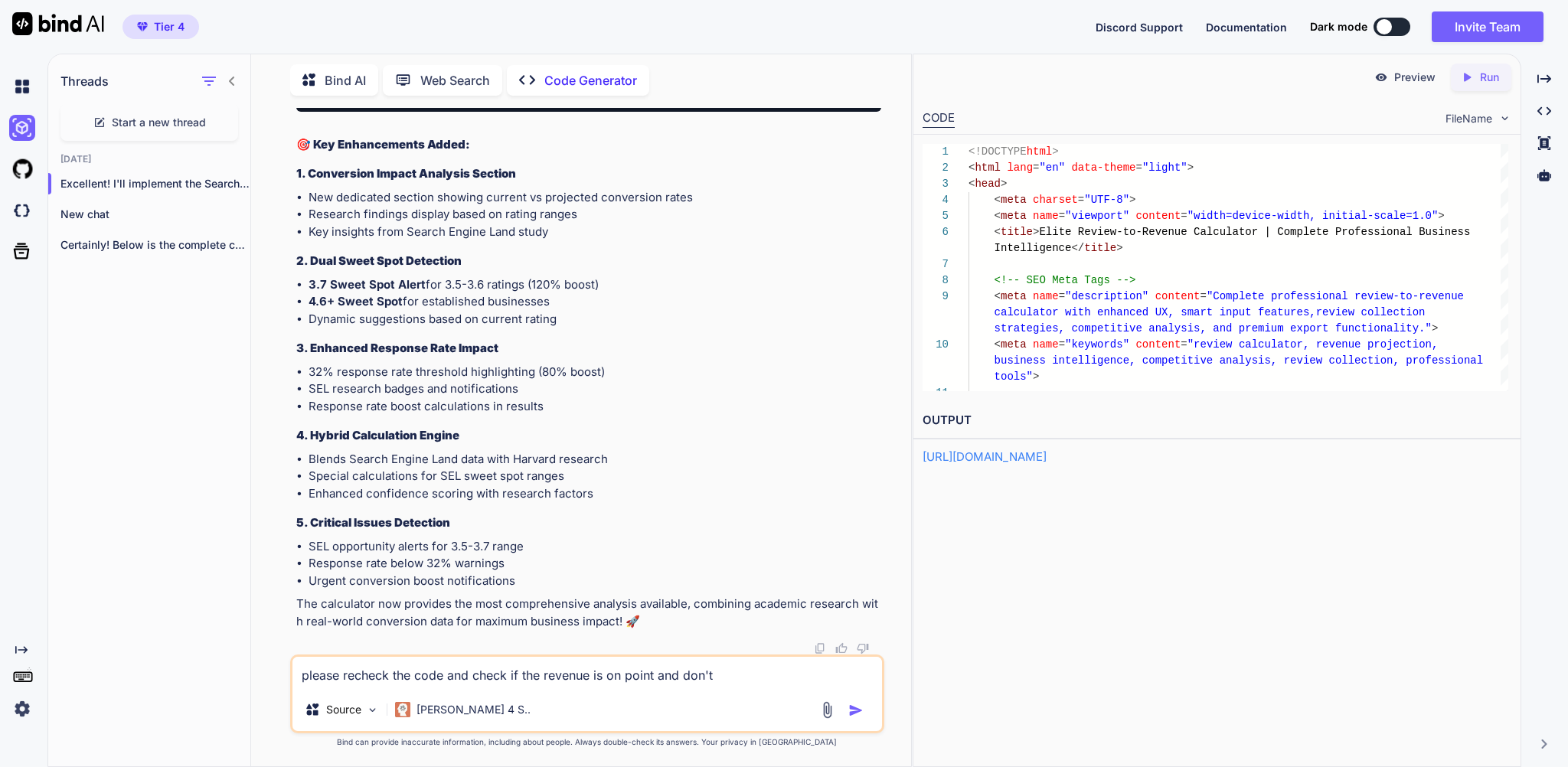
type textarea "x"
type textarea "please recheck the code and check if the revenue is on point and don't ov"
type textarea "x"
type textarea "please recheck the code and check if the revenue is on point and don't ove"
type textarea "x"
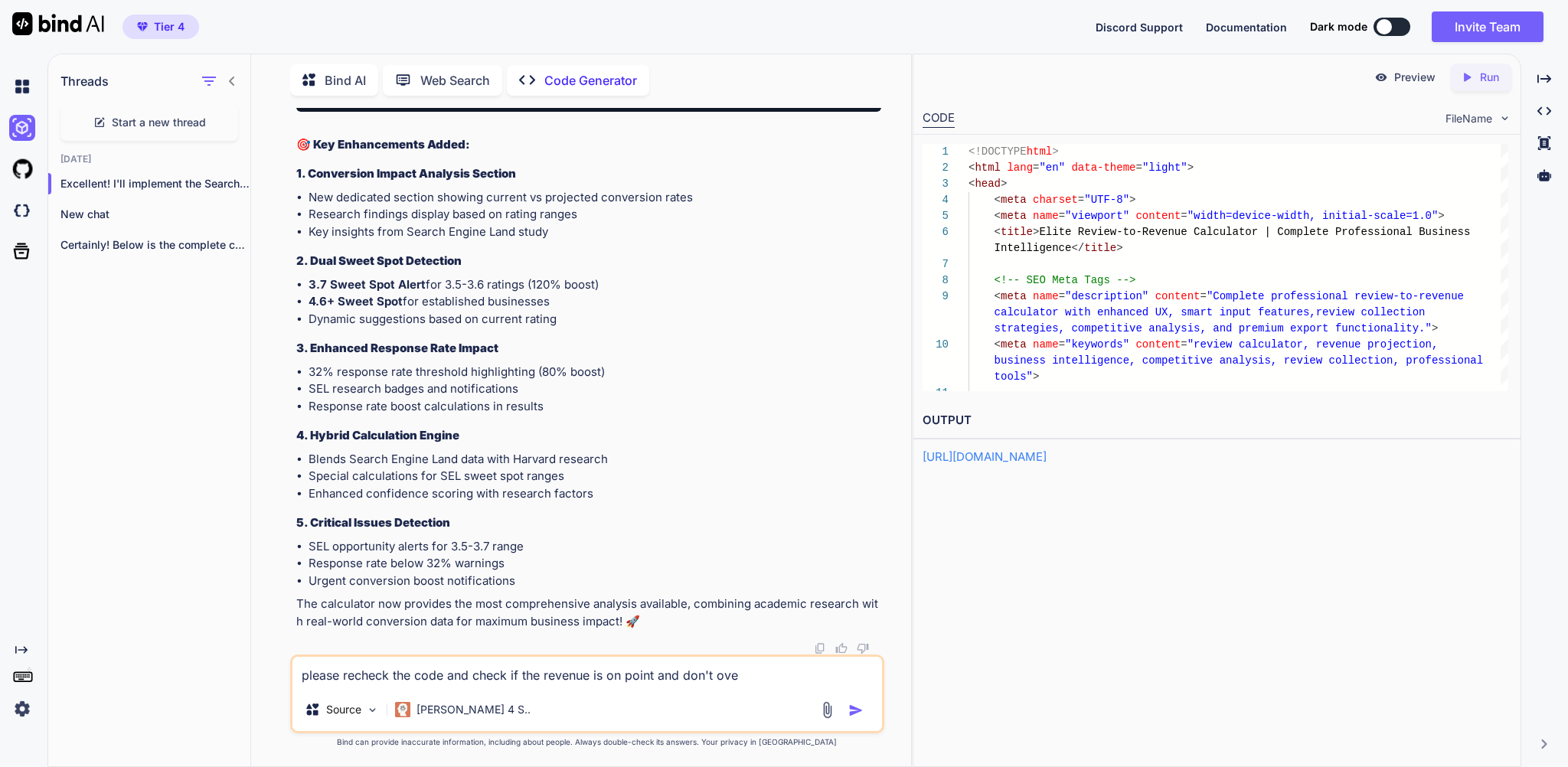
type textarea "please recheck the code and check if the revenue is on point and don't over"
type textarea "x"
type textarea "please recheck the code and check if the revenue is on point and don't over"
type textarea "x"
type textarea "please recheck the code and check if the revenue is on point and don't over p"
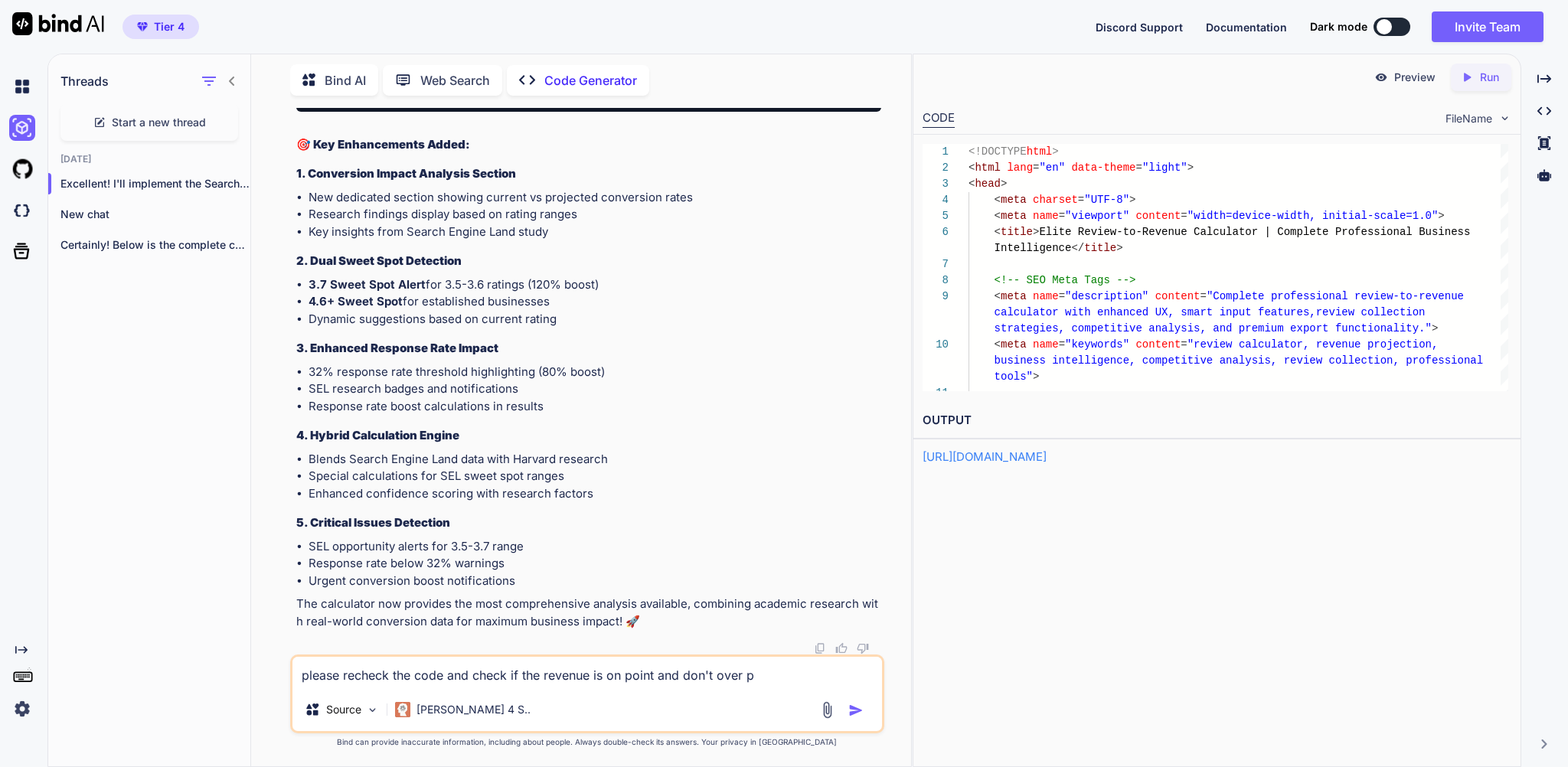
type textarea "x"
type textarea "please recheck the code and check if the revenue is on point and don't over pr"
type textarea "x"
type textarea "please recheck the code and check if the revenue is on point and don't over pro"
type textarea "x"
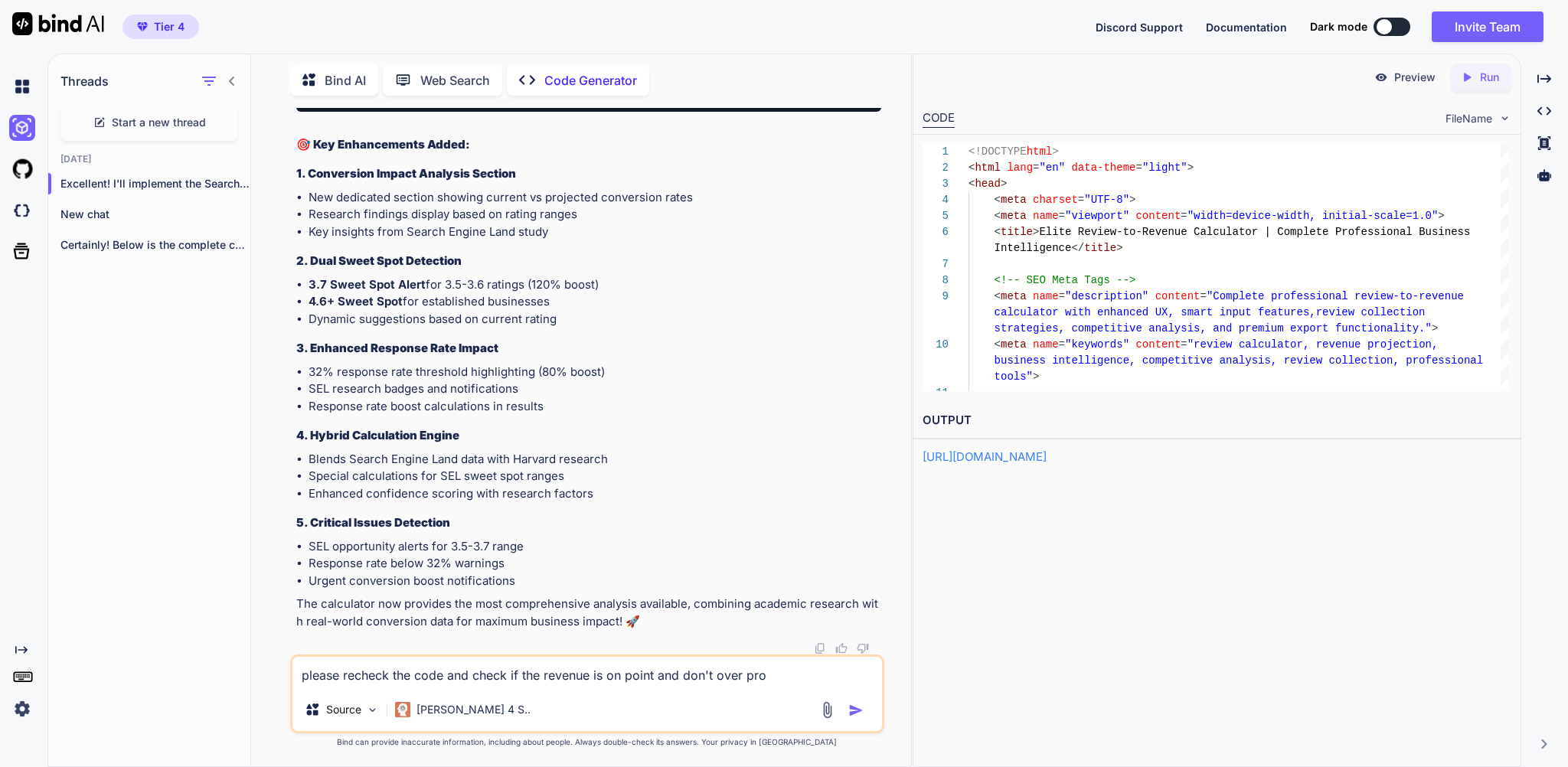
type textarea "please recheck the code and check if the revenue is on point and don't over prom"
type textarea "x"
type textarea "please recheck the code and check if the revenue is on point and don't over pro…"
type textarea "x"
type textarea "please recheck the code and check if the revenue is on point and don't over pro…"
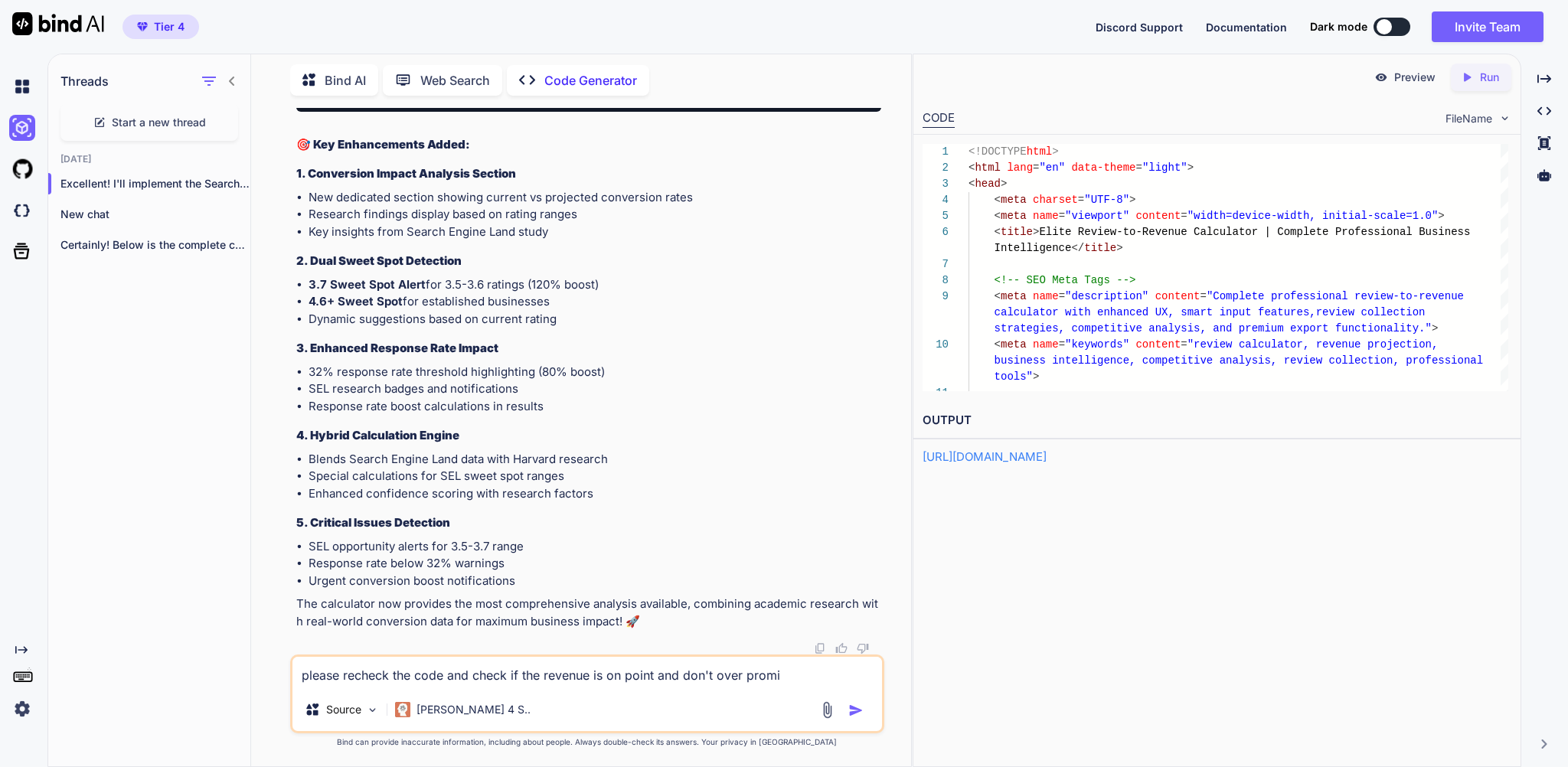
type textarea "x"
type textarea "please recheck the code and check if the revenue is on point and don't over pro…"
type textarea "x"
type textarea "please recheck the code and check if the revenue is on point and don't over pro…"
type textarea "x"
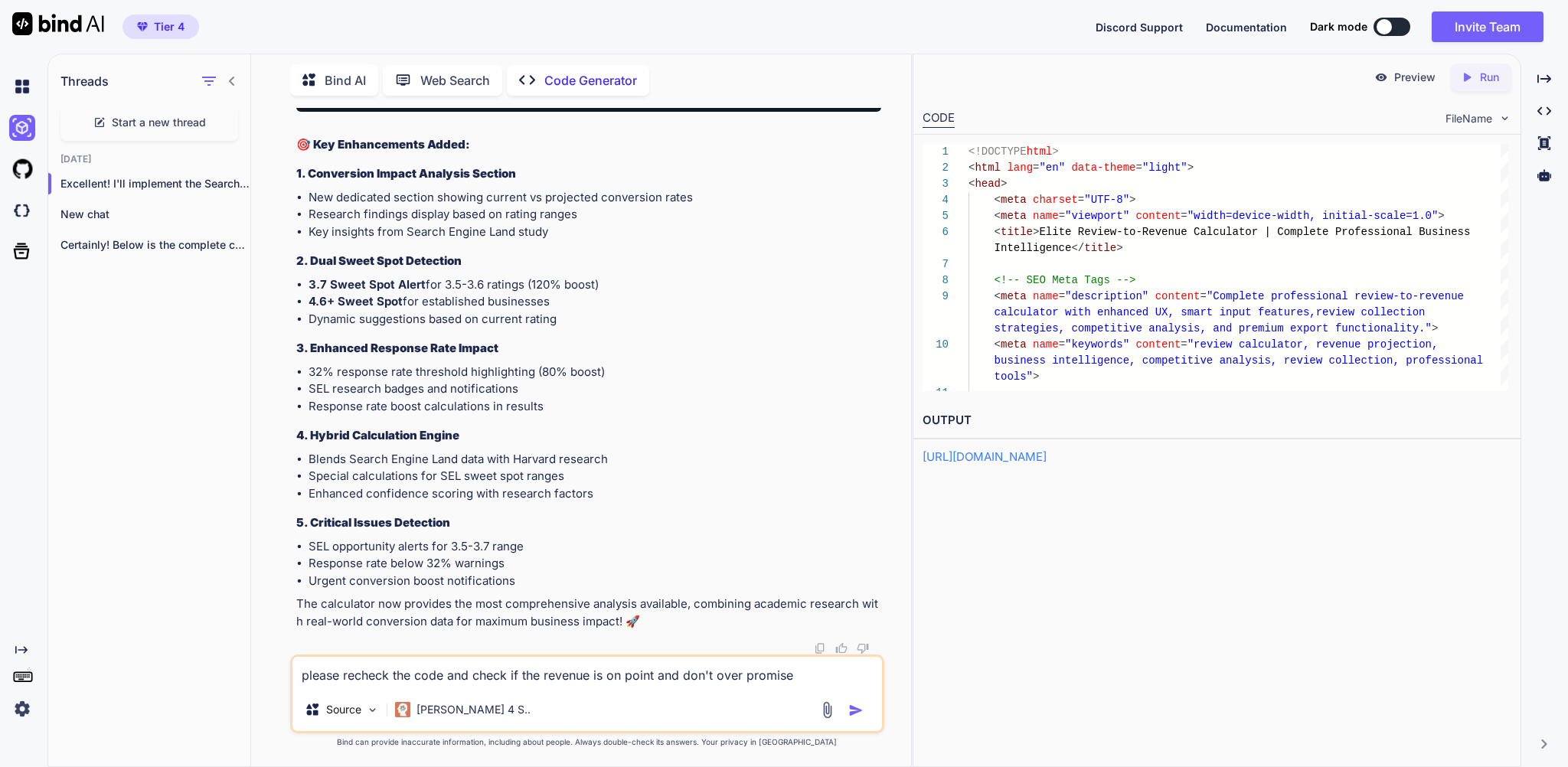
type textarea "please recheck the code and check if the revenue is on point and don't over pro…"
type textarea "x"
type textarea "please recheck the code and check if the revenue is on point and don't over pro…"
type textarea "x"
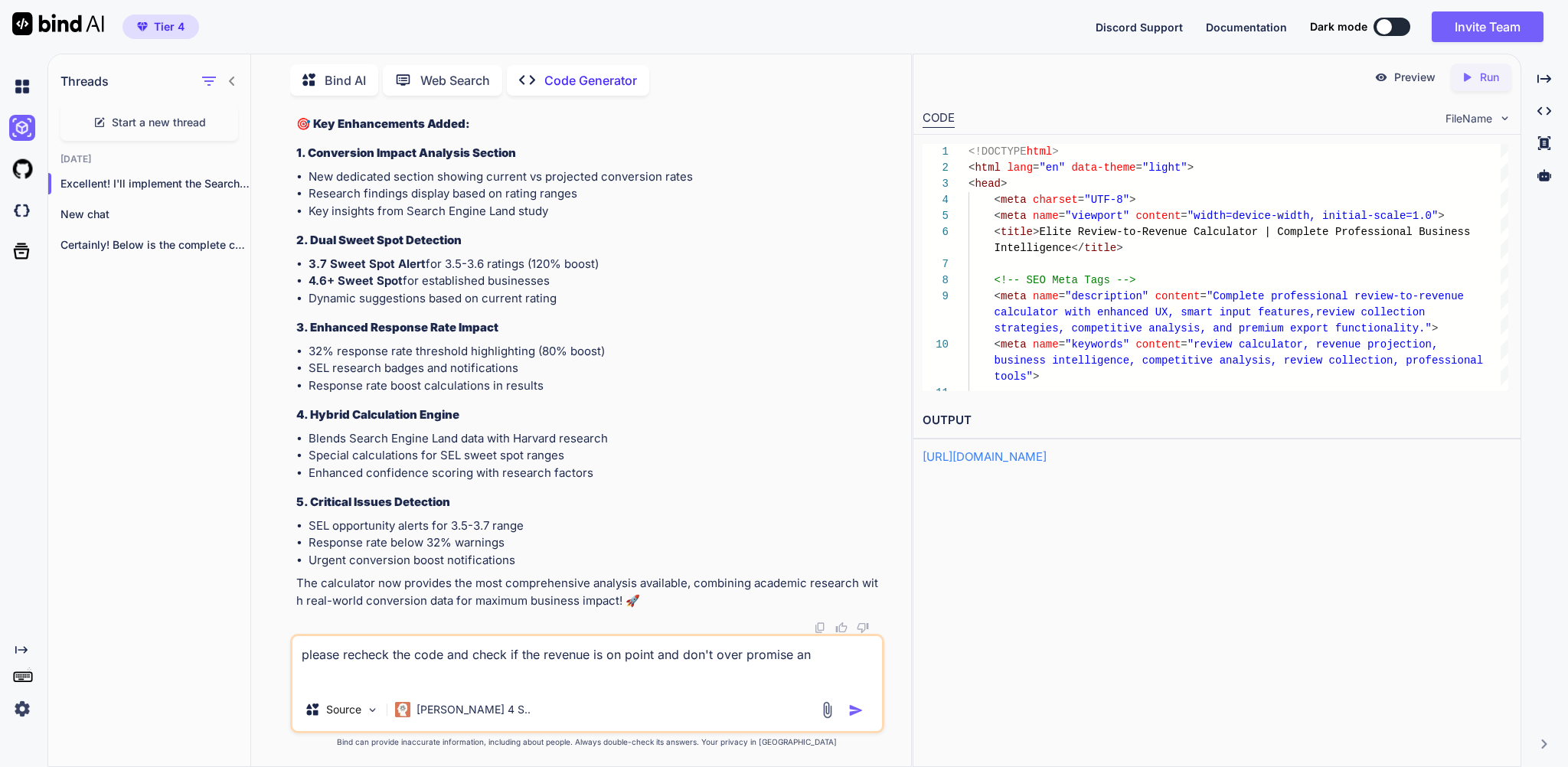
scroll to position [97377, 0]
type textarea "please recheck the code and check if the revenue is on point and don't over pro…"
type textarea "x"
type textarea "please recheck the code and check if the revenue is on point and don't over pro…"
type textarea "x"
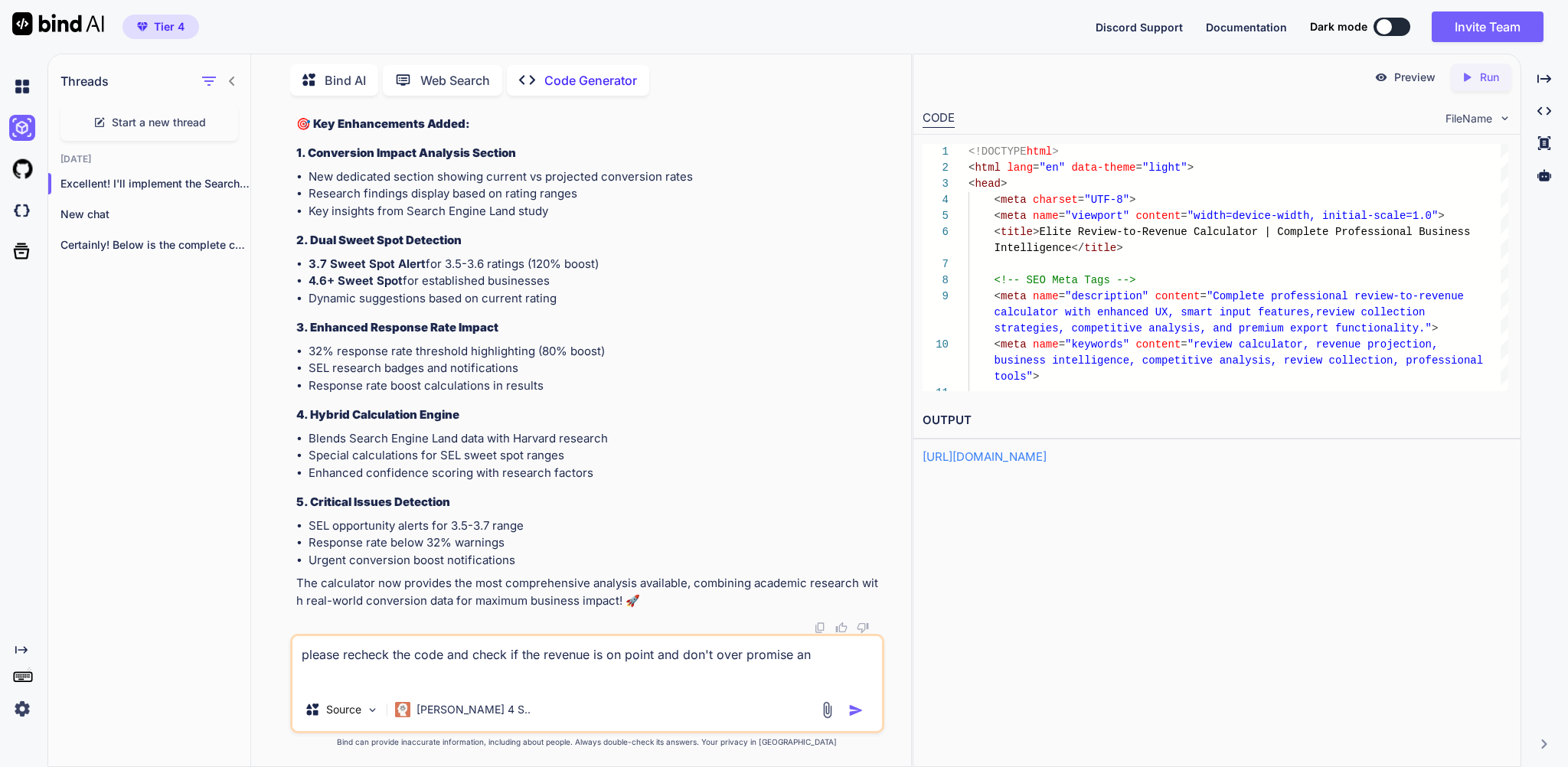
type textarea "please recheck the code and check if the revenue is on point and don't over pro…"
type textarea "x"
type textarea "please recheck the code and check if the revenue is on point and don't over pro…"
type textarea "x"
type textarea "please recheck the code and check if the revenue is on point and don't over pro…"
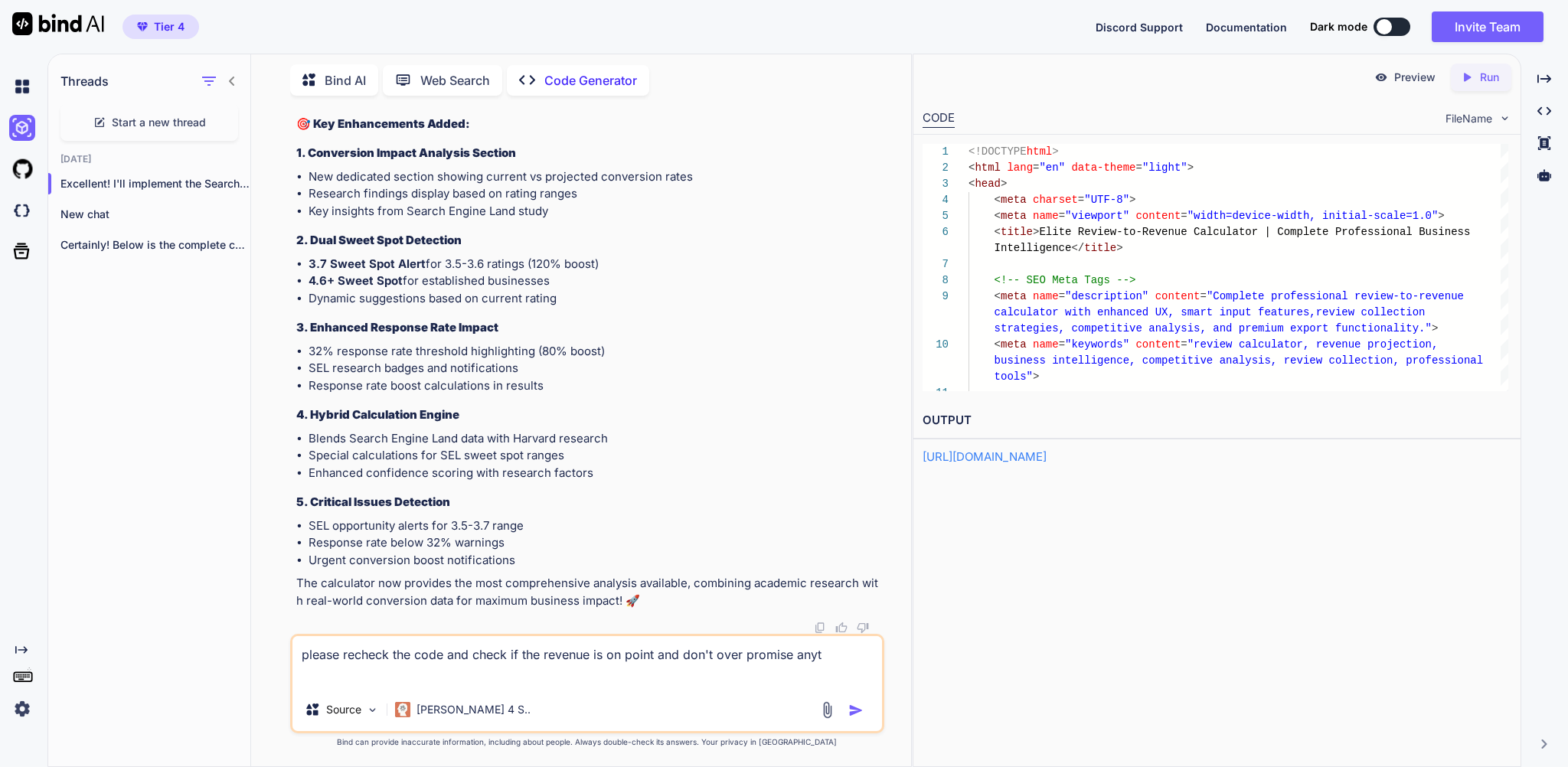
type textarea "x"
type textarea "please recheck the code and check if the revenue is on point and don't over pro…"
type textarea "x"
type textarea "please recheck the code and check if the revenue is on point and don't over pro…"
type textarea "x"
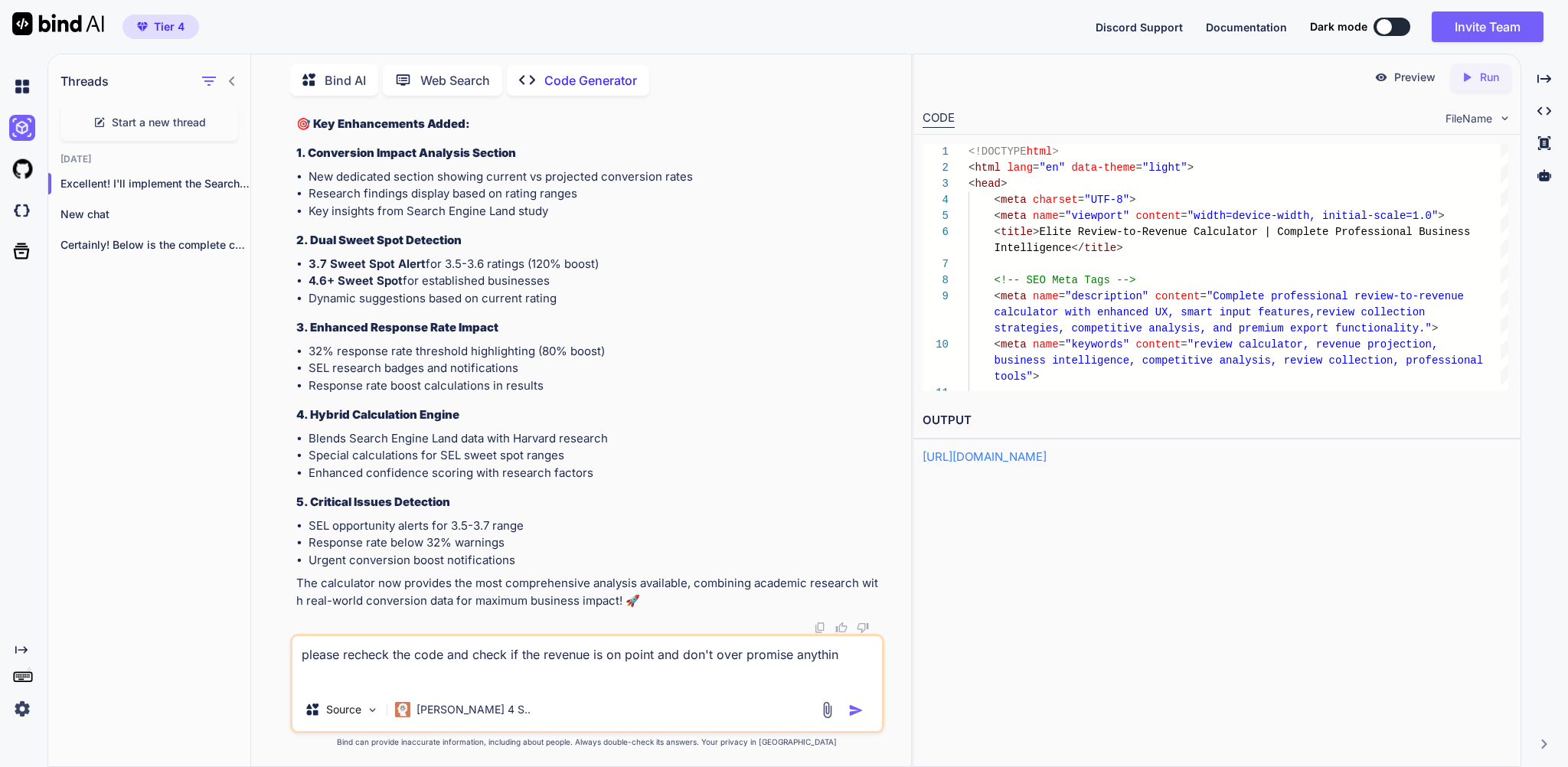
type textarea "please recheck the code and check if the revenue is on point and don't over pro…"
type textarea "x"
type textarea "please recheck the code and check if the revenue is on point and don't over pro…"
type textarea "x"
type textarea "please recheck the code and check if the revenue is on point and don't over pro…"
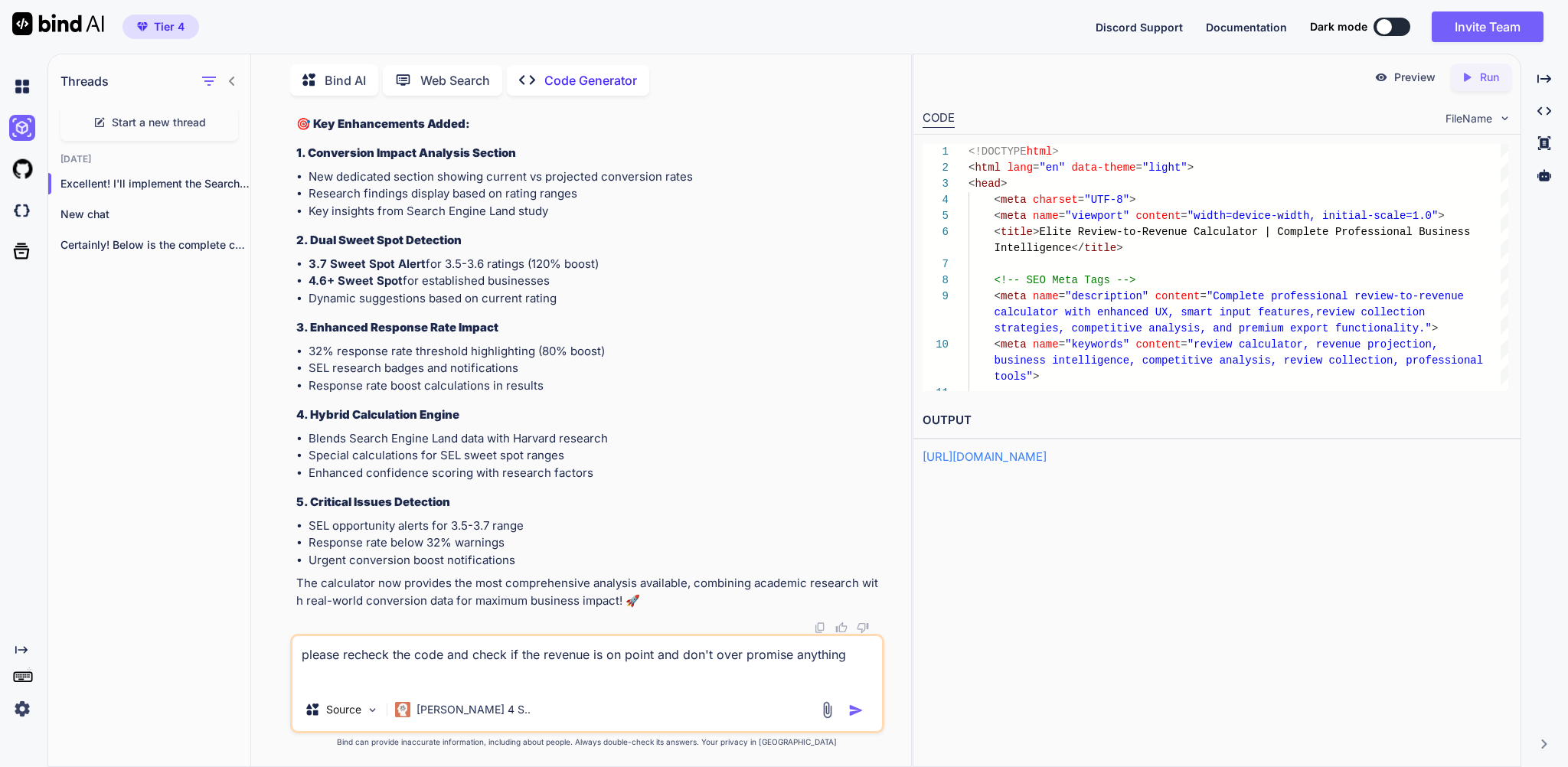
type textarea "x"
type textarea "please recheck the code and check if the revenue is on point and don't over pro…"
type textarea "x"
type textarea "please recheck the code and check if the revenue is on point and don't over pro…"
type textarea "x"
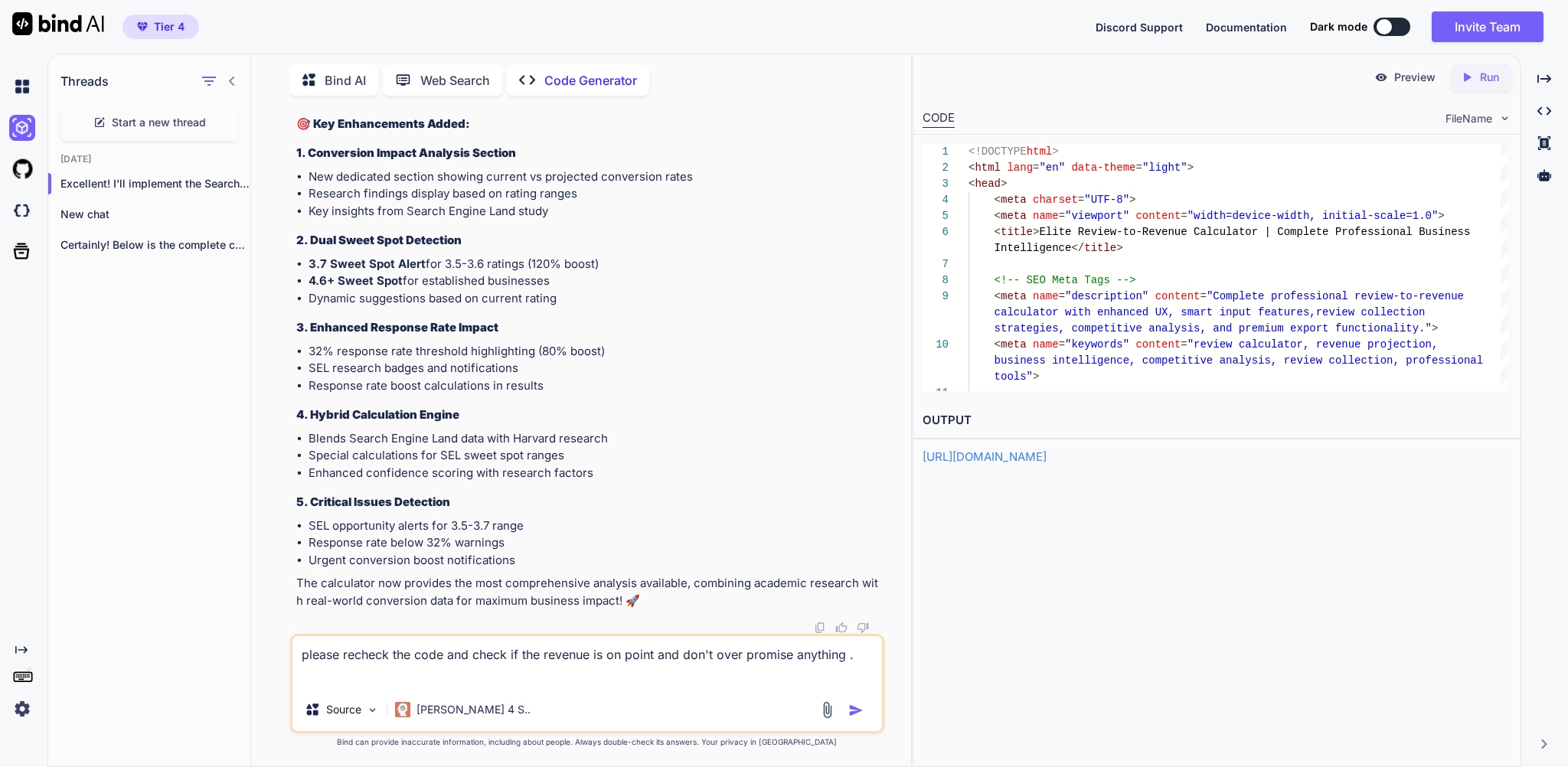
type textarea "please recheck the code and check if the revenue is on point and don't over pro…"
type textarea "x"
type textarea "please recheck the code and check if the revenue is on point and don't over pro…"
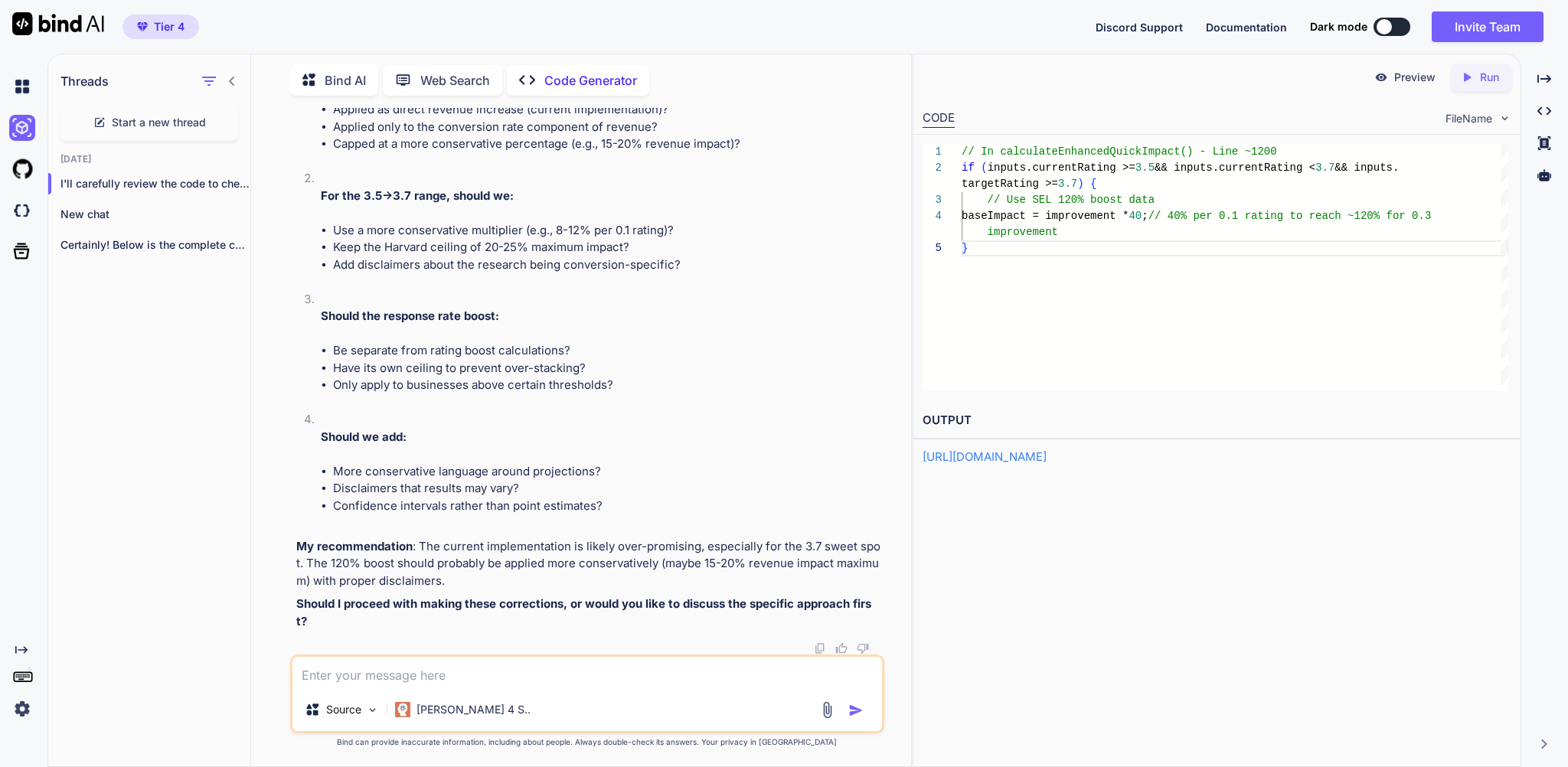
scroll to position [99041, 0]
click at [381, 667] on textarea at bounding box center [586, 672] width 588 height 32
paste textarea "Example: Plumber at 4.7 ⭐ Milestone 1: 4.7 → 4.8 Current multiplier: 1.79× New …"
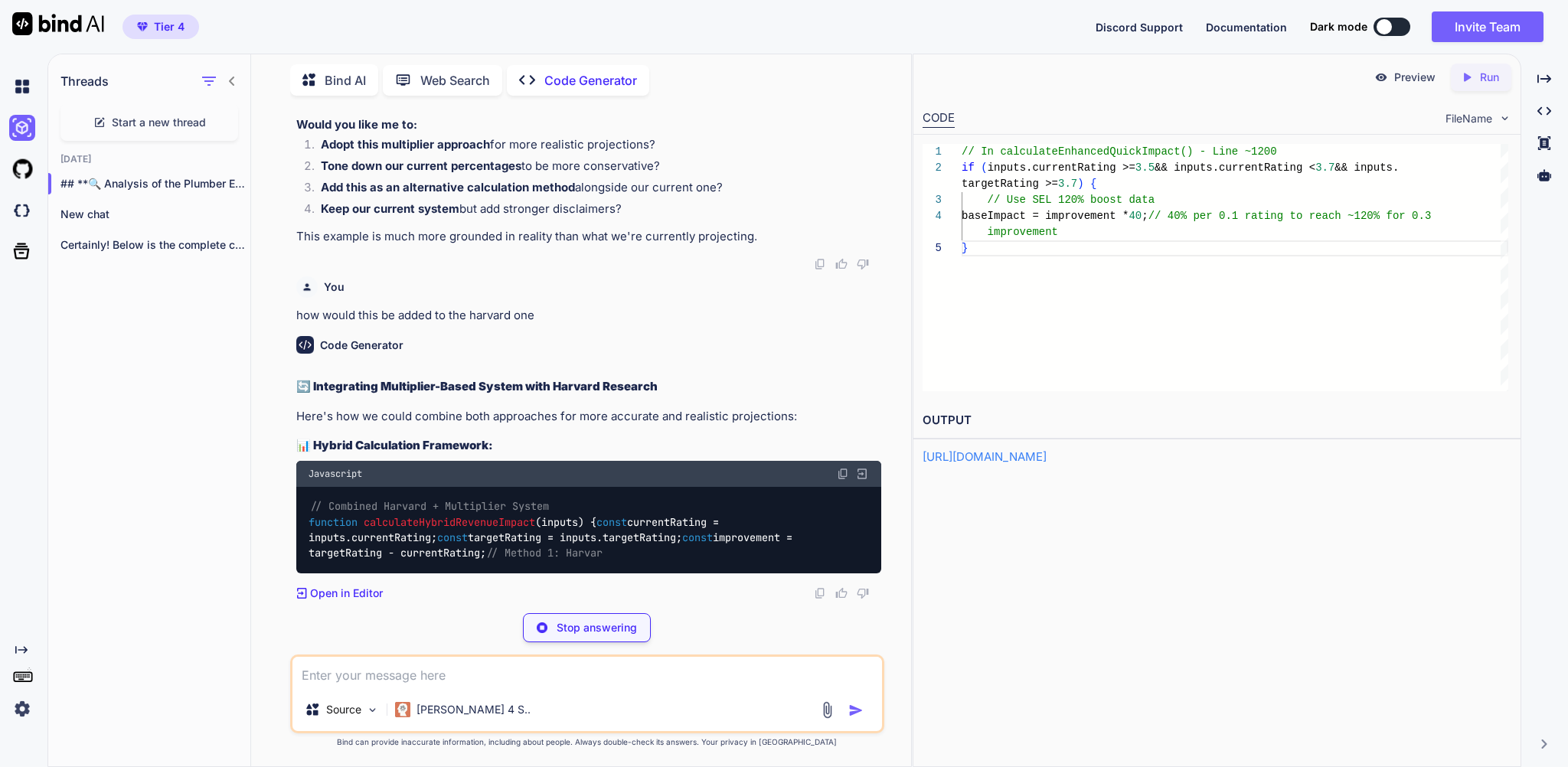
scroll to position [101058, 0]
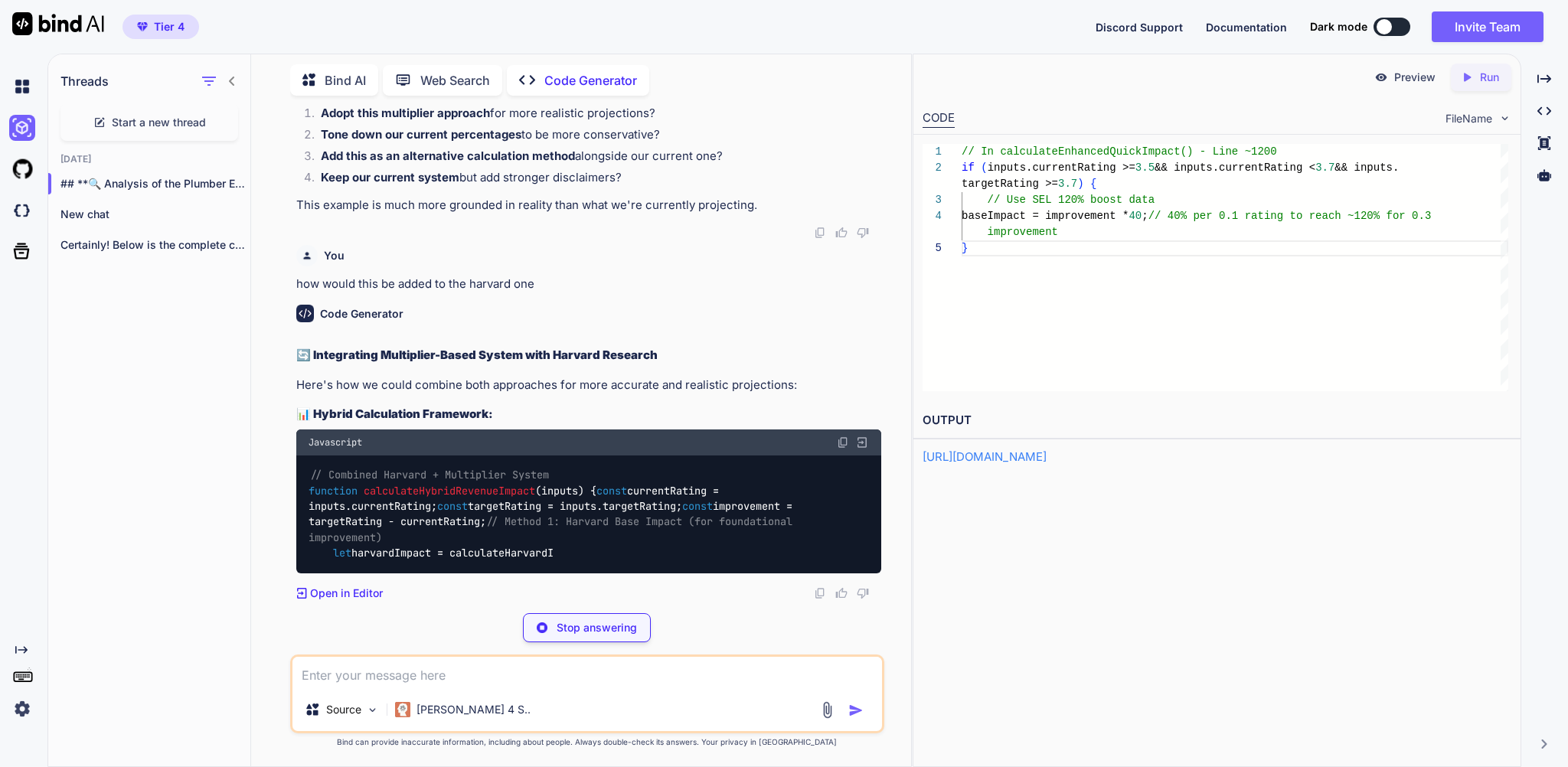
click at [585, 620] on p "Stop answering" at bounding box center [597, 627] width 81 height 15
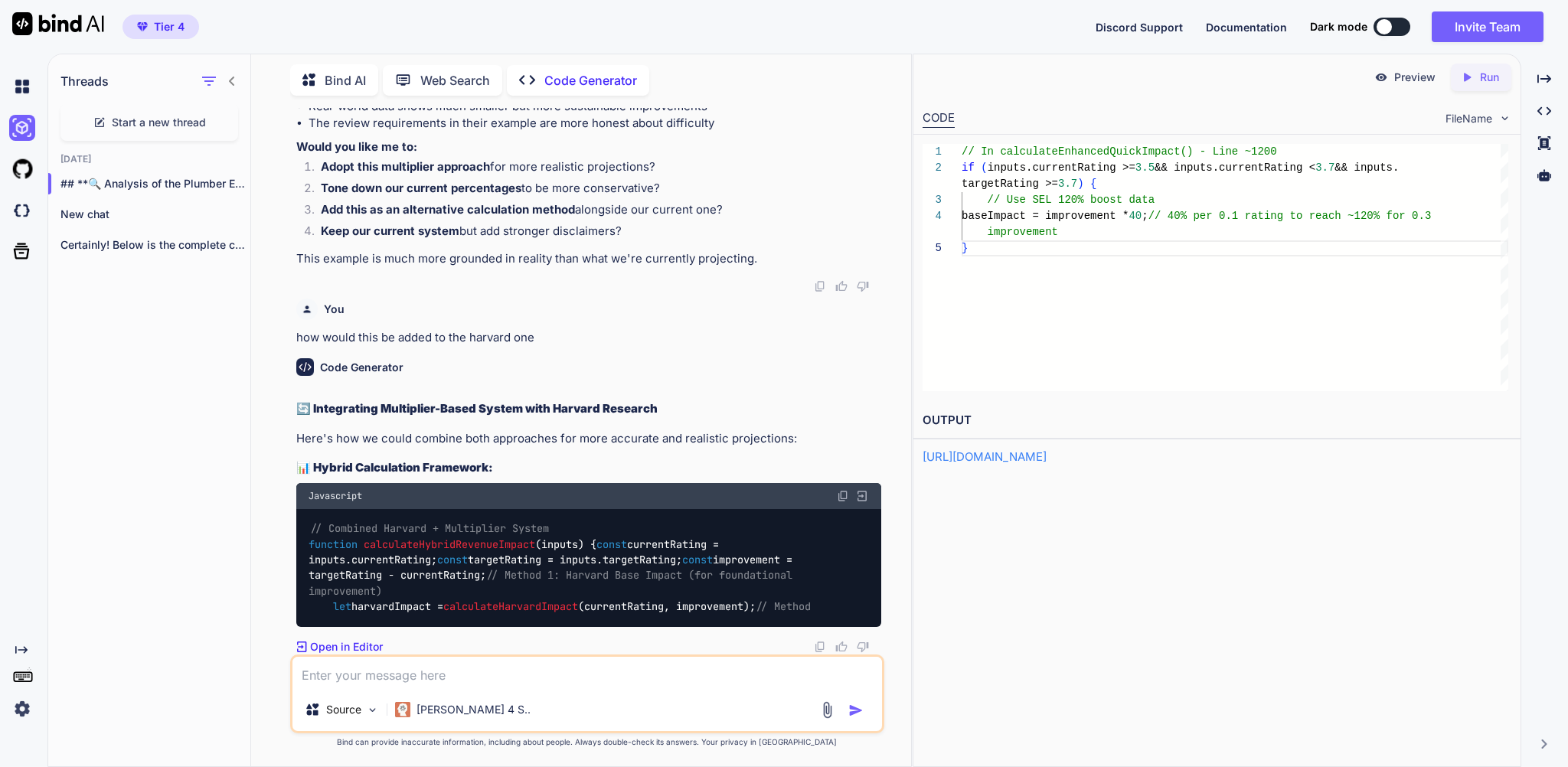
click at [381, 673] on textarea at bounding box center [586, 672] width 588 height 32
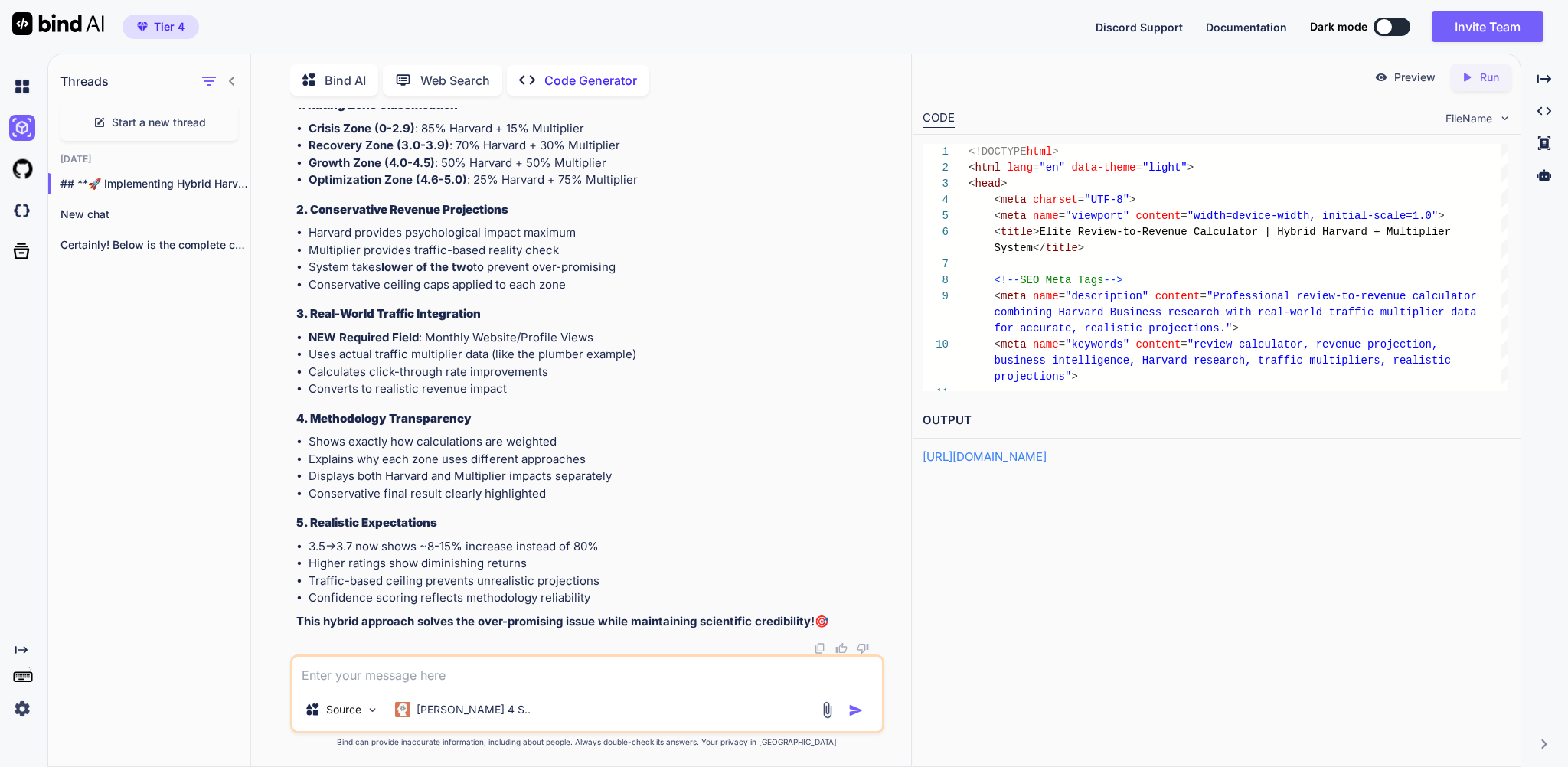
scroll to position [150728, 0]
click at [1480, 76] on p "Run" at bounding box center [1489, 77] width 19 height 15
click at [998, 464] on link "https://app.onecompiler.com/43zqjfgnu_43zqqrp74" at bounding box center [984, 457] width 124 height 14
